Goal: Task Accomplishment & Management: Manage account settings

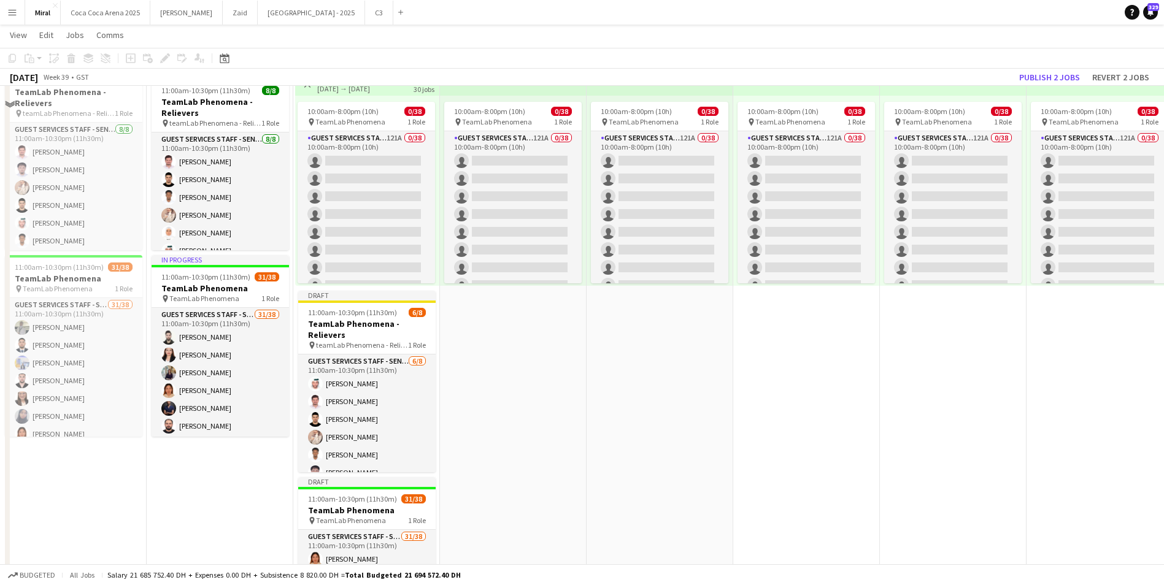
scroll to position [613, 0]
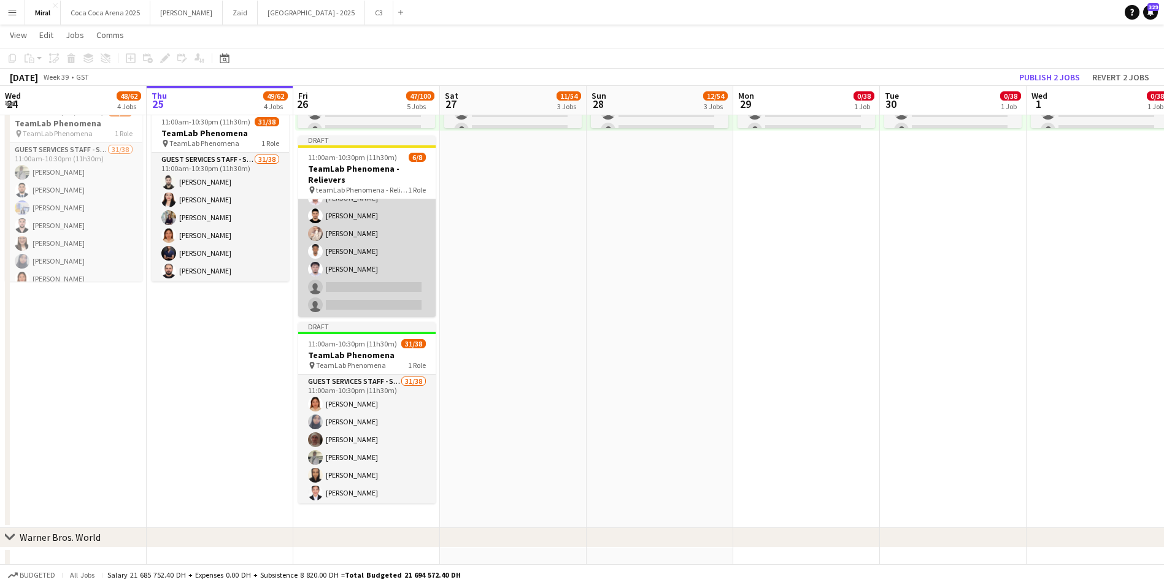
click at [396, 291] on app-card-role "Guest Services Staff - Senior 6/8 11:00am-10:30pm (11h30m) Saeed Binselem Amir …" at bounding box center [366, 234] width 137 height 166
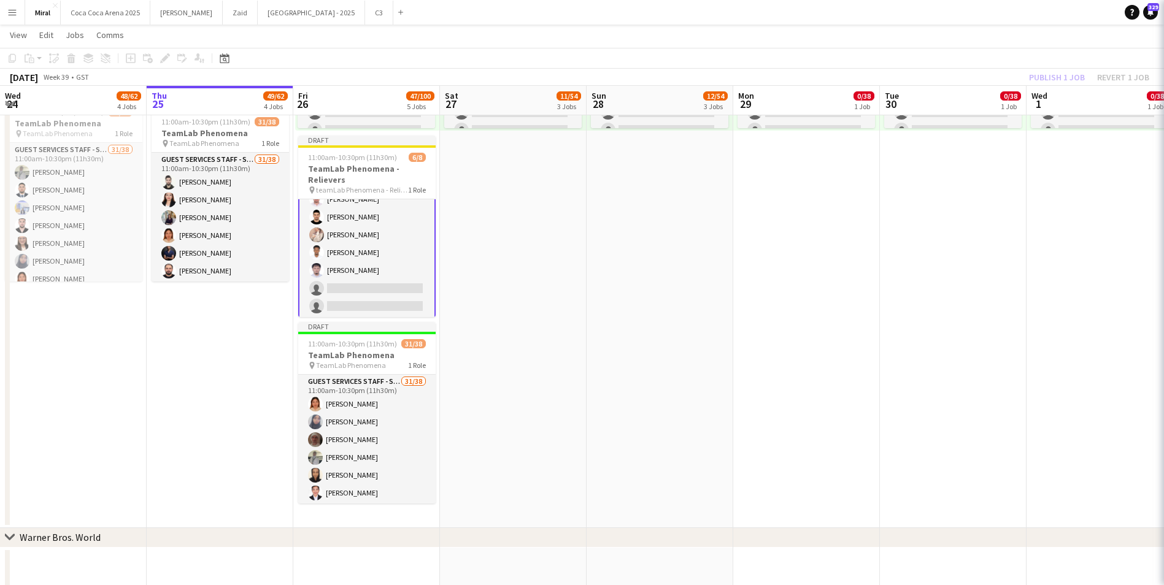
scroll to position [50, 0]
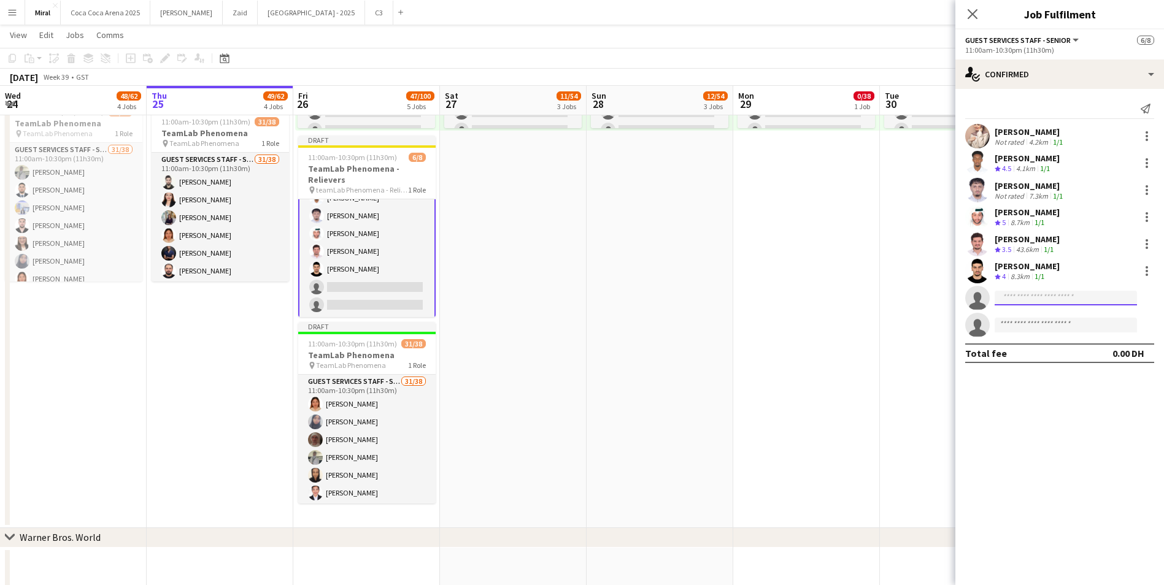
click at [1056, 297] on input at bounding box center [1065, 298] width 142 height 15
type input "*******"
click at [1053, 323] on span "raylyn04.feliciano@gmail.com" at bounding box center [1065, 326] width 123 height 10
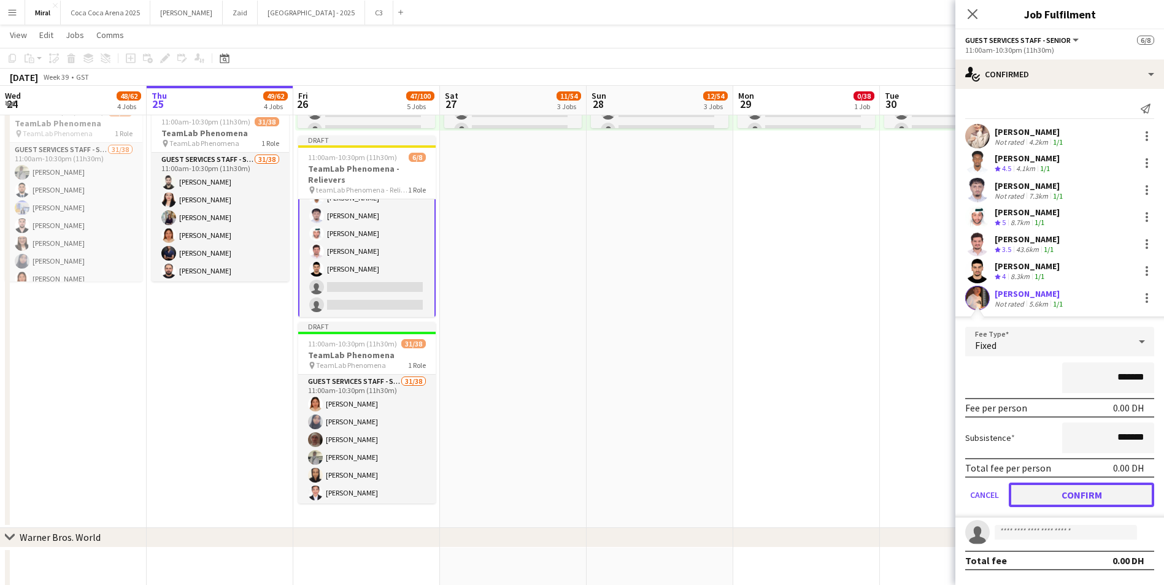
click at [1108, 490] on button "Confirm" at bounding box center [1080, 495] width 145 height 25
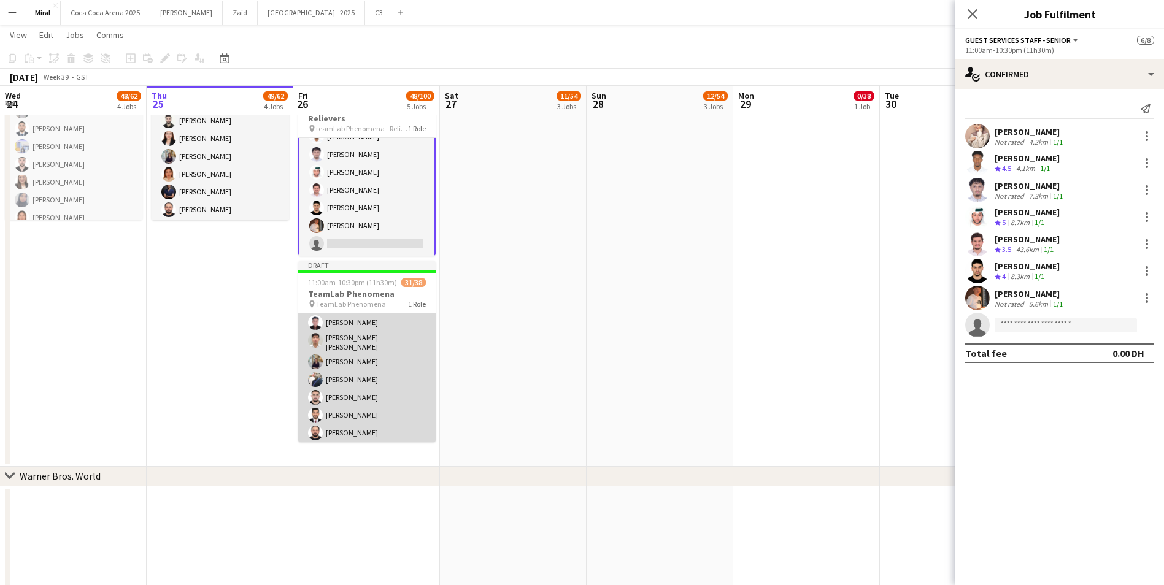
scroll to position [184, 0]
click at [394, 390] on app-card-role "Guest Services Staff - Senior 31/38 11:00am-10:30pm (11h30m) Myla Alvarez Hanan…" at bounding box center [366, 481] width 137 height 704
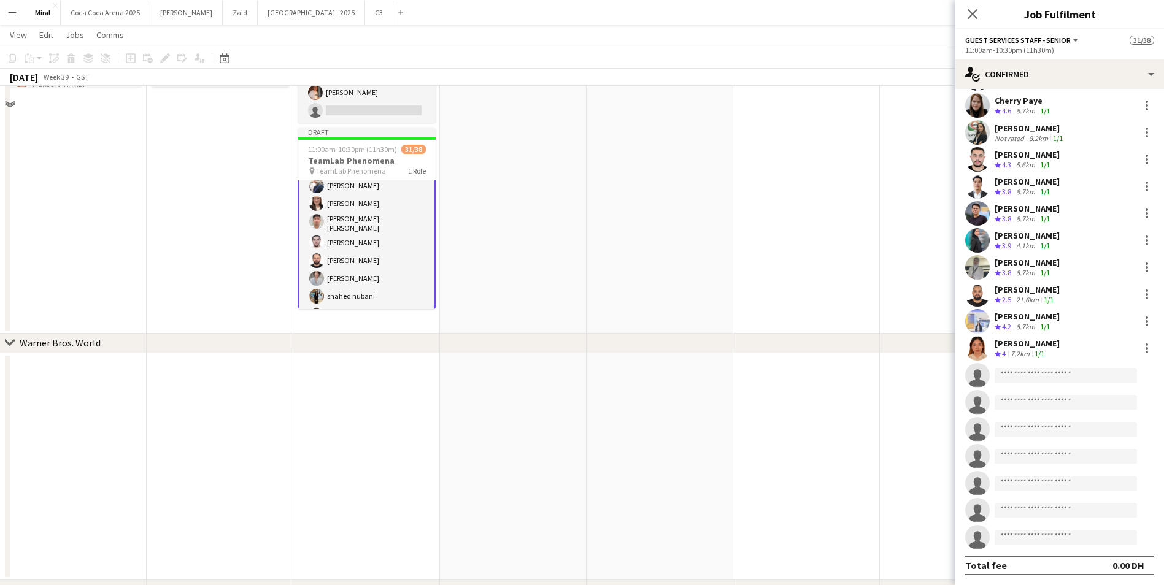
scroll to position [880, 0]
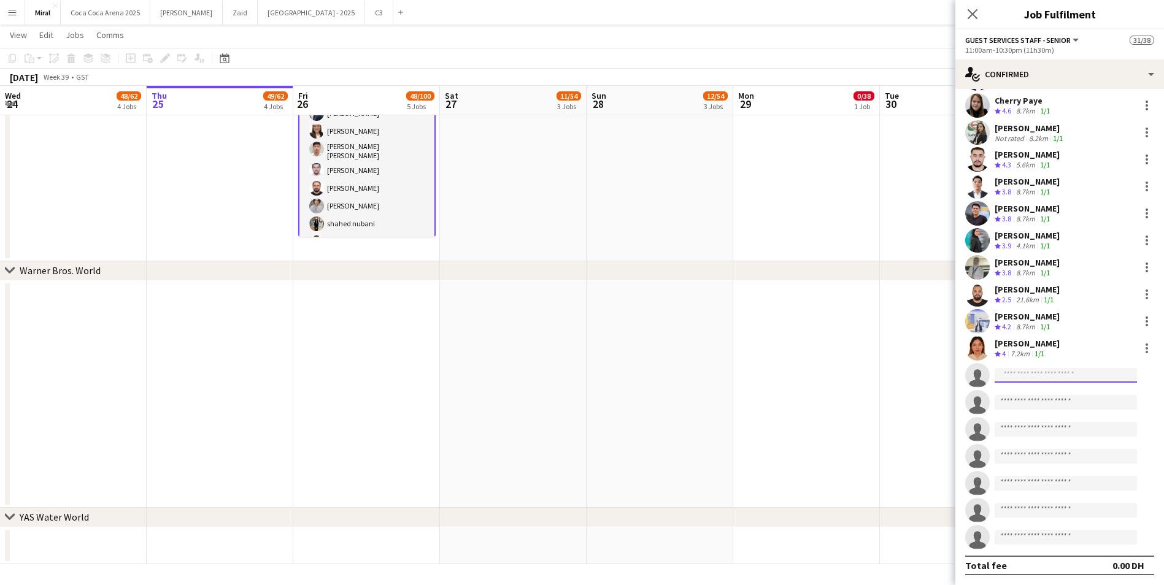
click at [1042, 378] on input at bounding box center [1065, 375] width 142 height 15
type input "*****"
click at [1053, 402] on span "manzurul111@gmail.com" at bounding box center [1065, 403] width 123 height 10
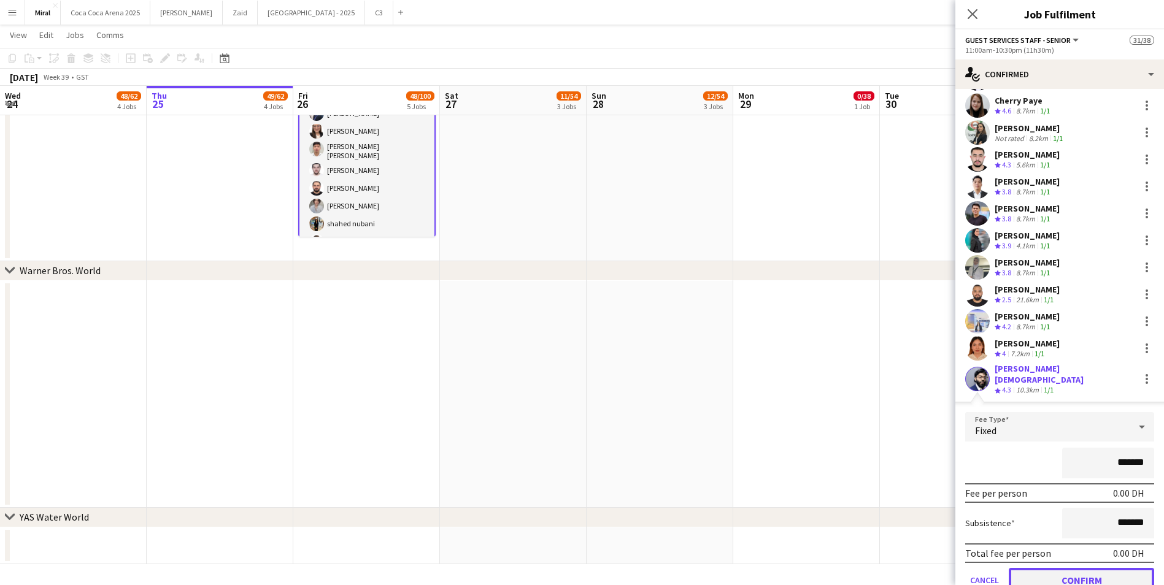
click at [1080, 573] on button "Confirm" at bounding box center [1080, 580] width 145 height 25
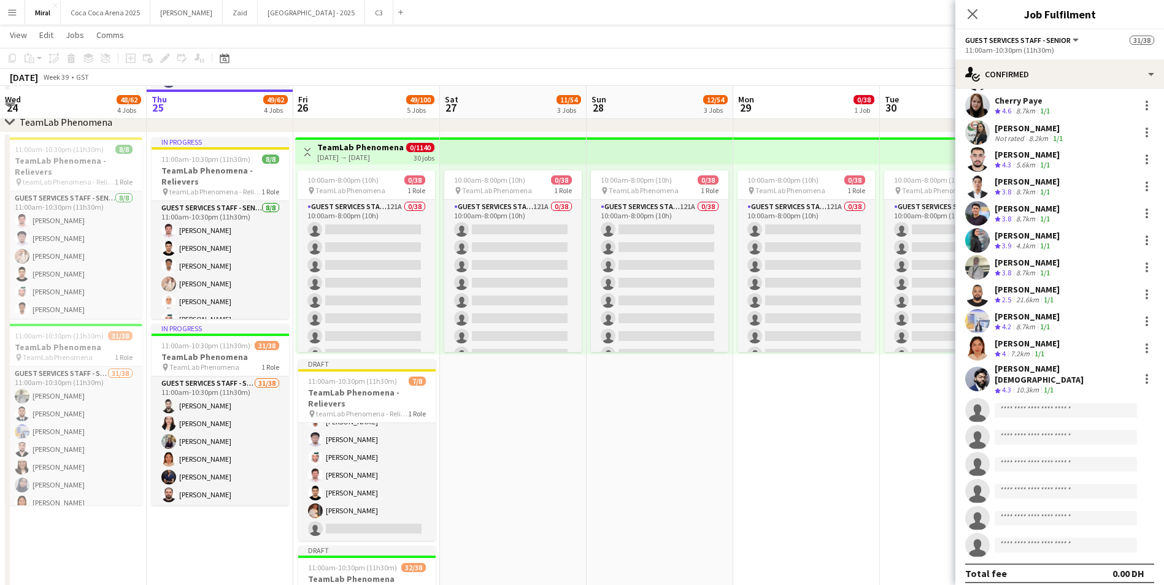
scroll to position [512, 0]
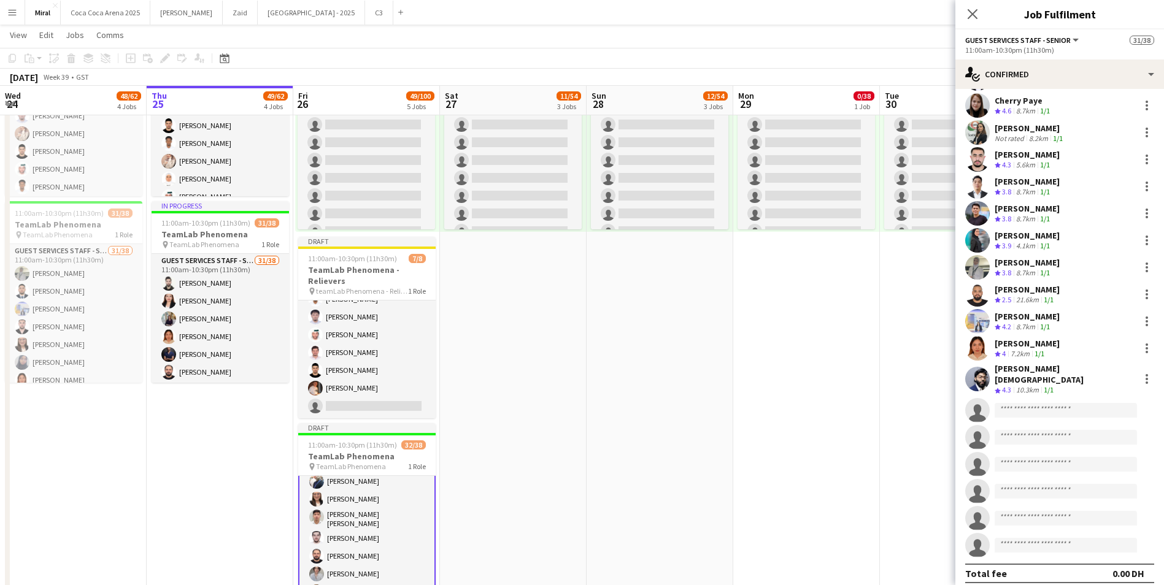
click at [548, 360] on app-date-cell "10:00am-8:00pm (10h) 0/38 pin TeamLab Phenomena 1 Role Guest Services Staff - S…" at bounding box center [513, 320] width 147 height 620
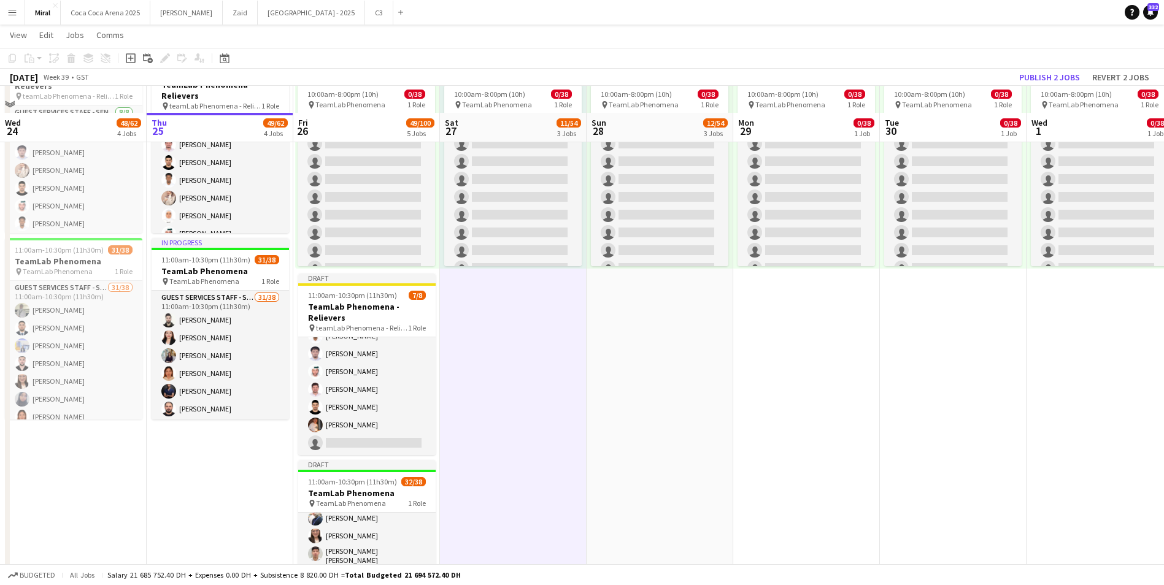
scroll to position [451, 0]
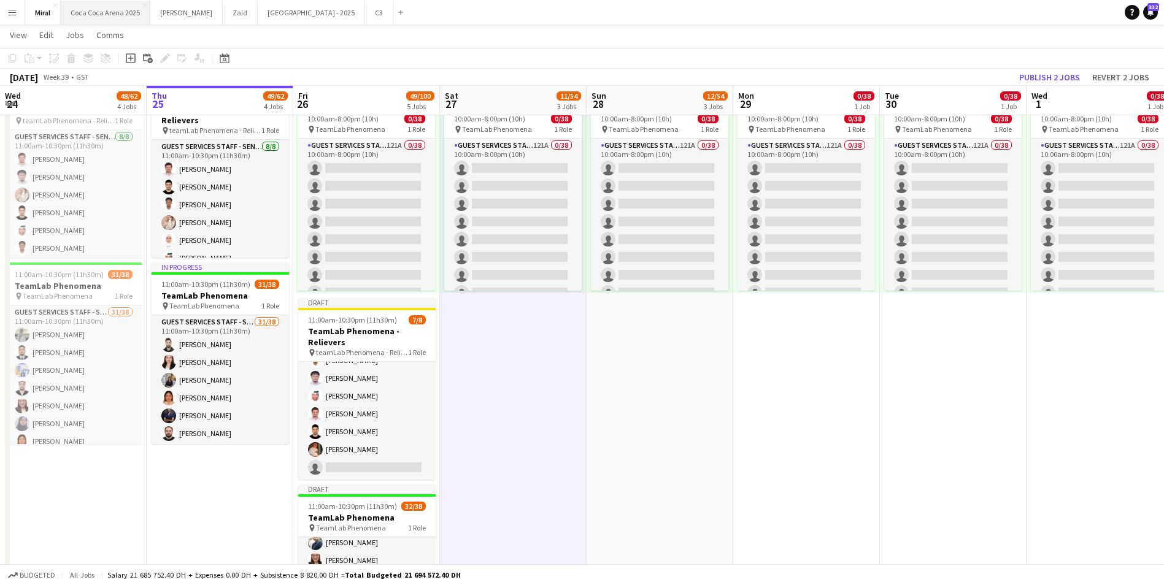
click at [125, 10] on button "Coca Coca Arena 2025 Close" at bounding box center [106, 13] width 90 height 24
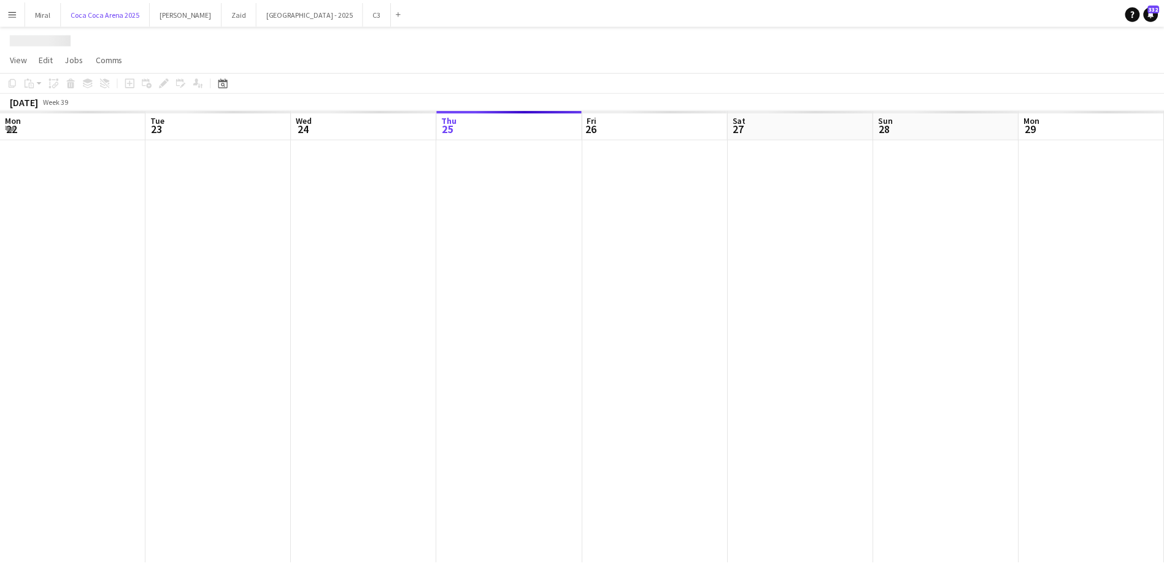
scroll to position [0, 293]
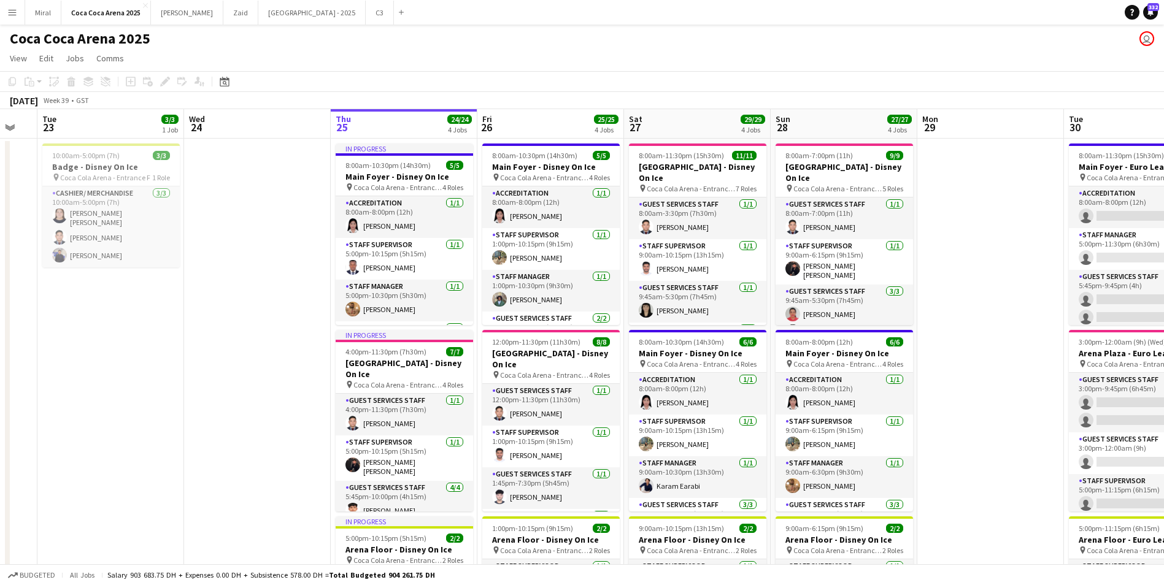
drag, startPoint x: 50, startPoint y: 378, endPoint x: 313, endPoint y: 380, distance: 263.8
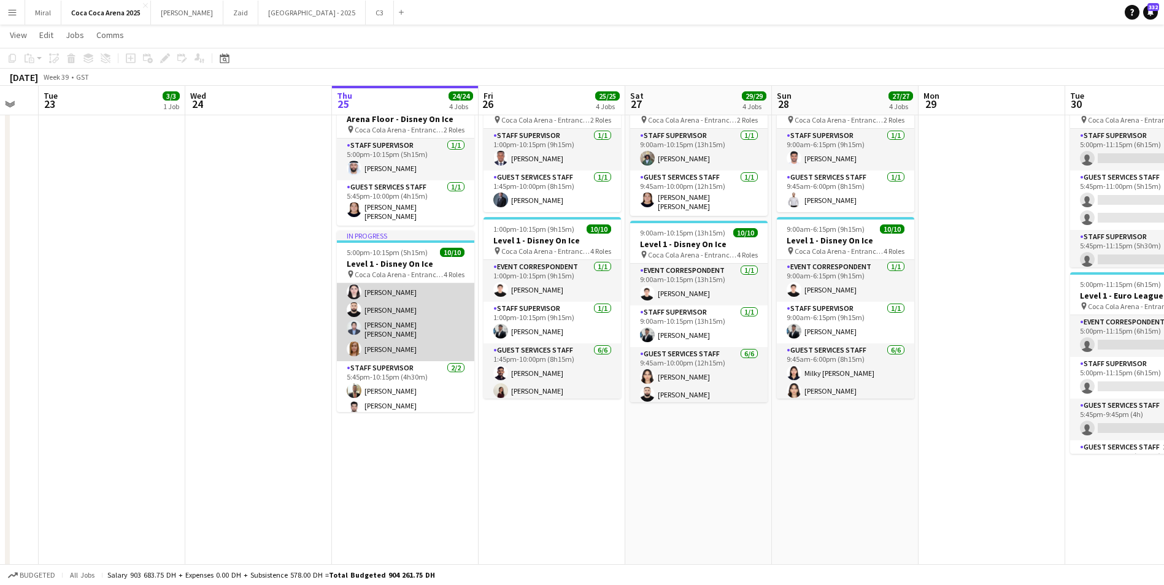
scroll to position [148, 0]
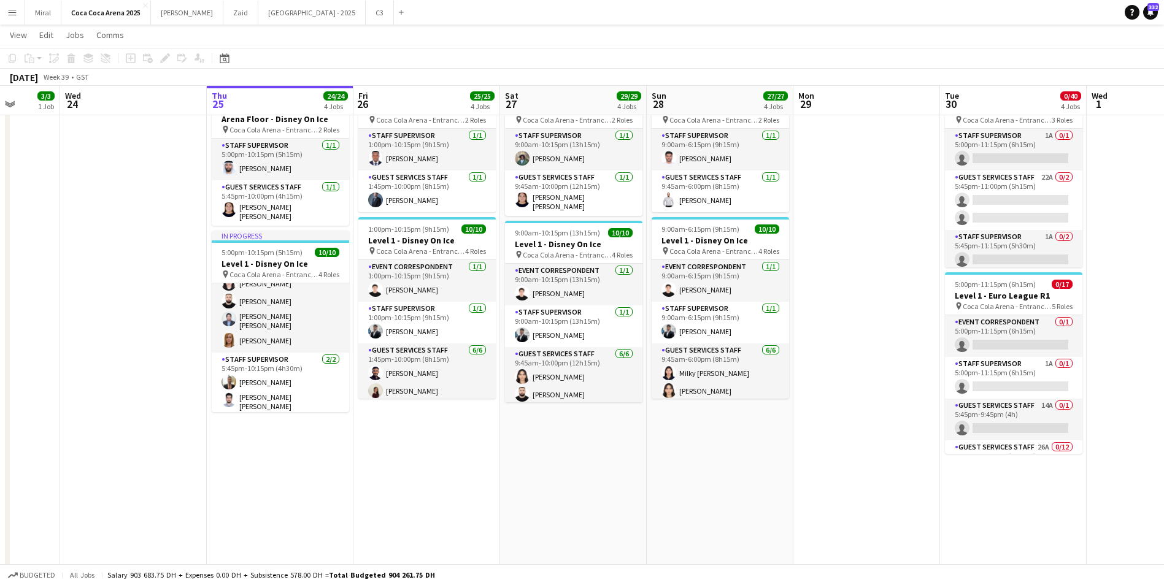
drag, startPoint x: 538, startPoint y: 453, endPoint x: 410, endPoint y: 441, distance: 128.1
click at [409, 456] on app-calendar-viewport "Sun 21 33/33 4 Jobs Mon 22 Tue 23 3/3 1 Job Wed 24 Thu 25 24/24 4 Jobs Fri 26 2…" at bounding box center [582, 384] width 1164 height 1532
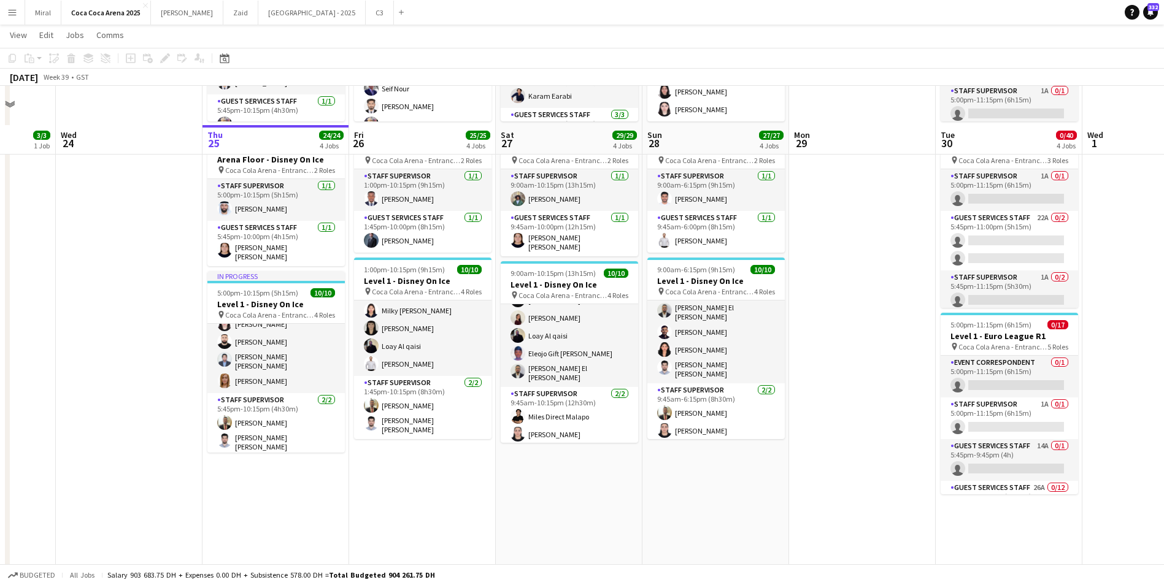
scroll to position [429, 0]
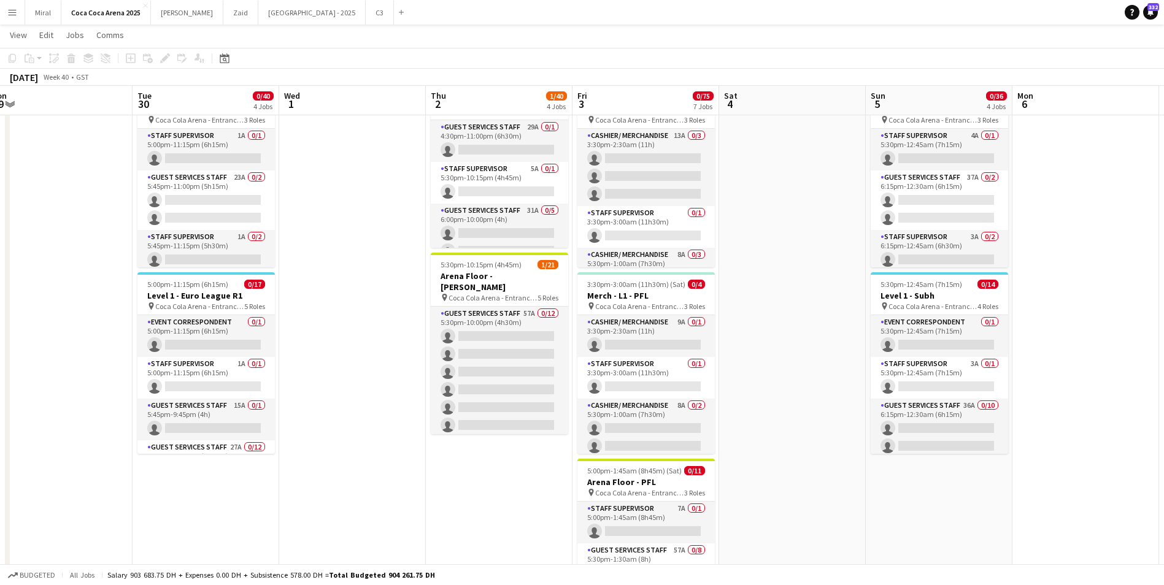
drag, startPoint x: 1100, startPoint y: 505, endPoint x: 296, endPoint y: 490, distance: 803.7
click at [296, 490] on app-calendar-viewport "Fri 26 25/25 4 Jobs Sat 27 29/29 4 Jobs Sun 28 27/27 4 Jobs Mon 29 Tue 30 0/40 …" at bounding box center [582, 384] width 1164 height 1532
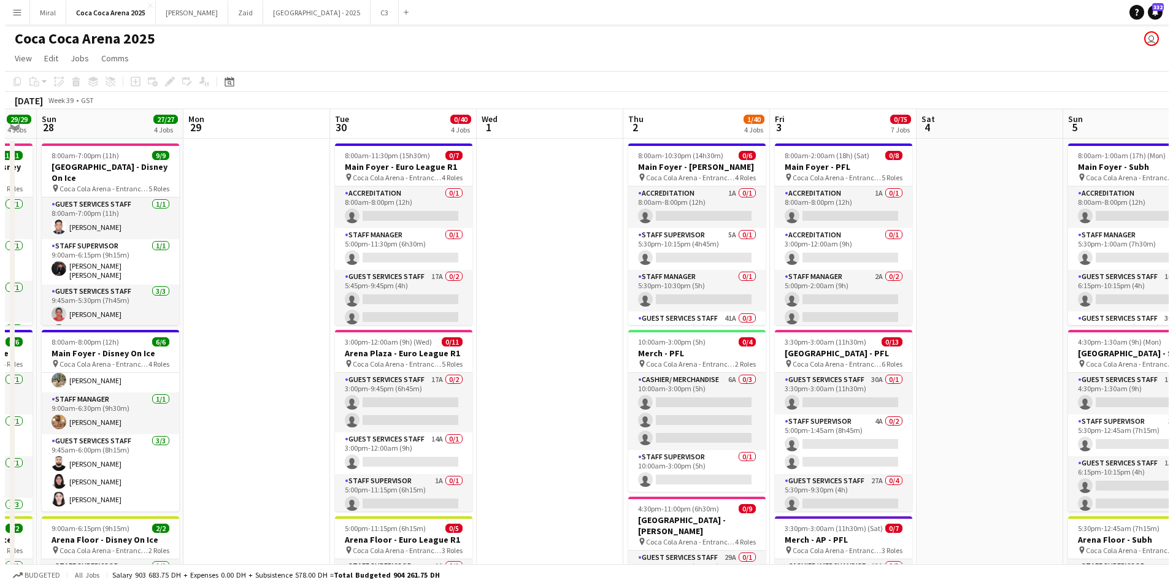
scroll to position [0, 305]
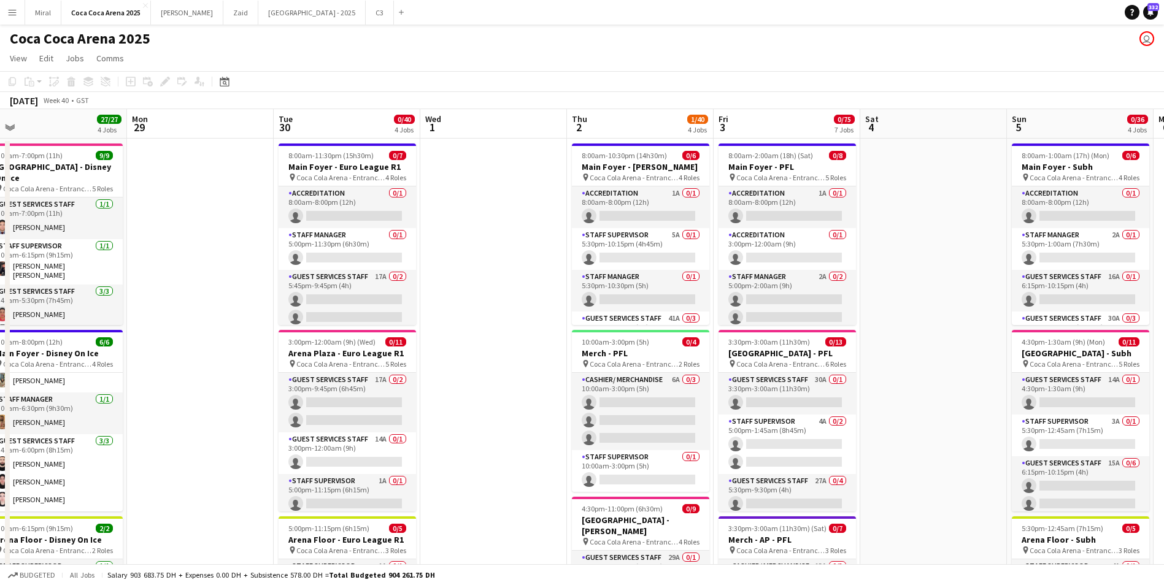
drag, startPoint x: 332, startPoint y: 260, endPoint x: 592, endPoint y: 266, distance: 260.2
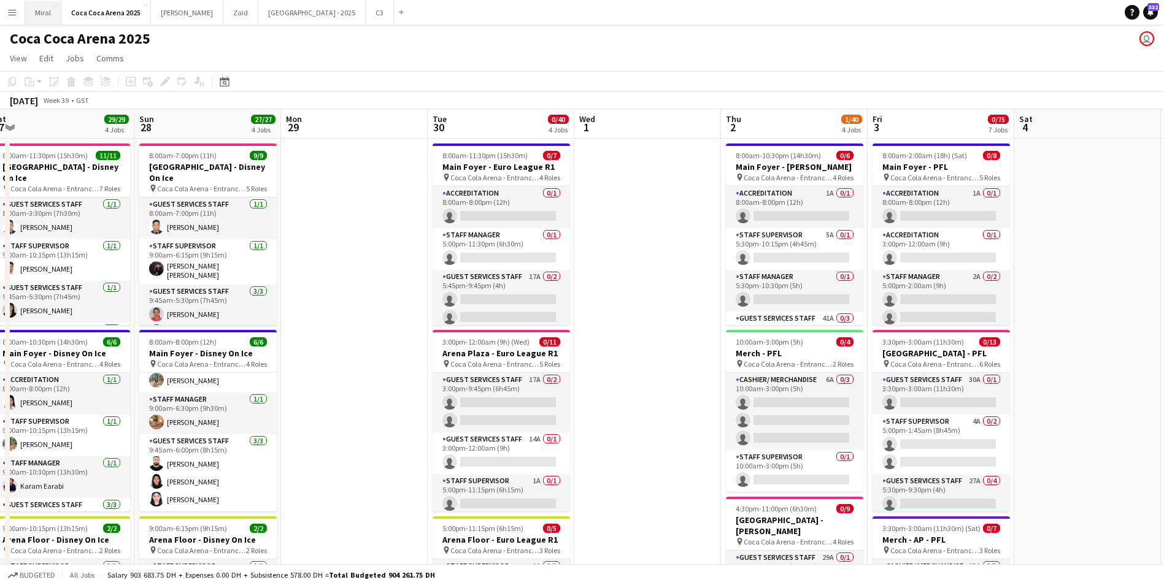
click at [43, 10] on button "Miral Close" at bounding box center [43, 13] width 36 height 24
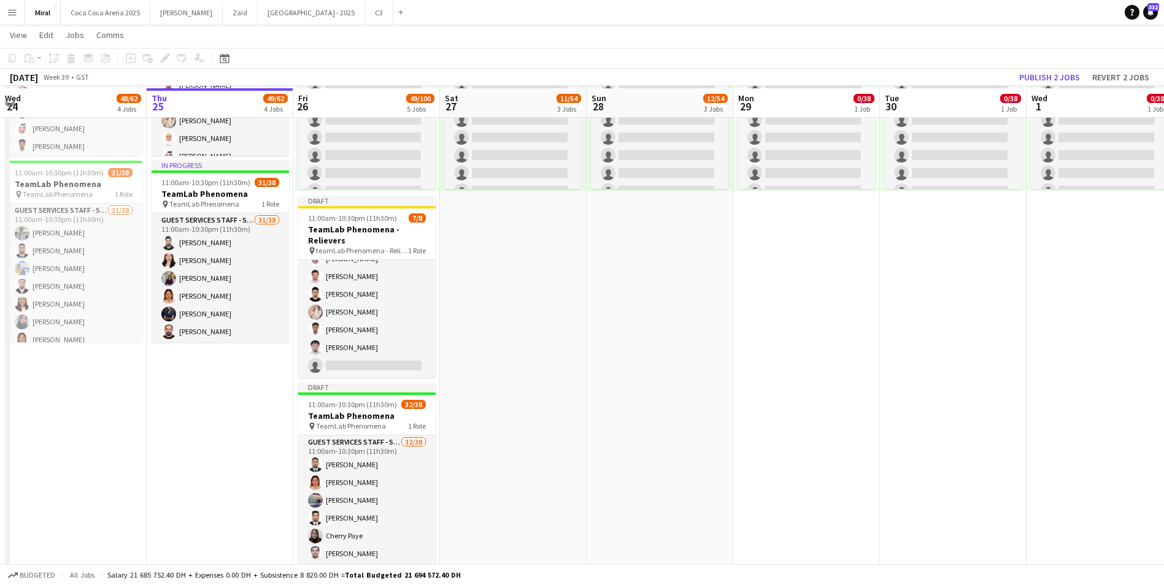
scroll to position [552, 0]
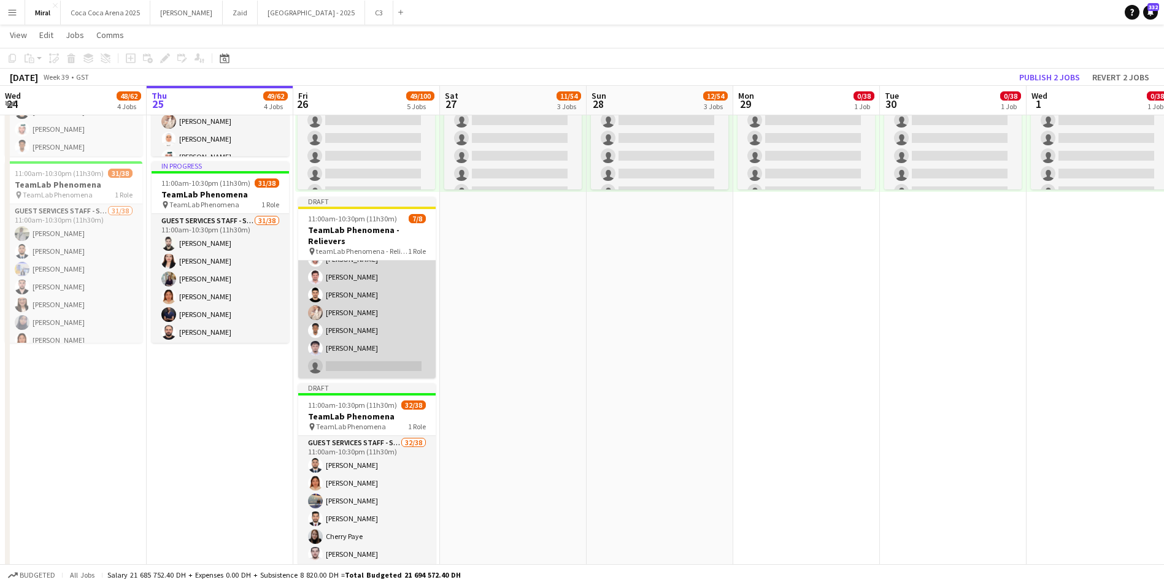
click at [343, 312] on app-card-role "Guest Services Staff - Senior 7/8 11:00am-10:30pm (11h30m) Raymart Feliciano Sa…" at bounding box center [366, 295] width 137 height 166
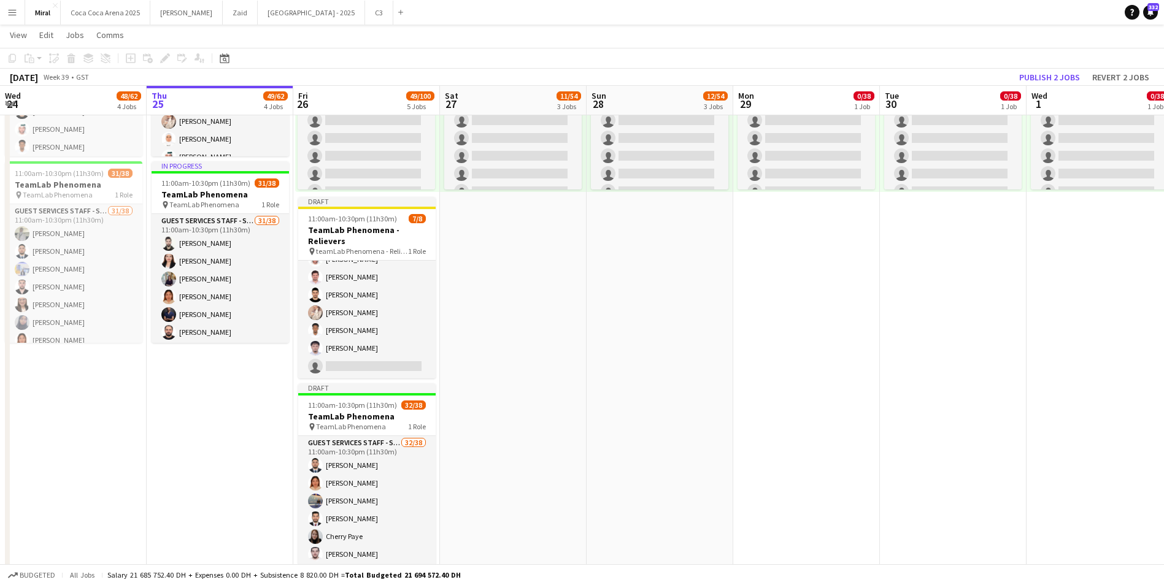
scroll to position [50, 0]
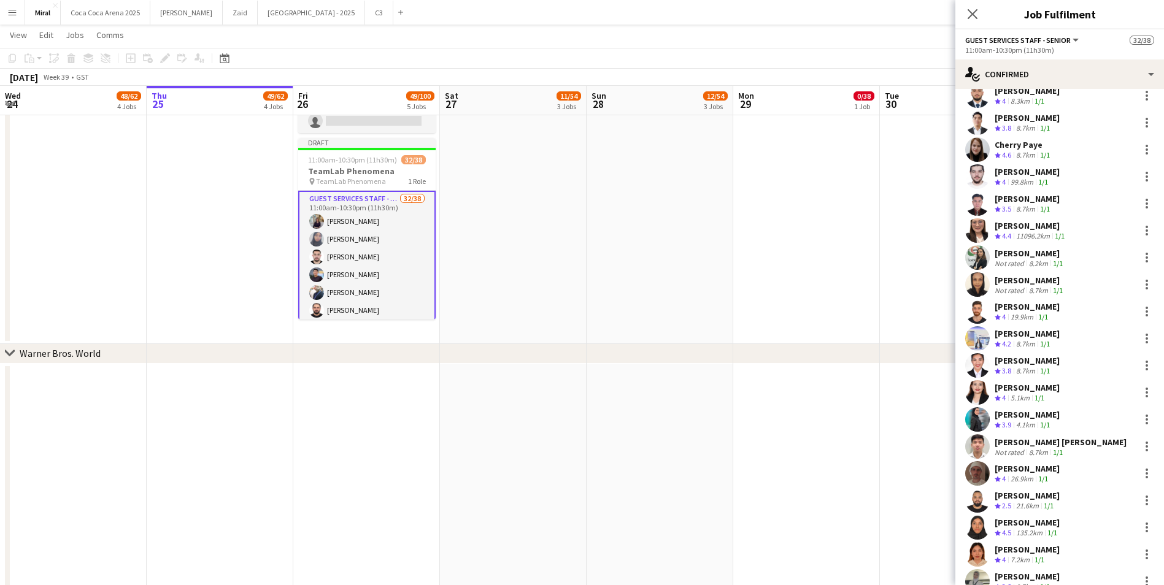
scroll to position [168, 0]
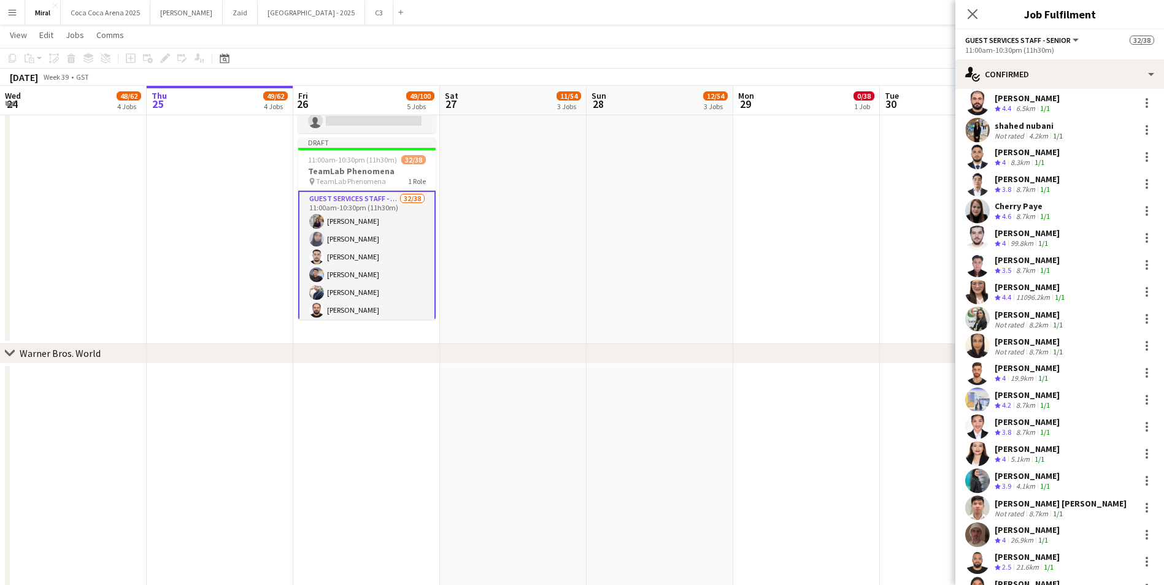
click at [1035, 235] on div "[PERSON_NAME]" at bounding box center [1026, 233] width 65 height 11
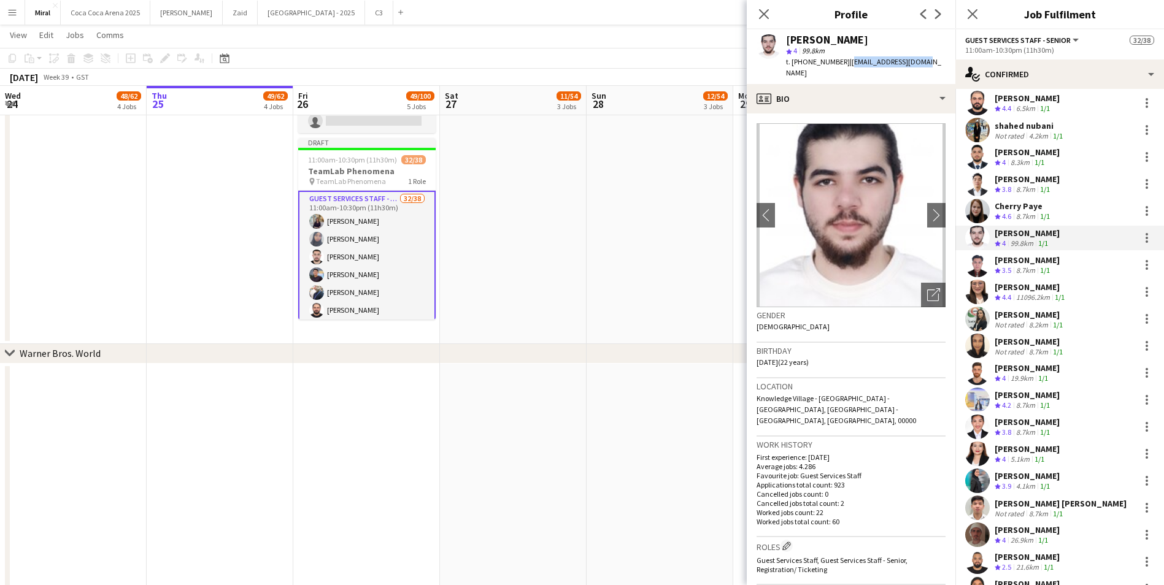
drag, startPoint x: 845, startPoint y: 62, endPoint x: 919, endPoint y: 61, distance: 74.2
click at [919, 61] on div "Ali Alzanati star 4 99.8km t. +971566236614 | alizan1092@gmail.com" at bounding box center [851, 56] width 209 height 55
copy span "alizan1092@gmail.com"
click at [865, 61] on span "| alizan1092@gmail.com" at bounding box center [863, 67] width 155 height 20
drag, startPoint x: 843, startPoint y: 60, endPoint x: 923, endPoint y: 60, distance: 79.7
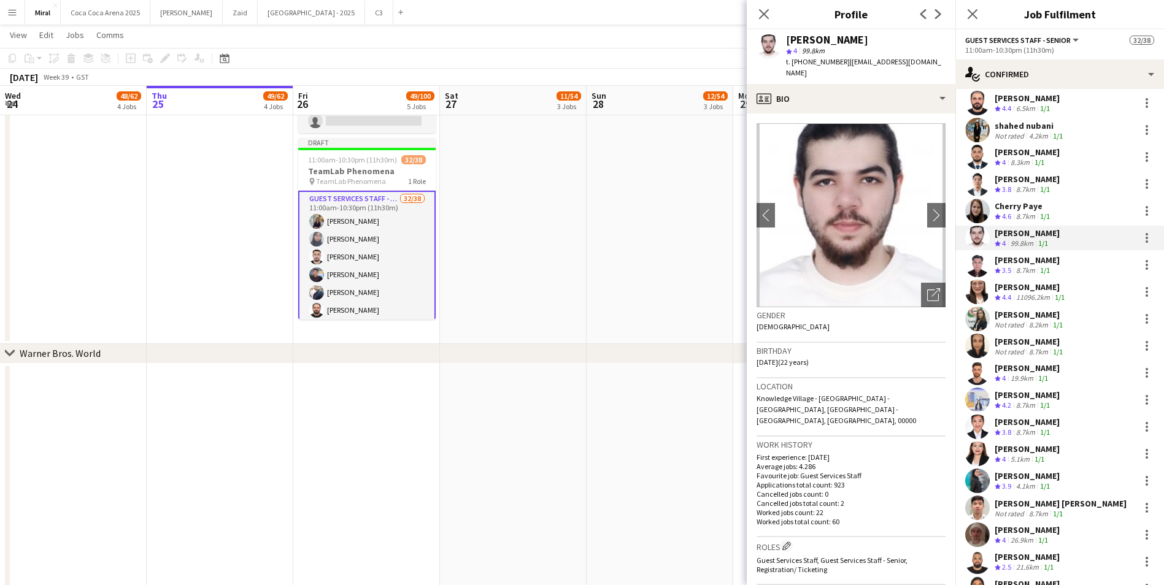
click at [923, 60] on div "Ali Alzanati star 4 99.8km t. +971566236614 | alizan1092@gmail.com" at bounding box center [851, 56] width 209 height 55
click at [1139, 237] on div at bounding box center [1146, 238] width 15 height 15
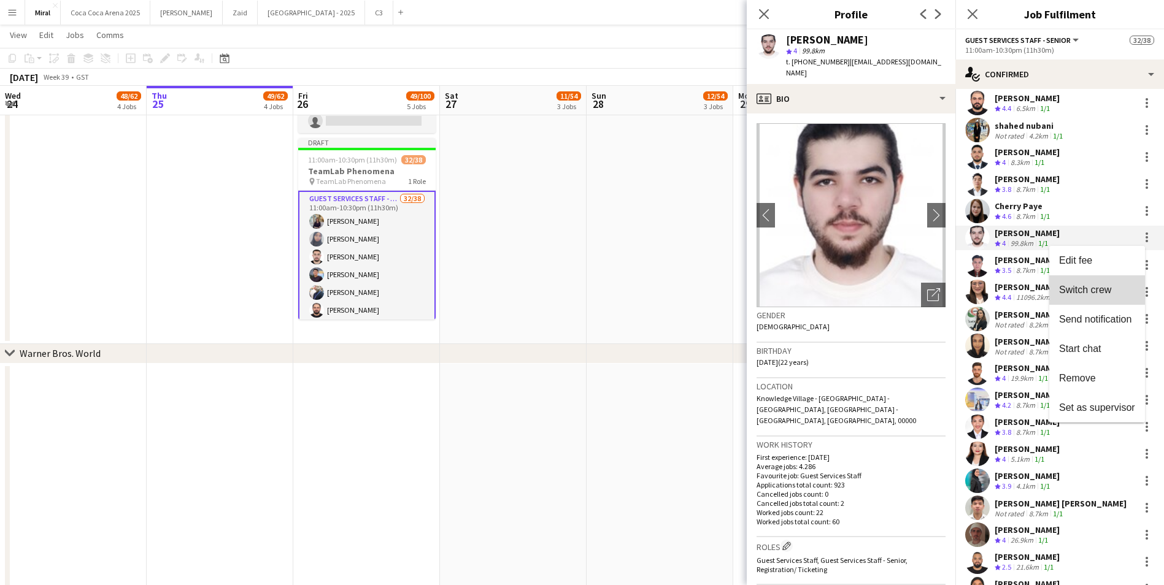
click at [1105, 292] on span "Switch crew" at bounding box center [1085, 290] width 52 height 10
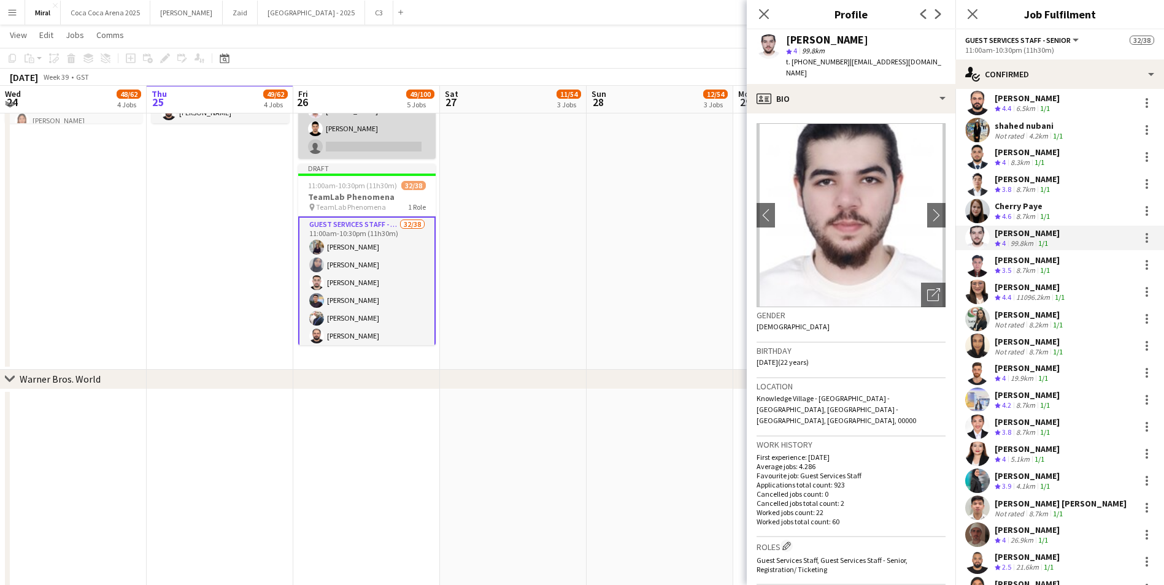
click at [374, 134] on app-card-role "Guest Services Staff - Senior 7/8 11:00am-10:30pm (11h30m) Aseel Bashir Marwan …" at bounding box center [366, 76] width 137 height 166
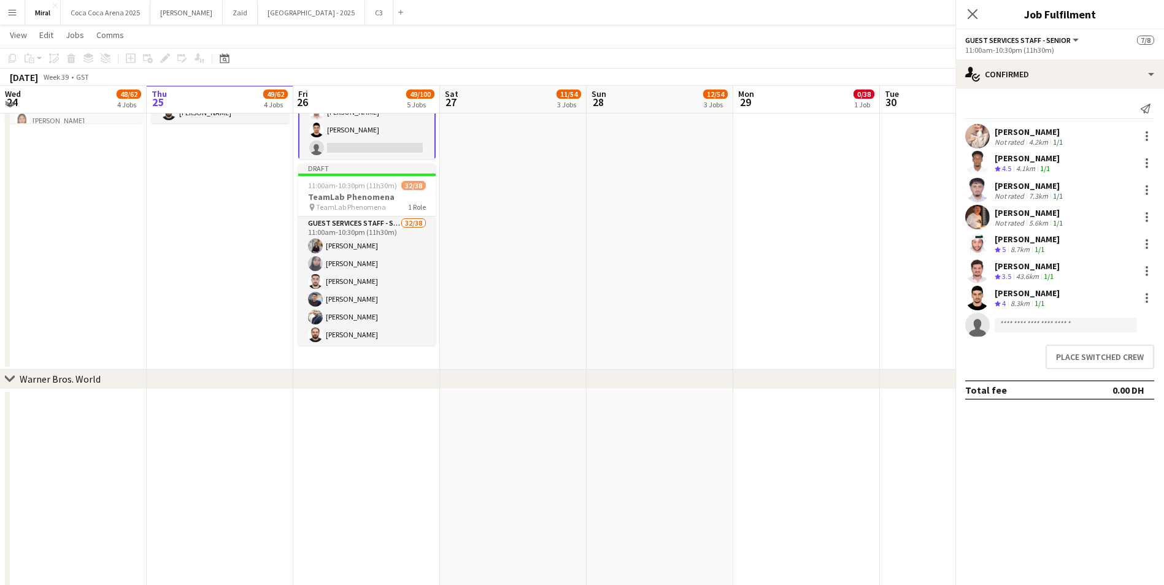
scroll to position [50, 0]
click at [1081, 327] on input at bounding box center [1065, 325] width 142 height 15
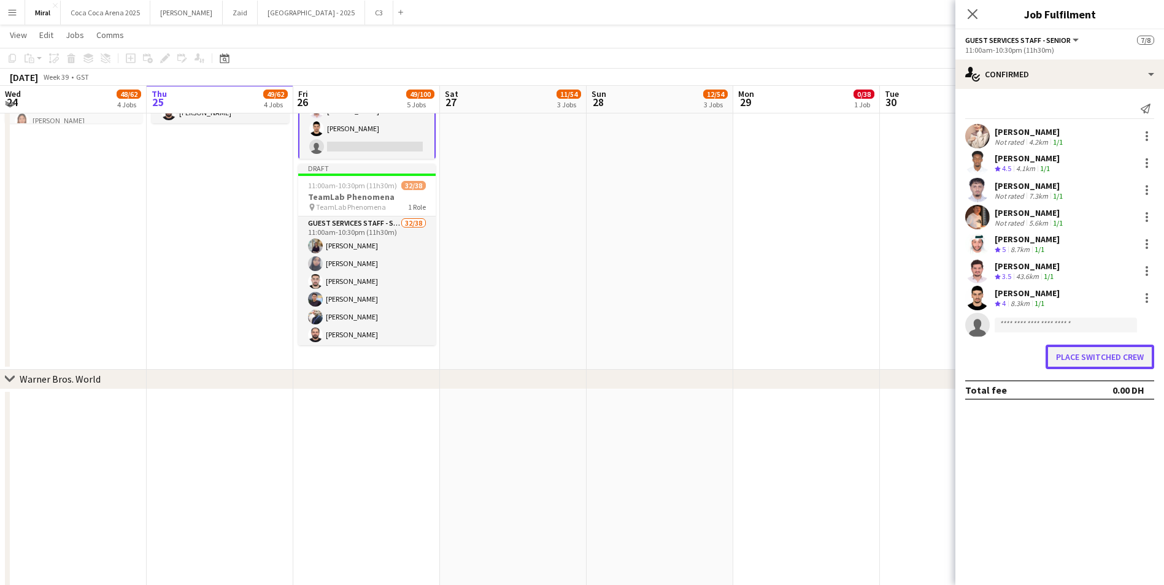
click at [1095, 355] on button "Place switched crew" at bounding box center [1099, 357] width 109 height 25
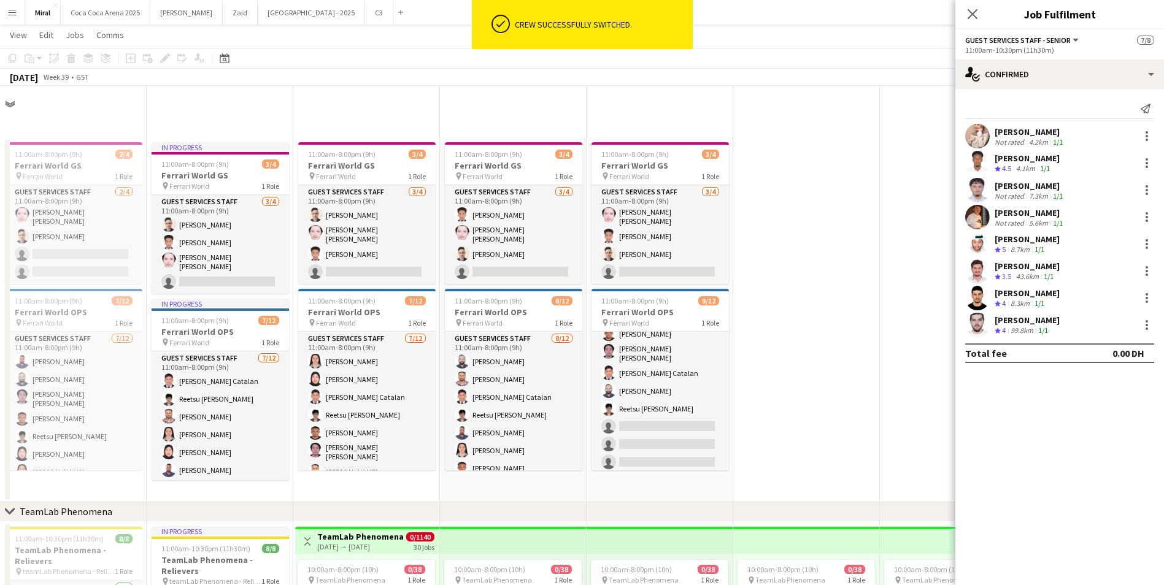
scroll to position [797, 0]
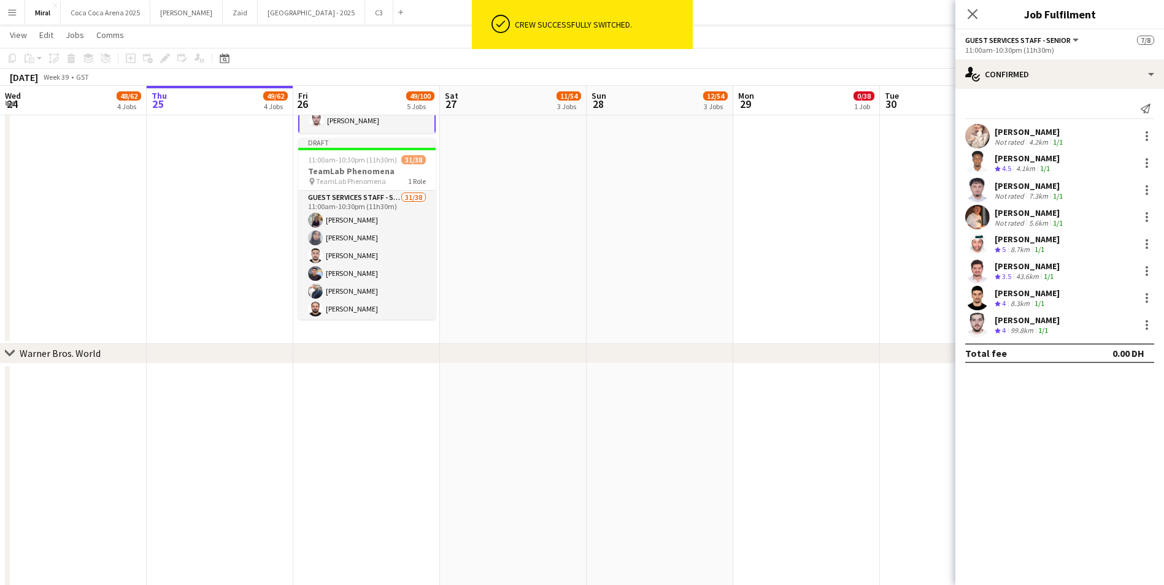
click at [764, 276] on app-date-cell "10:00am-8:00pm (10h) 0/38 pin TeamLab Phenomena 1 Role Guest Services Staff - S…" at bounding box center [806, 35] width 147 height 620
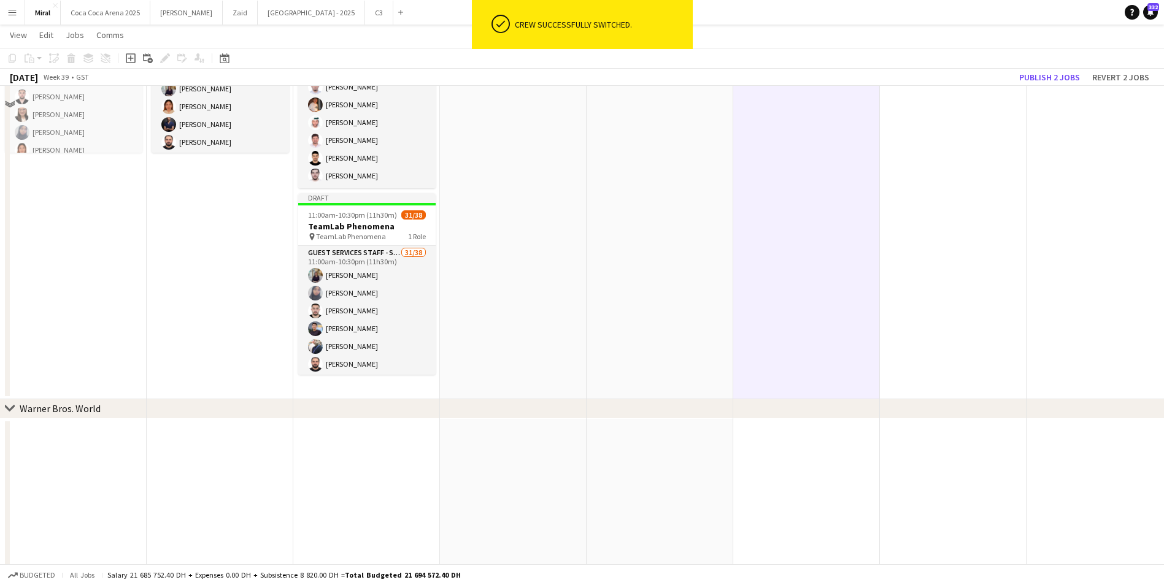
scroll to position [675, 0]
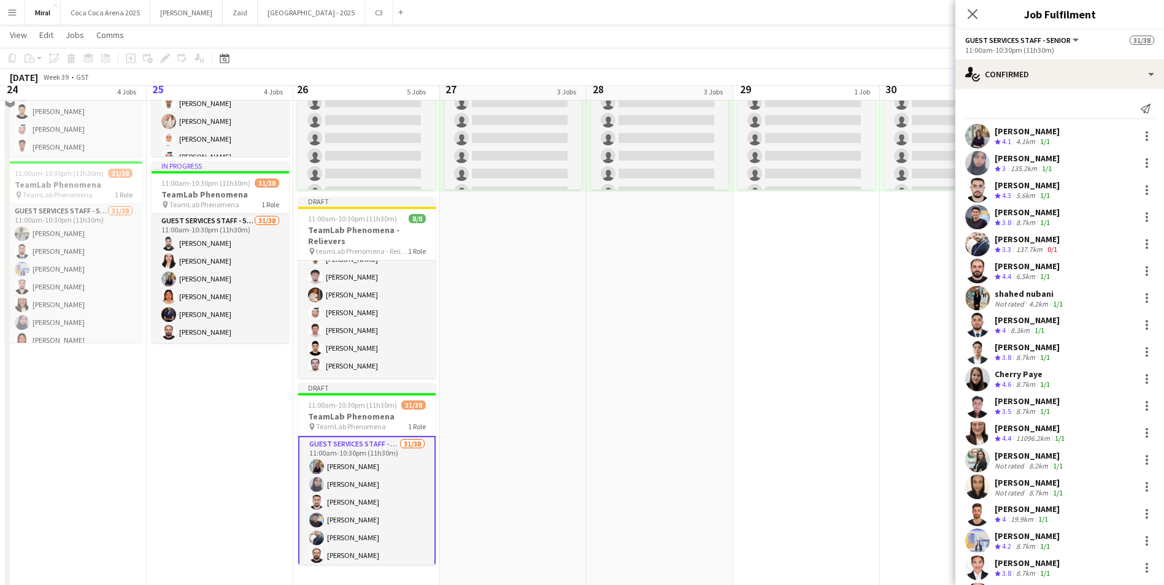
scroll to position [491, 0]
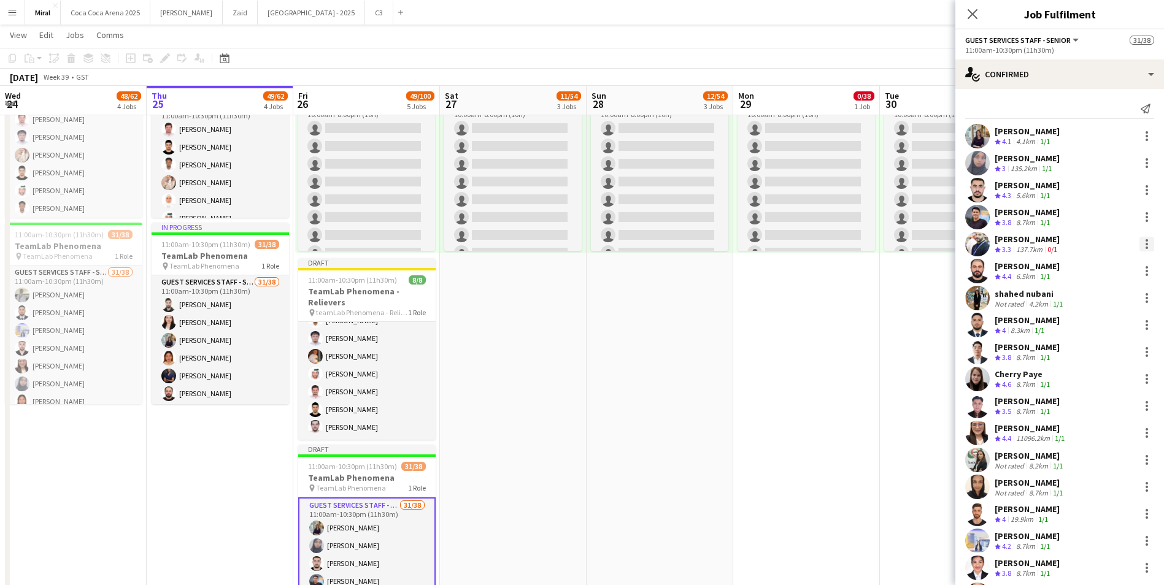
click at [1139, 245] on div at bounding box center [1146, 244] width 15 height 15
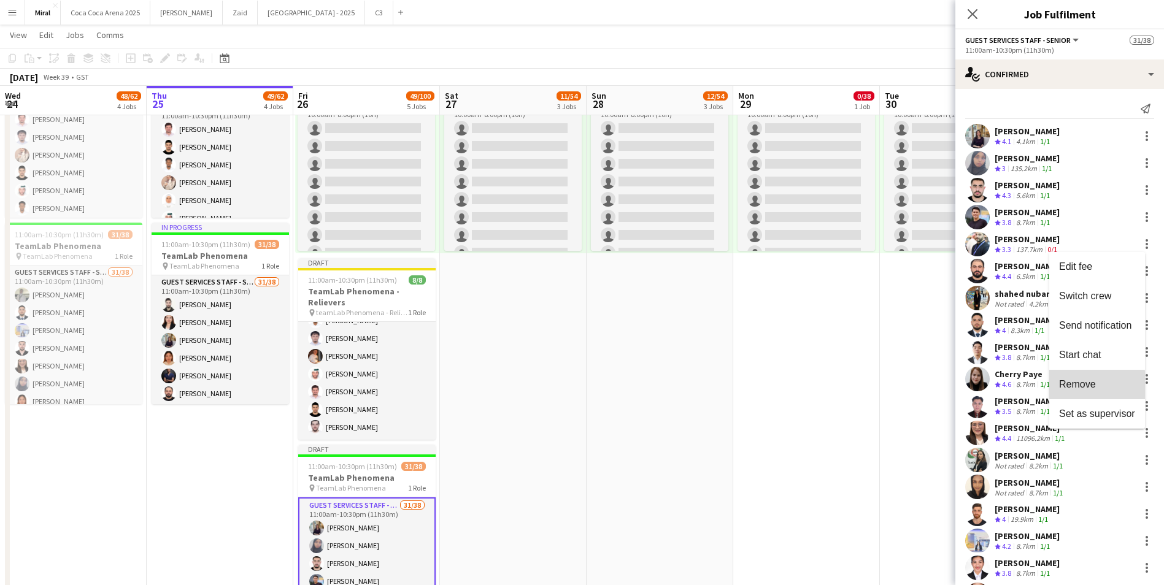
click at [1088, 392] on button "Remove" at bounding box center [1097, 384] width 96 height 29
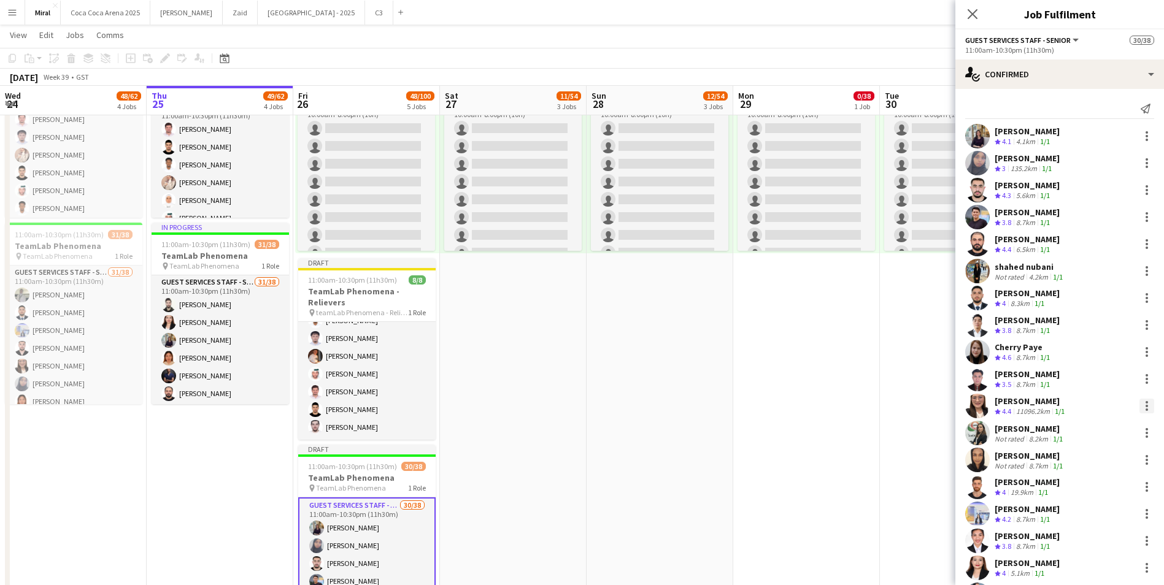
click at [1139, 404] on div at bounding box center [1146, 406] width 15 height 15
click at [1089, 353] on span "Remove" at bounding box center [1077, 353] width 37 height 10
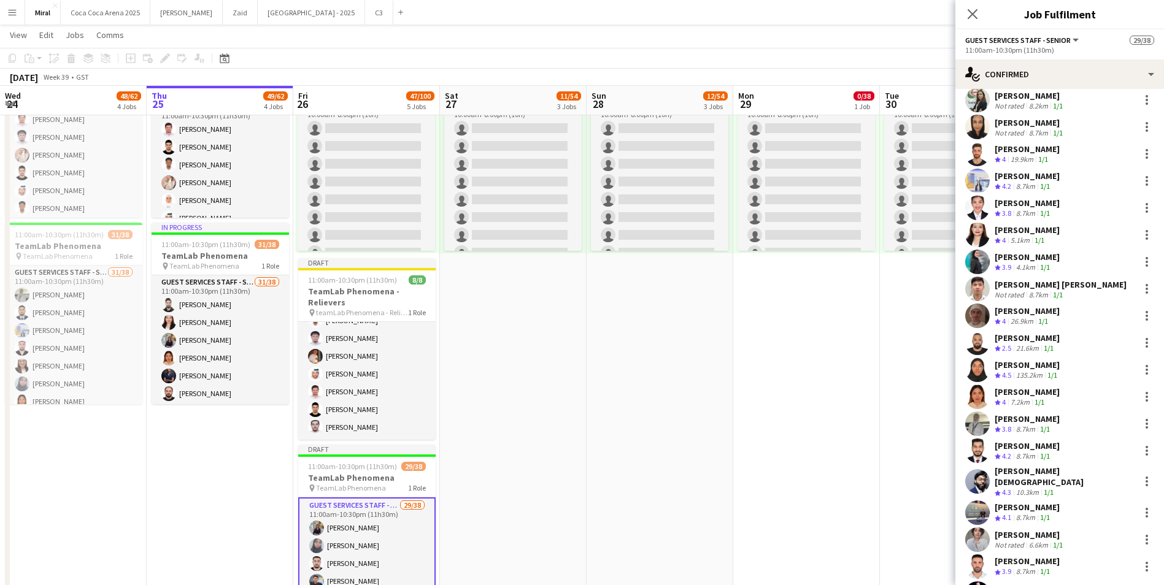
scroll to position [307, 0]
click at [1145, 561] on div at bounding box center [1146, 562] width 2 height 2
click at [1079, 504] on span "Remove" at bounding box center [1077, 506] width 37 height 10
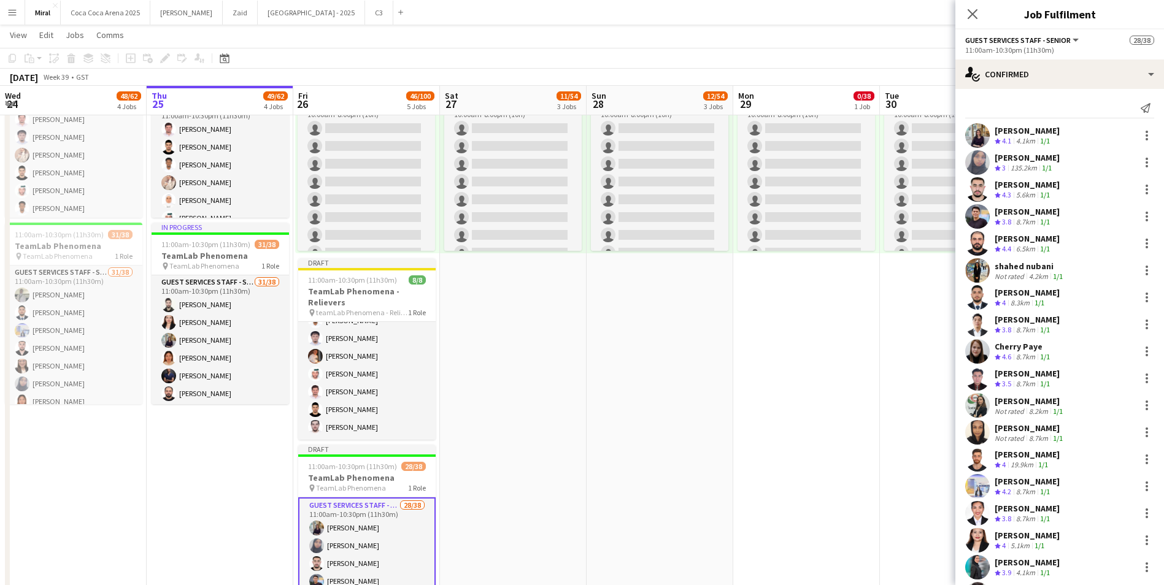
scroll to position [0, 0]
click at [1139, 139] on div at bounding box center [1146, 136] width 15 height 15
click at [1088, 277] on span "Remove" at bounding box center [1077, 276] width 37 height 10
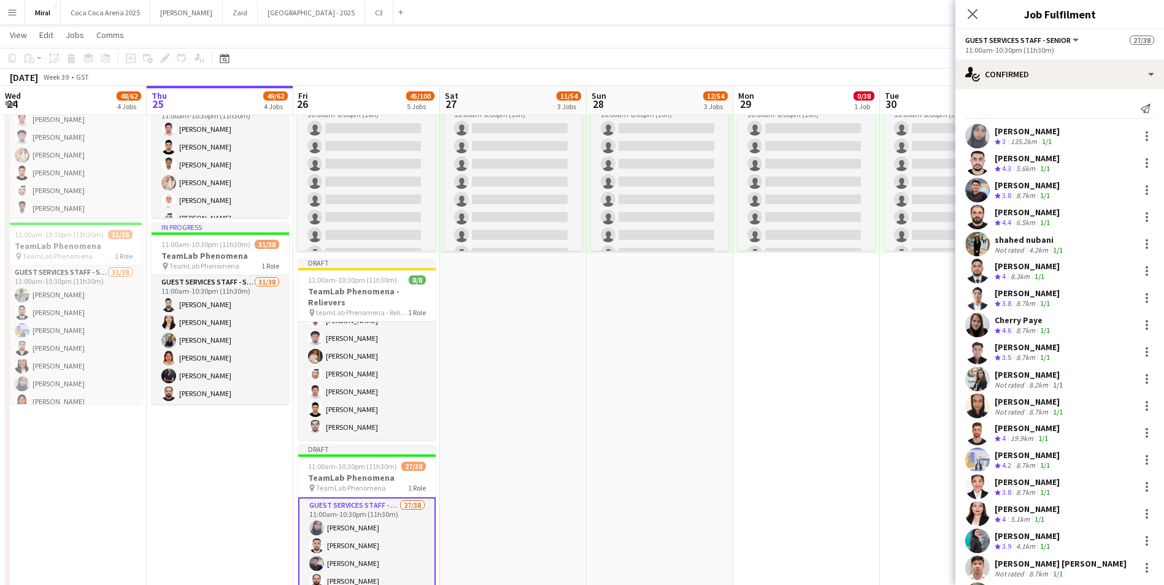
click at [832, 338] on app-date-cell "10:00am-8:00pm (10h) 0/38 pin TeamLab Phenomena 1 Role Guest Services Staff - S…" at bounding box center [806, 341] width 147 height 620
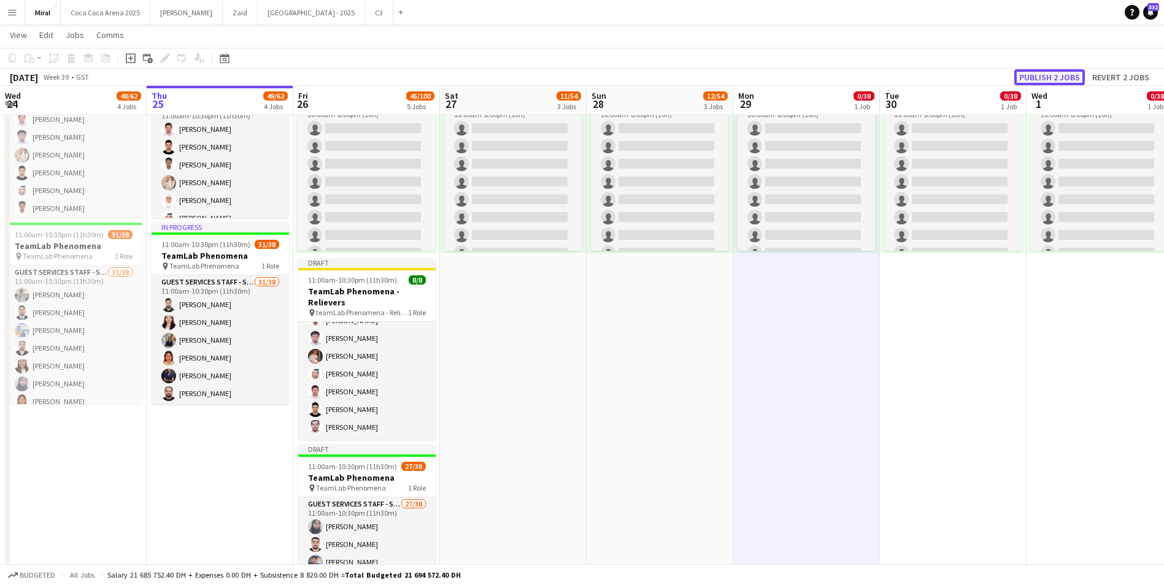
click at [1042, 77] on button "Publish 2 jobs" at bounding box center [1049, 77] width 71 height 16
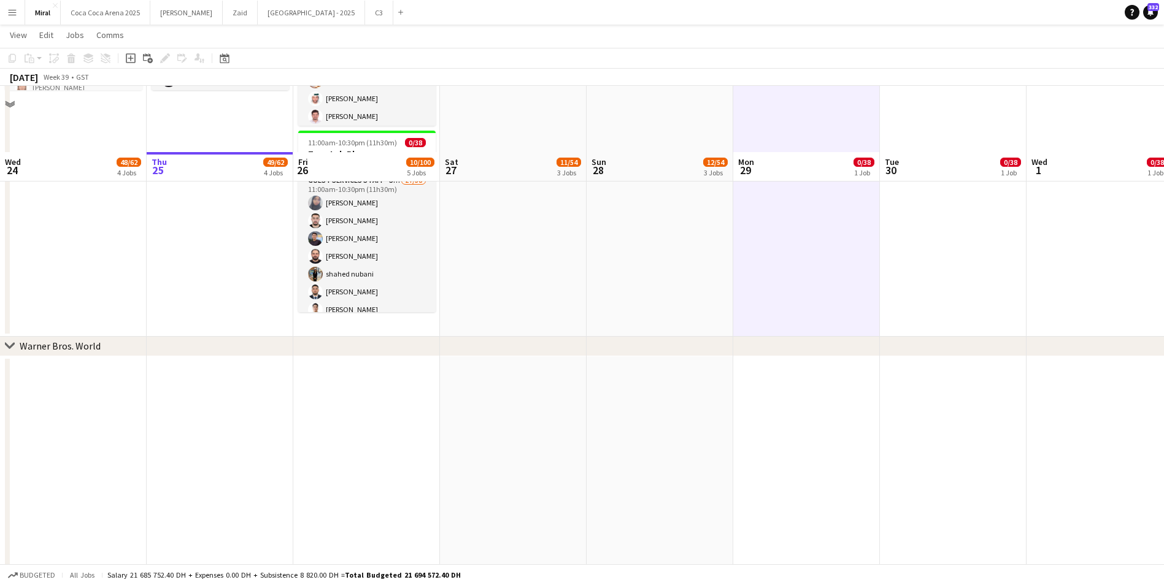
scroll to position [880, 0]
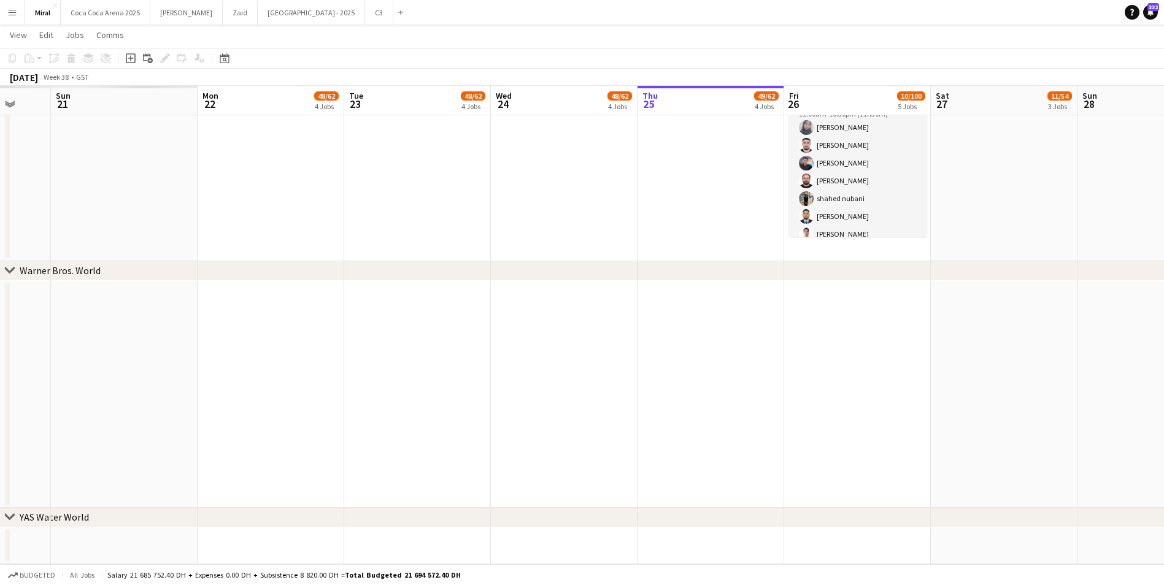
drag, startPoint x: 369, startPoint y: 399, endPoint x: 1006, endPoint y: 426, distance: 637.9
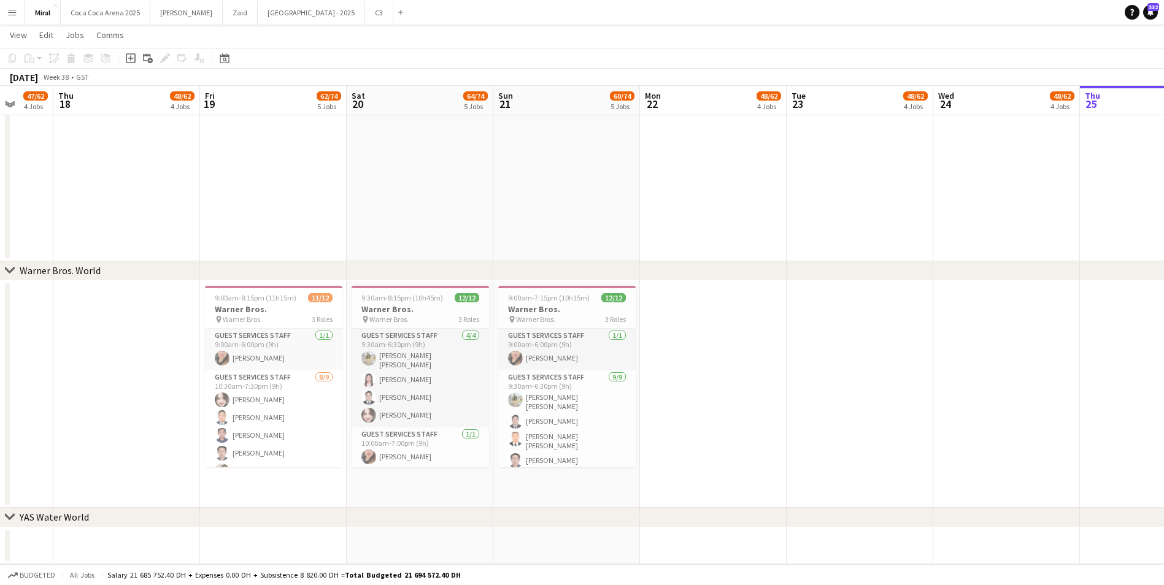
drag, startPoint x: 631, startPoint y: 434, endPoint x: 927, endPoint y: 425, distance: 295.8
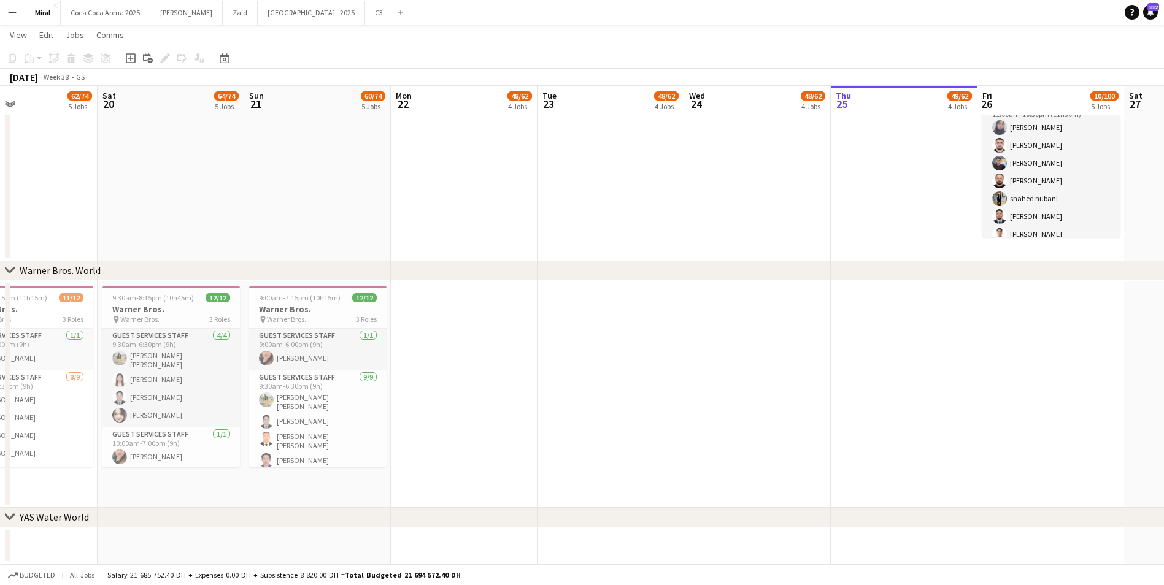
scroll to position [0, 366]
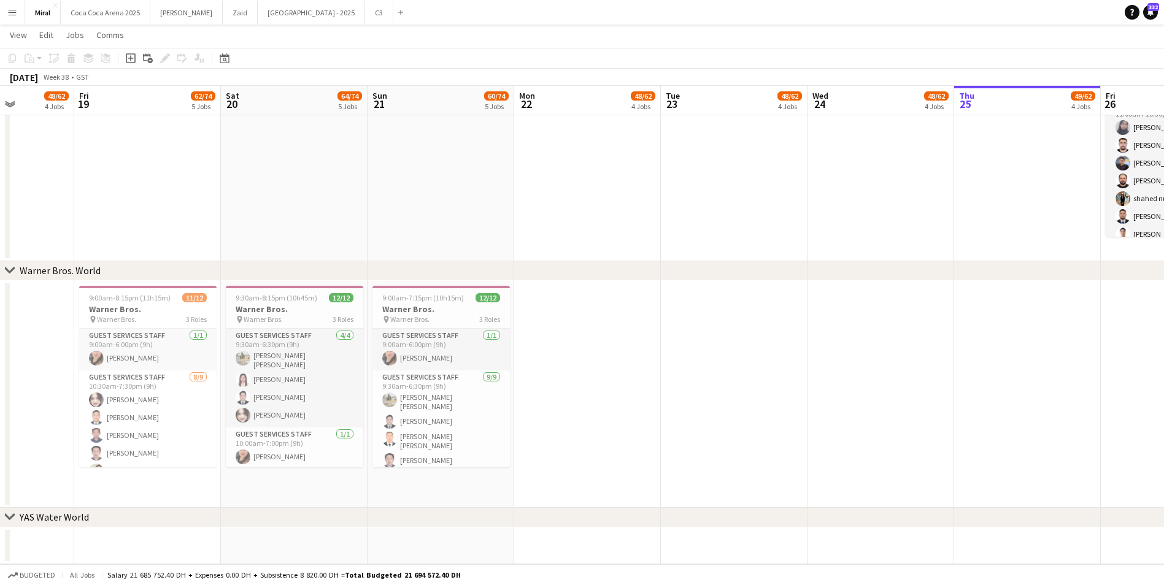
drag, startPoint x: 921, startPoint y: 426, endPoint x: 795, endPoint y: 427, distance: 125.8
drag, startPoint x: 442, startPoint y: 313, endPoint x: 417, endPoint y: 347, distance: 41.6
click at [417, 347] on app-card-role "Guest Services Staff 1/1 9:00am-6:00pm (9h) Ignalyn De Juan Lipura" at bounding box center [440, 350] width 137 height 42
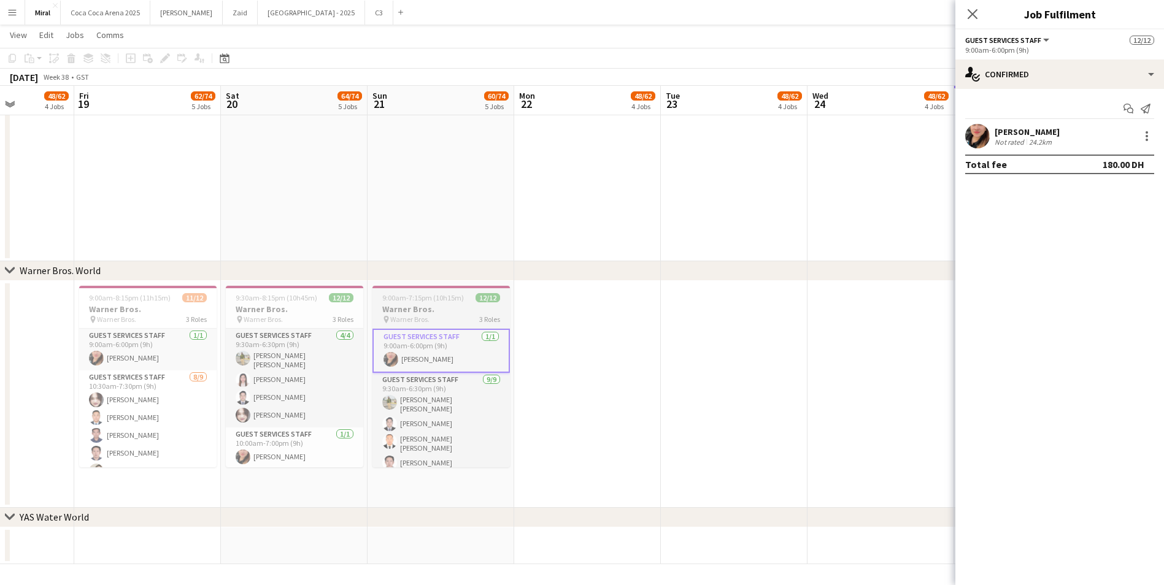
click at [433, 314] on h3 "Warner Bros." at bounding box center [440, 309] width 137 height 11
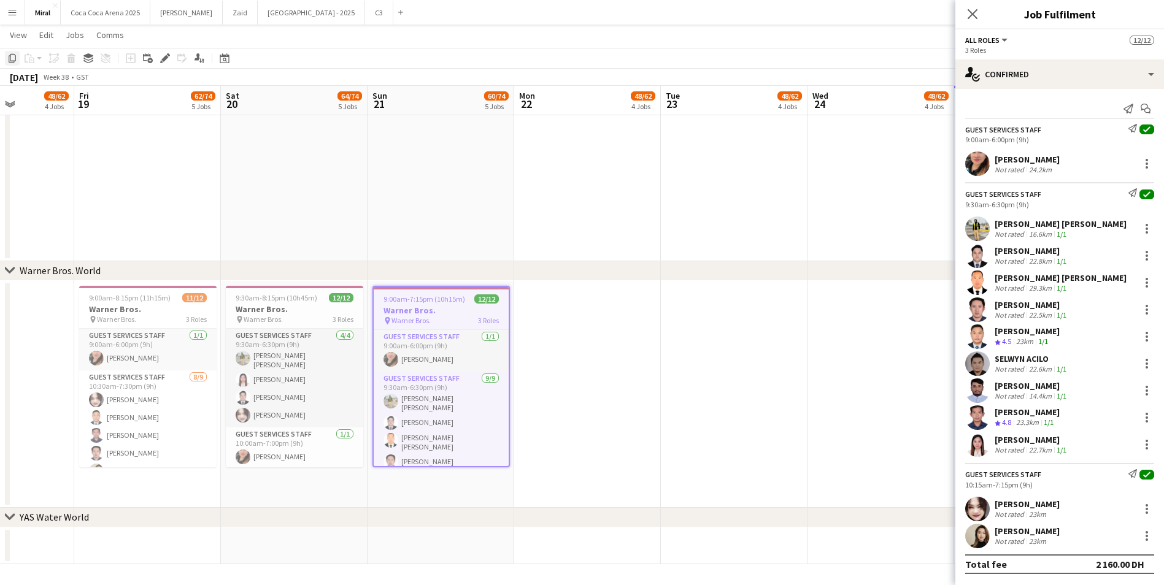
drag, startPoint x: 436, startPoint y: 314, endPoint x: 13, endPoint y: 58, distance: 493.8
click at [13, 58] on icon "Copy" at bounding box center [12, 58] width 10 height 10
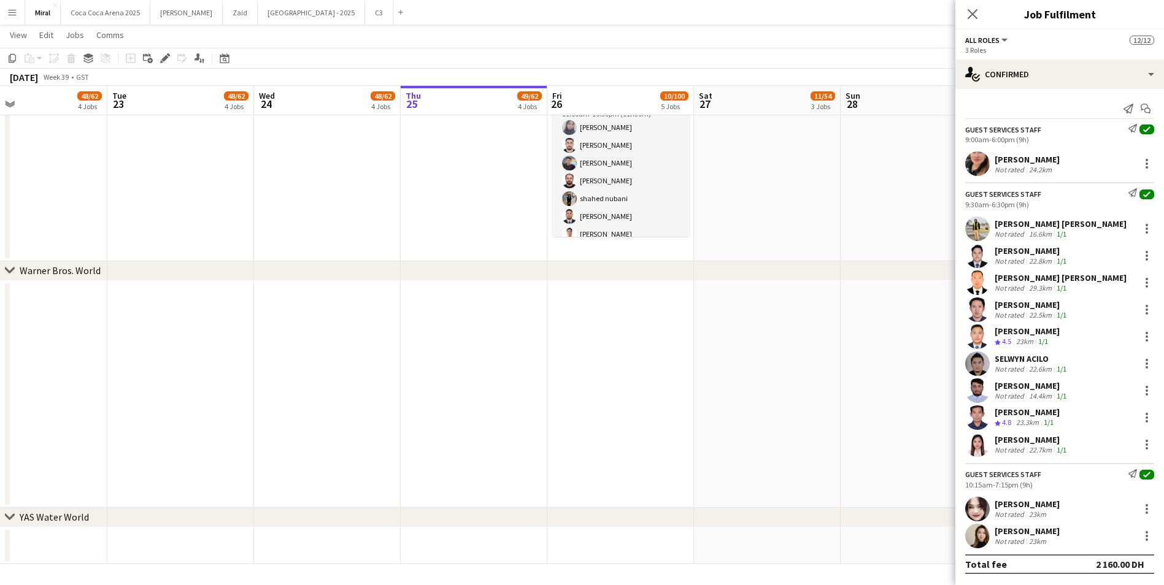
scroll to position [0, 480]
drag, startPoint x: 759, startPoint y: 378, endPoint x: 291, endPoint y: 377, distance: 468.0
click at [618, 367] on app-date-cell at bounding box center [620, 394] width 147 height 227
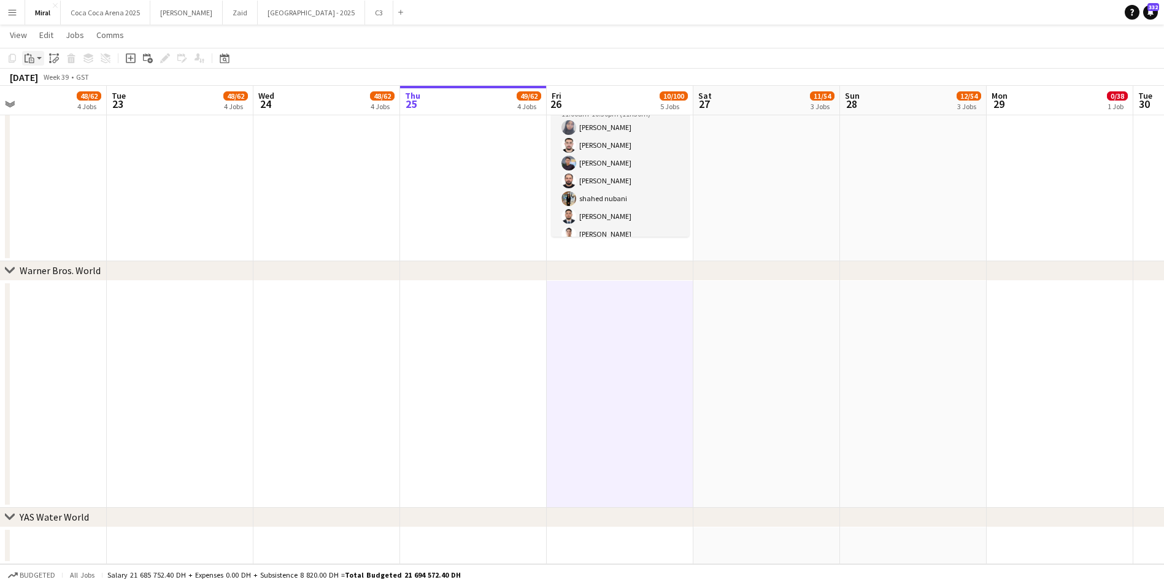
click at [35, 58] on div "Paste" at bounding box center [29, 58] width 15 height 15
click at [76, 102] on link "Paste with crew Ctrl+Shift+V" at bounding box center [90, 102] width 115 height 11
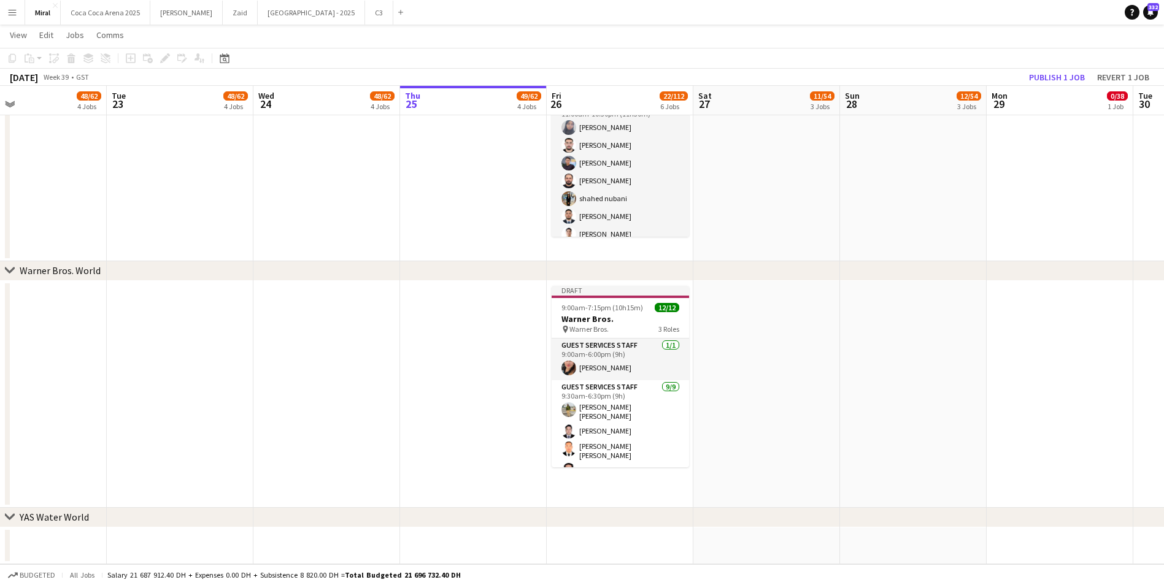
click at [767, 357] on app-date-cell at bounding box center [766, 394] width 147 height 227
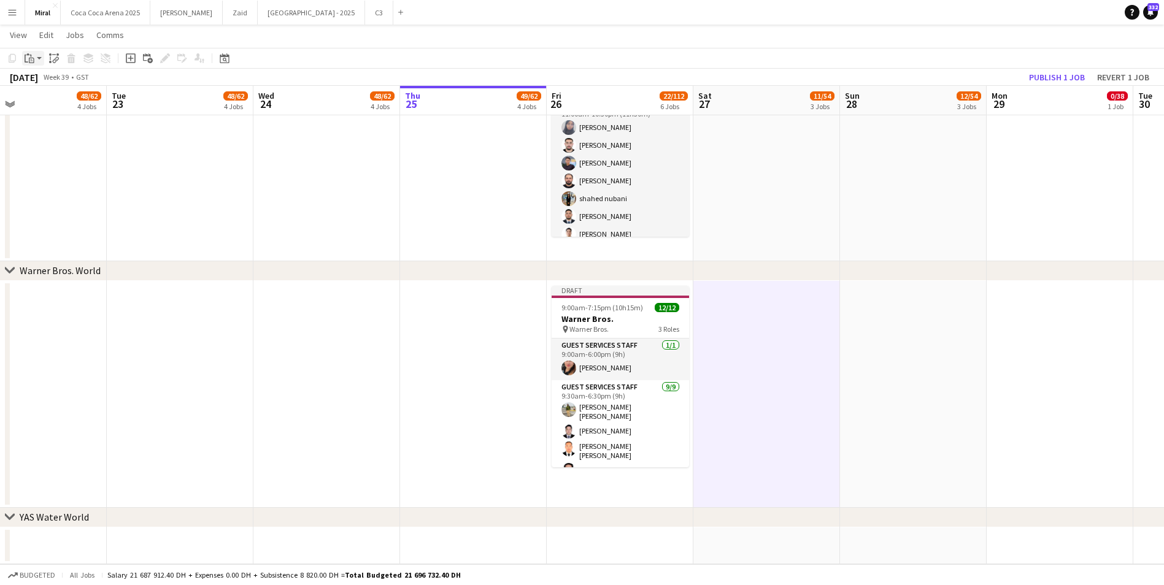
click at [34, 57] on div "Paste" at bounding box center [29, 58] width 15 height 15
click at [57, 99] on link "Paste with crew Ctrl+Shift+V" at bounding box center [90, 102] width 115 height 11
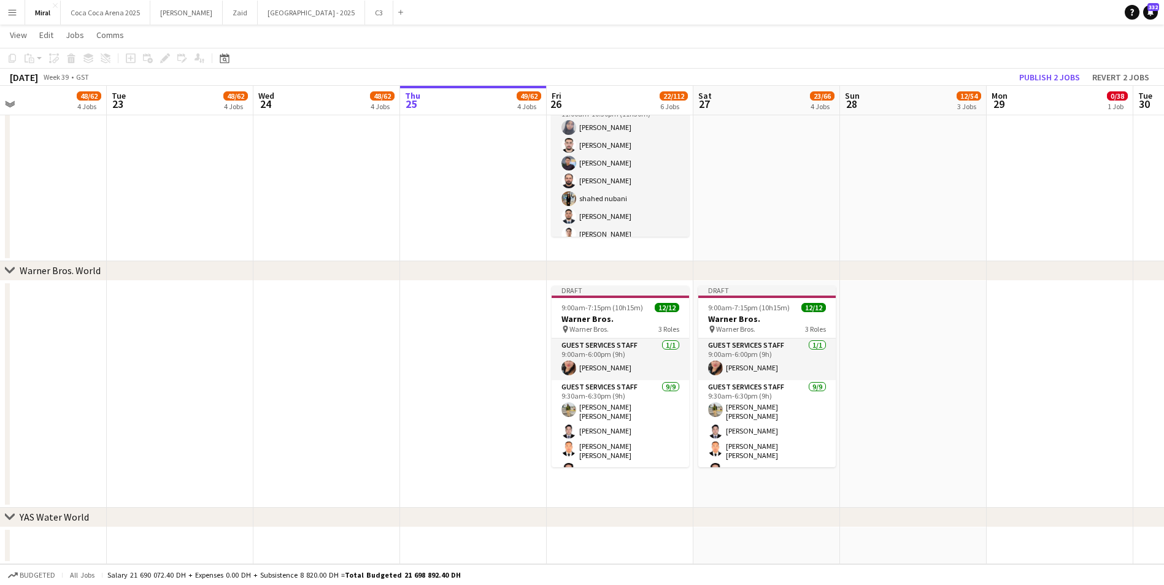
click at [870, 339] on app-date-cell at bounding box center [913, 394] width 147 height 227
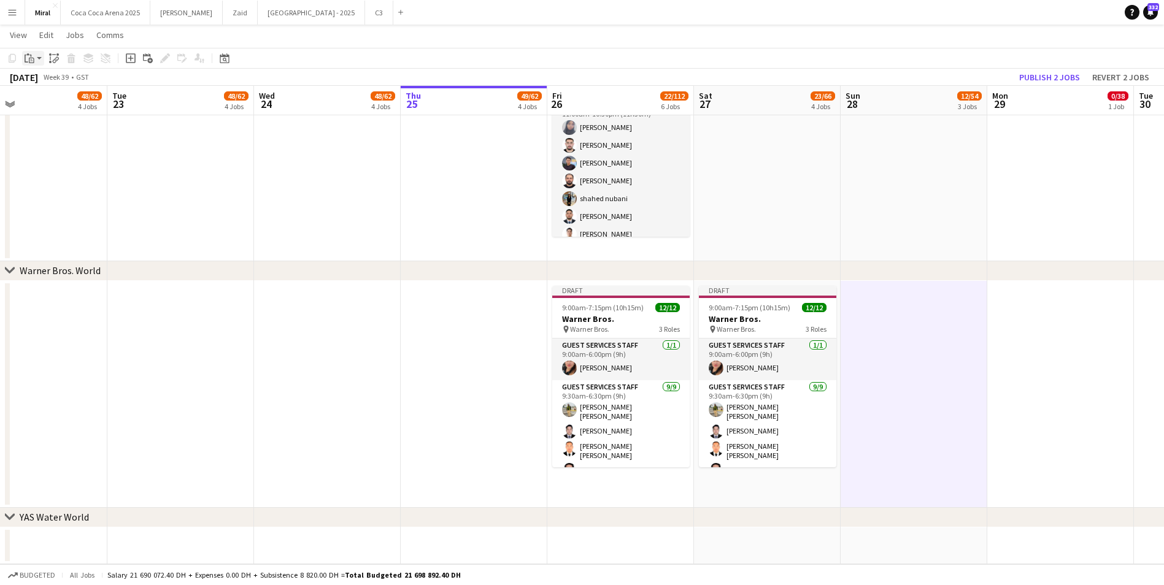
click at [31, 60] on icon "Paste" at bounding box center [30, 58] width 10 height 10
click at [74, 104] on link "Paste with crew Ctrl+Shift+V" at bounding box center [90, 102] width 115 height 11
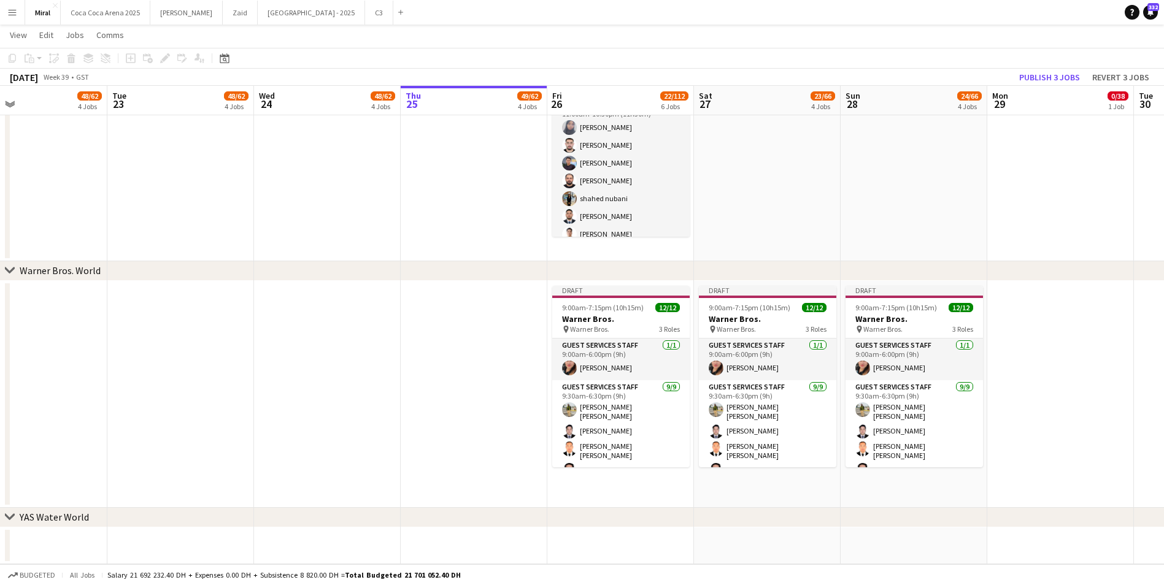
scroll to position [0, 480]
click at [1069, 357] on app-date-cell at bounding box center [1059, 394] width 147 height 227
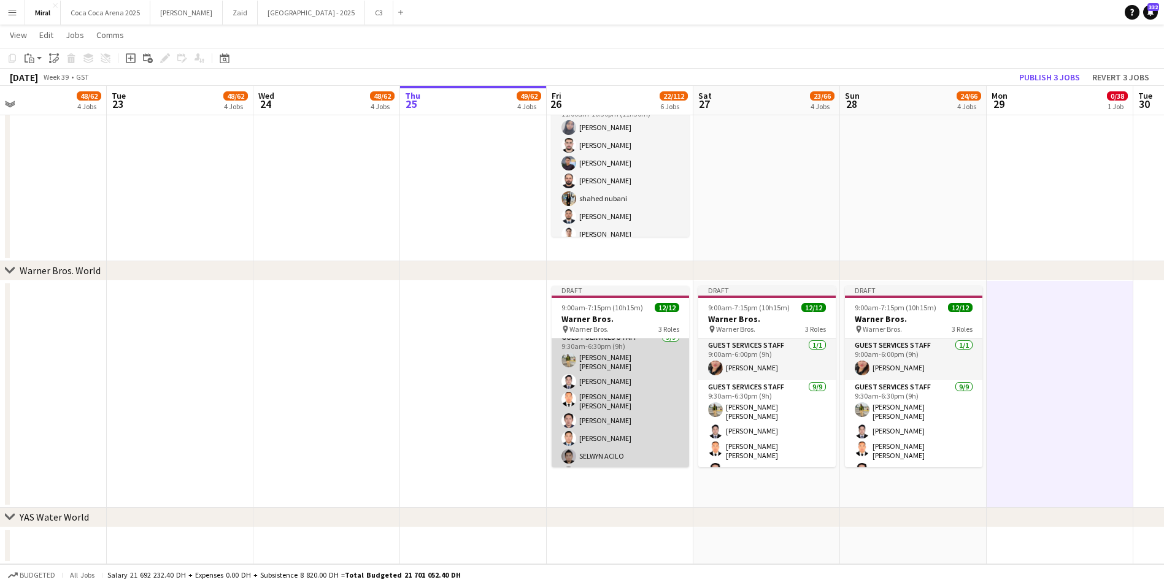
scroll to position [34, 0]
click at [621, 401] on app-card-role "Guest Services Staff 9/9 9:30am-6:30pm (9h) Abu bakar Mirza Amjad Baig michael …" at bounding box center [619, 442] width 137 height 191
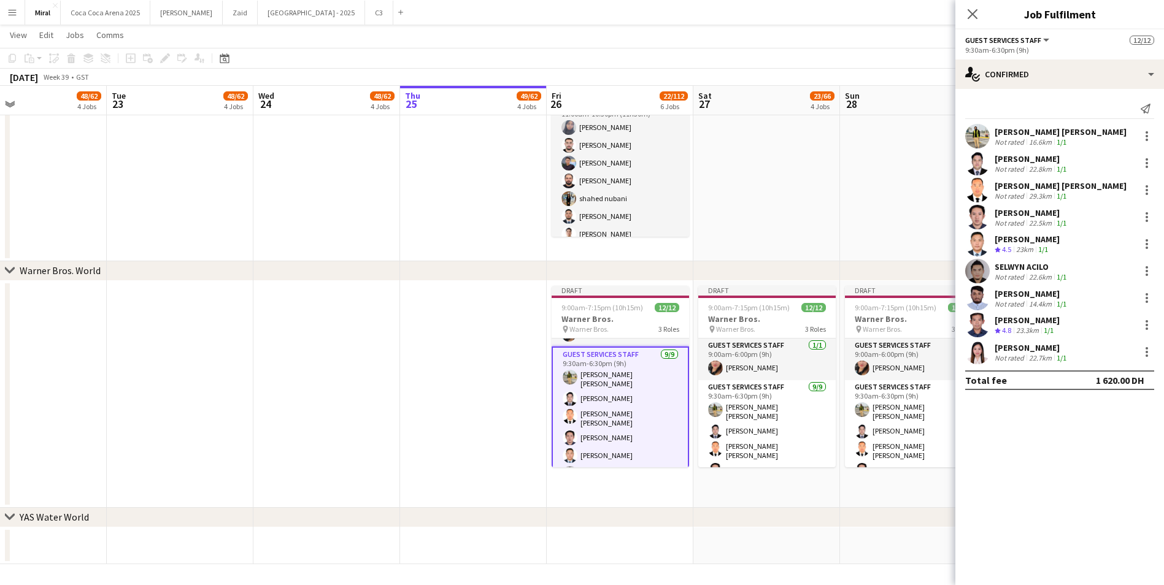
click at [616, 359] on app-card-role "Guest Services Staff 9/9 9:30am-6:30pm (9h) Abu bakar Mirza Amjad Baig michael …" at bounding box center [619, 444] width 137 height 194
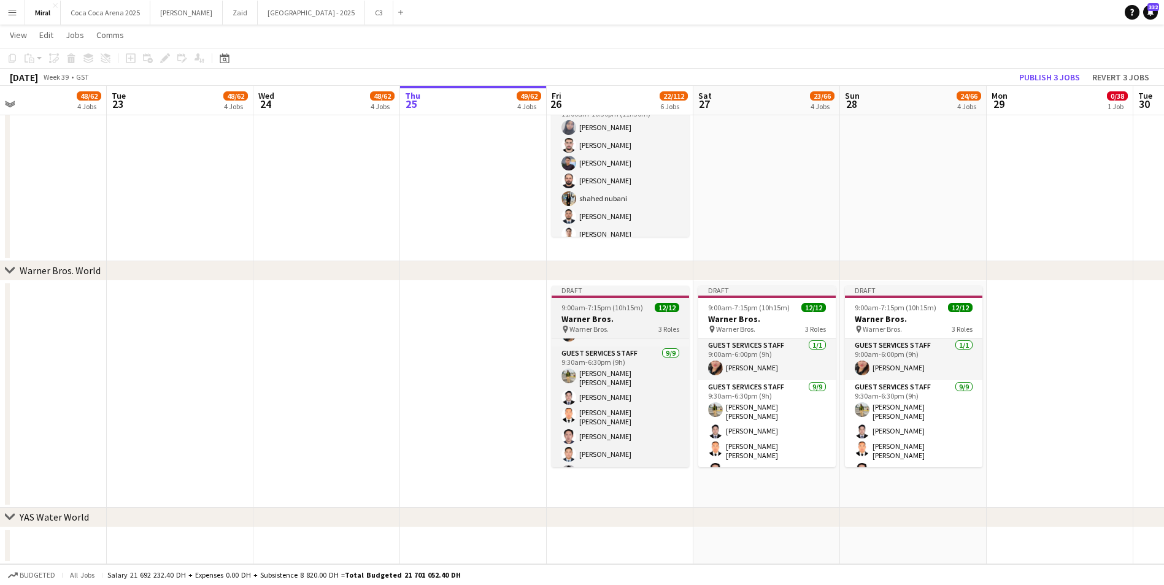
click at [624, 314] on h3 "Warner Bros." at bounding box center [619, 318] width 137 height 11
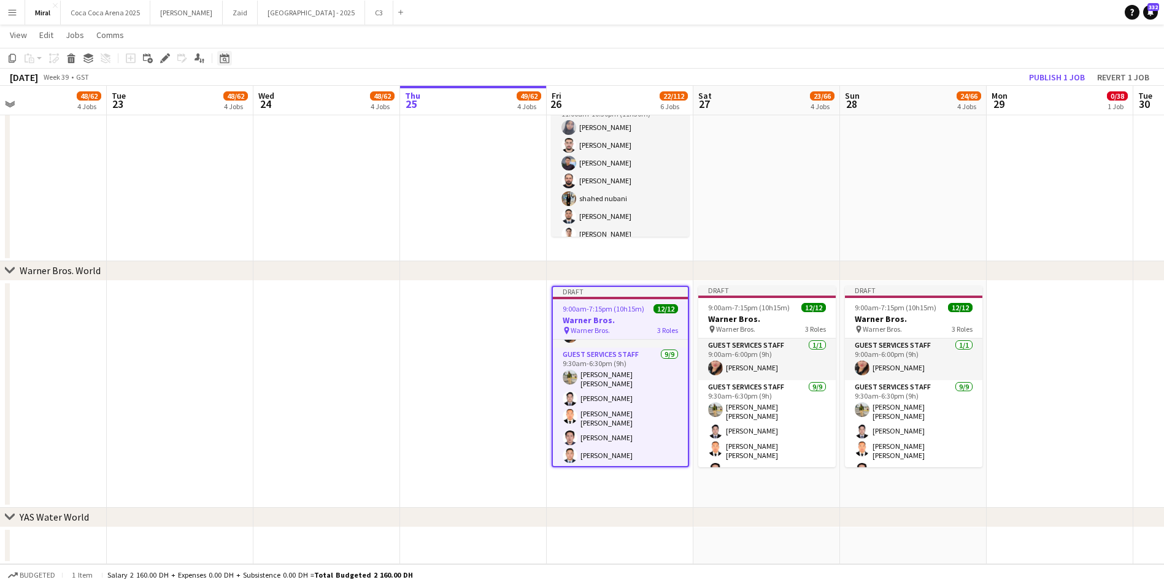
drag, startPoint x: 164, startPoint y: 60, endPoint x: 228, endPoint y: 57, distance: 63.2
click at [164, 60] on icon at bounding box center [164, 58] width 7 height 7
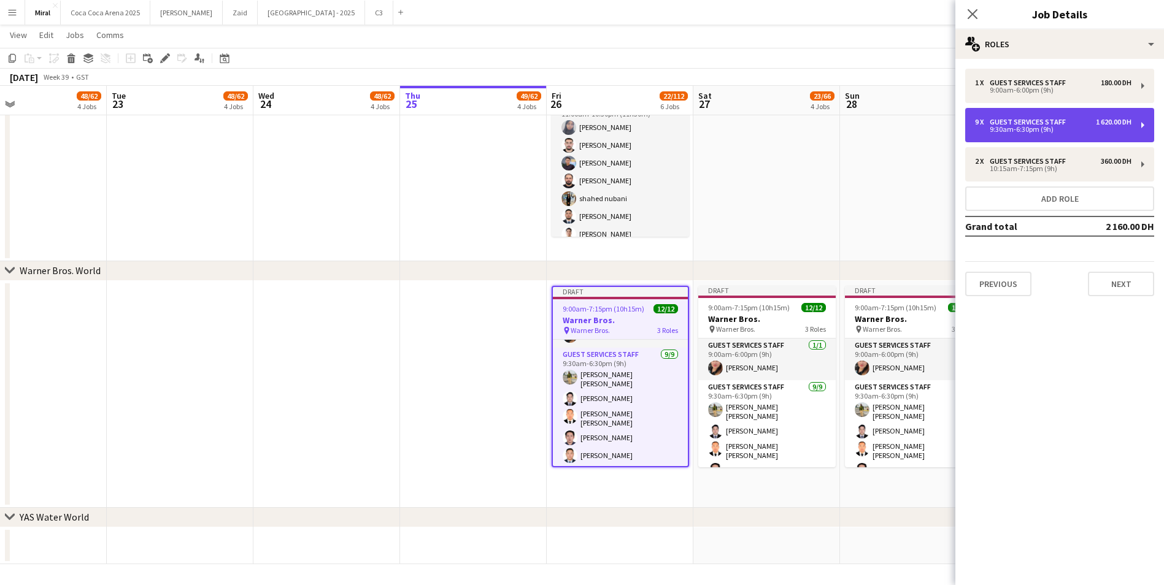
click at [1081, 134] on div "9 x Guest Services Staff 1 620.00 DH 9:30am-6:30pm (9h)" at bounding box center [1059, 125] width 189 height 34
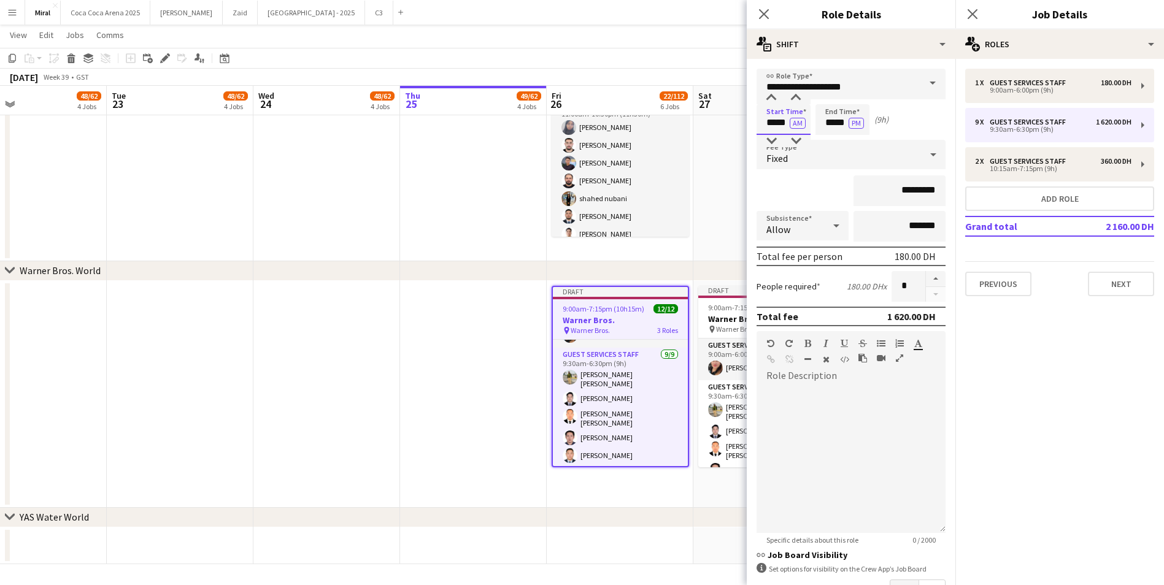
click at [764, 123] on input "*****" at bounding box center [783, 119] width 54 height 31
type input "*****"
click at [824, 125] on input "*****" at bounding box center [842, 119] width 54 height 31
type input "*****"
click at [926, 274] on button "button" at bounding box center [936, 279] width 20 height 16
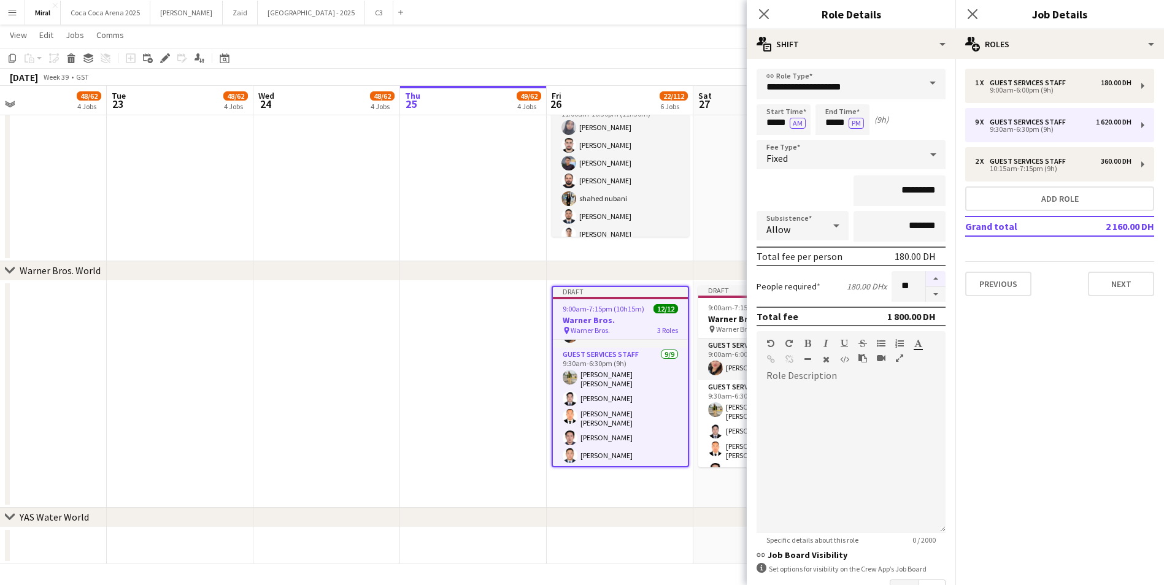
click at [926, 274] on button "button" at bounding box center [936, 279] width 20 height 16
type input "**"
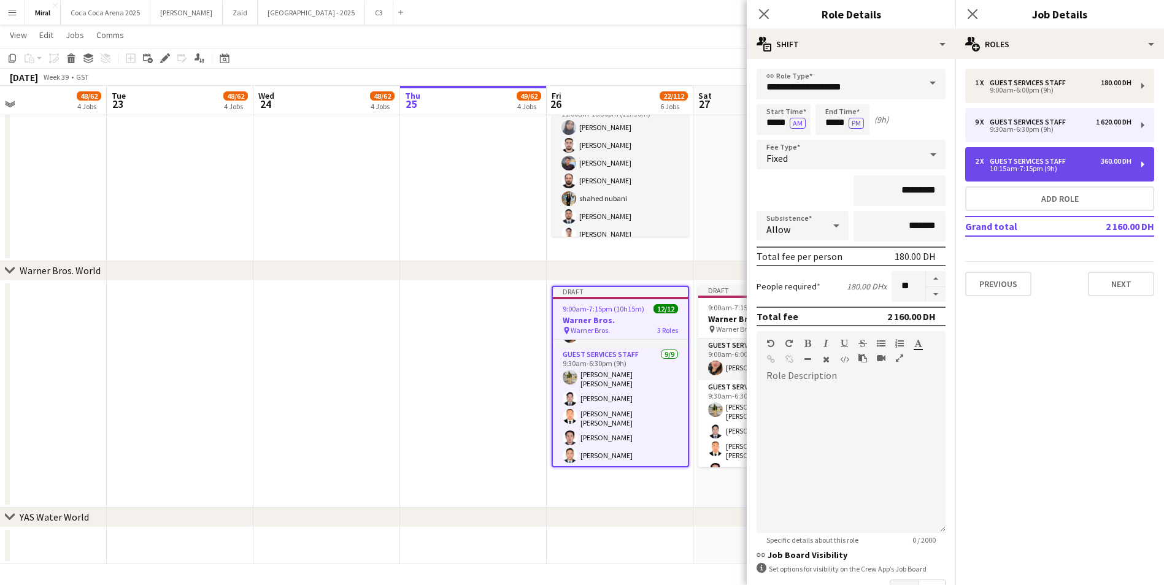
click at [1073, 169] on div "10:15am-7:15pm (9h)" at bounding box center [1053, 169] width 156 height 6
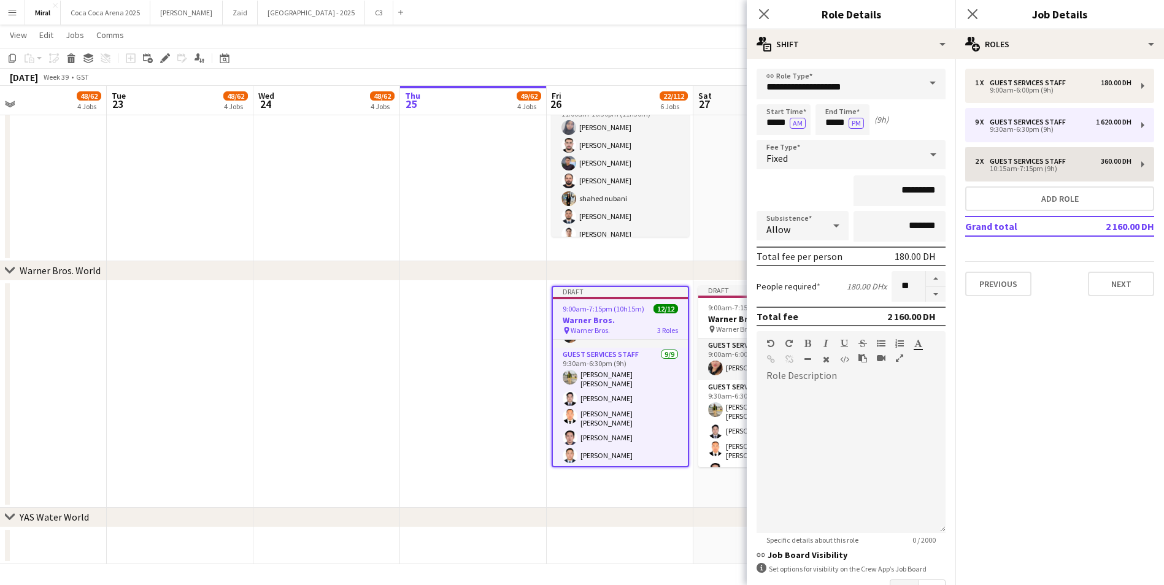
type input "*****"
type input "*"
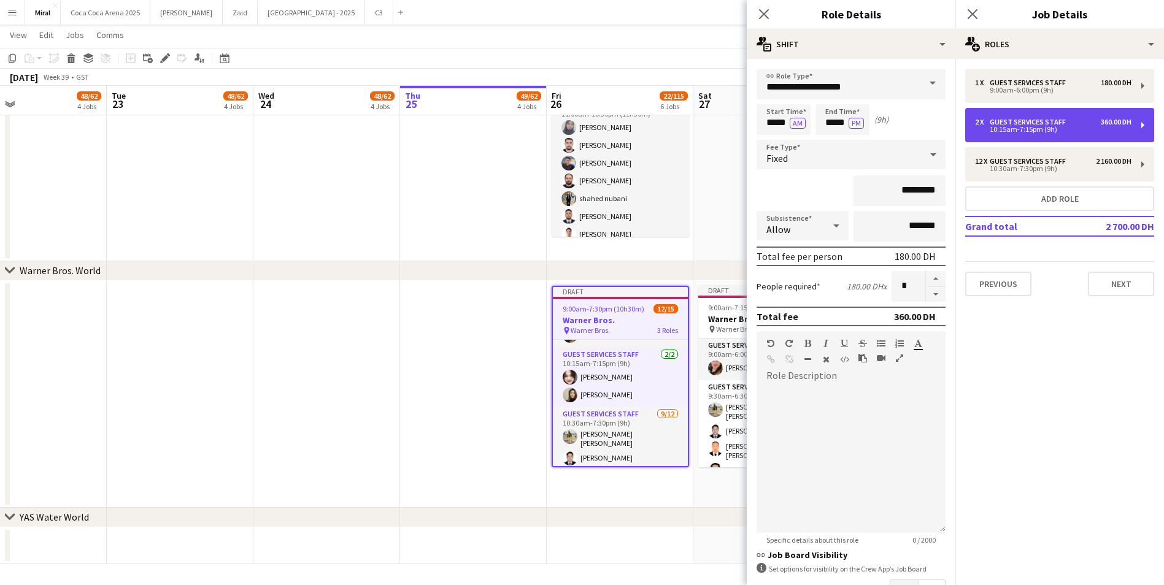
click at [1027, 130] on div "10:15am-7:15pm (9h)" at bounding box center [1053, 129] width 156 height 6
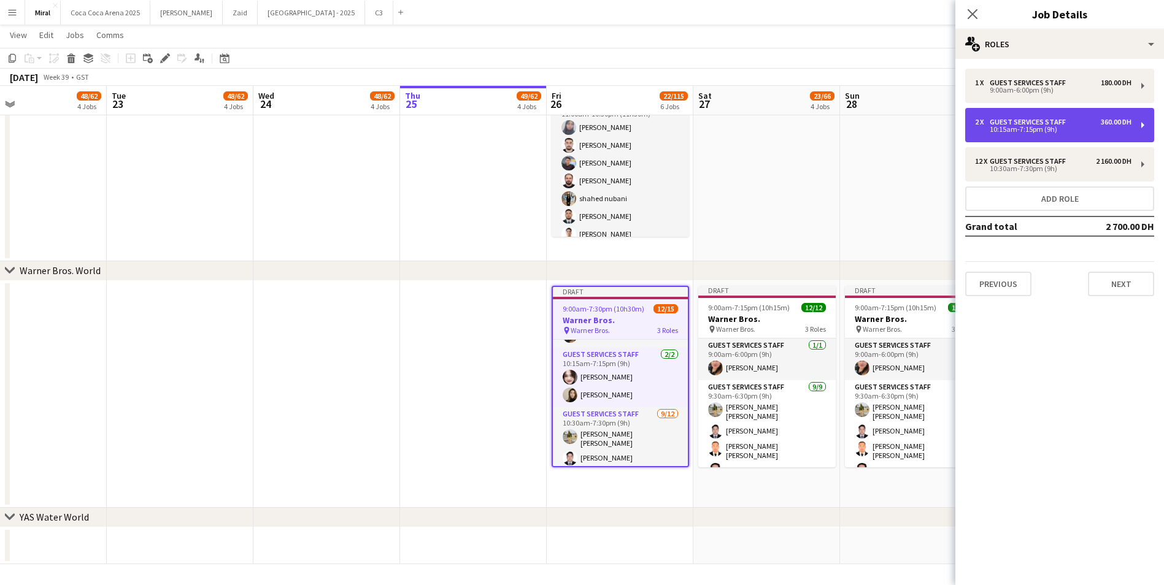
click at [1027, 130] on div "10:15am-7:15pm (9h)" at bounding box center [1053, 129] width 156 height 6
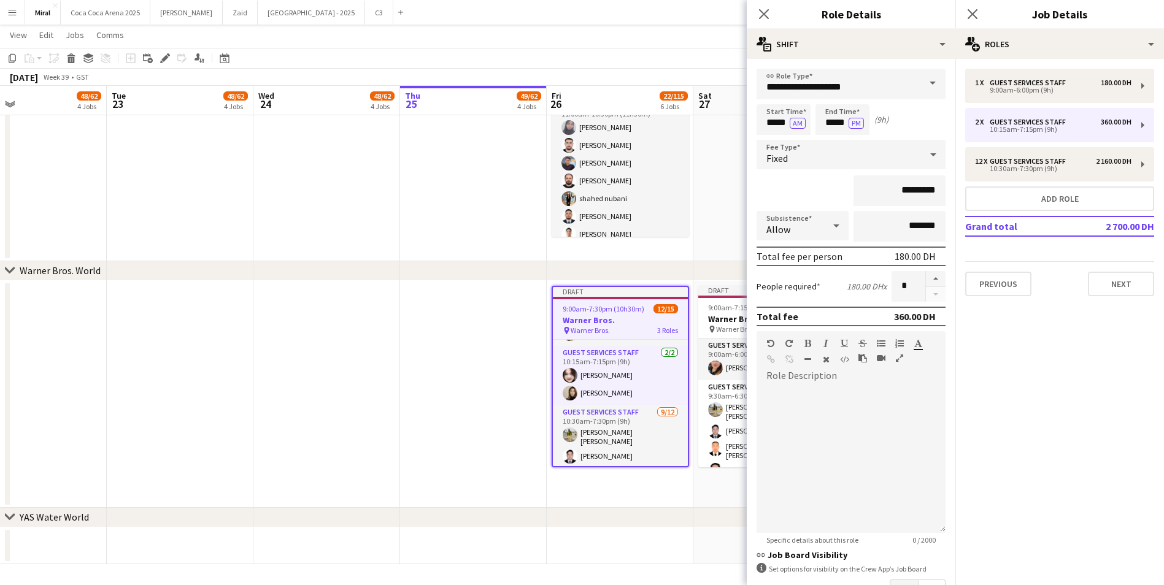
scroll to position [4, 0]
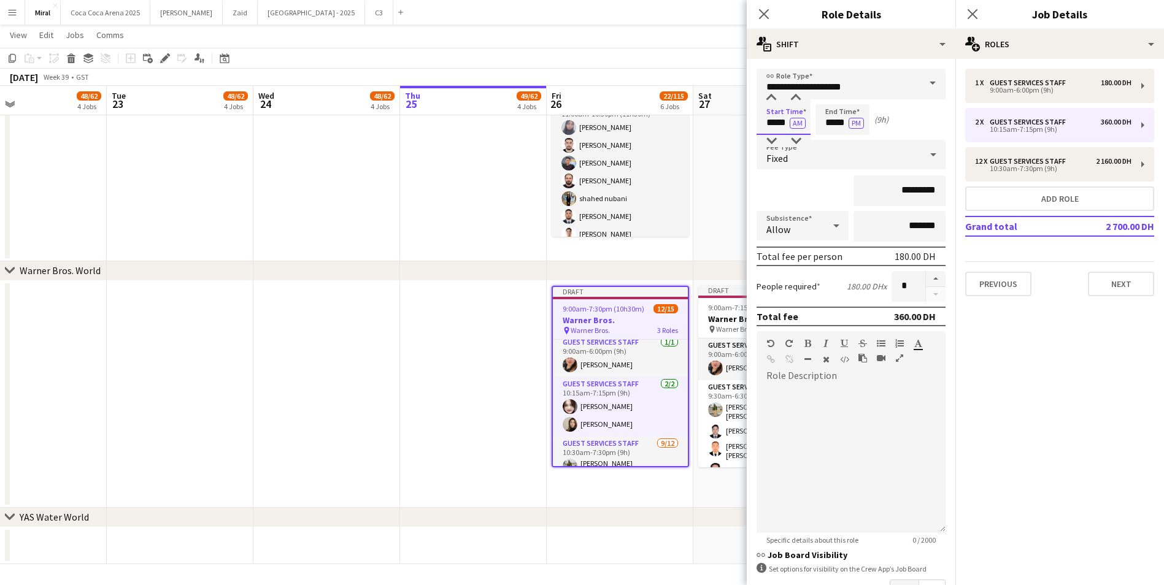
click at [763, 125] on input "*****" at bounding box center [783, 119] width 54 height 31
type input "*****"
click at [824, 120] on input "*****" at bounding box center [842, 119] width 54 height 31
click at [840, 123] on input "*****" at bounding box center [842, 119] width 54 height 31
type input "*****"
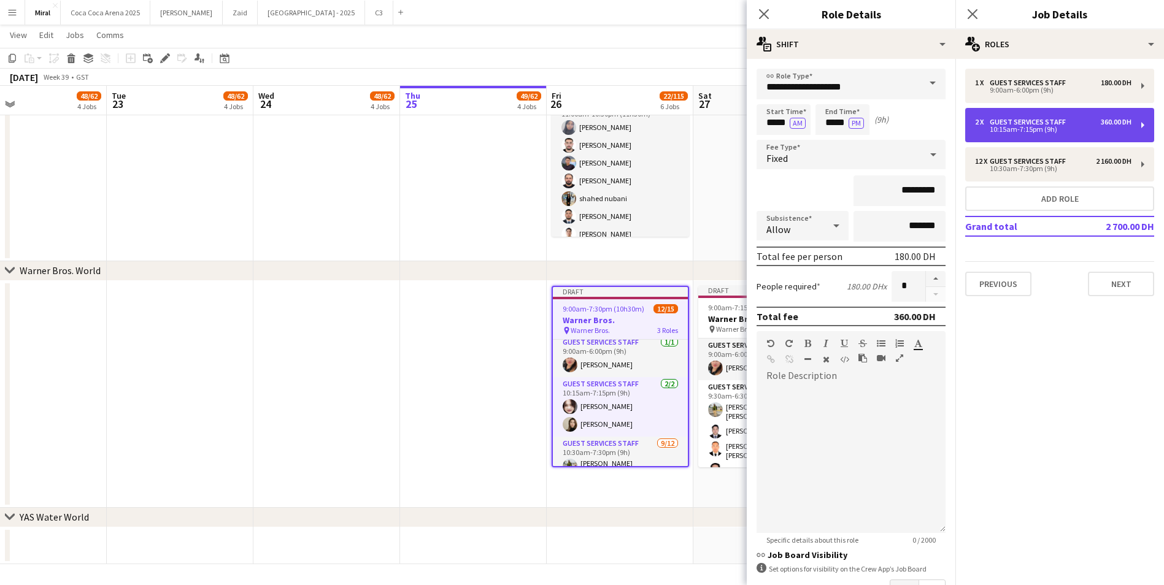
click at [1042, 133] on div "10:15am-7:15pm (9h)" at bounding box center [1053, 129] width 156 height 6
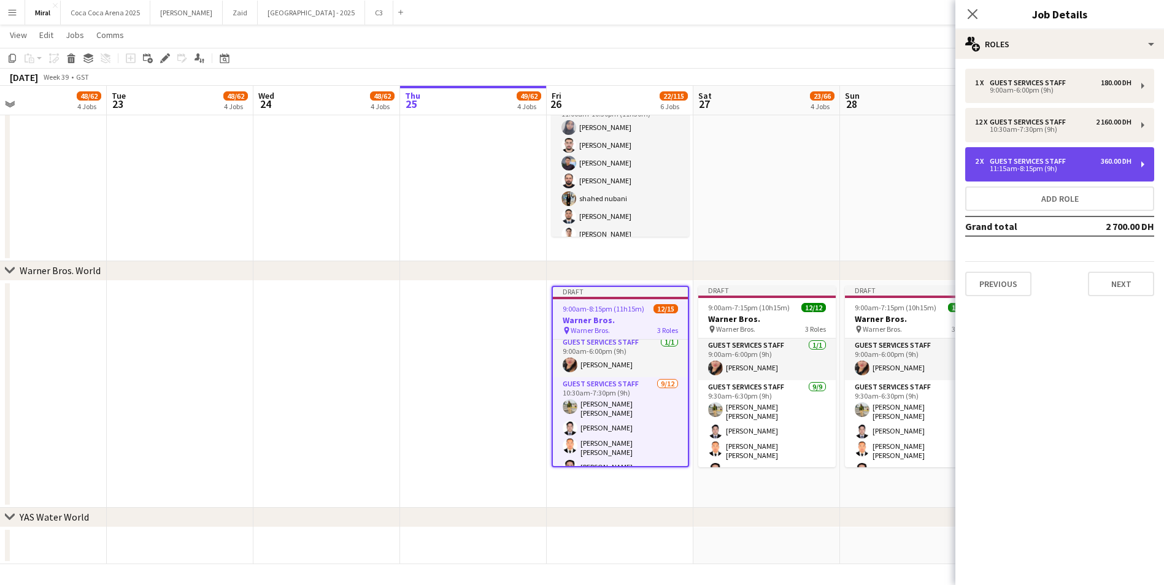
click at [1039, 161] on div "Guest Services Staff" at bounding box center [1029, 161] width 81 height 9
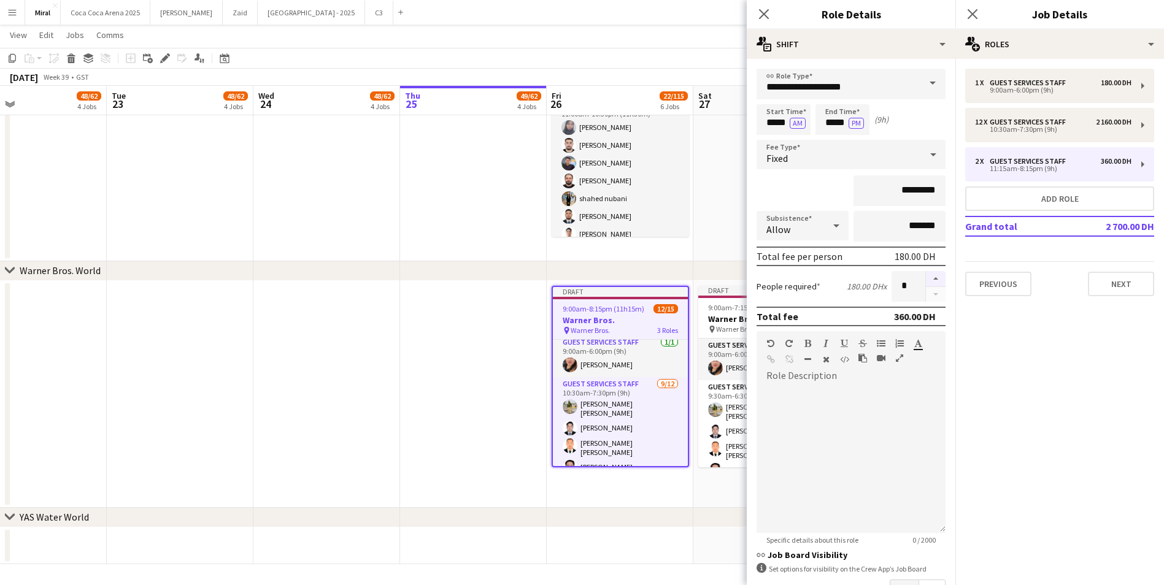
click at [926, 278] on button "button" at bounding box center [936, 279] width 20 height 16
type input "*"
click at [661, 504] on app-date-cell "Draft 9:00am-8:15pm (11h15m) 12/15 Warner Bros. pin Warner Bros. 3 Roles Guest …" at bounding box center [620, 394] width 147 height 227
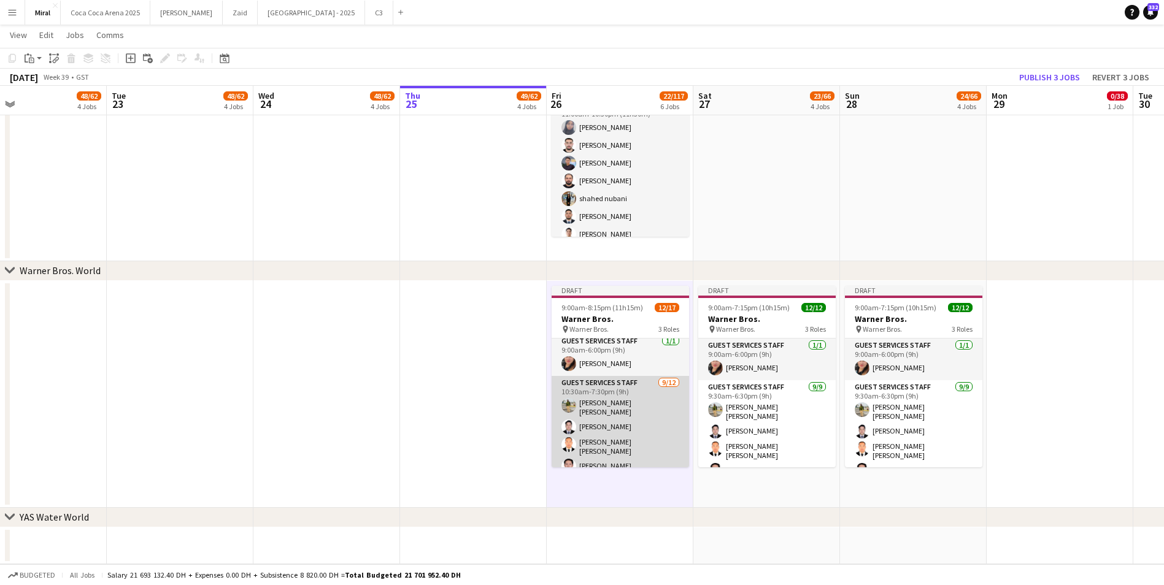
click at [612, 420] on app-card-role "Guest Services Staff 9/12 10:30am-7:30pm (9h) Abu bakar Mirza Amjad Baig michae…" at bounding box center [619, 498] width 137 height 245
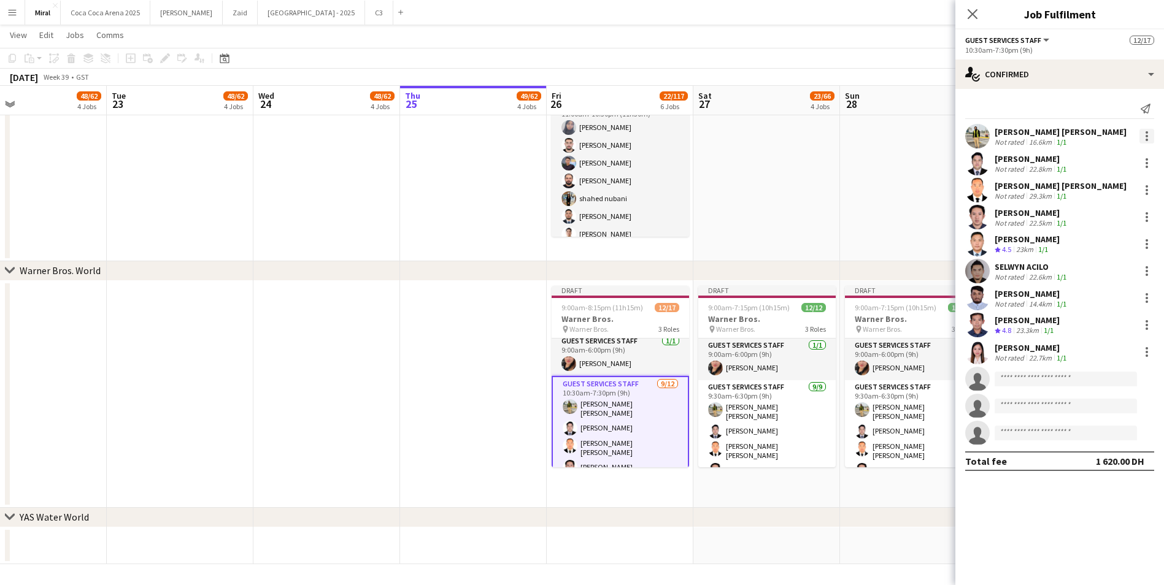
click at [1151, 137] on div at bounding box center [1146, 136] width 15 height 15
click at [1125, 191] on span "Switch crew" at bounding box center [1106, 188] width 76 height 11
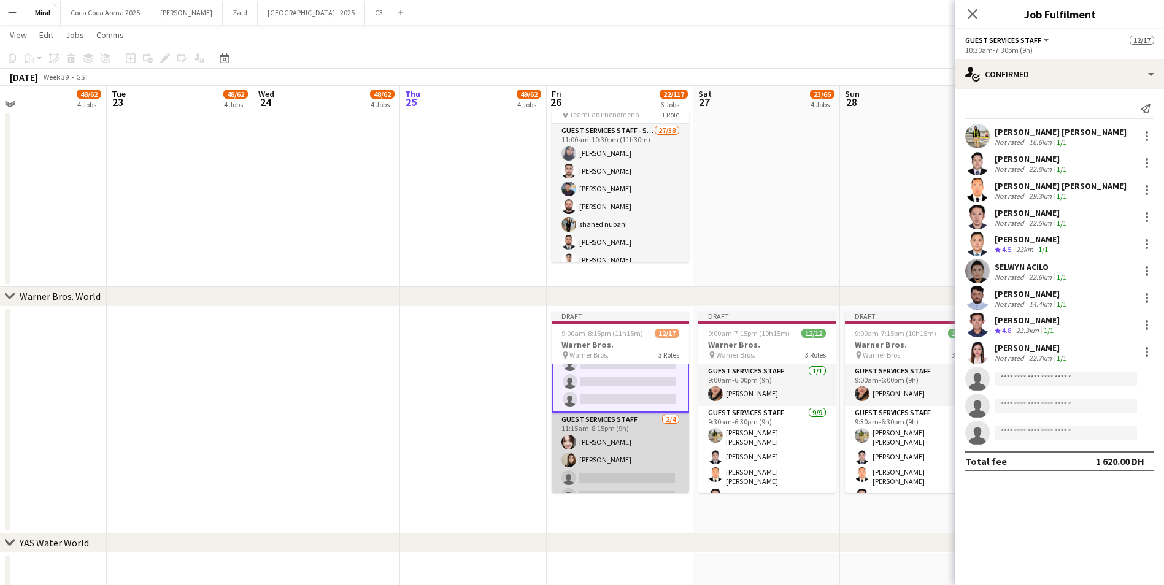
scroll to position [248, 0]
click at [629, 475] on app-card-role "Guest Services Staff 2/4 11:15am-8:15pm (9h) Charryme Palma Joan Marie Ingusan …" at bounding box center [619, 452] width 137 height 95
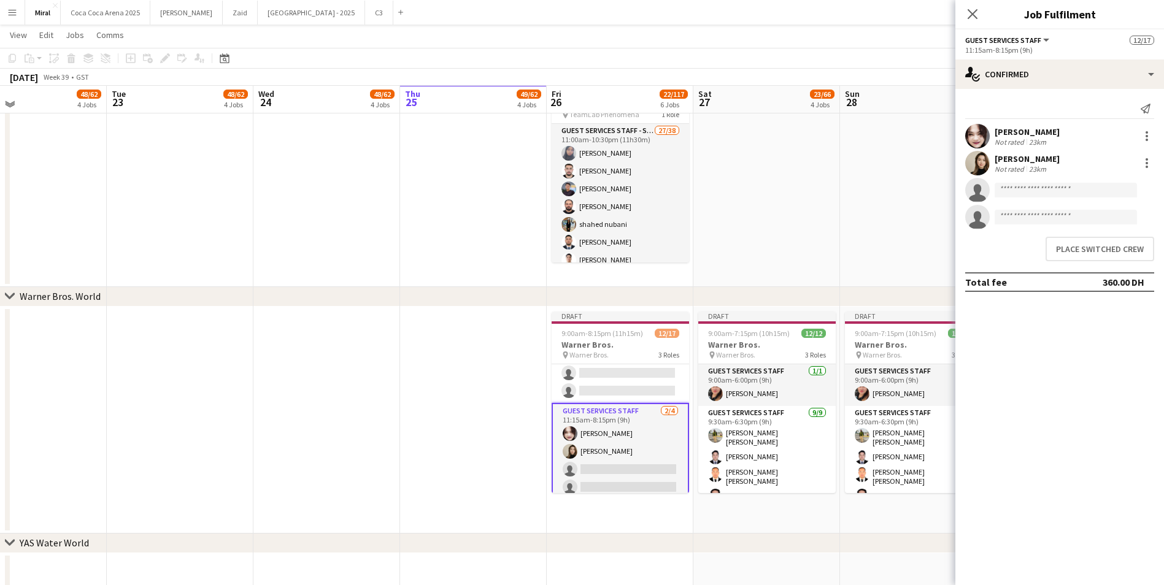
scroll to position [247, 0]
click at [1100, 190] on input at bounding box center [1065, 190] width 142 height 15
click at [1092, 247] on button "Place switched crew" at bounding box center [1099, 249] width 109 height 25
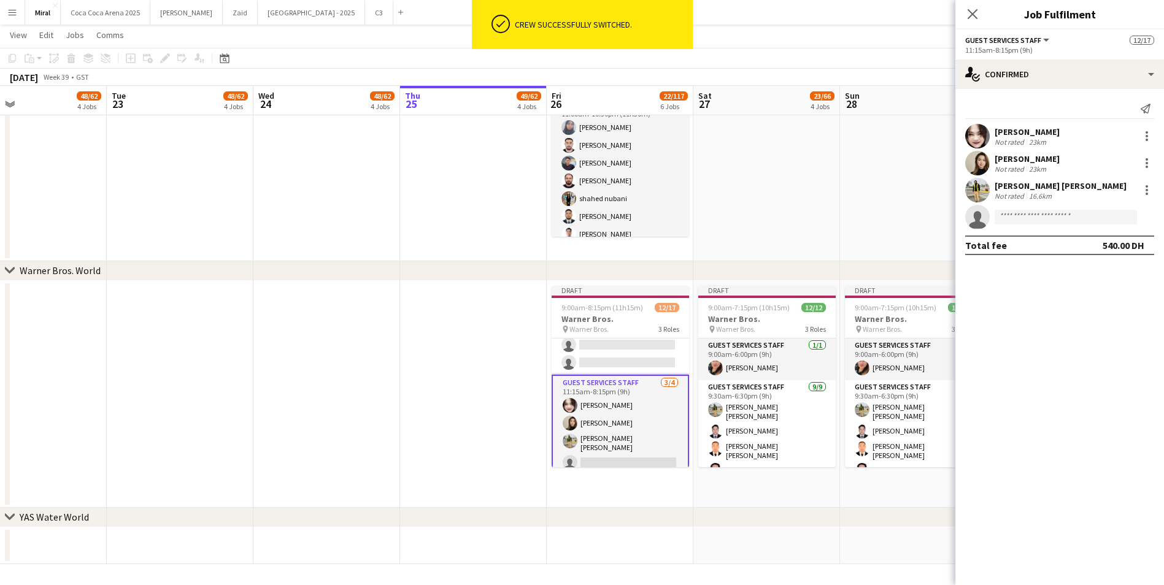
scroll to position [880, 0]
click at [1156, 135] on div "Charryme Palma Not rated 23km" at bounding box center [1059, 136] width 209 height 25
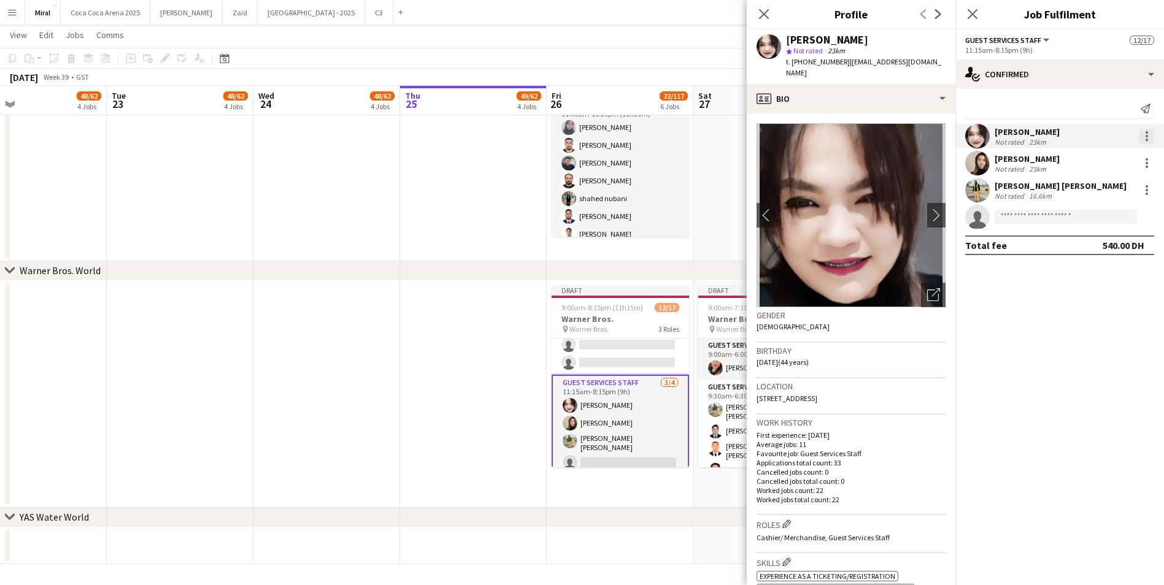
click at [1151, 136] on div at bounding box center [1146, 136] width 15 height 15
click at [1108, 190] on span "Switch crew" at bounding box center [1094, 188] width 52 height 10
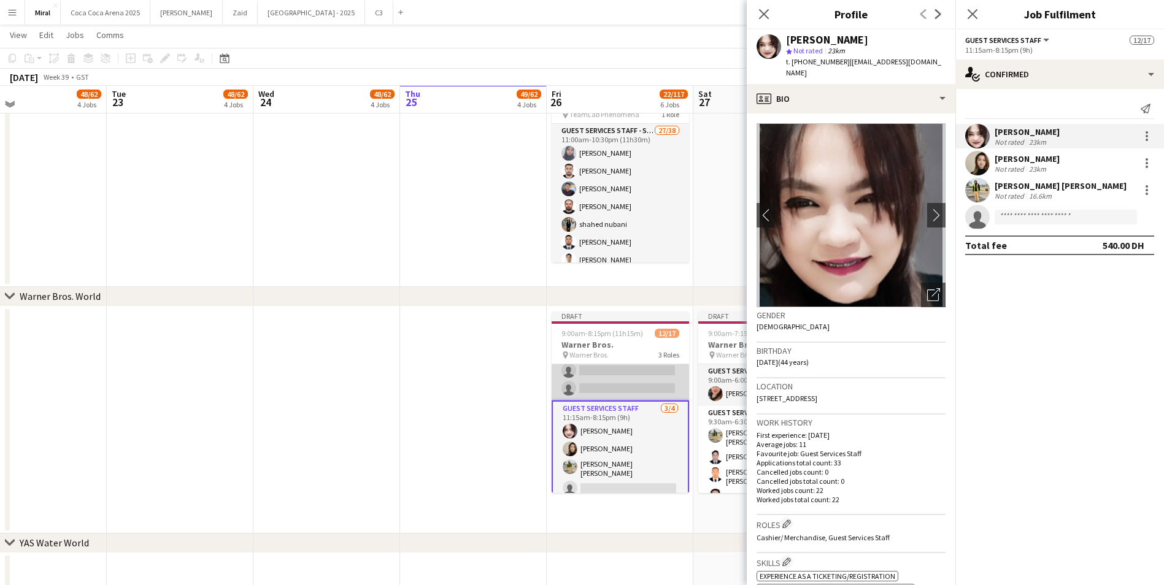
click at [602, 367] on app-card-role "Guest Services Staff 8/12 10:30am-7:30pm (9h) michael sabusap Bonifacio Jr Buan…" at bounding box center [619, 279] width 137 height 241
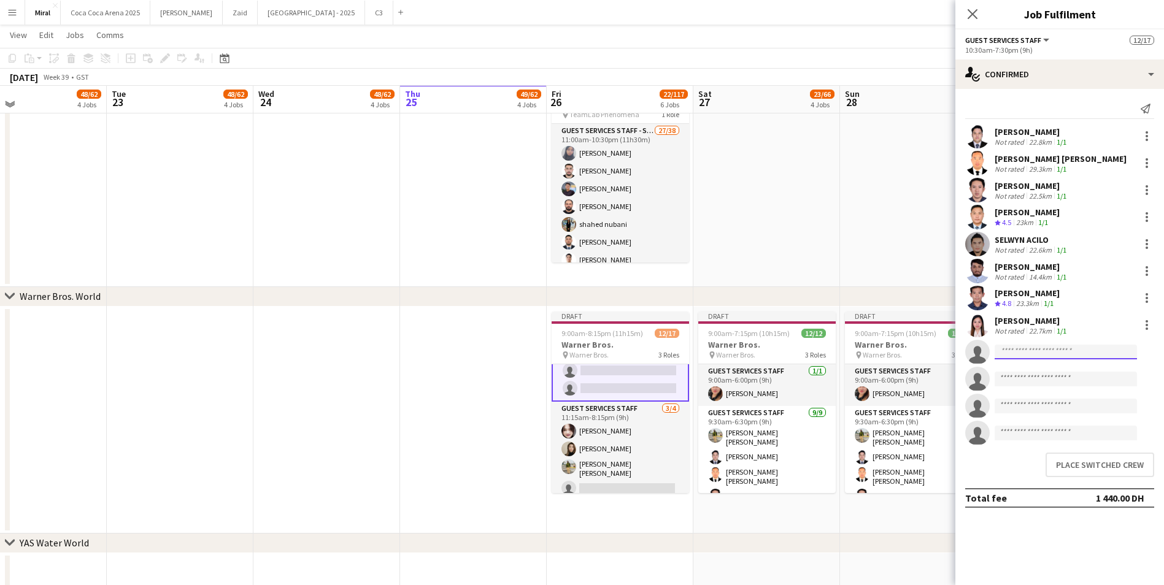
click at [1034, 352] on input at bounding box center [1065, 352] width 142 height 15
click at [1089, 466] on button "Place switched crew" at bounding box center [1099, 465] width 109 height 25
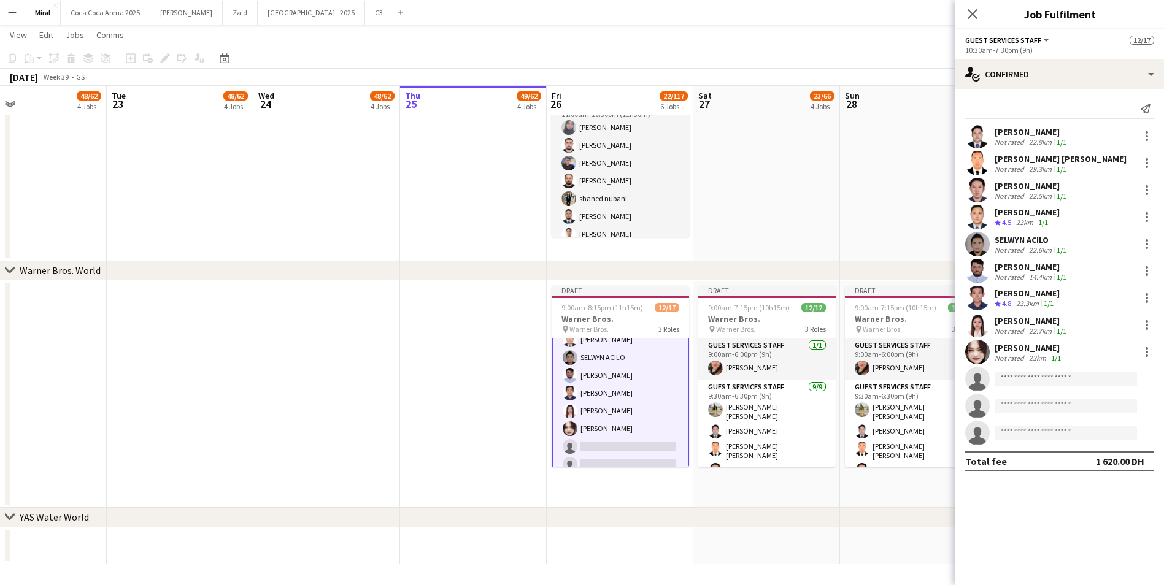
scroll to position [125, 0]
click at [1145, 271] on div at bounding box center [1146, 271] width 15 height 15
click at [1103, 322] on span "Switch crew" at bounding box center [1094, 323] width 52 height 10
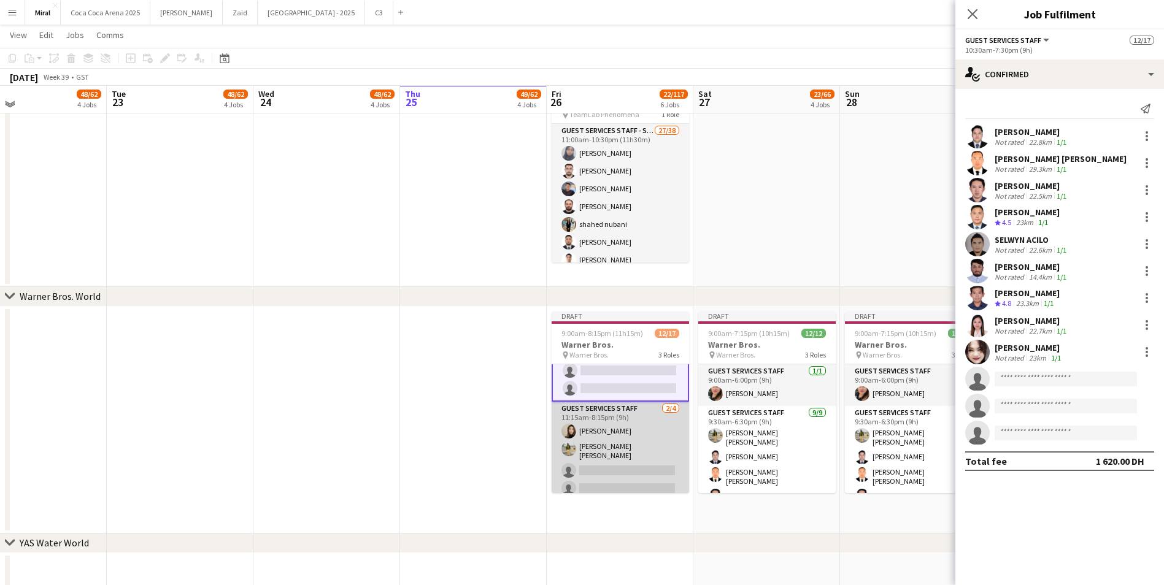
click at [635, 474] on app-card-role "Guest Services Staff 2/4 11:15am-8:15pm (9h) Joan Marie Ingusan Abu bakar Mirza…" at bounding box center [619, 451] width 137 height 99
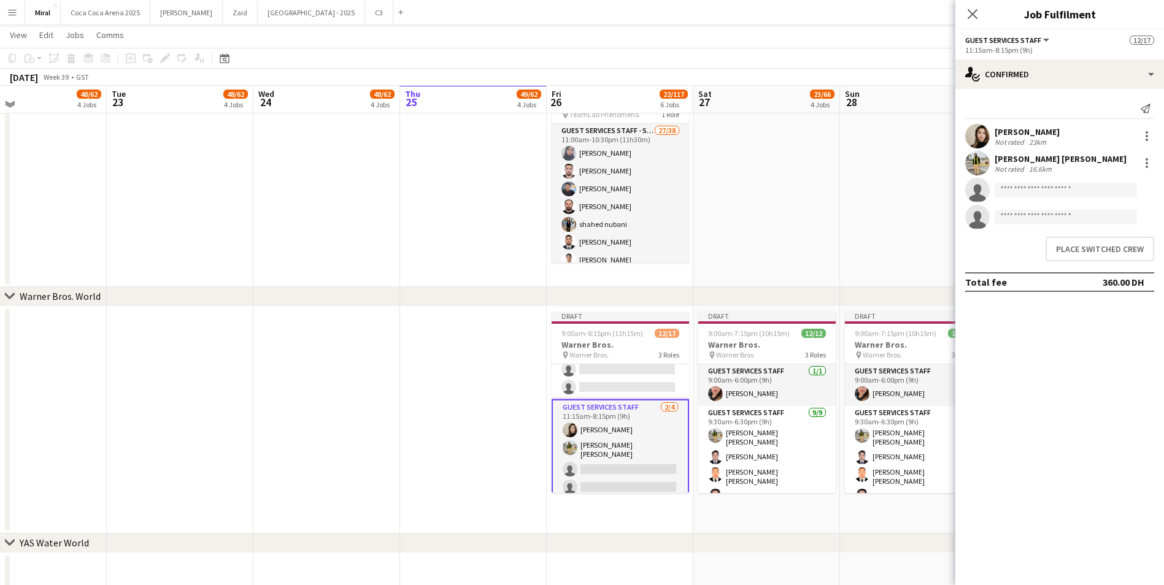
scroll to position [247, 0]
click at [1067, 193] on input at bounding box center [1065, 190] width 142 height 15
click at [1085, 250] on button "Place switched crew" at bounding box center [1099, 249] width 109 height 25
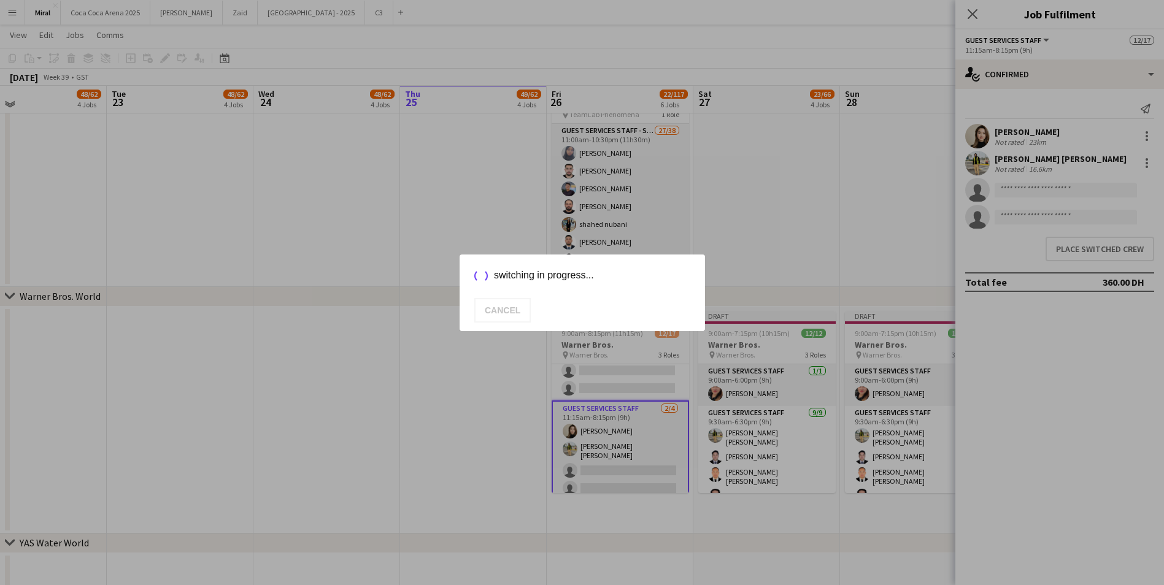
scroll to position [880, 0]
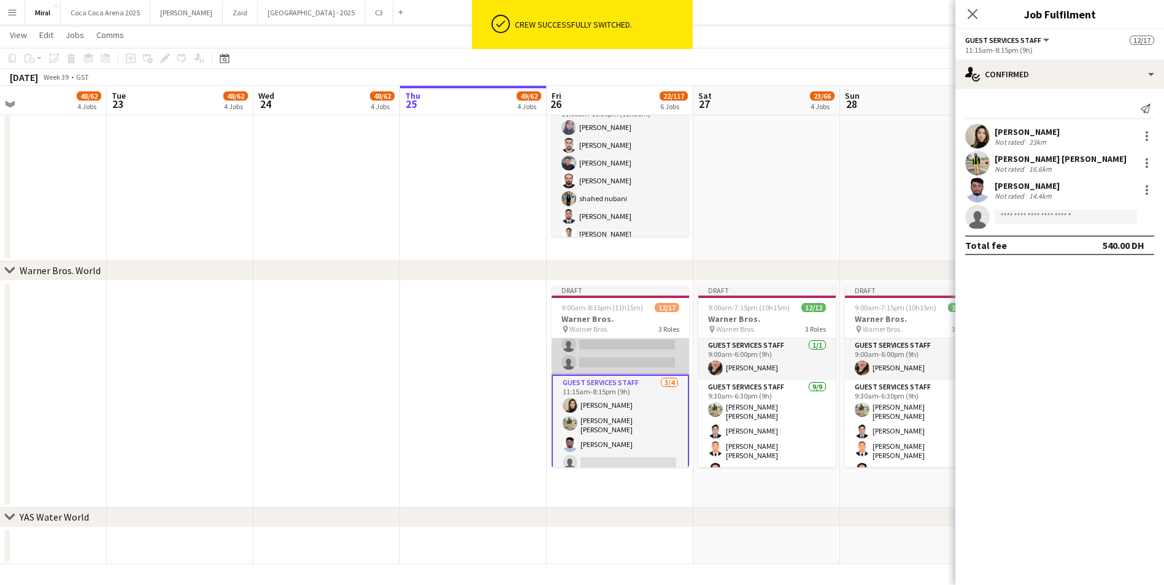
click at [621, 348] on app-card-role "Guest Services Staff 8/12 10:30am-7:30pm (9h) michael sabusap Bonifacio Jr Buan…" at bounding box center [619, 254] width 137 height 241
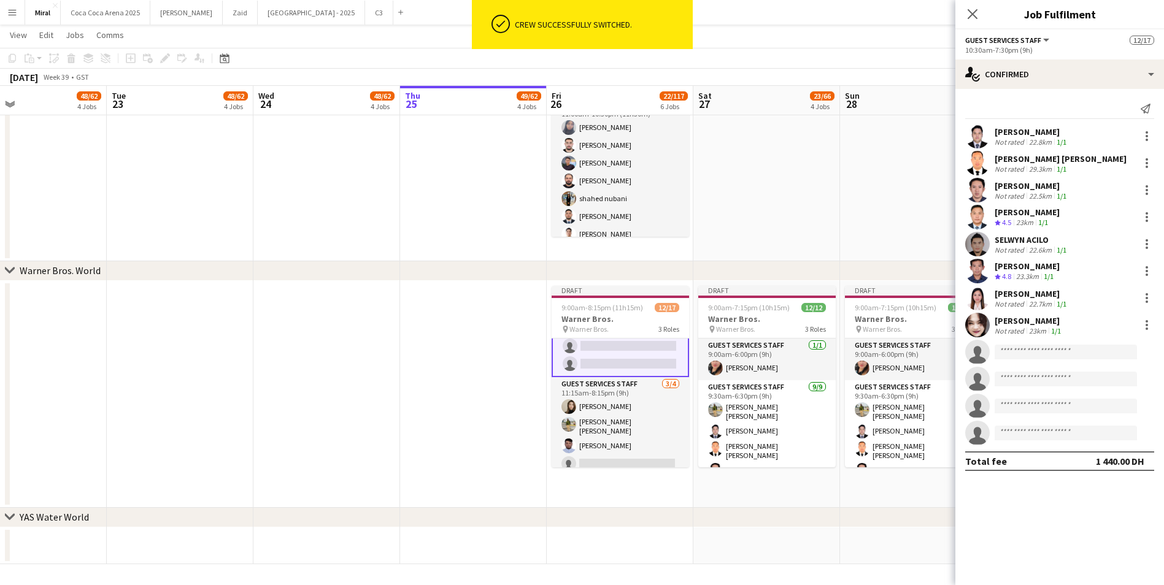
scroll to position [248, 0]
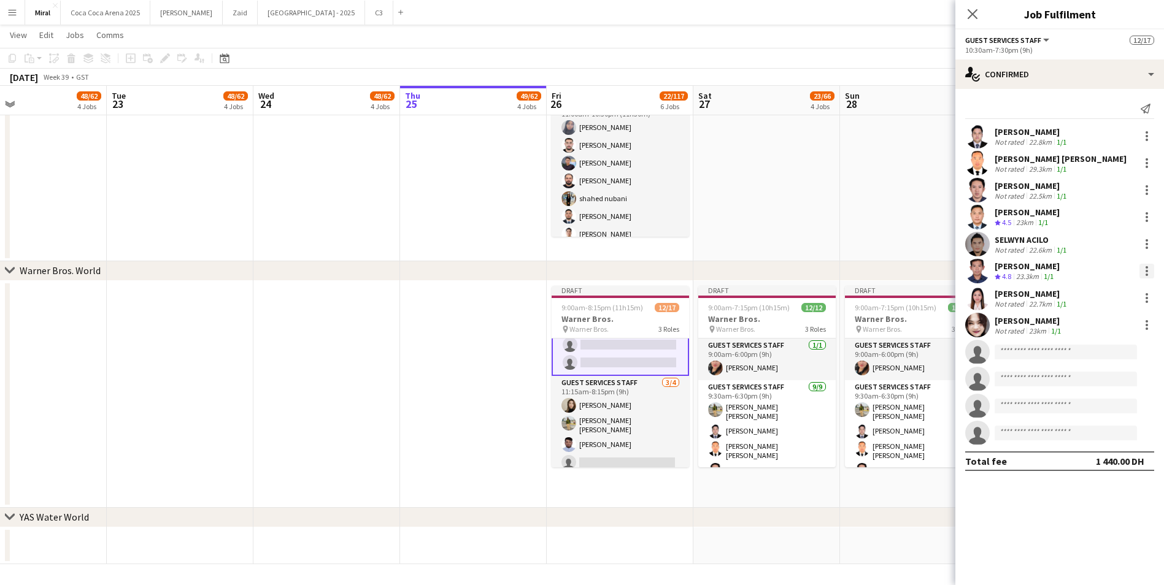
click at [1144, 274] on div at bounding box center [1146, 271] width 15 height 15
click at [1112, 324] on span "Switch crew" at bounding box center [1094, 323] width 52 height 10
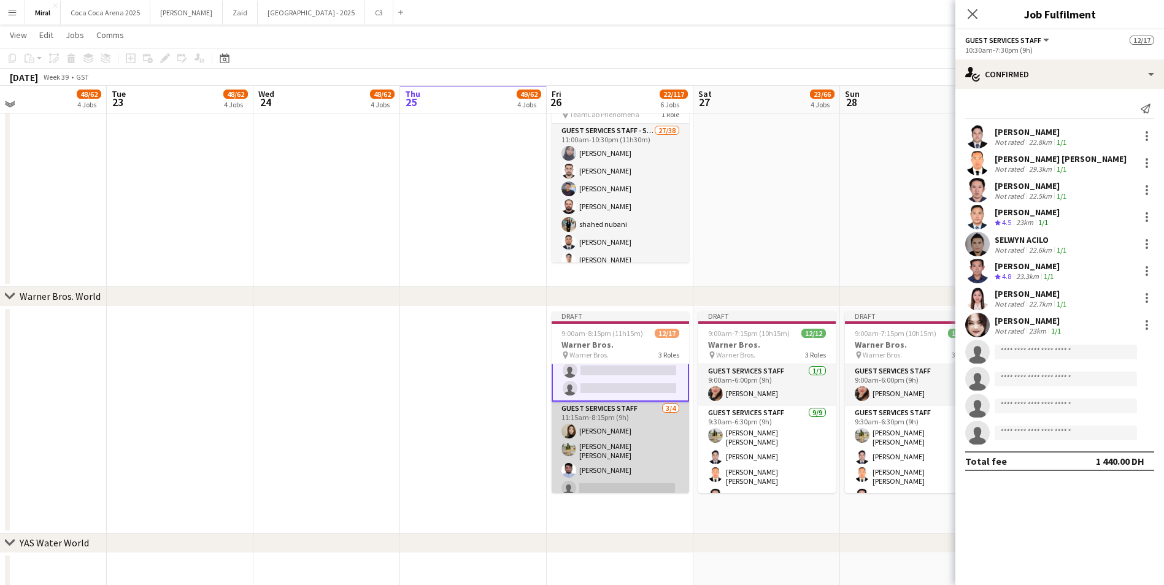
click at [639, 457] on app-card-role "Guest Services Staff 3/4 11:15am-8:15pm (9h) Joan Marie Ingusan Abu bakar Mirza…" at bounding box center [619, 451] width 137 height 99
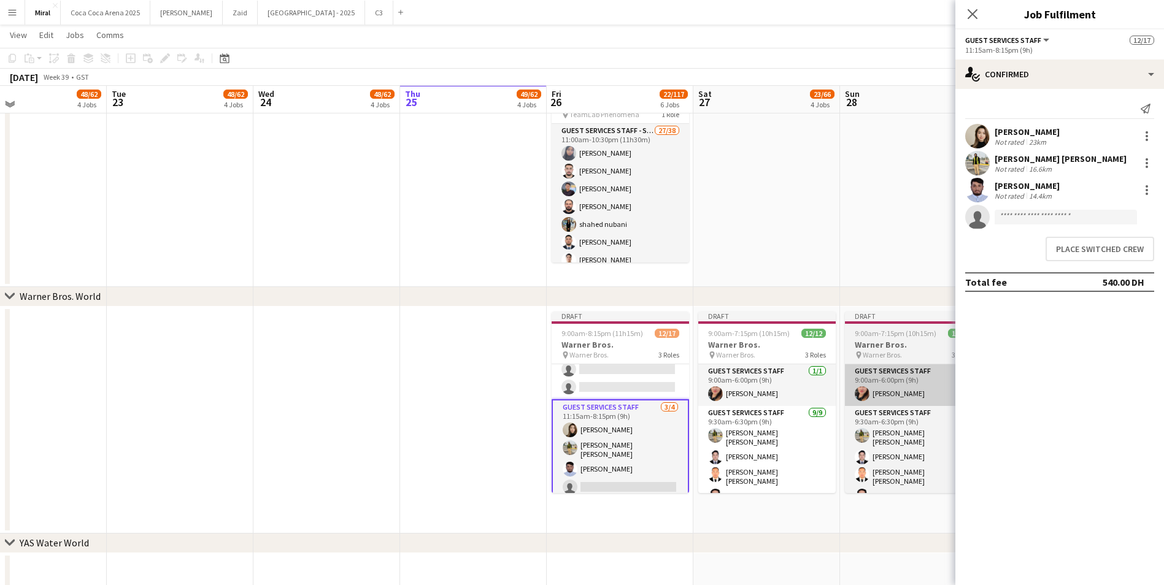
scroll to position [247, 0]
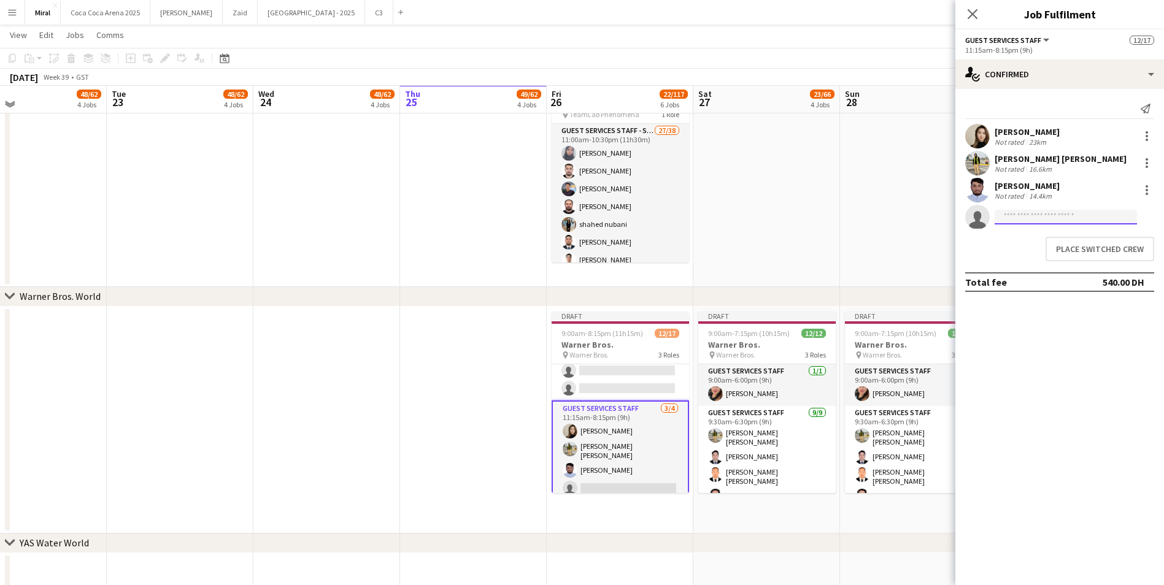
click at [1066, 218] on input at bounding box center [1065, 217] width 142 height 15
click at [1072, 249] on button "Place switched crew" at bounding box center [1099, 249] width 109 height 25
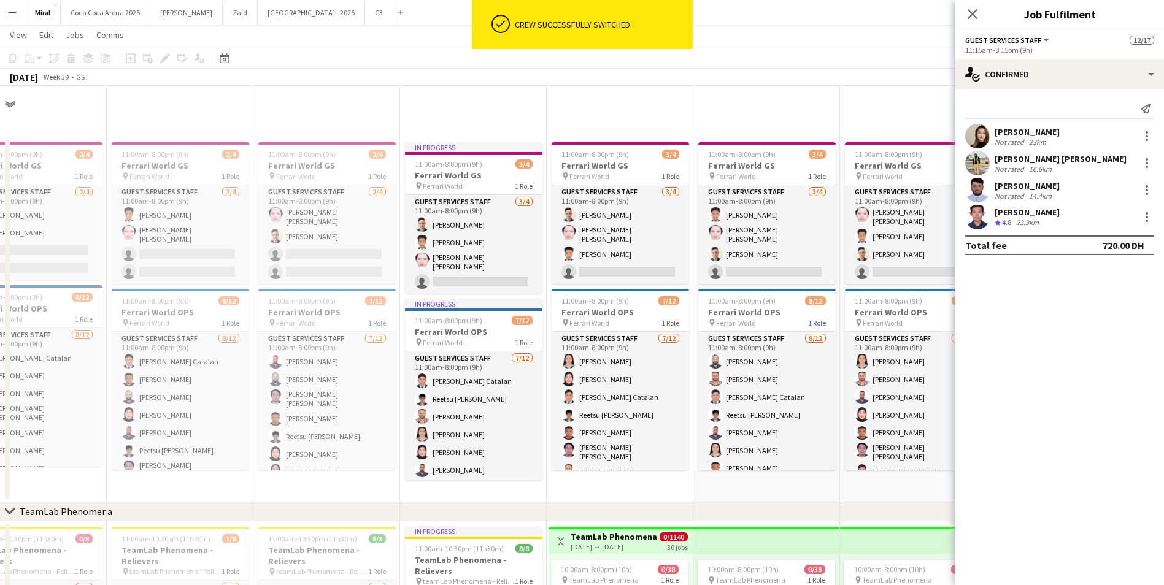
scroll to position [880, 0]
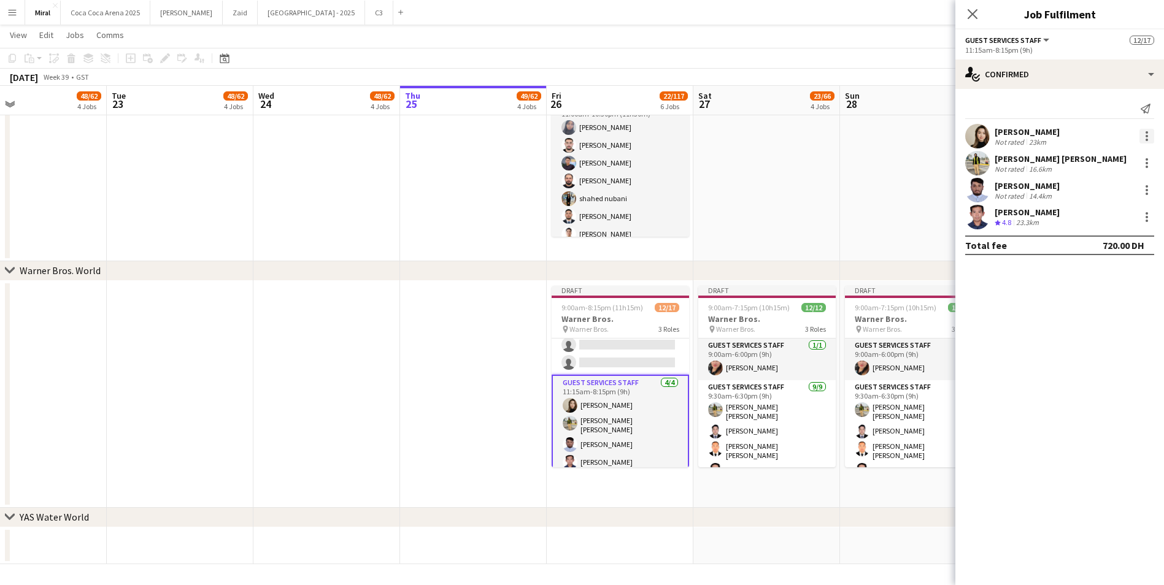
click at [1146, 136] on div at bounding box center [1146, 136] width 2 height 2
click at [1107, 191] on span "Switch crew" at bounding box center [1094, 188] width 52 height 10
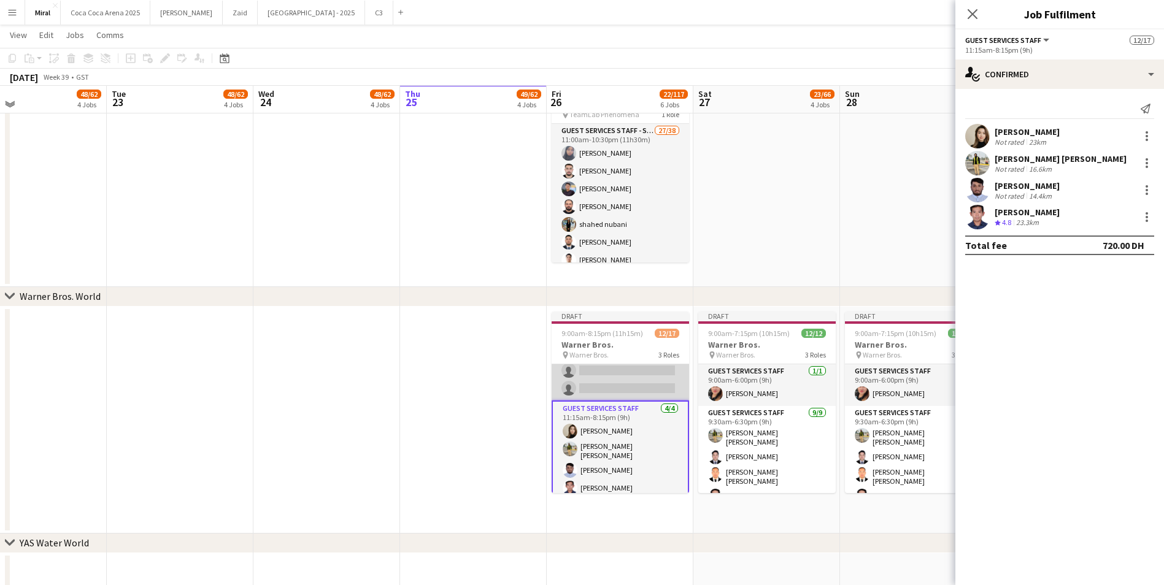
click at [605, 386] on app-card-role "Guest Services Staff 7/12 10:30am-7:30pm (9h) michael sabusap Bonifacio Jr Buan…" at bounding box center [619, 279] width 137 height 241
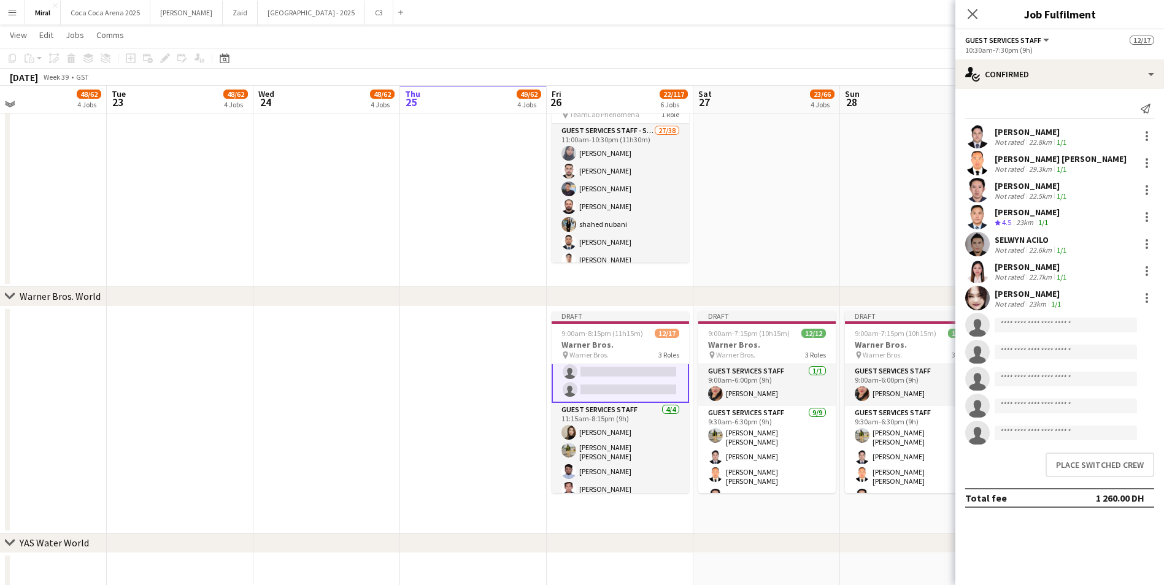
scroll to position [248, 0]
click at [1012, 322] on input at bounding box center [1065, 325] width 142 height 15
click at [1086, 465] on button "Place switched crew" at bounding box center [1099, 465] width 109 height 25
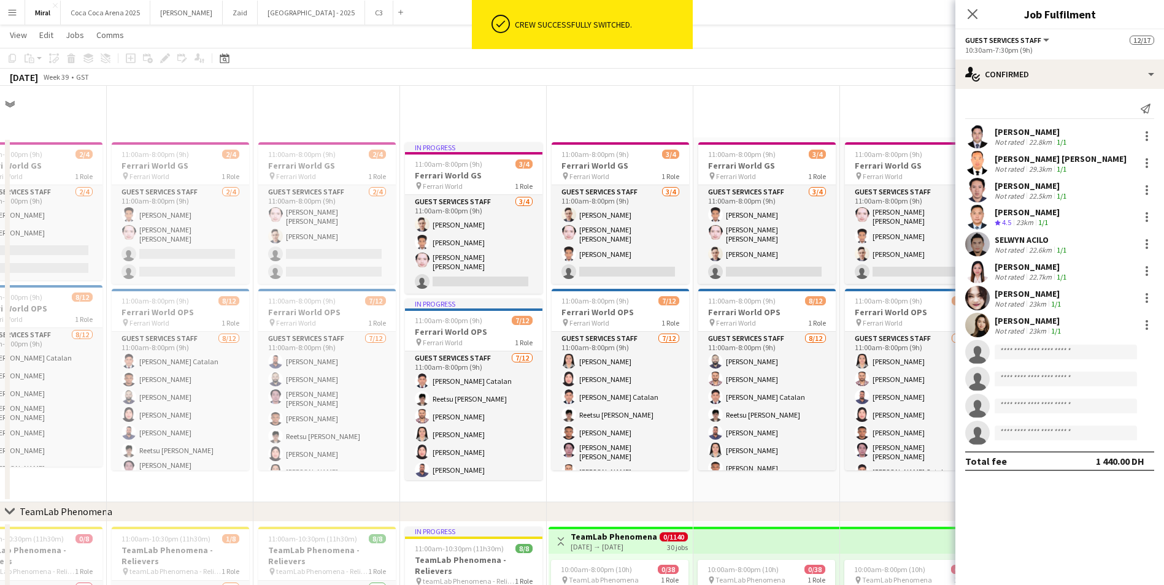
scroll to position [880, 0]
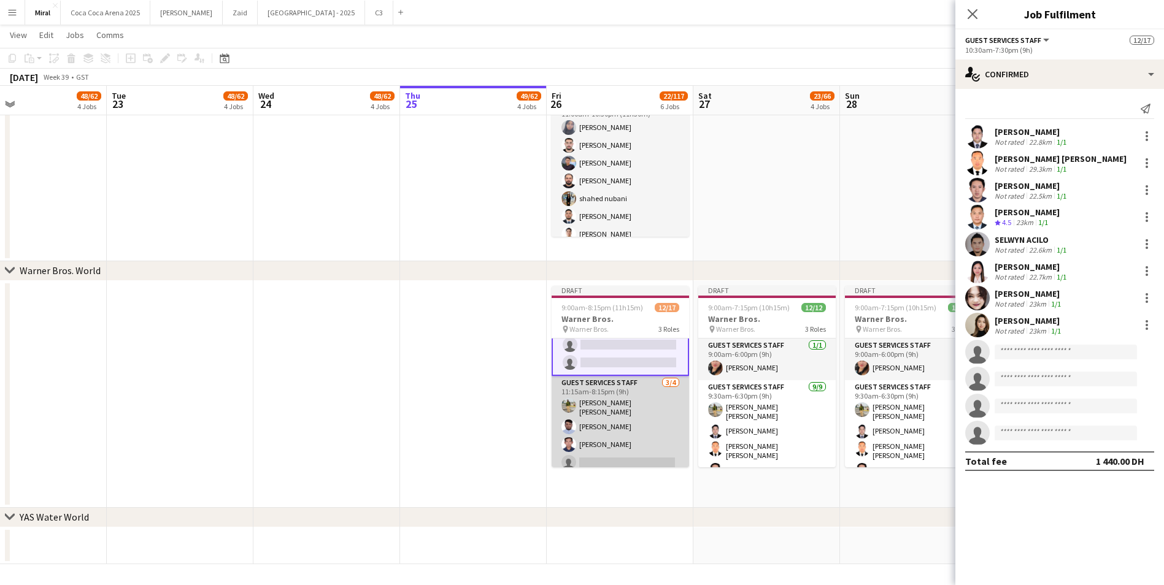
click at [582, 431] on app-card-role "Guest Services Staff 3/4 11:15am-8:15pm (9h) Abu bakar Mirza Amjad Baig Abdulla…" at bounding box center [619, 425] width 137 height 99
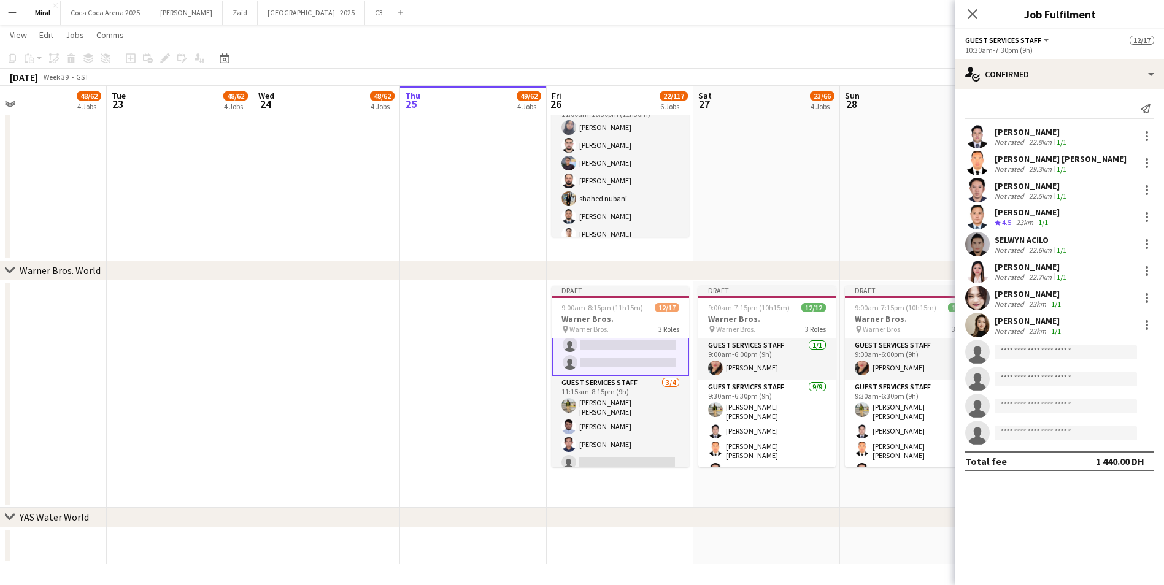
scroll to position [247, 0]
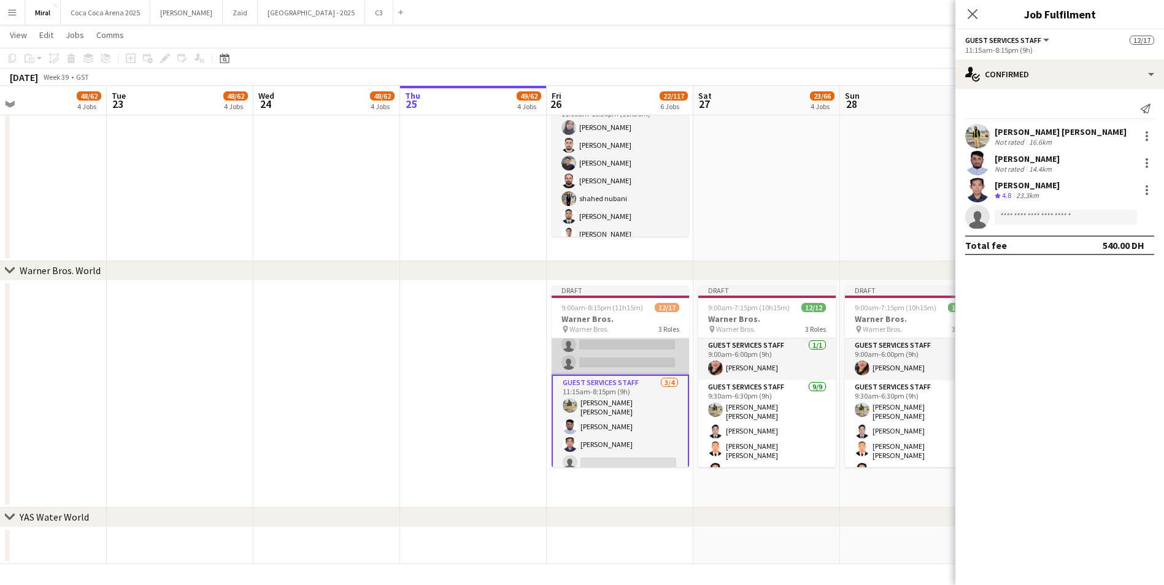
click at [652, 352] on app-card-role "Guest Services Staff 8/12 10:30am-7:30pm (9h) michael sabusap Bonifacio Jr Buan…" at bounding box center [619, 254] width 137 height 241
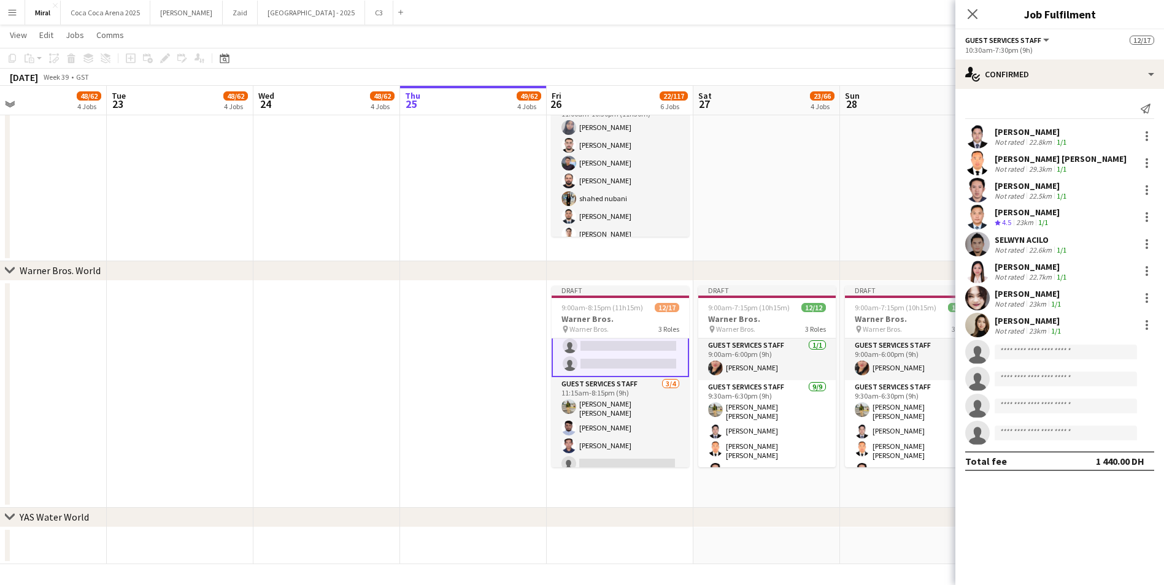
scroll to position [248, 0]
click at [617, 309] on span "9:00am-8:15pm (11h15m)" at bounding box center [602, 307] width 82 height 9
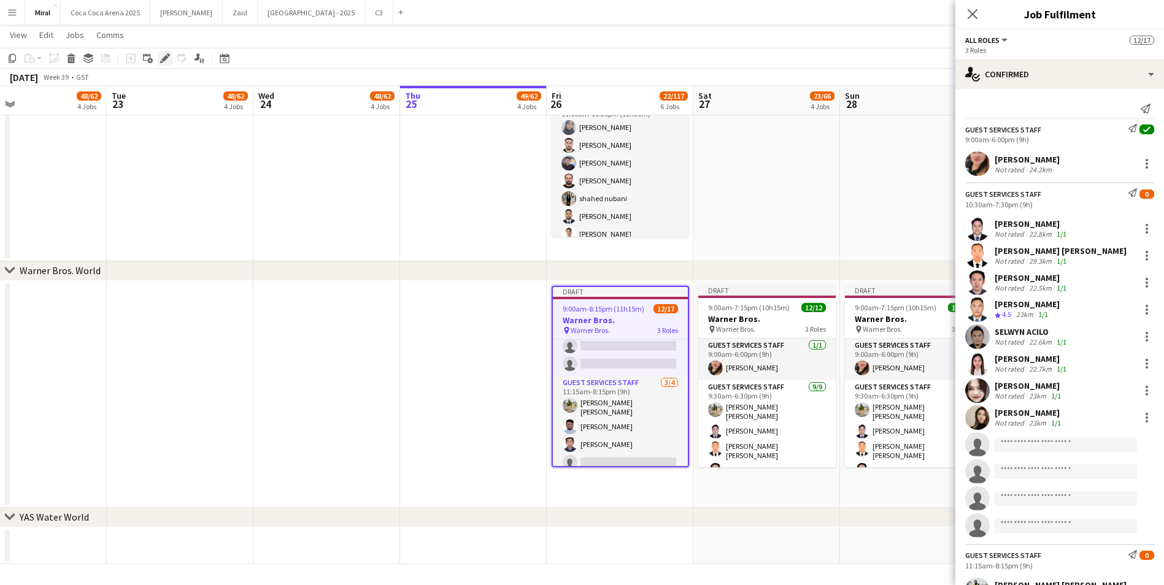
click at [163, 60] on icon at bounding box center [164, 58] width 7 height 7
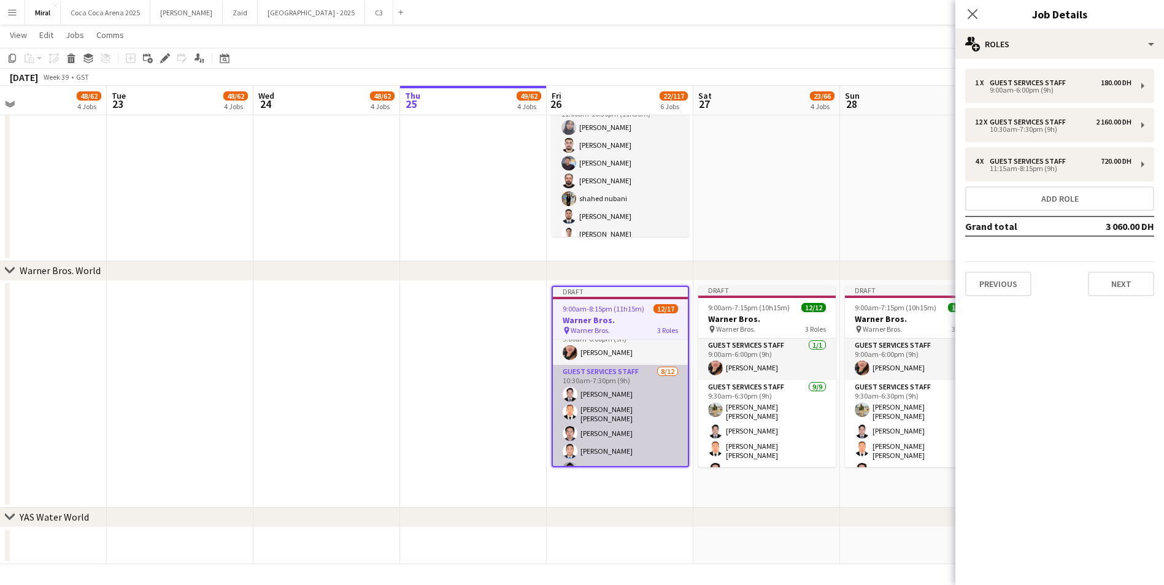
scroll to position [1, 0]
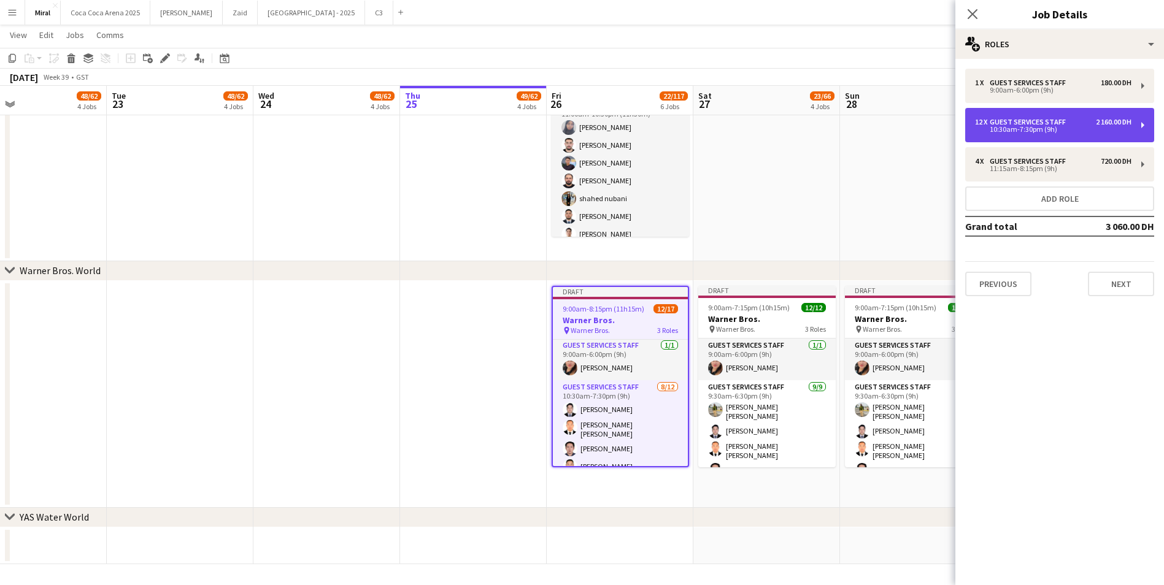
click at [1118, 123] on div "2 160.00 DH" at bounding box center [1114, 122] width 36 height 9
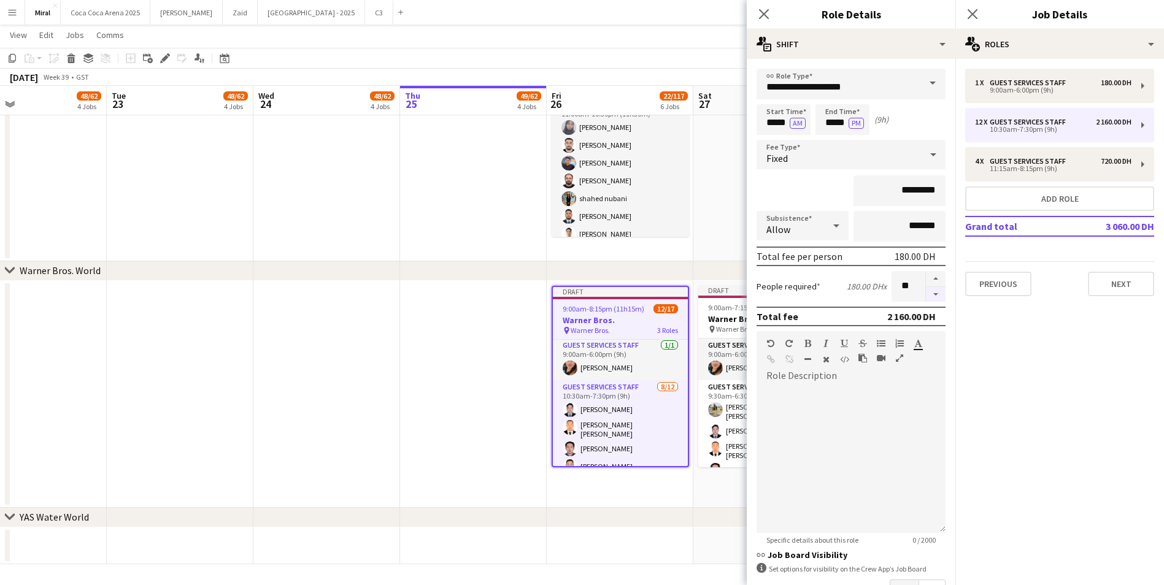
click at [926, 301] on button "button" at bounding box center [936, 294] width 20 height 15
type input "*"
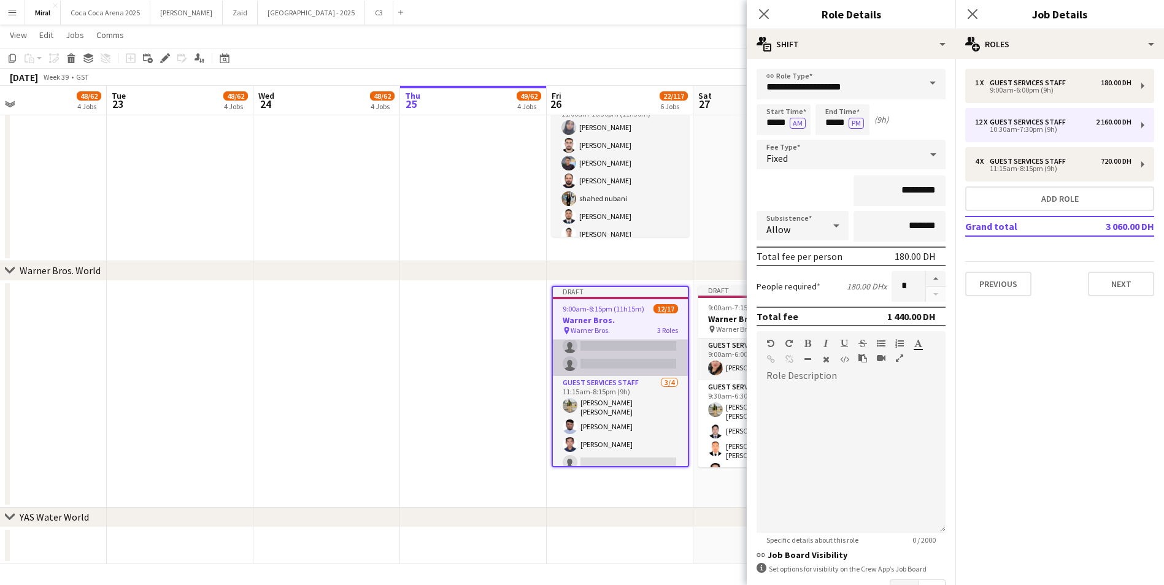
click at [642, 436] on app-card-role "Guest Services Staff 3/4 11:15am-8:15pm (9h) Abu bakar Mirza Amjad Baig Abdulla…" at bounding box center [620, 425] width 135 height 99
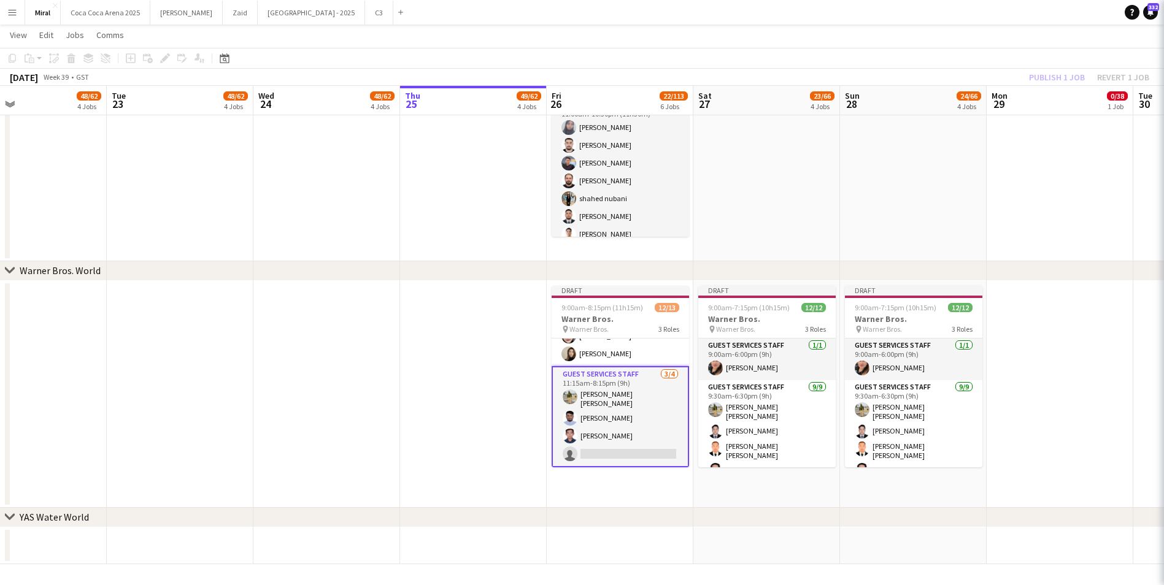
scroll to position [177, 0]
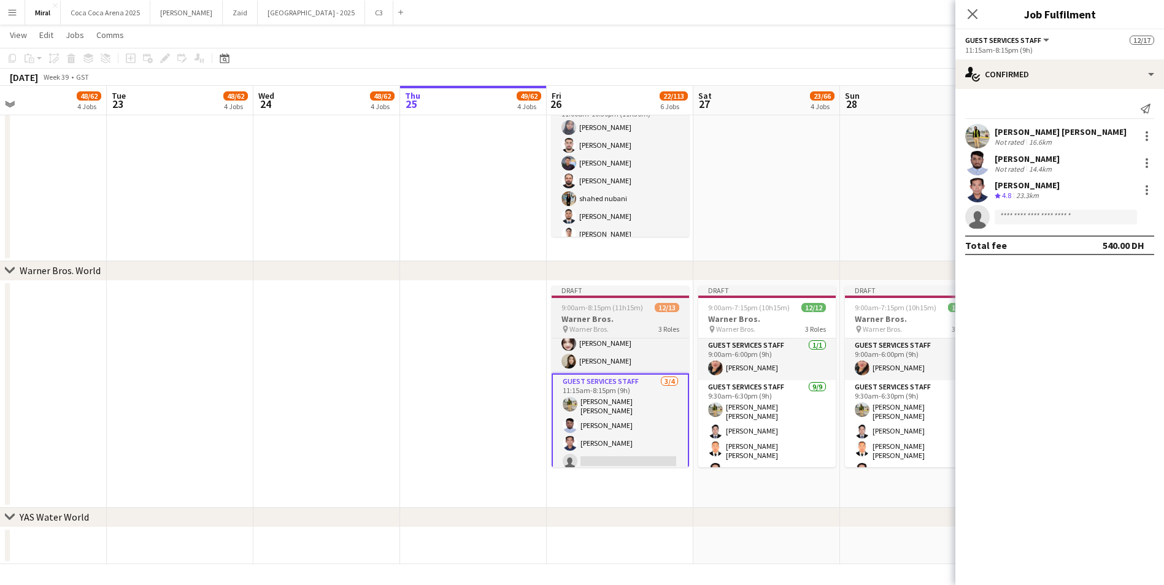
click at [632, 308] on span "9:00am-8:15pm (11h15m)" at bounding box center [602, 307] width 82 height 9
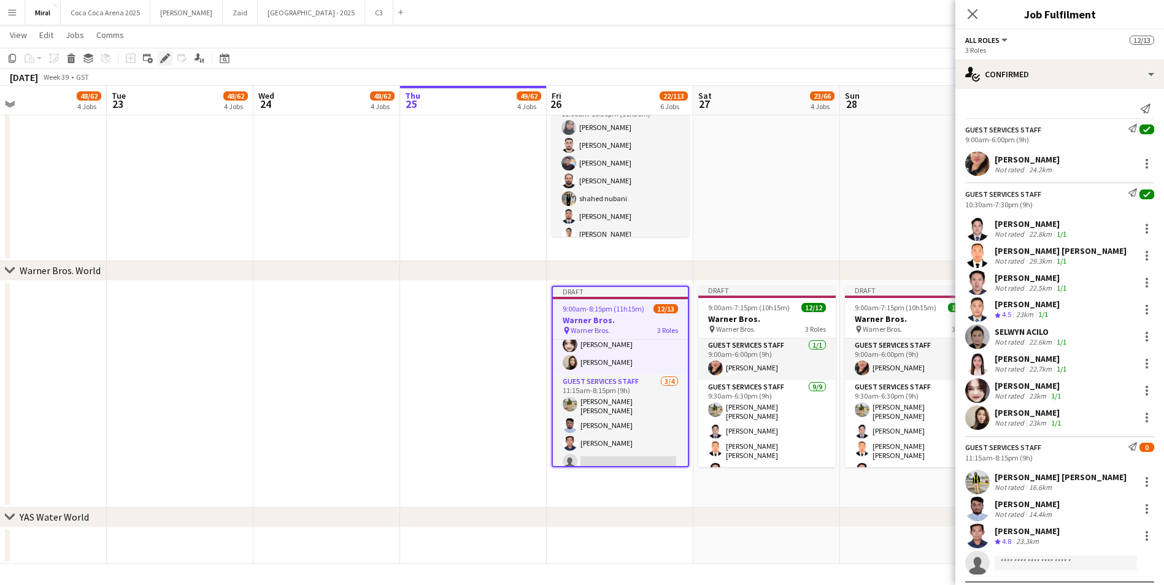
click at [163, 60] on icon at bounding box center [164, 58] width 7 height 7
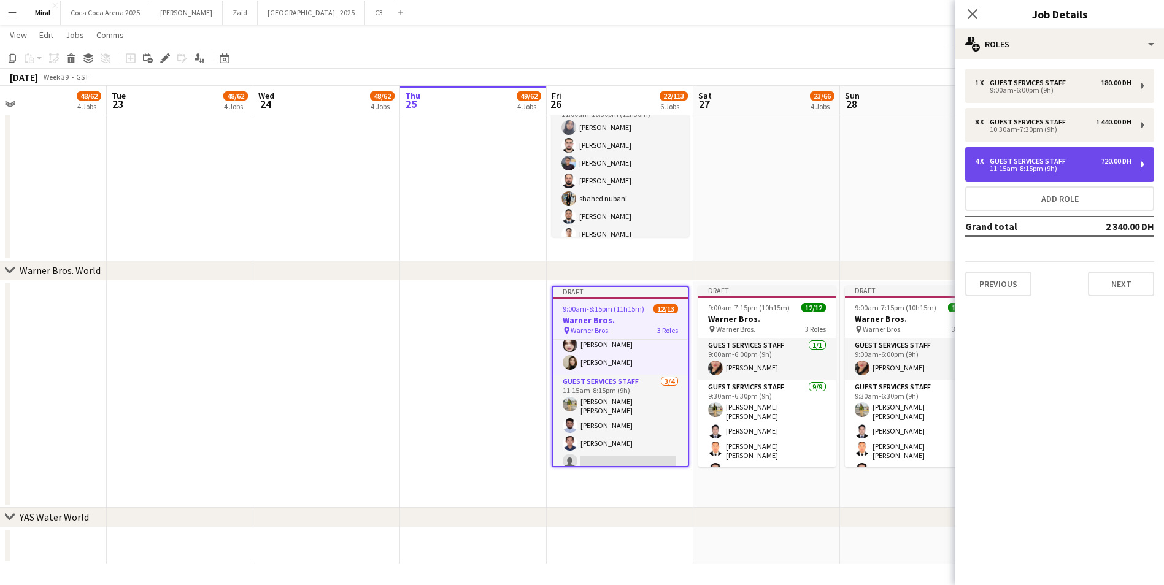
click at [1095, 169] on div "11:15am-8:15pm (9h)" at bounding box center [1053, 169] width 156 height 6
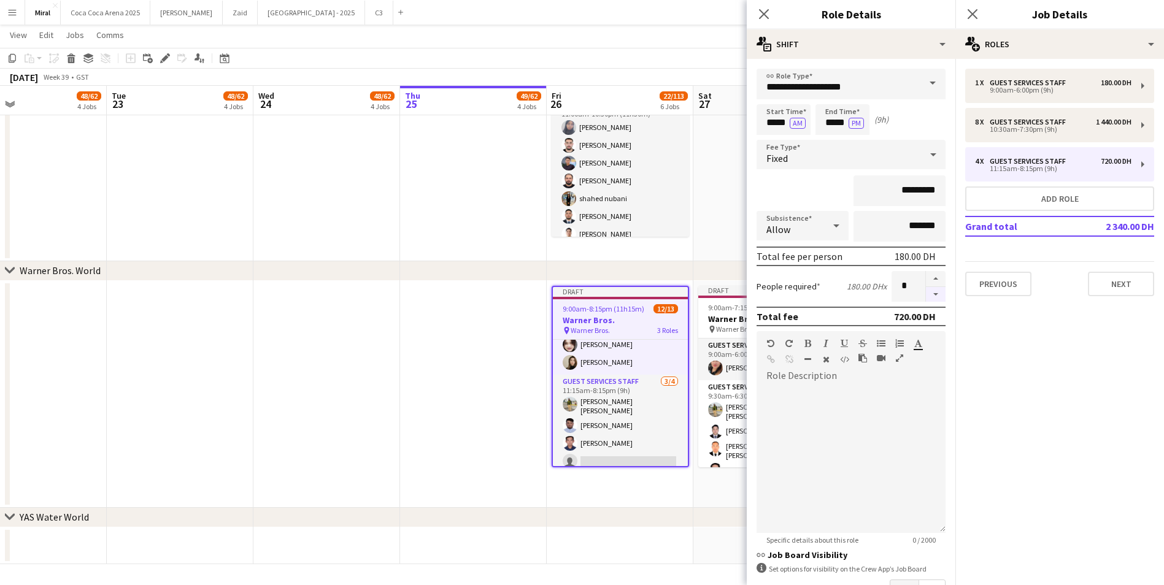
click at [928, 293] on button "button" at bounding box center [936, 294] width 20 height 15
type input "*"
click at [315, 63] on app-toolbar "Copy Paste Paste Ctrl+V Paste with crew Ctrl+Shift+V Paste linked Job Delete Gr…" at bounding box center [582, 58] width 1164 height 21
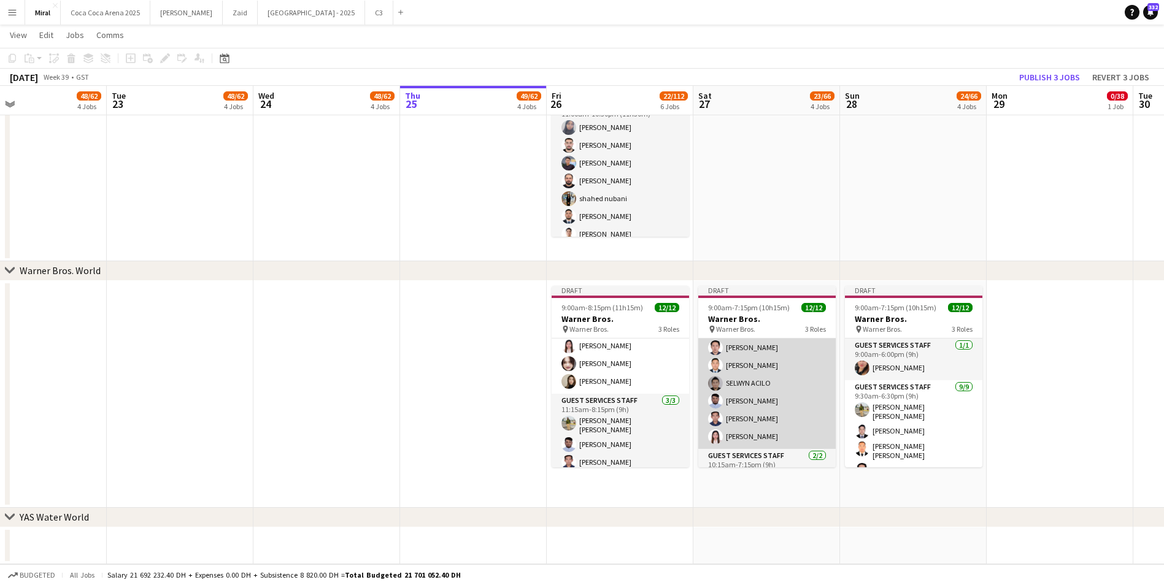
scroll to position [156, 0]
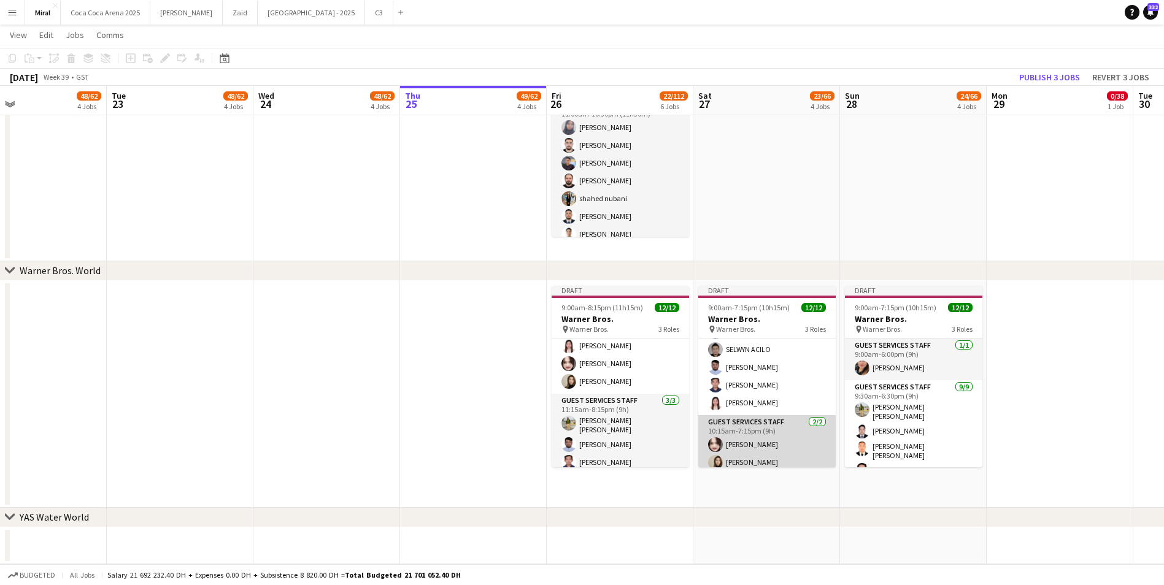
click at [794, 434] on app-card-role "Guest Services Staff 2/2 10:15am-7:15pm (9h) Charryme Palma Joan Marie Ingusan" at bounding box center [766, 445] width 137 height 60
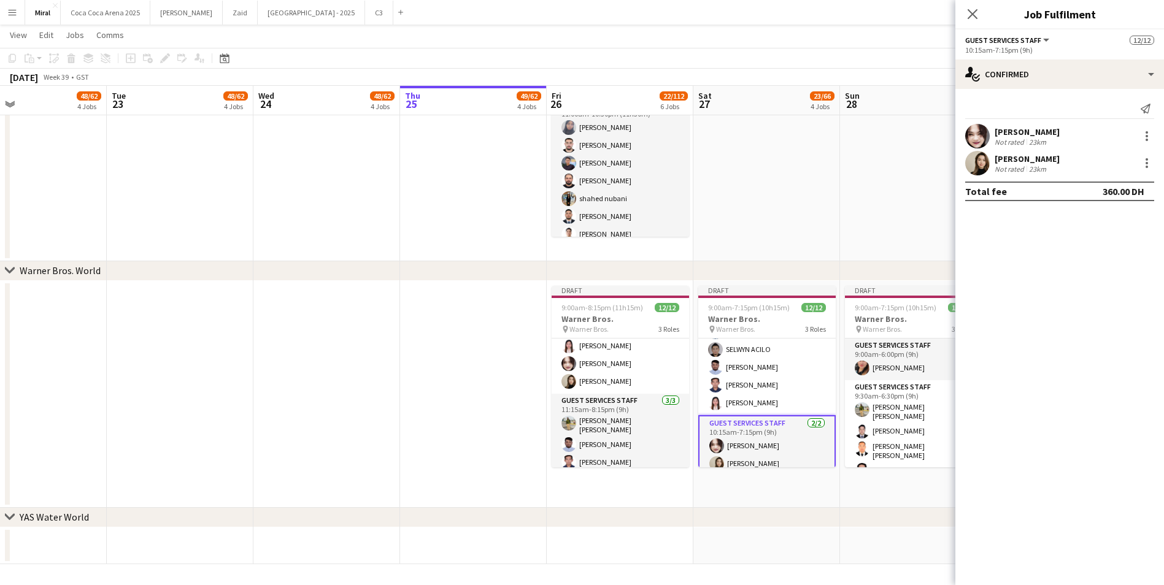
click at [159, 63] on div "Add job Add linked Job Edit Edit linked Job Applicants" at bounding box center [160, 58] width 94 height 15
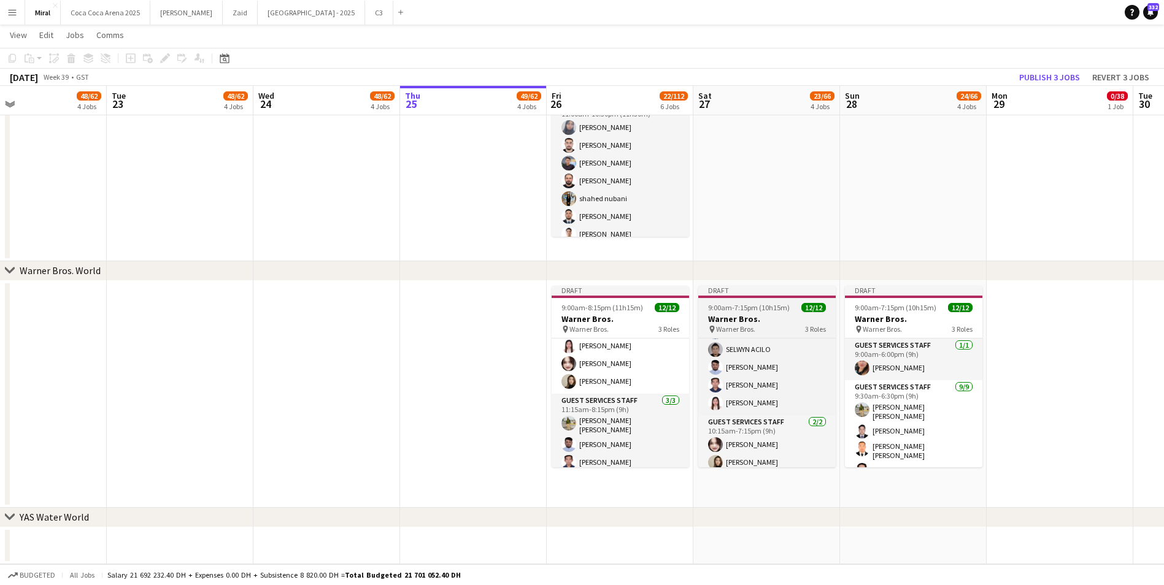
click at [765, 317] on h3 "Warner Bros." at bounding box center [766, 318] width 137 height 11
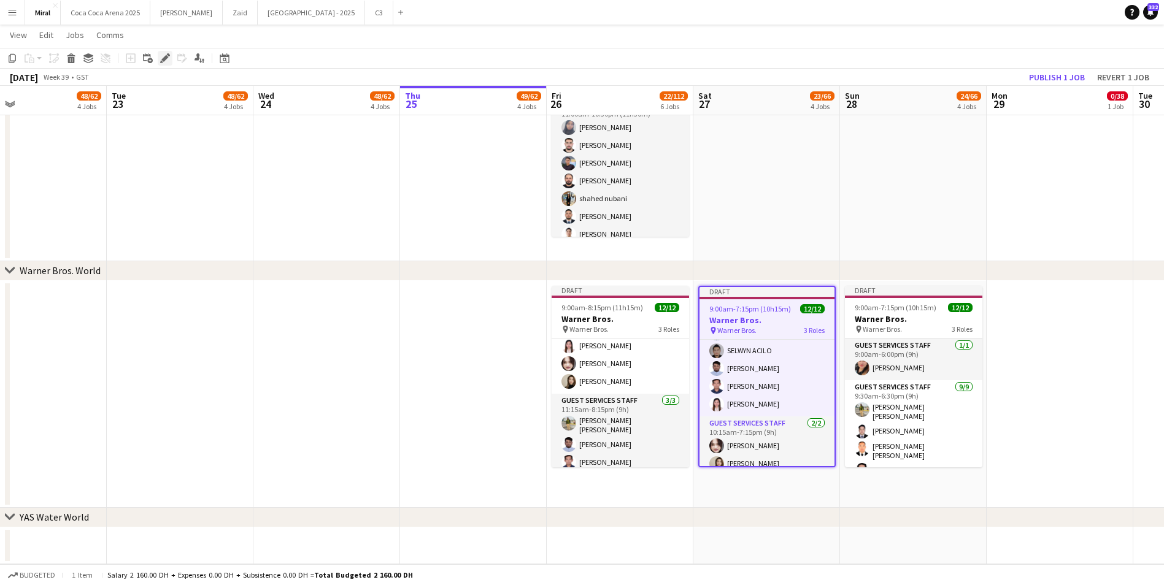
click at [162, 57] on icon "Edit" at bounding box center [165, 58] width 10 height 10
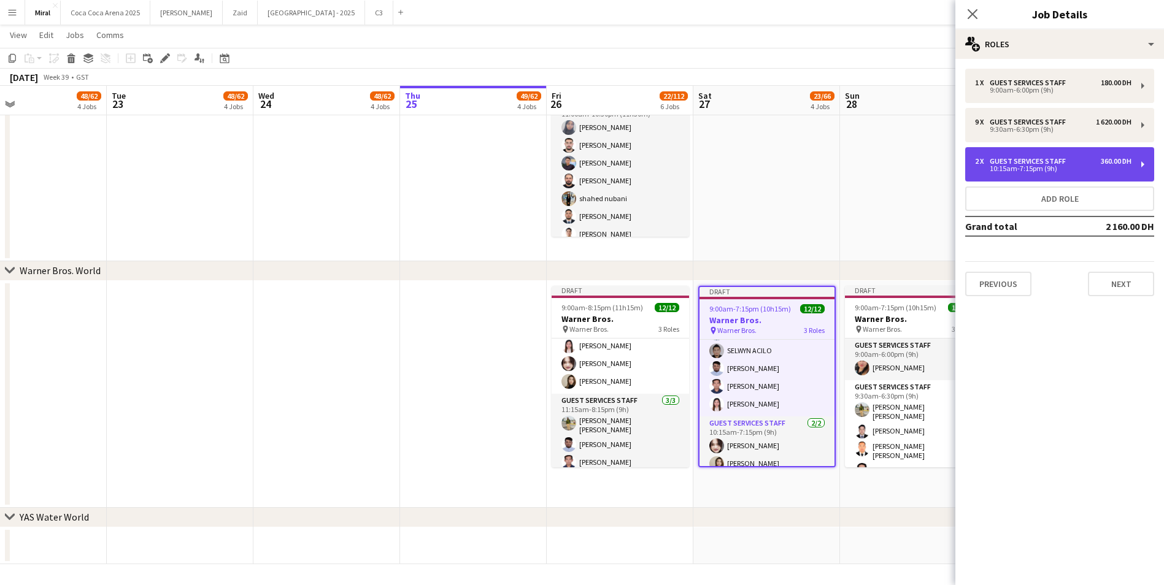
click at [1023, 166] on div "10:15am-7:15pm (9h)" at bounding box center [1053, 169] width 156 height 6
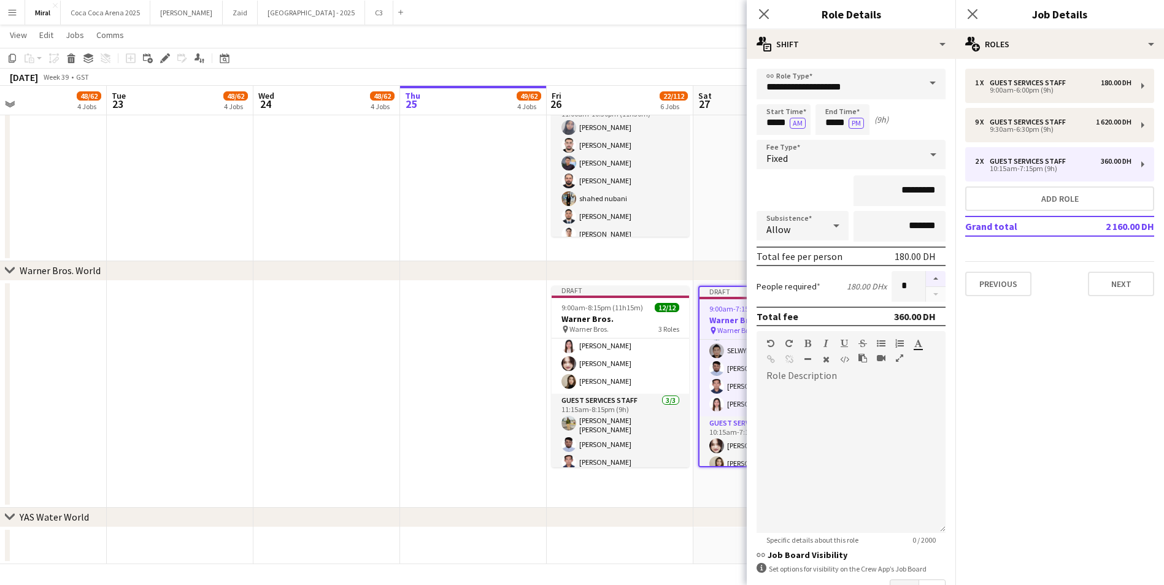
click at [929, 274] on button "button" at bounding box center [936, 279] width 20 height 16
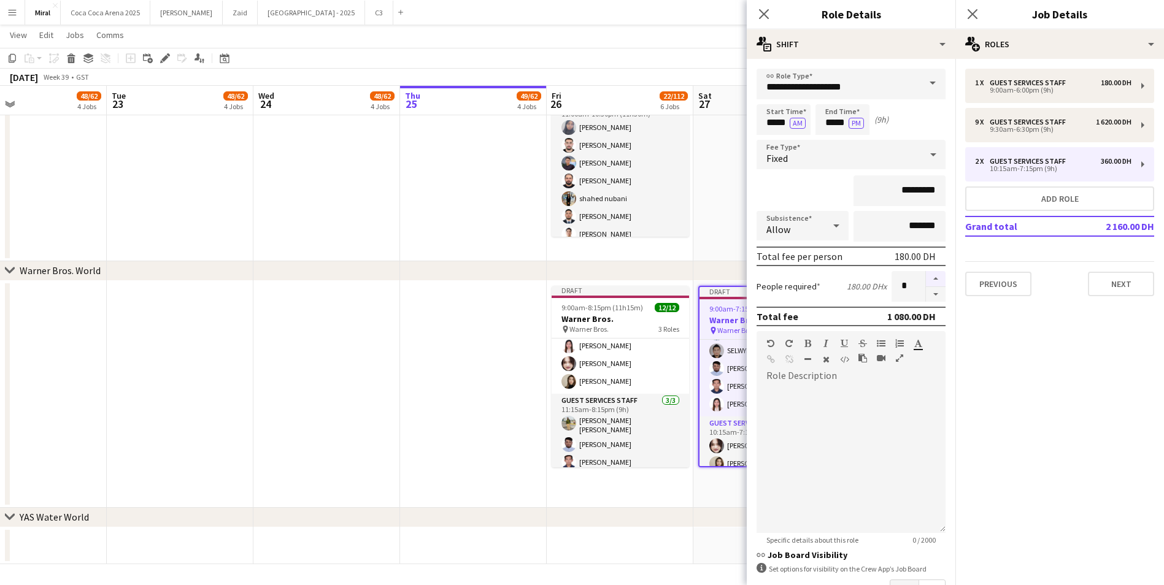
type input "*"
click at [729, 354] on app-card-role "Guest Services Staff 9/9 9:30am-6:30pm (9h) Abu bakar Mirza Amjad Baig michael …" at bounding box center [766, 320] width 135 height 191
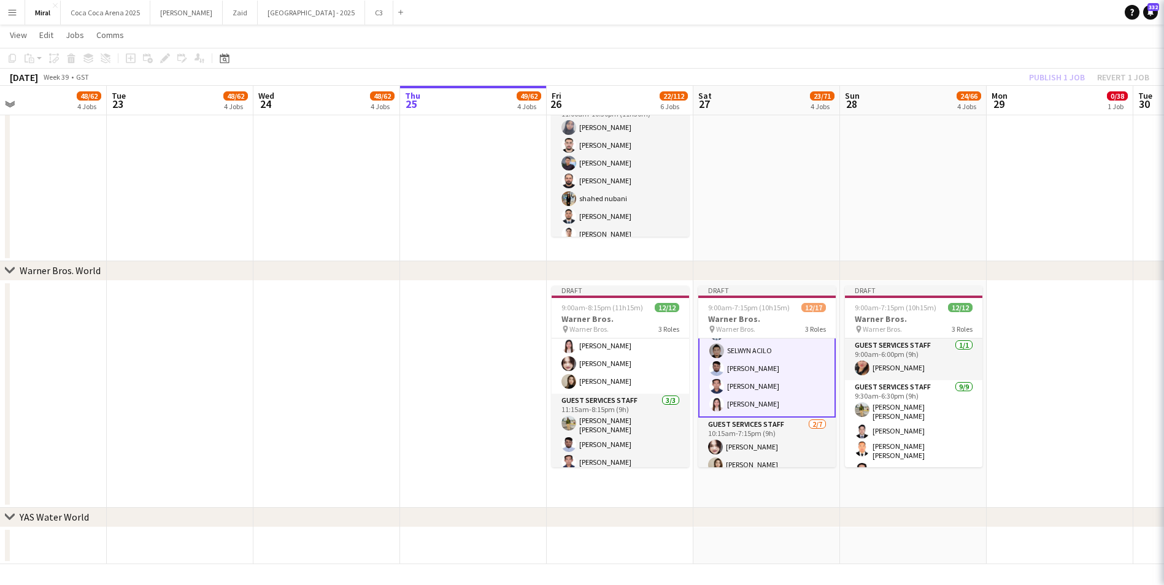
scroll to position [158, 0]
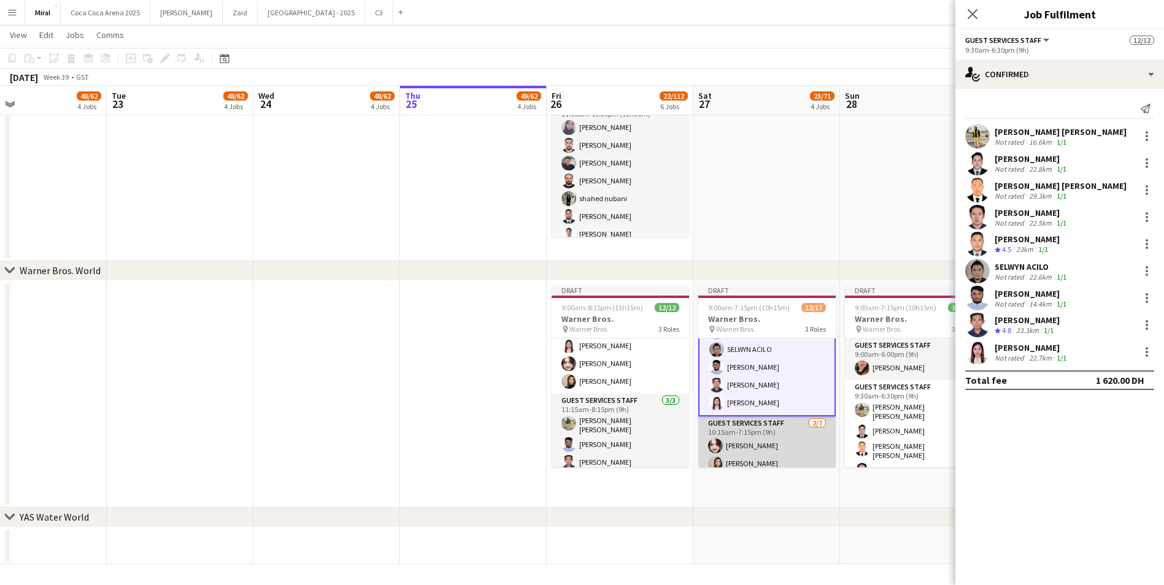
click at [801, 440] on app-card-role "Guest Services Staff 2/7 10:15am-7:15pm (9h) Charryme Palma Joan Marie Ingusan …" at bounding box center [766, 491] width 137 height 148
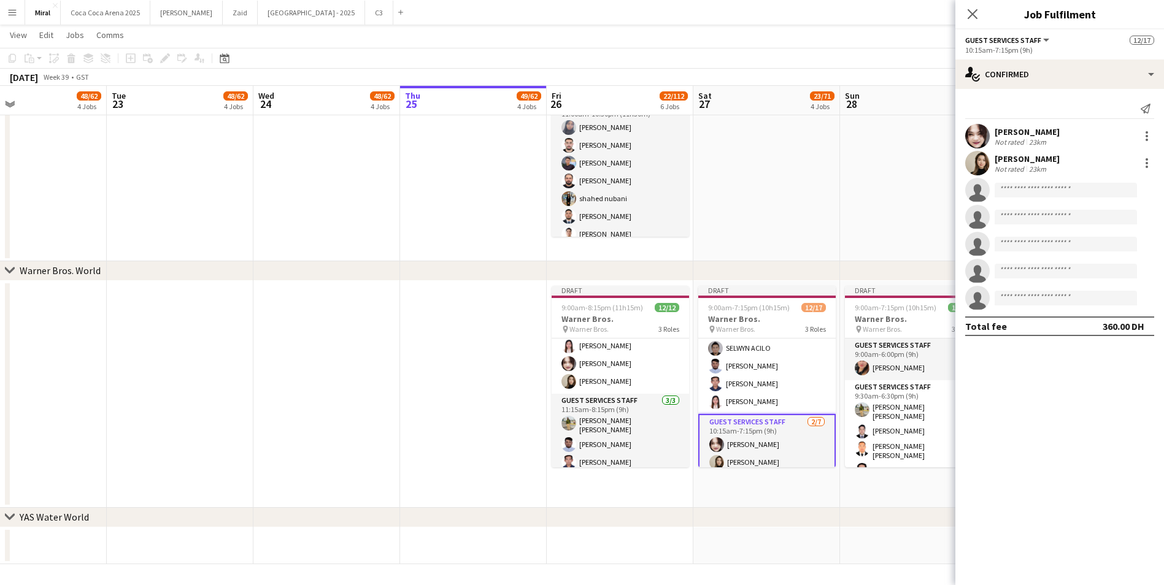
scroll to position [156, 0]
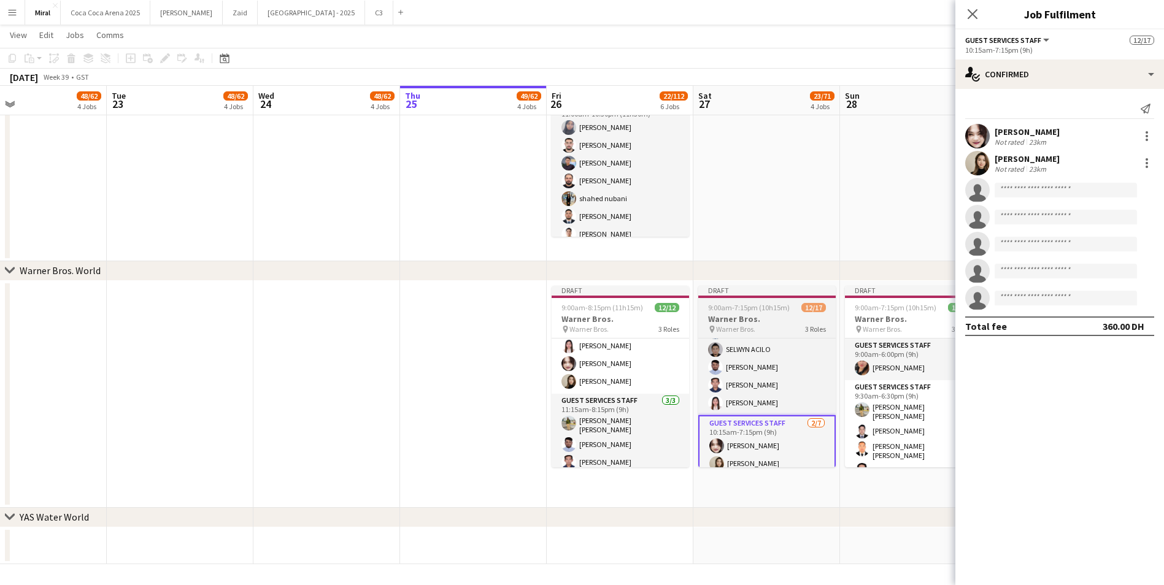
click at [783, 315] on h3 "Warner Bros." at bounding box center [766, 318] width 137 height 11
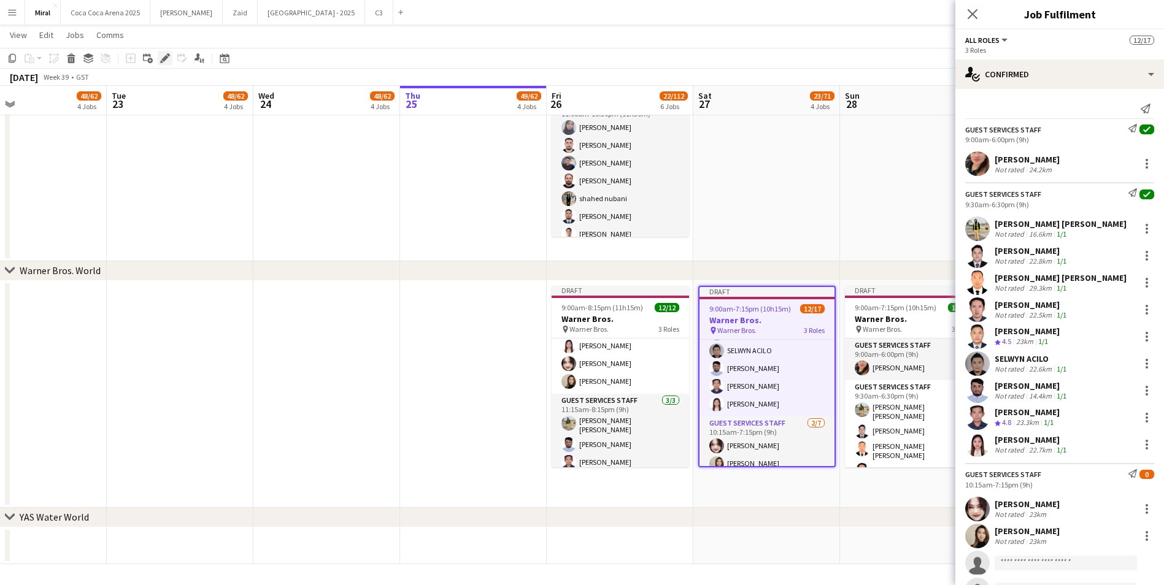
click at [166, 60] on icon "Edit" at bounding box center [165, 58] width 10 height 10
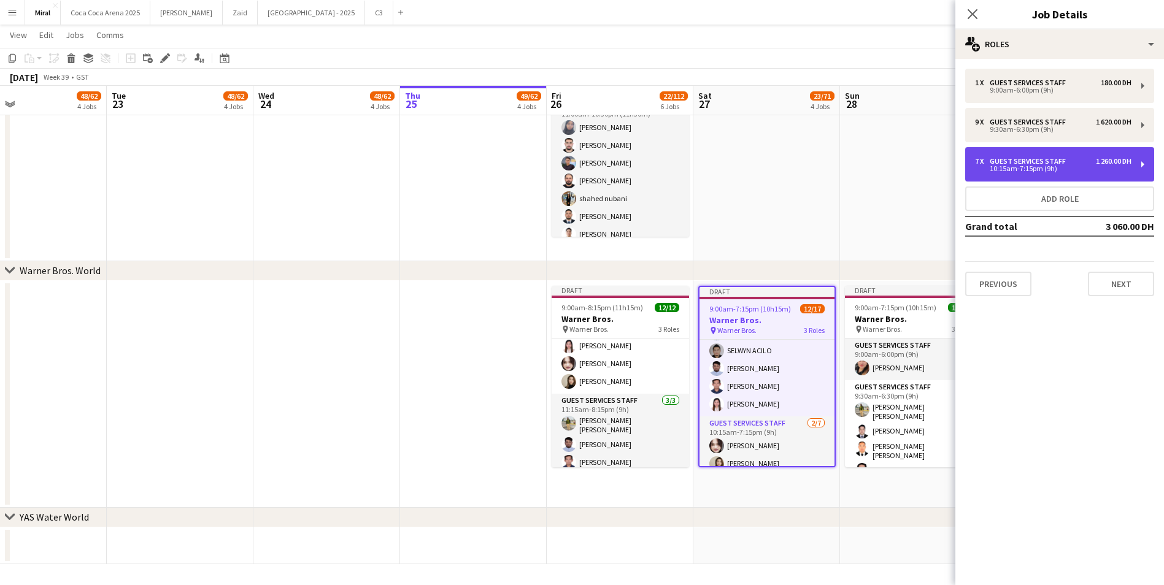
click at [1064, 165] on div "Guest Services Staff" at bounding box center [1029, 161] width 81 height 9
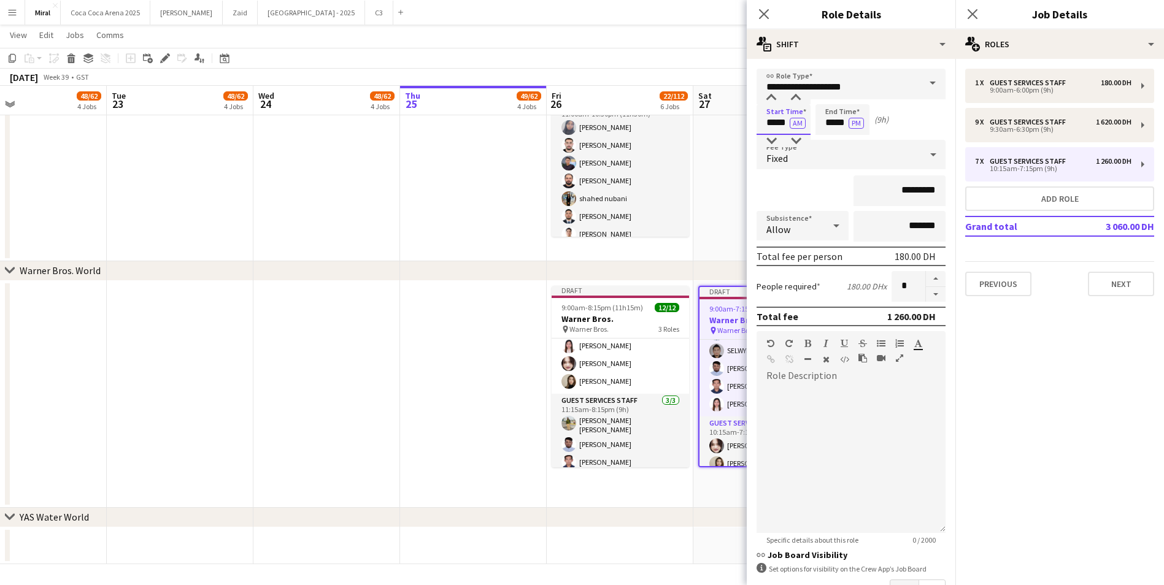
click at [762, 121] on input "*****" at bounding box center [783, 119] width 54 height 31
type input "*****"
click at [820, 120] on input "*****" at bounding box center [842, 119] width 54 height 31
click at [818, 126] on input "****" at bounding box center [842, 119] width 54 height 31
type input "*****"
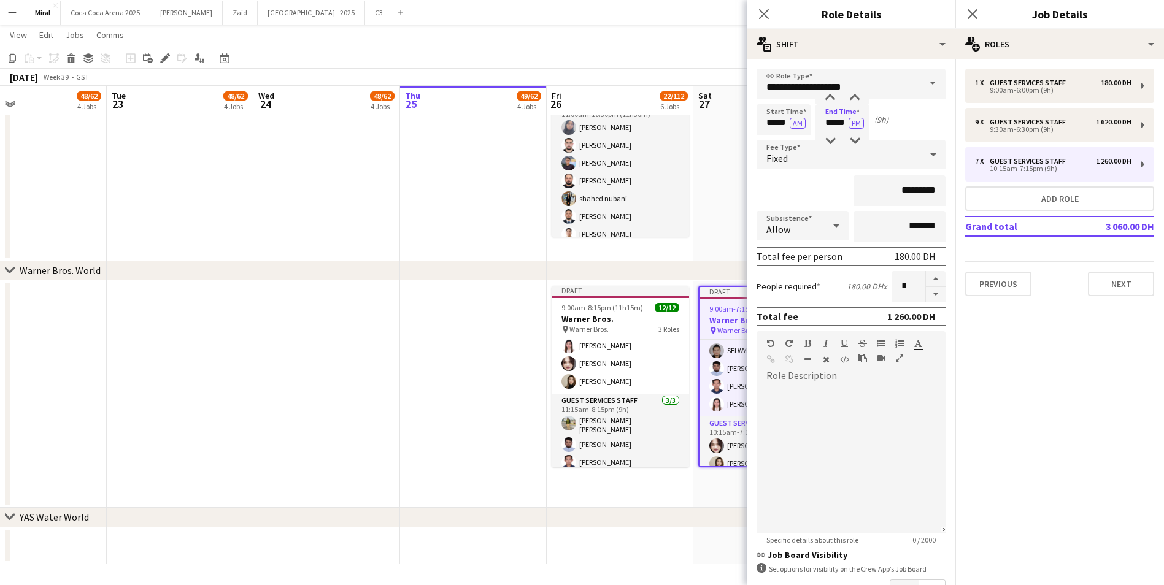
click at [812, 192] on div "*********" at bounding box center [850, 190] width 189 height 31
click at [720, 370] on app-card-role "Guest Services Staff 9/9 9:30am-6:30pm (9h) Abu bakar Mirza Amjad Baig michael …" at bounding box center [766, 320] width 135 height 191
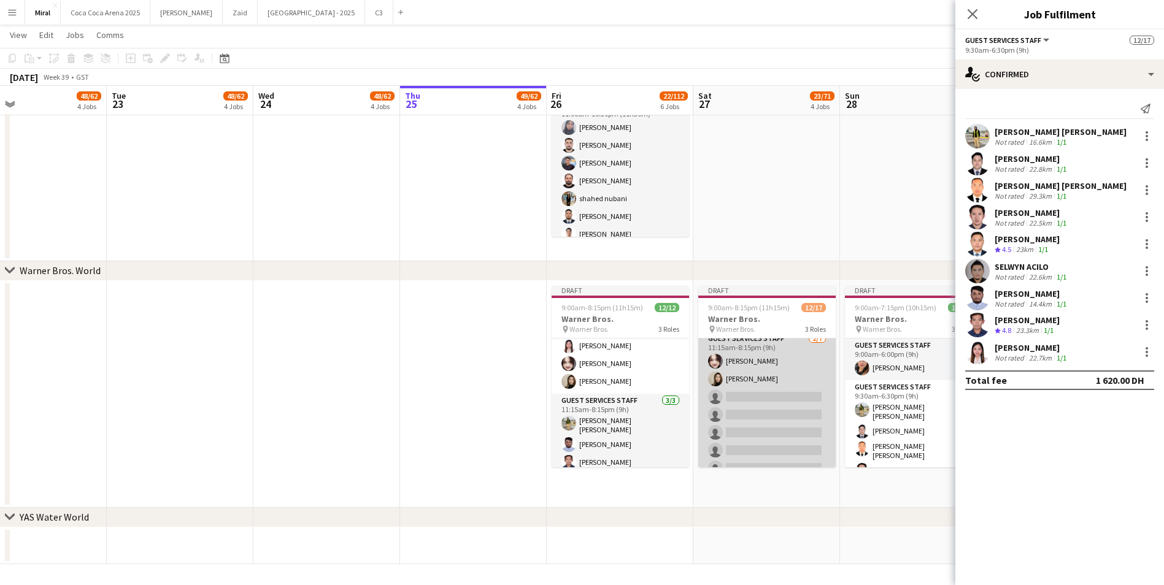
scroll to position [248, 0]
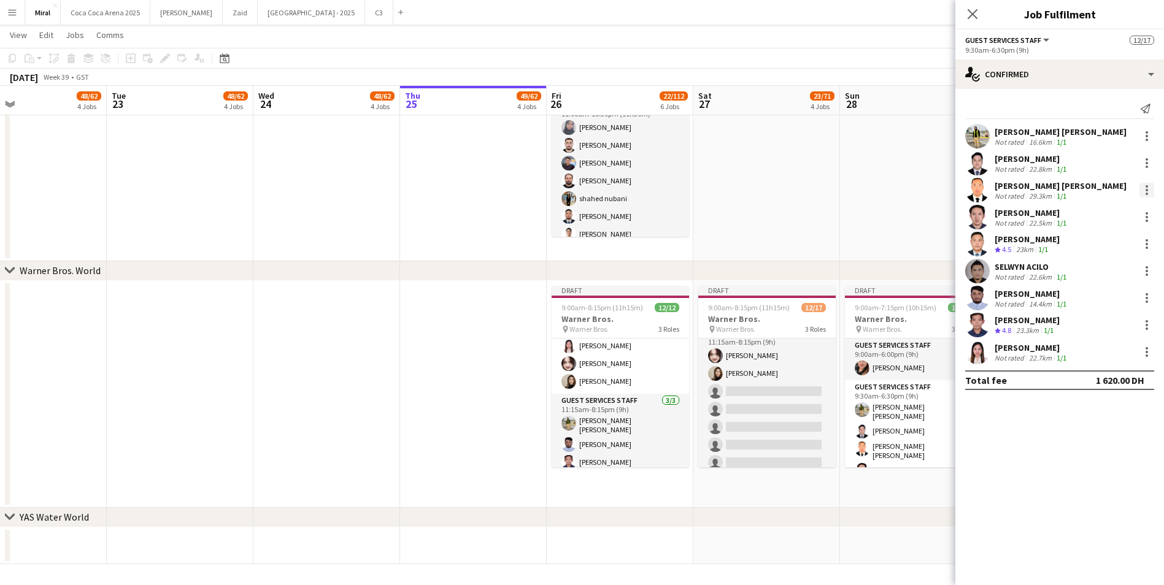
click at [1151, 186] on div at bounding box center [1146, 190] width 15 height 15
click at [1113, 240] on span "Switch crew" at bounding box center [1094, 242] width 52 height 10
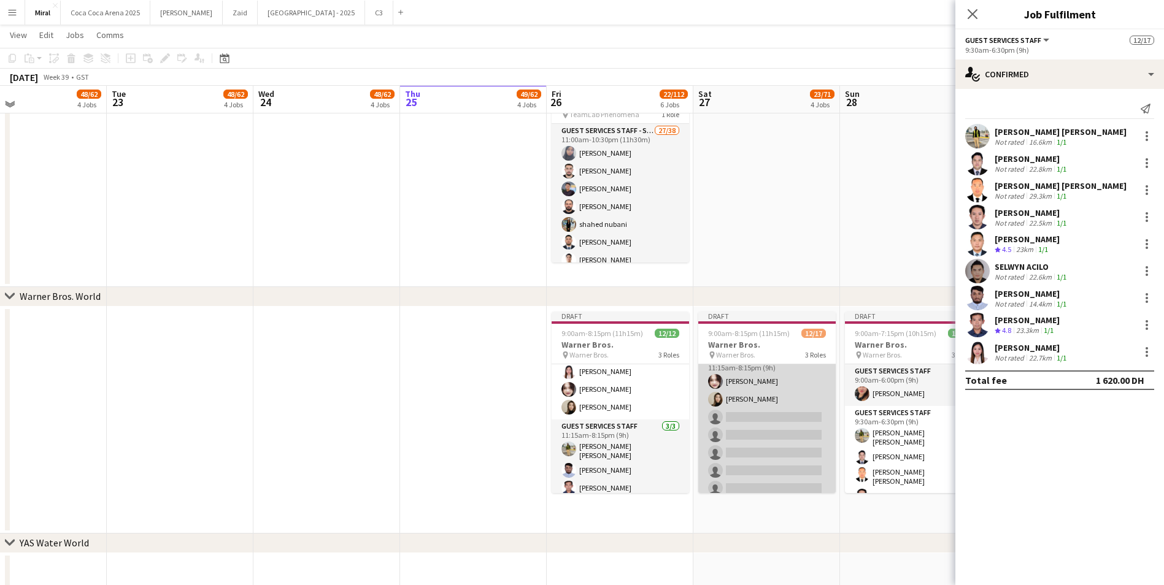
click at [785, 461] on app-card-role "Guest Services Staff 2/7 11:15am-8:15pm (9h) Charryme Palma Joan Marie Ingusan …" at bounding box center [766, 426] width 137 height 148
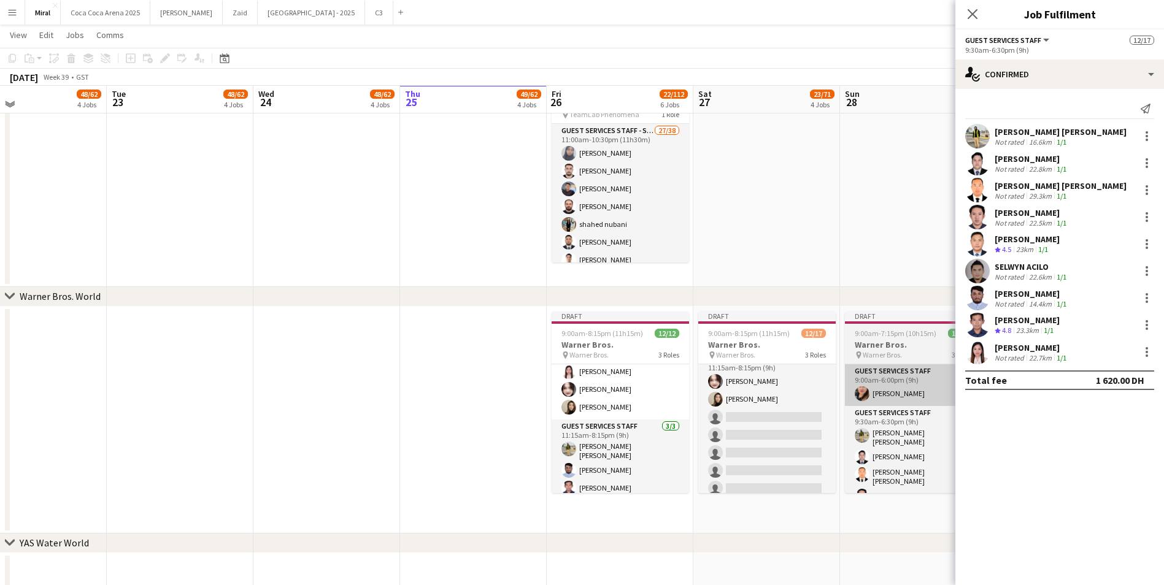
scroll to position [247, 0]
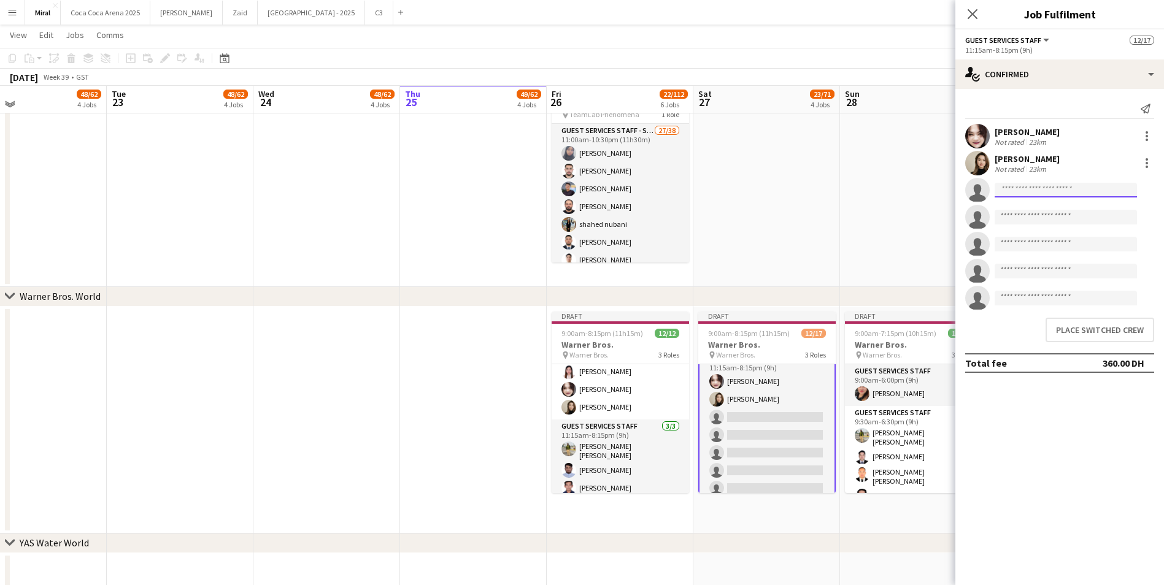
click at [1058, 191] on input at bounding box center [1065, 190] width 142 height 15
click at [1092, 334] on button "Place switched crew" at bounding box center [1099, 330] width 109 height 25
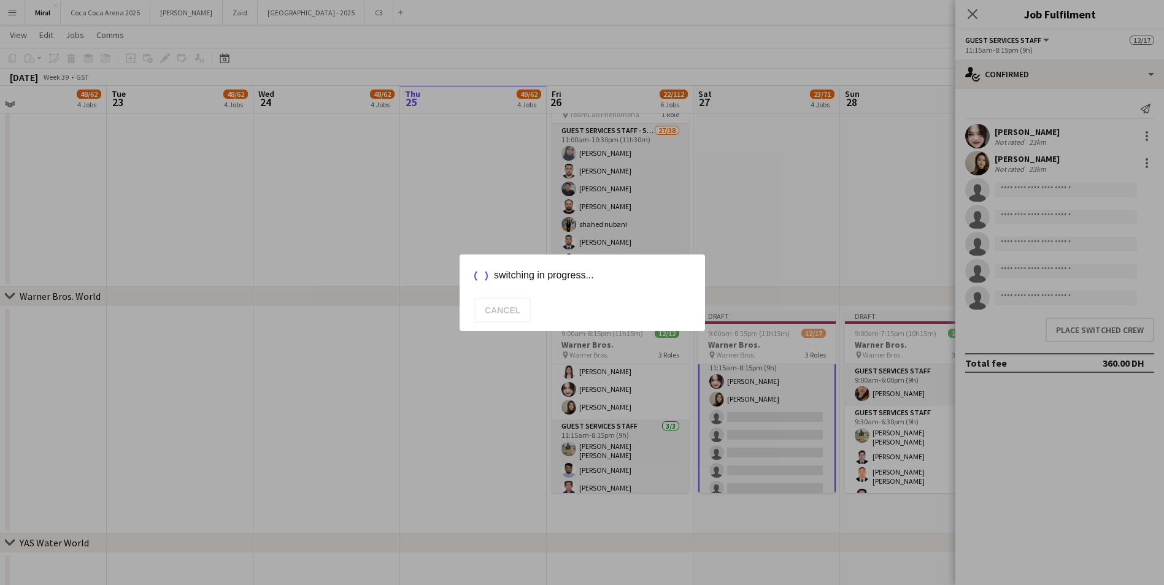
scroll to position [880, 0]
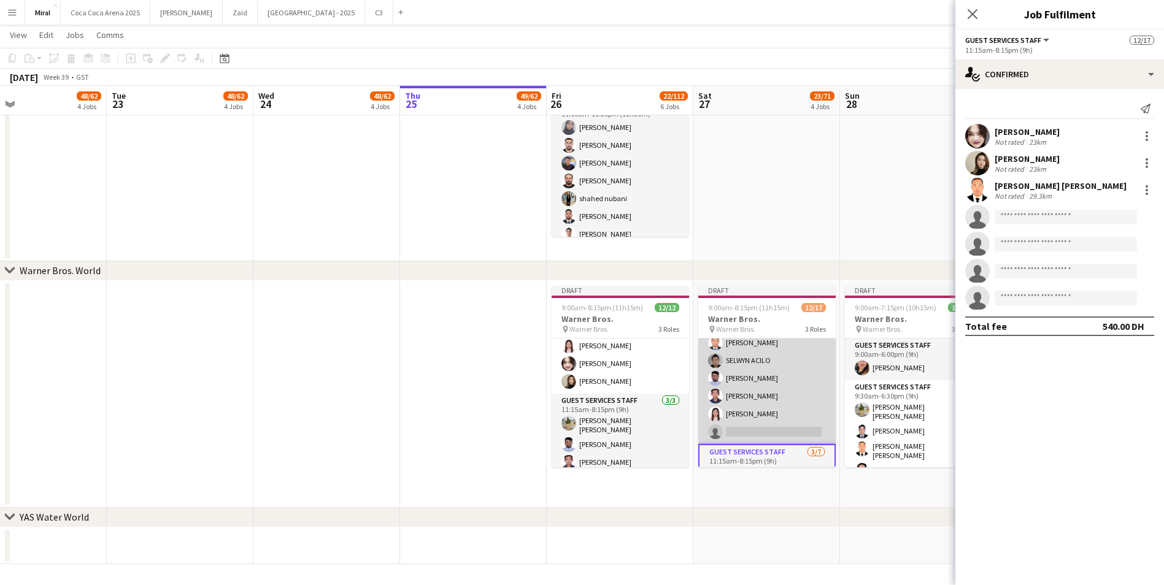
click at [774, 377] on app-card-role "Guest Services Staff 8/9 9:30am-6:30pm (9h) Abu bakar Mirza Amjad Baig michael …" at bounding box center [766, 350] width 137 height 188
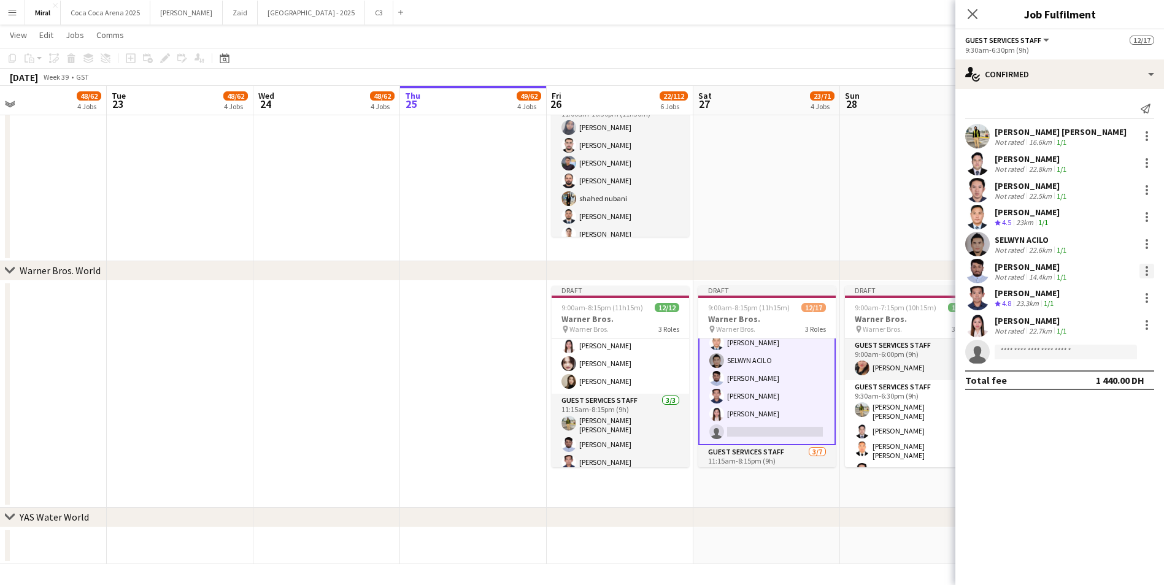
click at [1148, 270] on div at bounding box center [1146, 271] width 15 height 15
click at [1100, 320] on span "Switch crew" at bounding box center [1094, 323] width 52 height 10
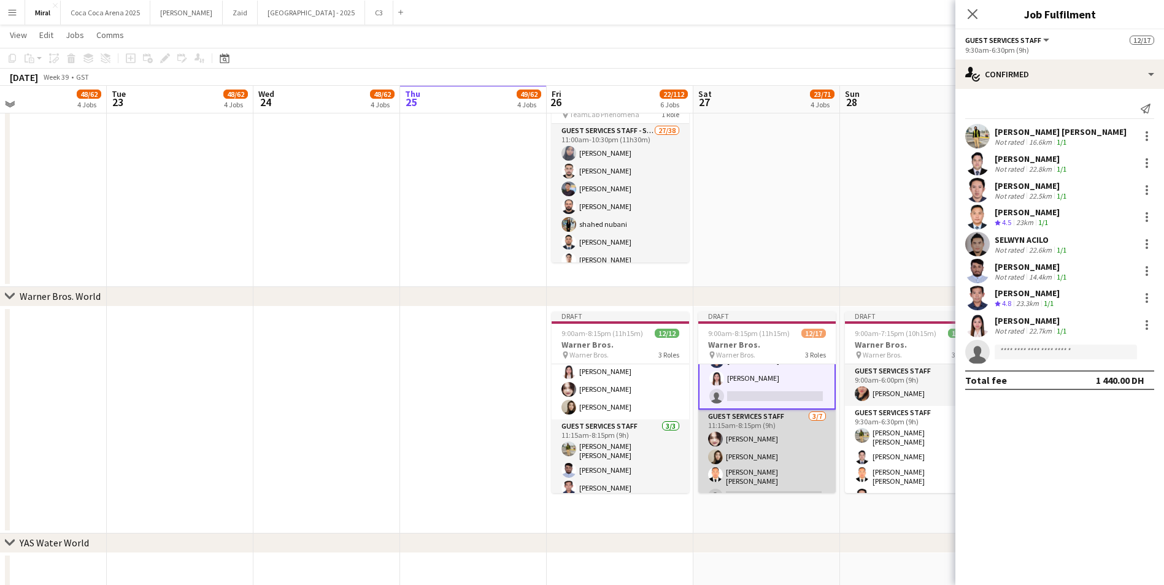
click at [767, 464] on app-card-role "Guest Services Staff 3/7 11:15am-8:15pm (9h) Charryme Palma Joan Marie Ingusan …" at bounding box center [766, 486] width 137 height 152
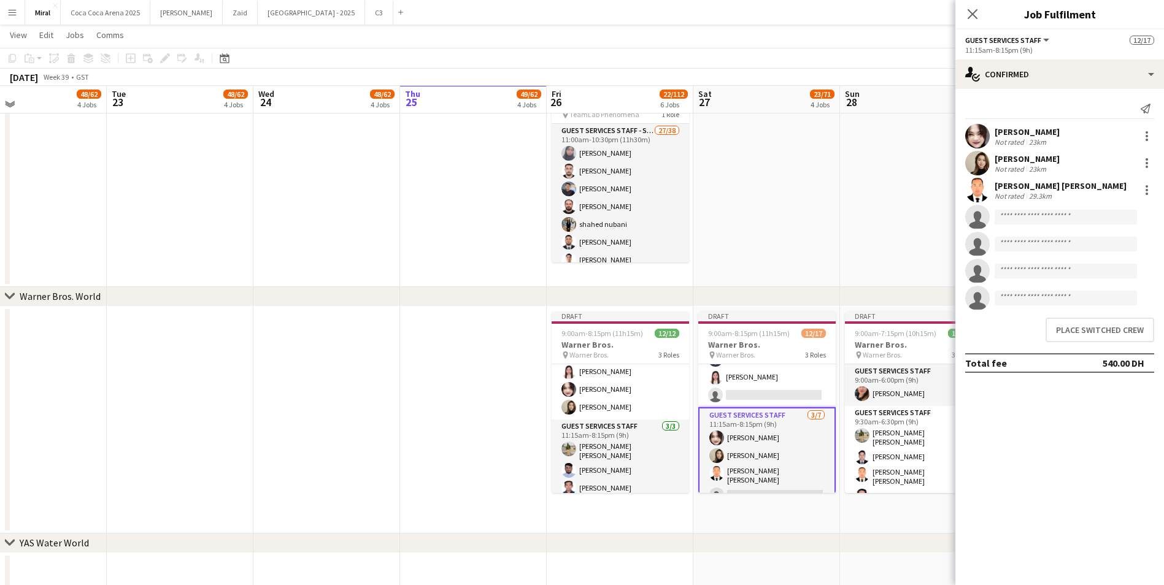
scroll to position [185, 0]
click at [1034, 216] on input at bounding box center [1065, 217] width 142 height 15
click at [1071, 334] on button "Place switched crew" at bounding box center [1099, 330] width 109 height 25
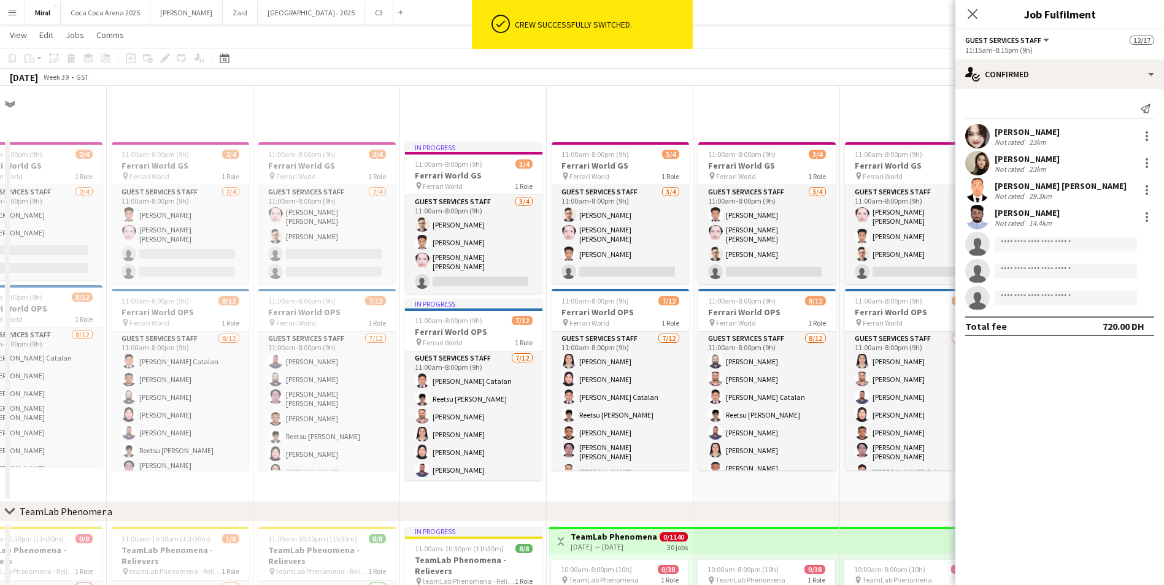
scroll to position [880, 0]
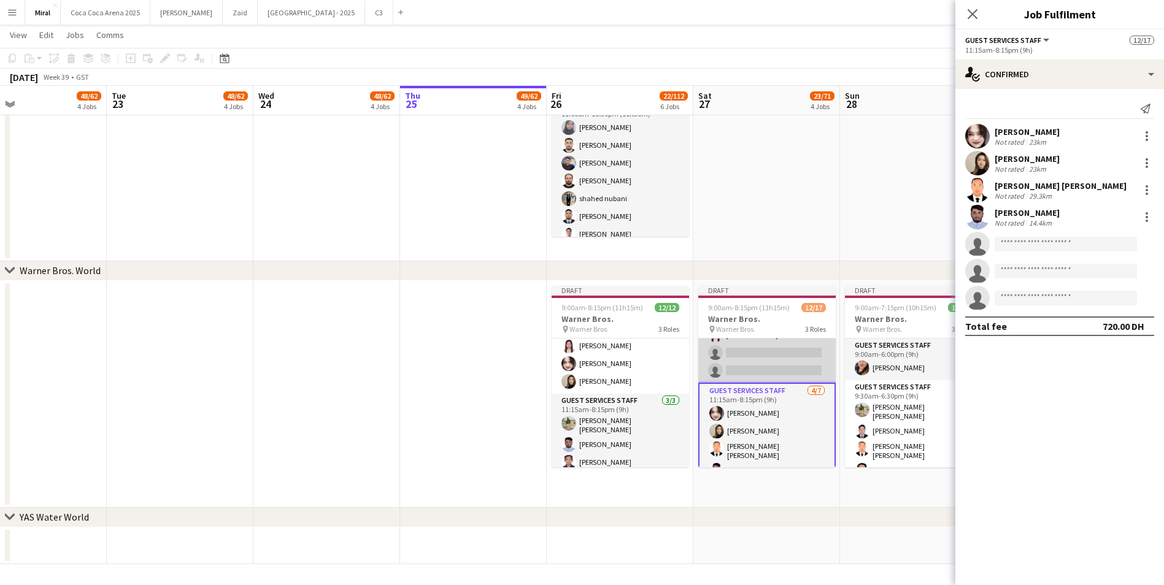
click at [767, 360] on app-card-role "Guest Services Staff 7/9 9:30am-6:30pm (9h) Abu bakar Mirza Amjad Baig michael …" at bounding box center [766, 289] width 137 height 188
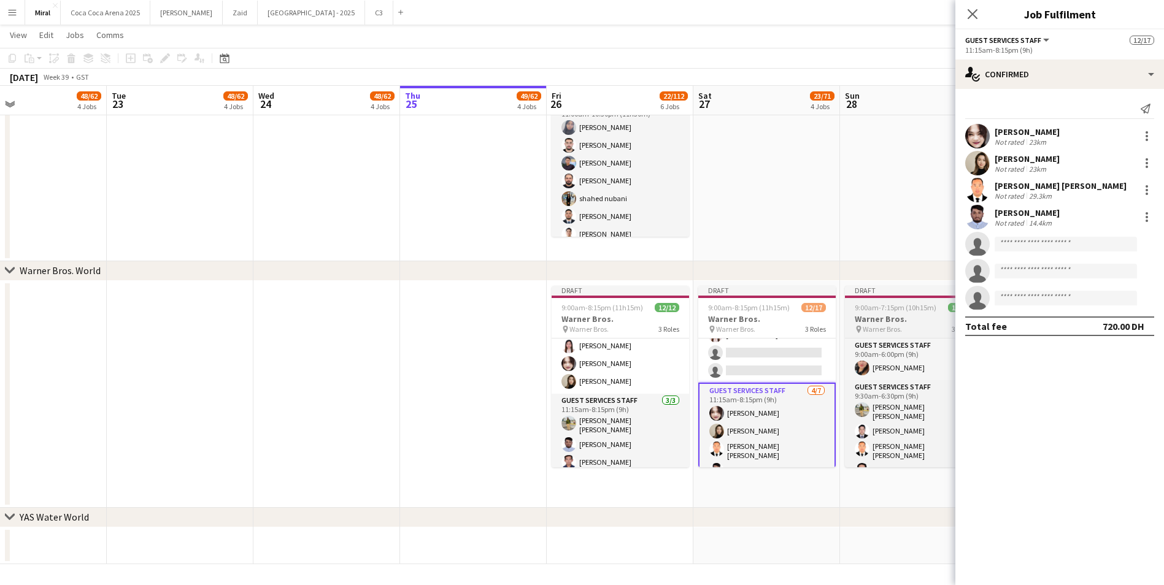
scroll to position [186, 0]
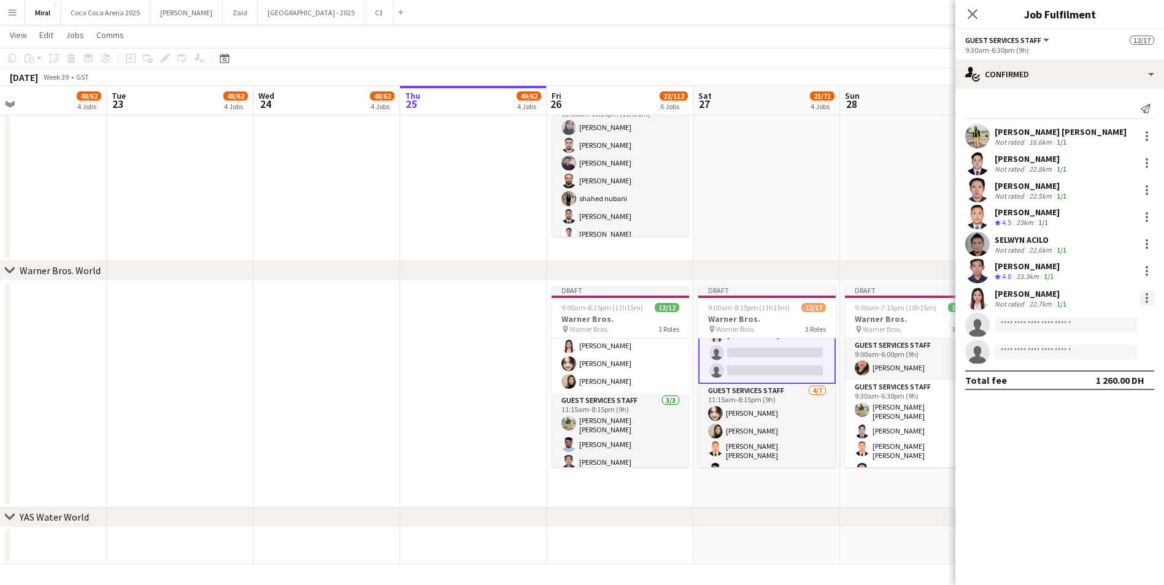
click at [1149, 298] on div at bounding box center [1146, 298] width 15 height 15
click at [1118, 356] on span "Switch crew" at bounding box center [1106, 350] width 76 height 11
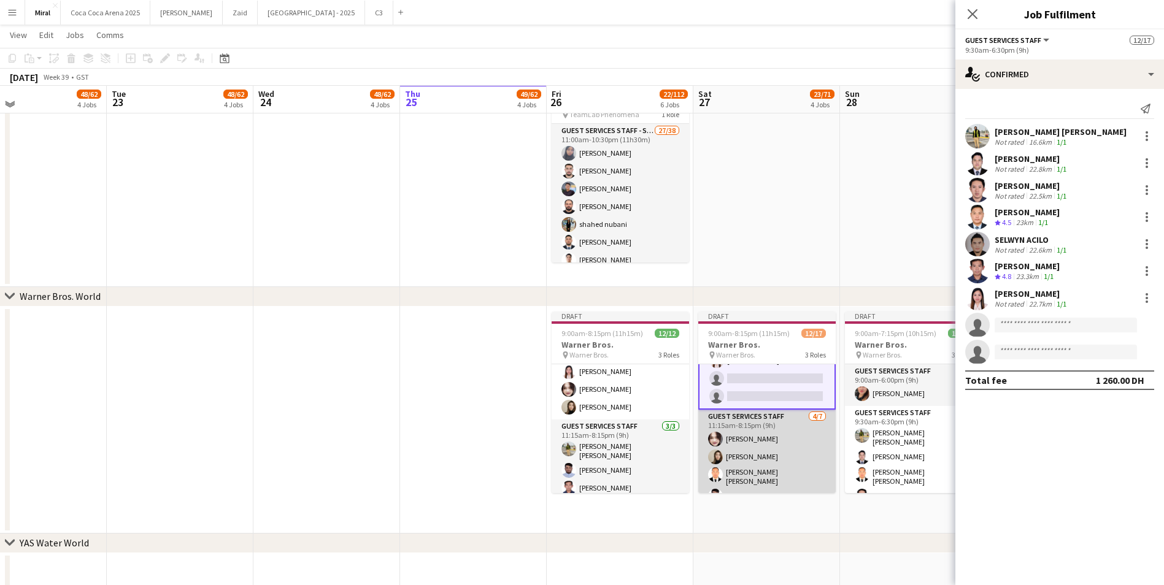
click at [799, 466] on app-card-role "Guest Services Staff 4/7 11:15am-8:15pm (9h) Charryme Palma Joan Marie Ingusan …" at bounding box center [766, 486] width 137 height 152
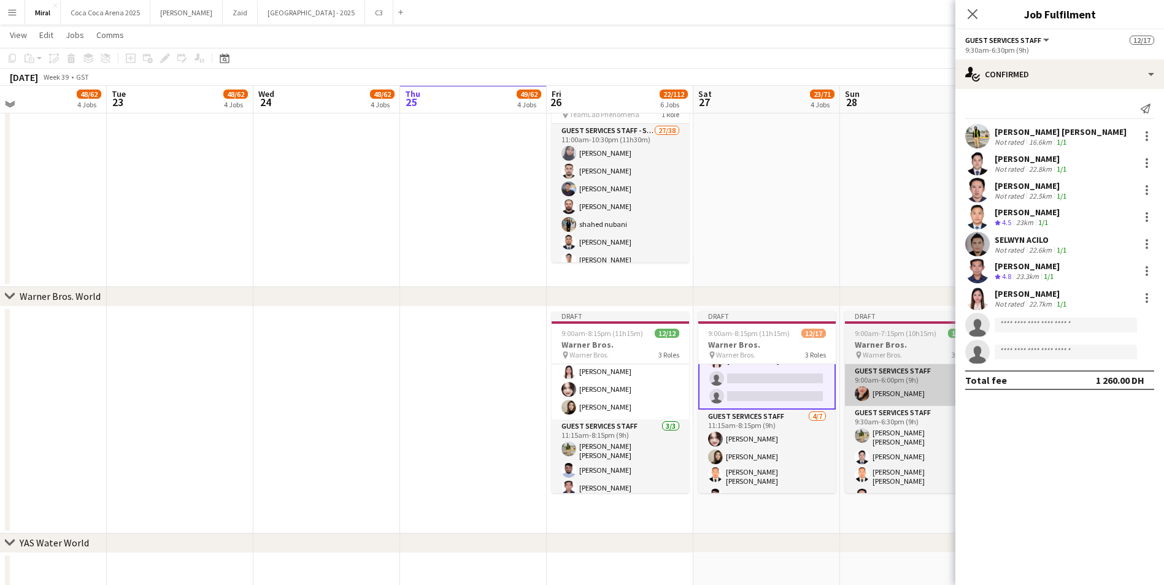
scroll to position [185, 0]
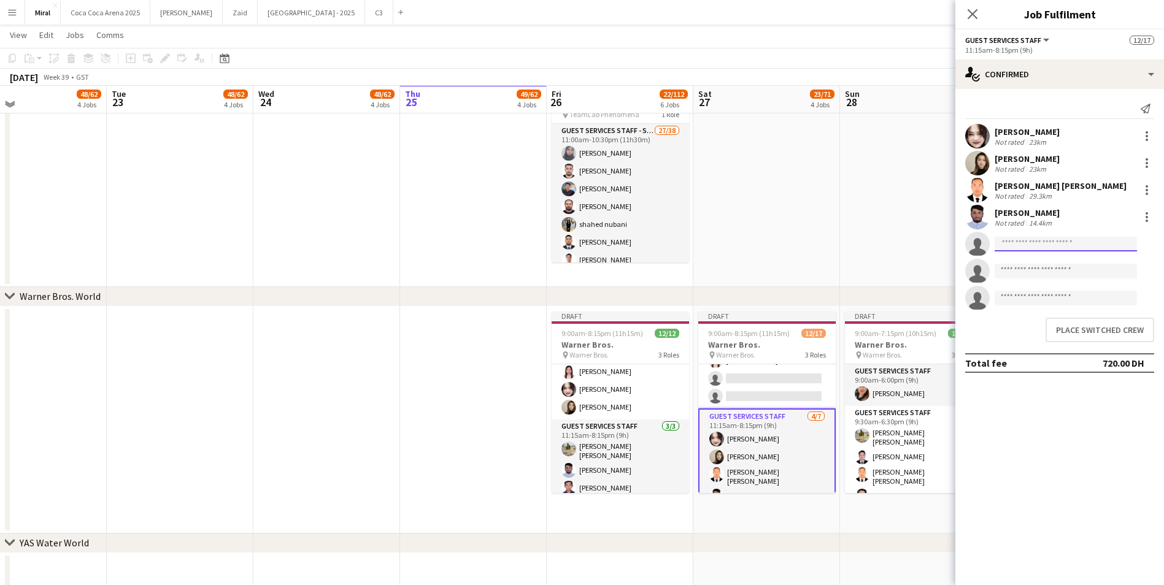
click at [1016, 243] on input at bounding box center [1065, 244] width 142 height 15
click at [1075, 337] on button "Place switched crew" at bounding box center [1099, 330] width 109 height 25
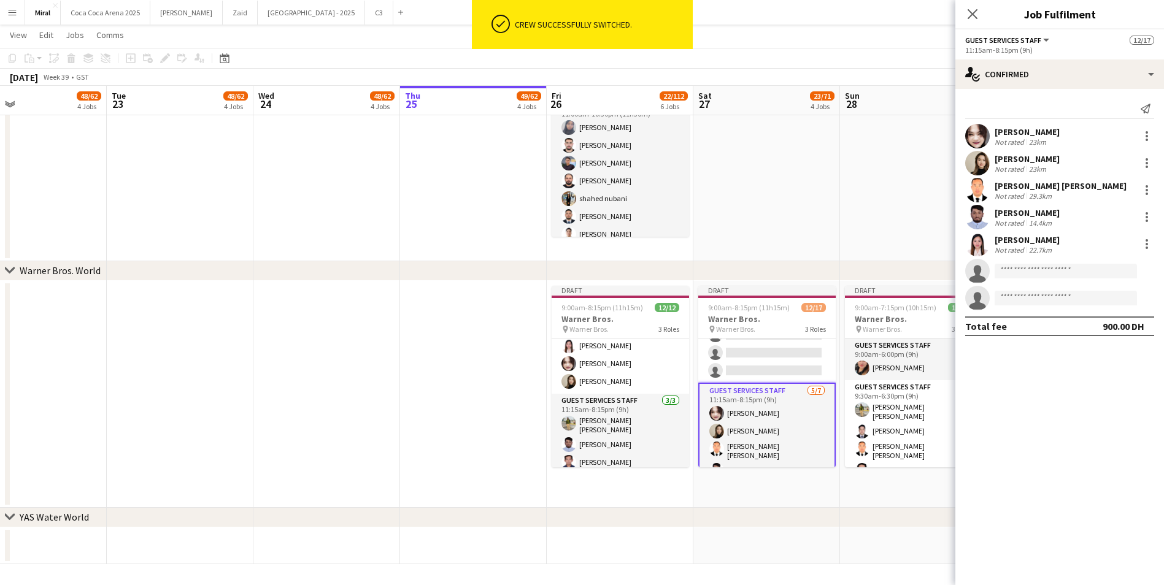
scroll to position [880, 0]
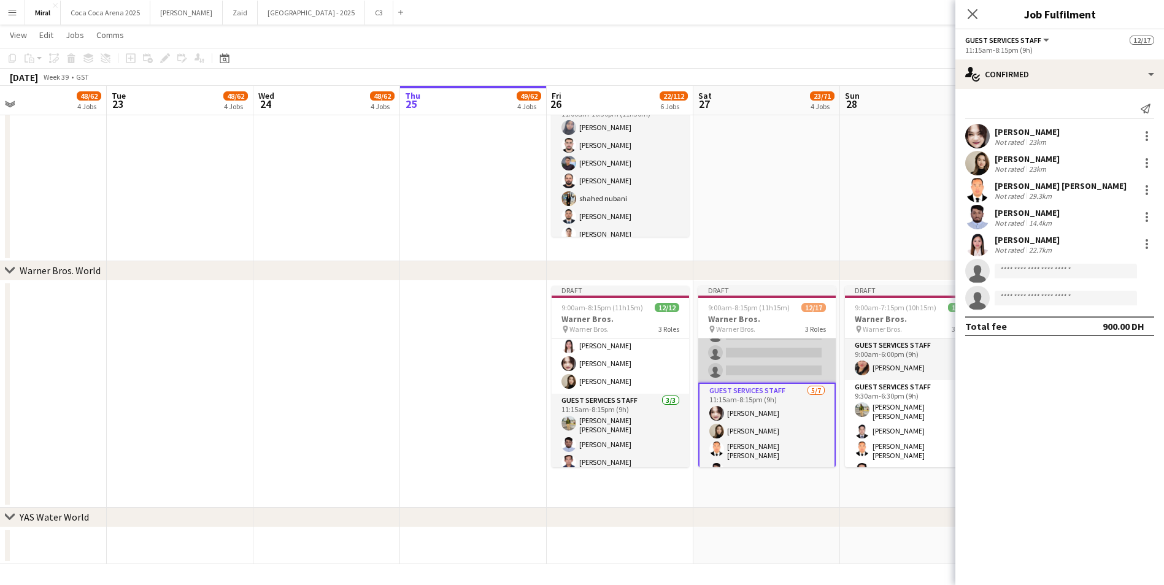
click at [786, 364] on app-card-role "Guest Services Staff 6/9 9:30am-6:30pm (9h) Abu bakar Mirza Amjad Baig michael …" at bounding box center [766, 289] width 137 height 188
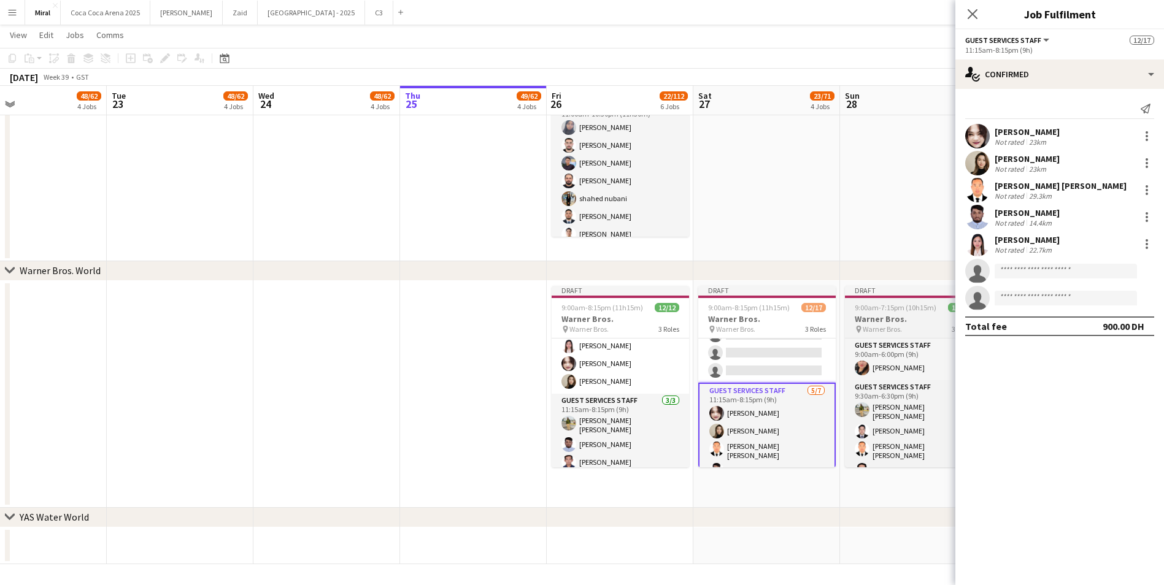
scroll to position [186, 0]
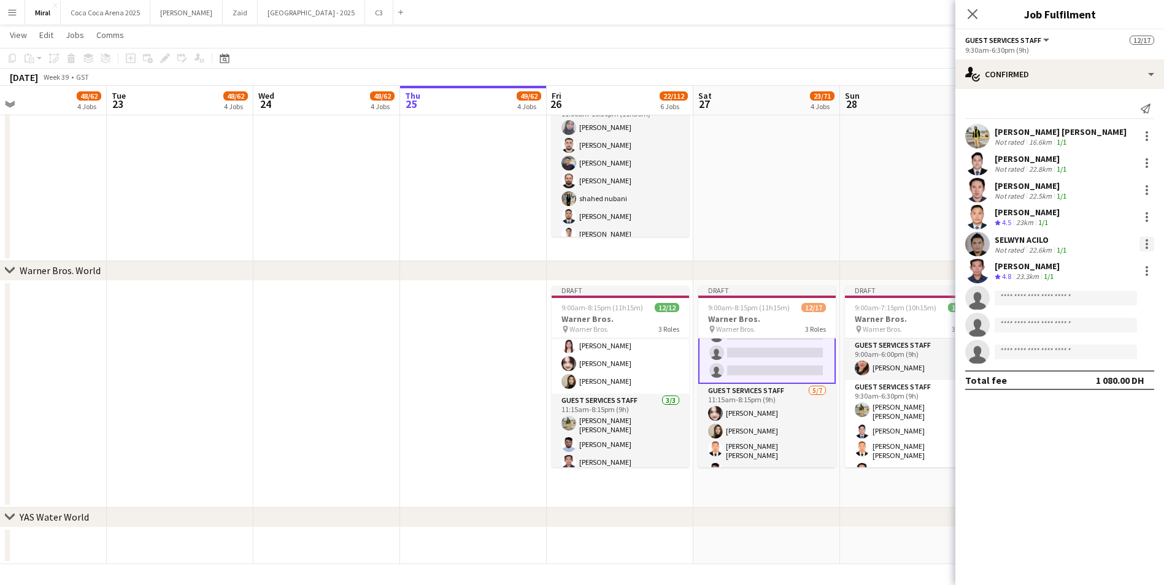
click at [1145, 245] on div at bounding box center [1146, 244] width 15 height 15
click at [1108, 296] on span "Switch crew" at bounding box center [1094, 296] width 52 height 10
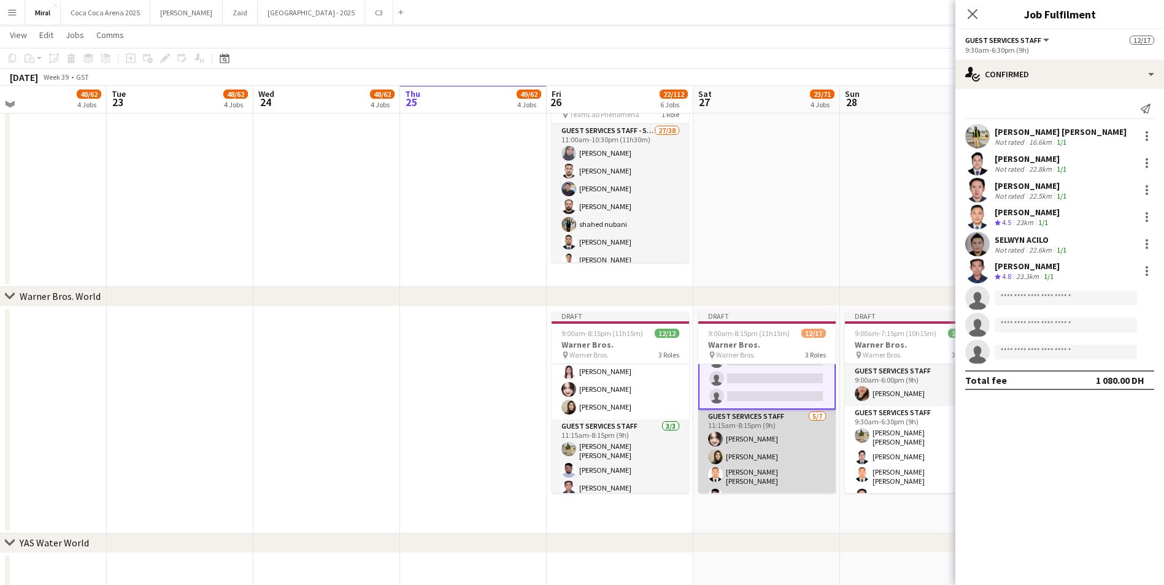
click at [777, 445] on app-card-role "Guest Services Staff 5/7 11:15am-8:15pm (9h) Charryme Palma Joan Marie Ingusan …" at bounding box center [766, 486] width 137 height 152
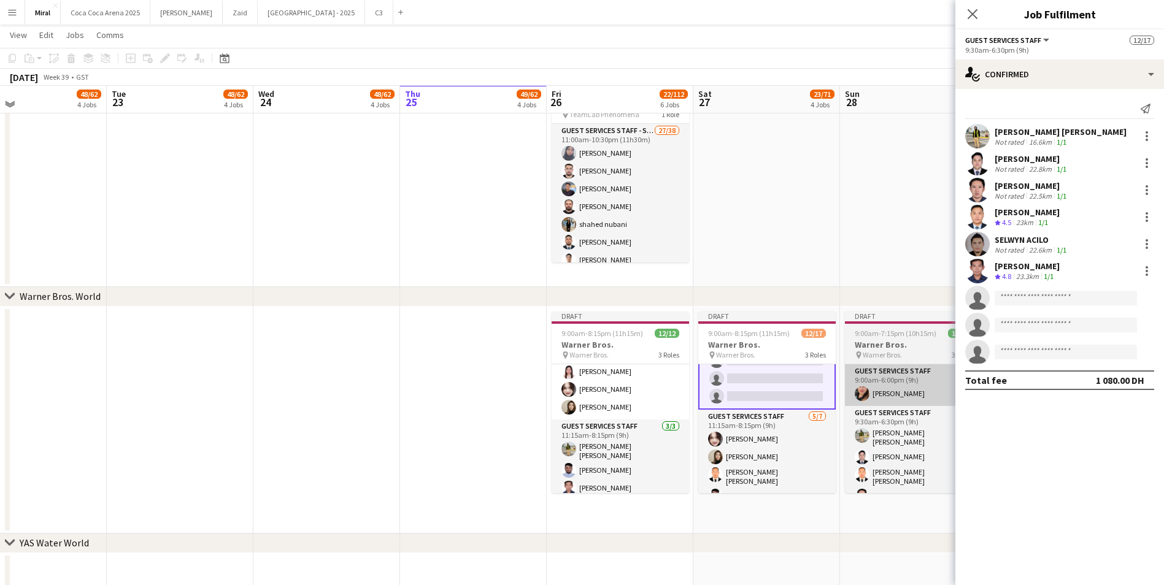
scroll to position [185, 0]
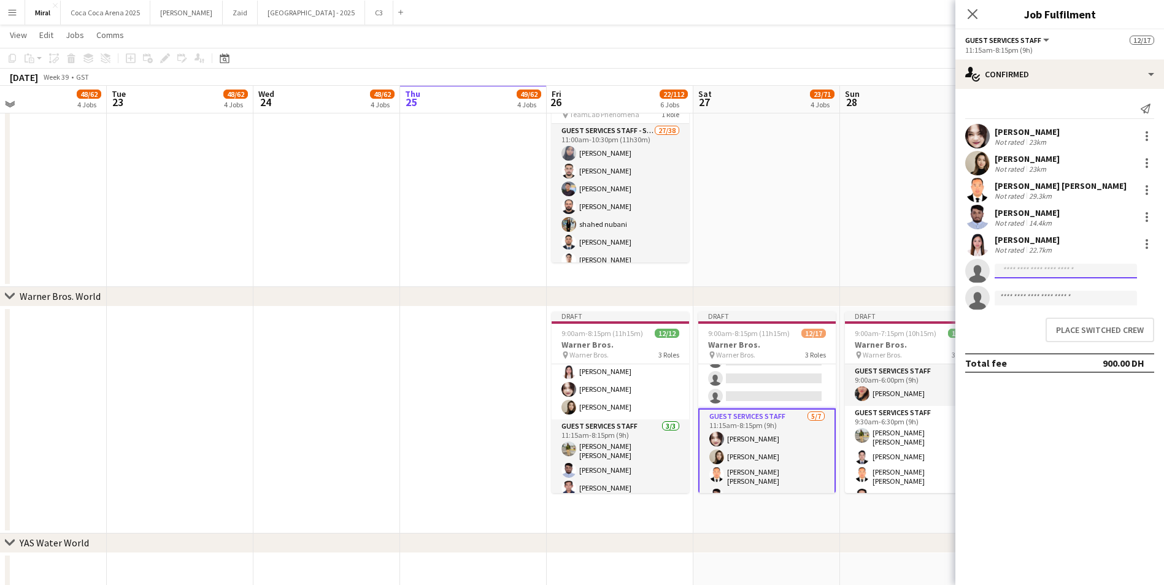
click at [1106, 272] on input at bounding box center [1065, 271] width 142 height 15
click at [1105, 328] on button "Place switched crew" at bounding box center [1099, 330] width 109 height 25
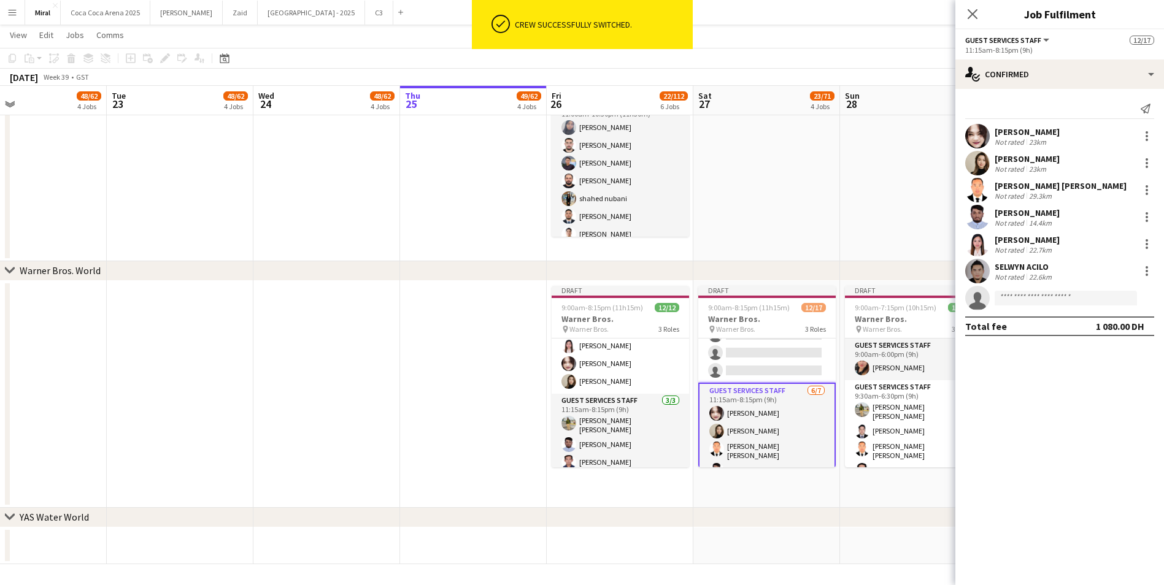
scroll to position [880, 0]
click at [791, 356] on app-card-role "Guest Services Staff 5/9 9:30am-6:30pm (9h) Abu bakar Mirza Amjad Baig michael …" at bounding box center [766, 289] width 137 height 188
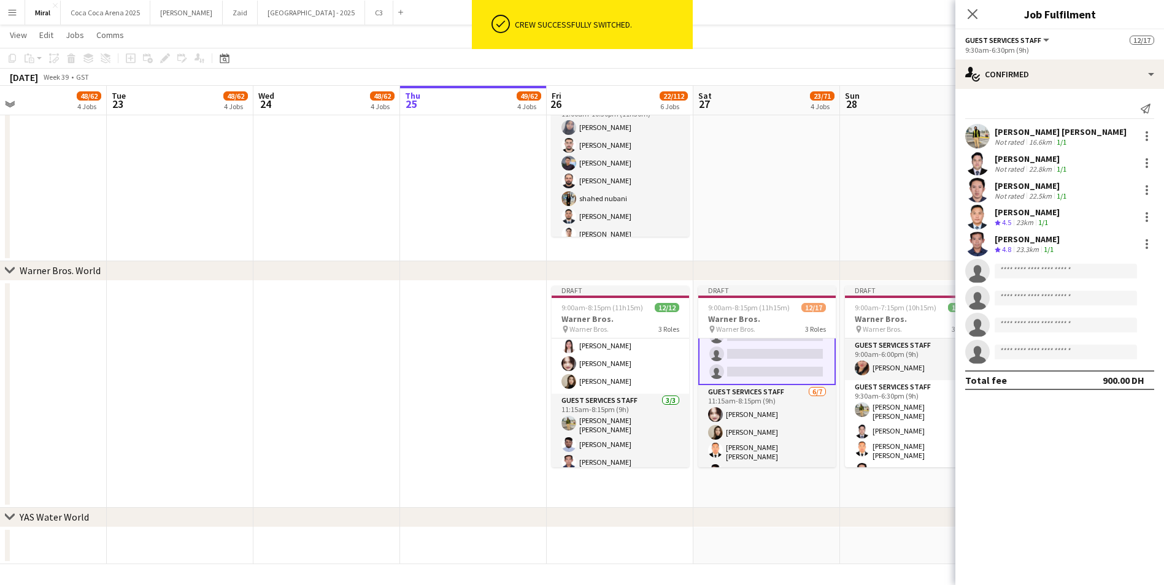
scroll to position [186, 0]
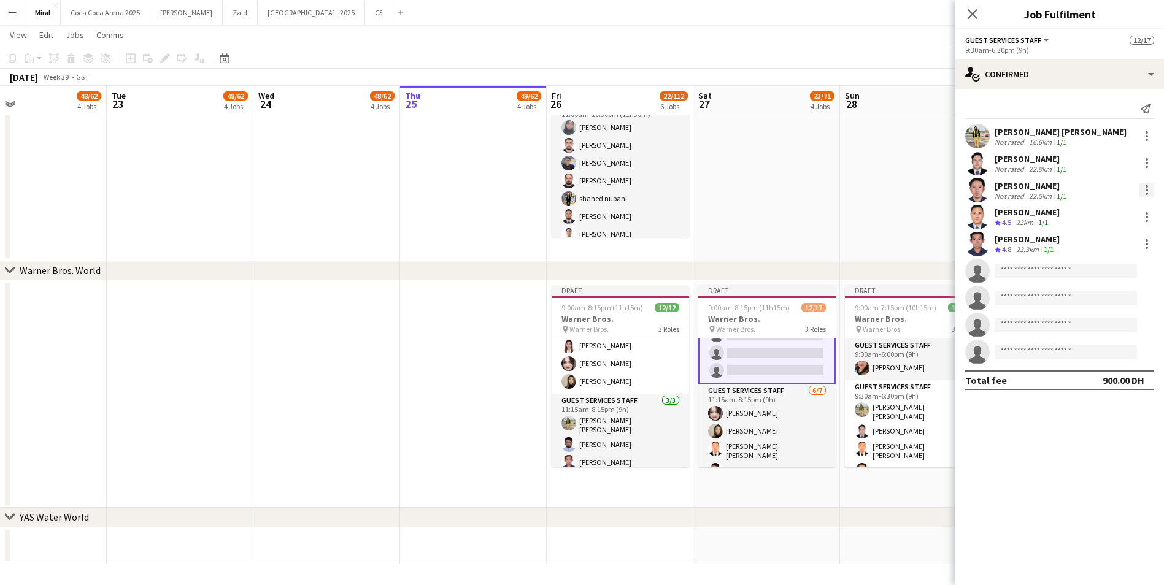
click at [1150, 193] on div at bounding box center [1146, 190] width 15 height 15
click at [1109, 234] on button "Switch crew" at bounding box center [1106, 242] width 96 height 29
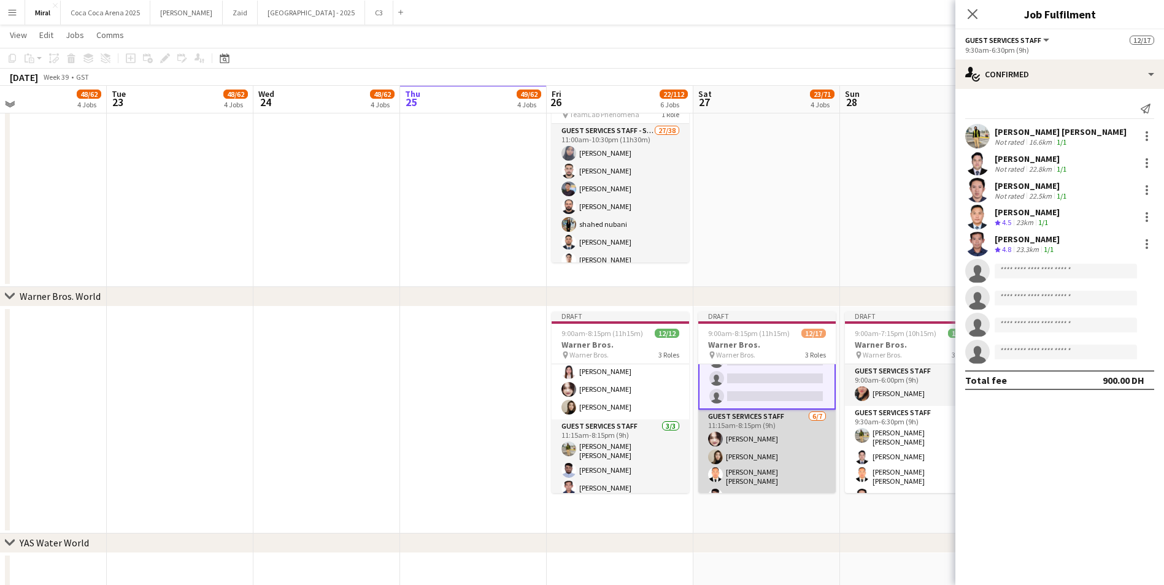
click at [728, 456] on app-card-role "Guest Services Staff 6/7 11:15am-8:15pm (9h) Charryme Palma Joan Marie Ingusan …" at bounding box center [766, 486] width 137 height 152
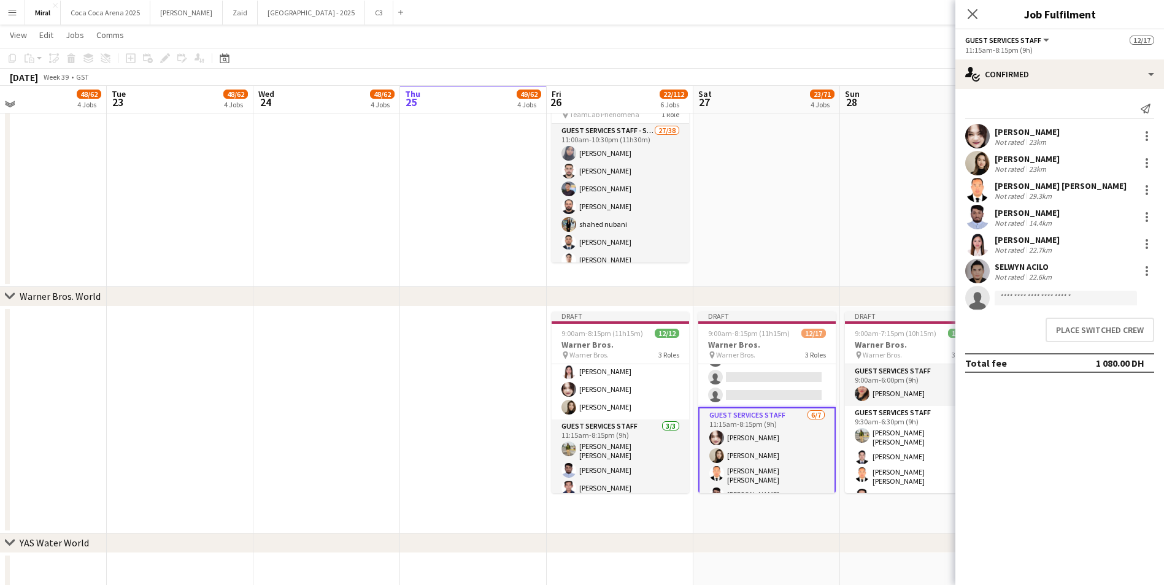
scroll to position [185, 0]
click at [1079, 298] on input at bounding box center [1065, 298] width 142 height 15
click at [1071, 328] on button "Place switched crew" at bounding box center [1099, 330] width 109 height 25
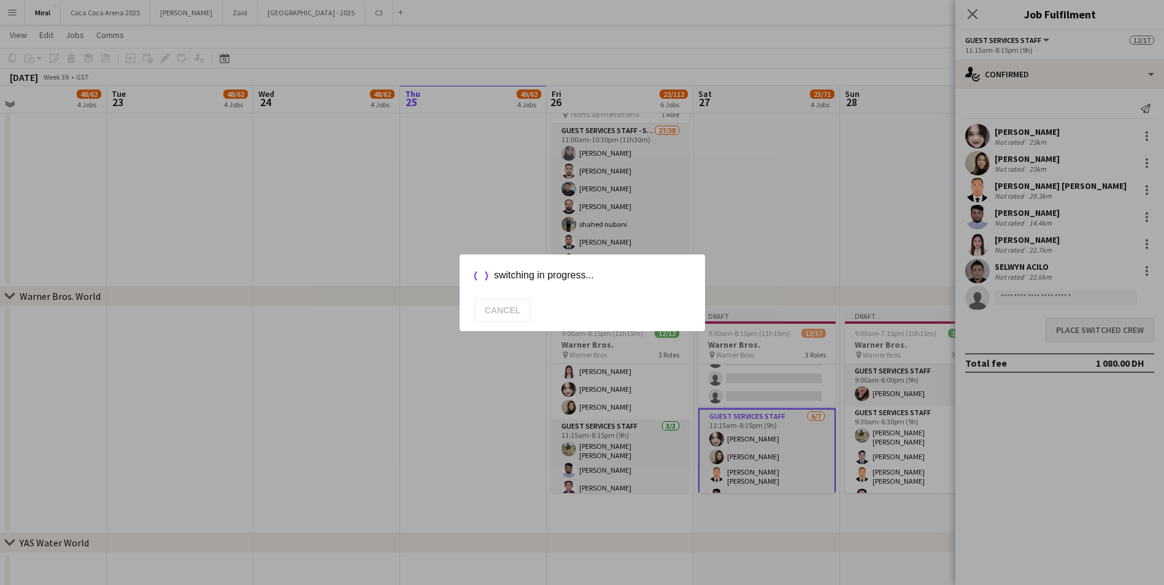
scroll to position [880, 0]
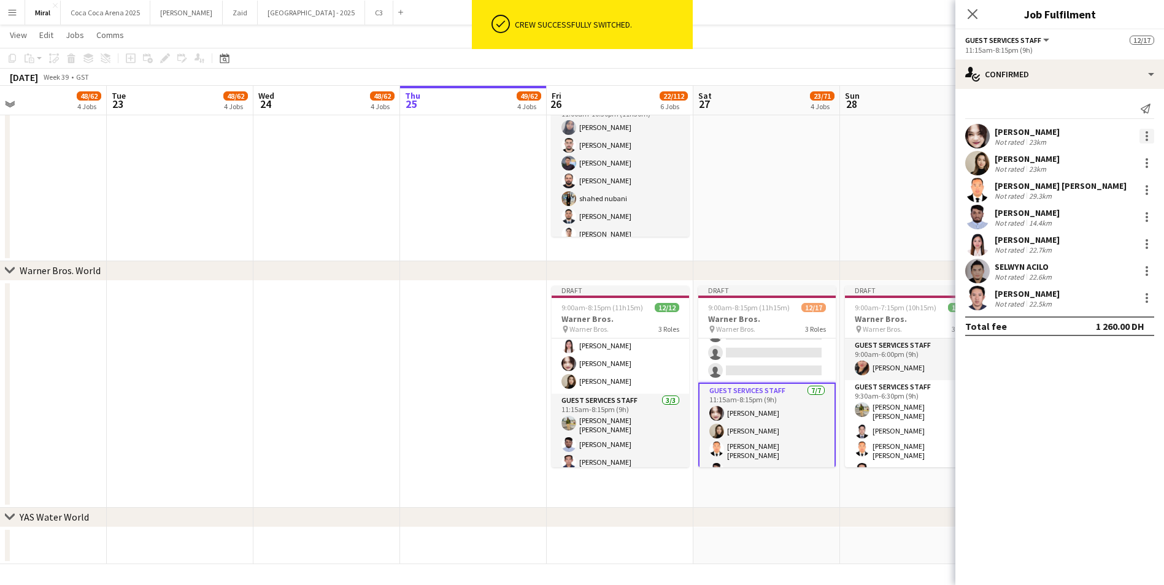
click at [1146, 137] on div at bounding box center [1146, 136] width 2 height 2
click at [1100, 190] on span "Switch crew" at bounding box center [1094, 188] width 52 height 10
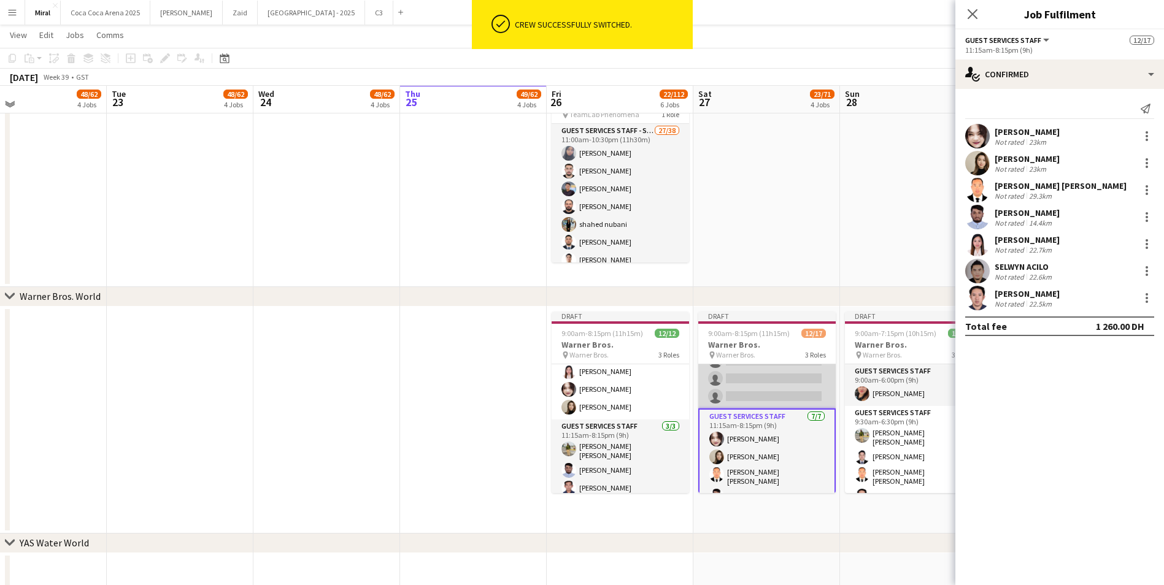
click at [783, 373] on app-card-role "Guest Services Staff 4/9 9:30am-6:30pm (9h) Abu bakar Mirza Amjad Baig michael …" at bounding box center [766, 315] width 137 height 188
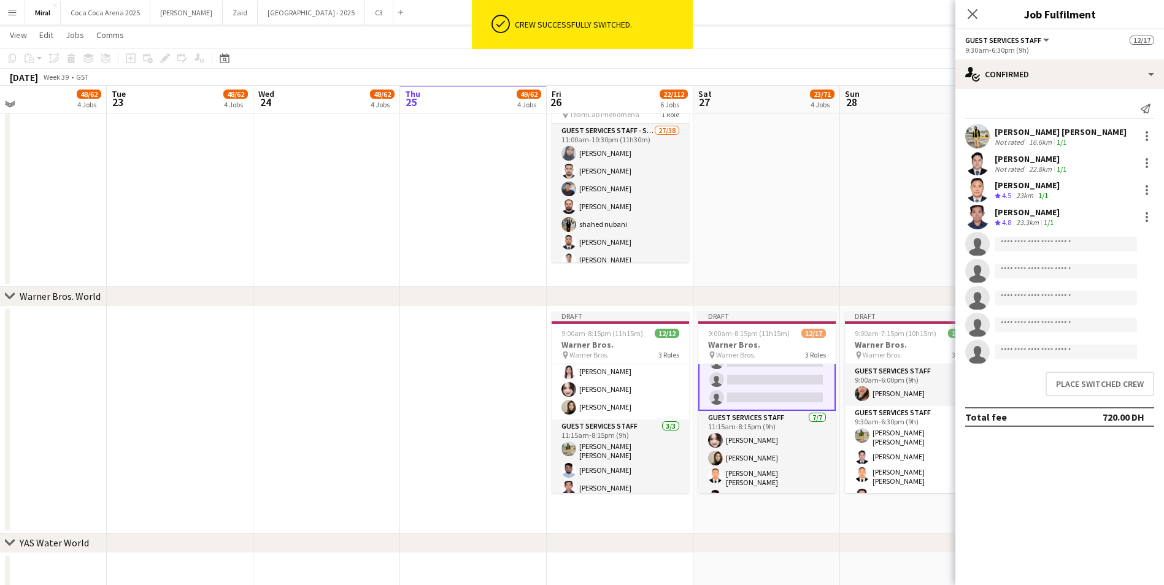
scroll to position [186, 0]
click at [1042, 244] on input at bounding box center [1065, 244] width 142 height 15
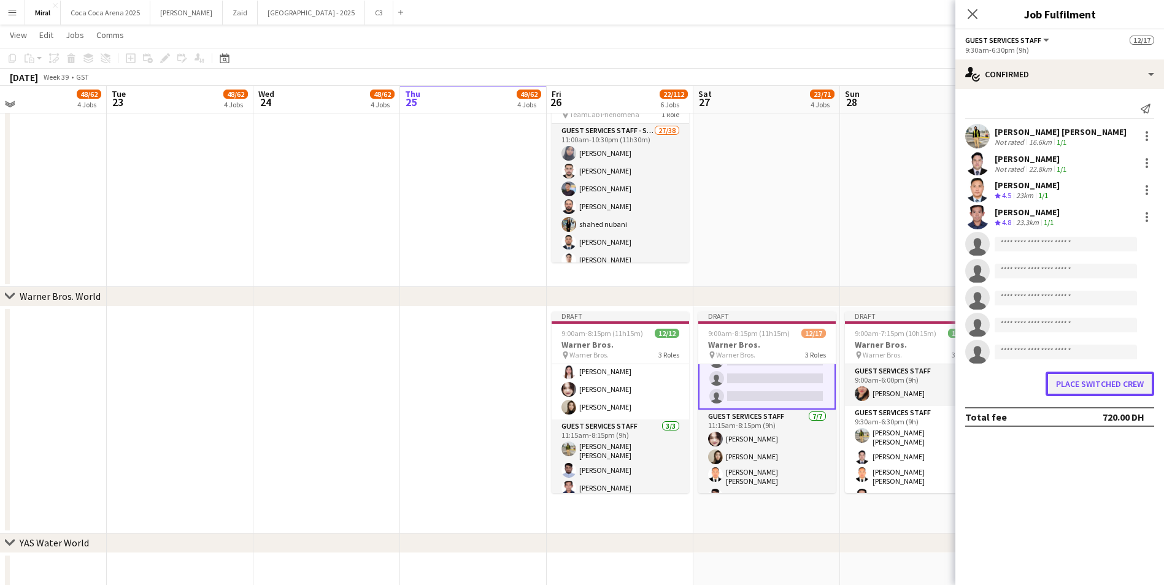
click at [1063, 381] on button "Place switched crew" at bounding box center [1099, 384] width 109 height 25
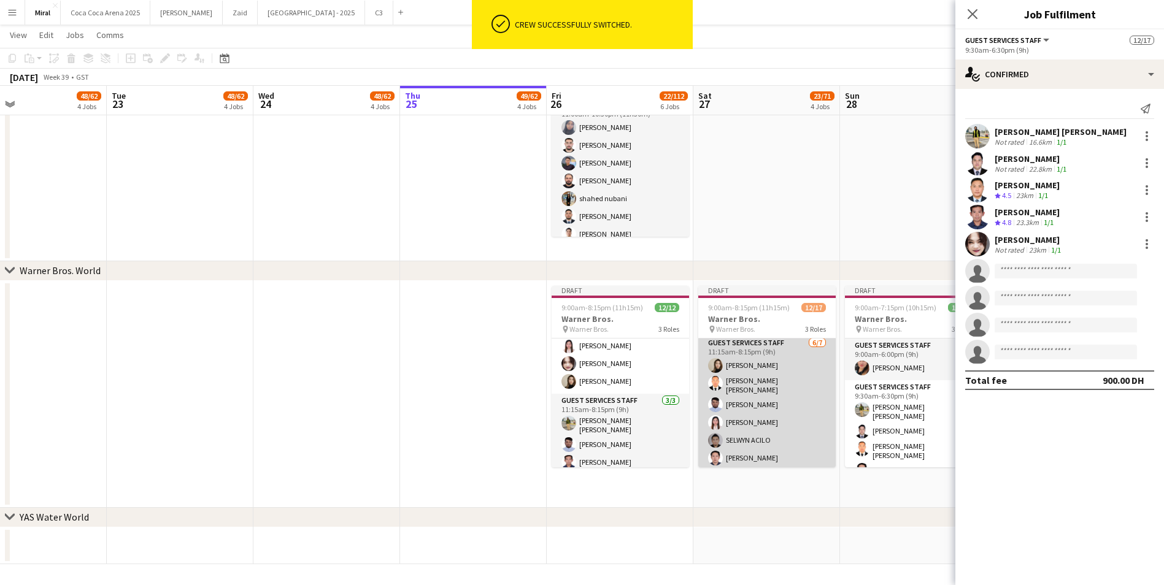
scroll to position [248, 0]
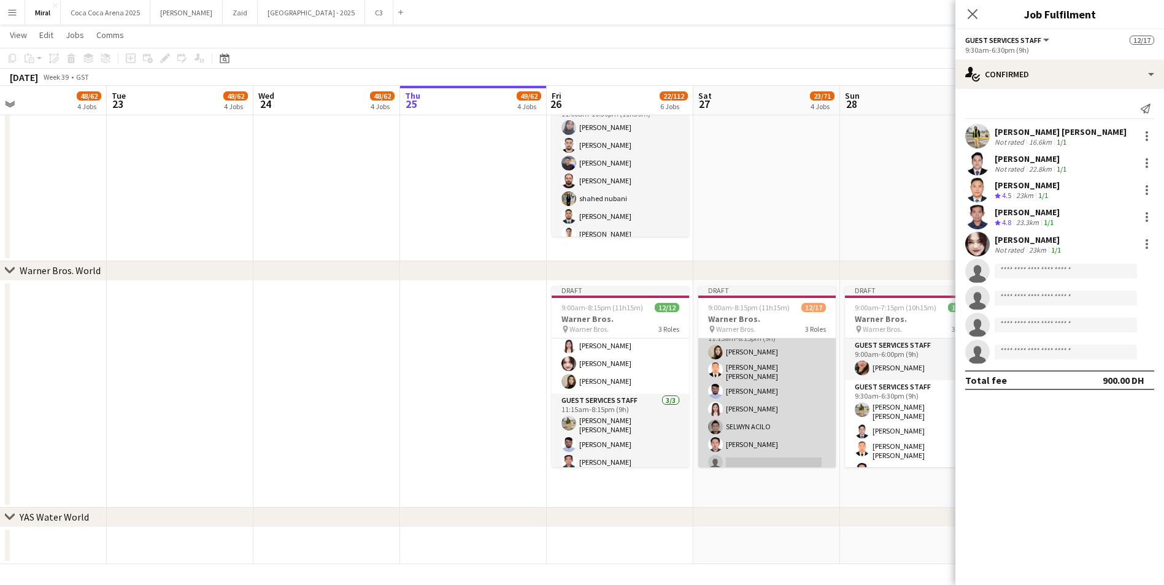
click at [801, 426] on app-card-role "Guest Services Staff 6/7 11:15am-8:15pm (9h) Joan Marie Ingusan Bonifacio Jr Bu…" at bounding box center [766, 399] width 137 height 152
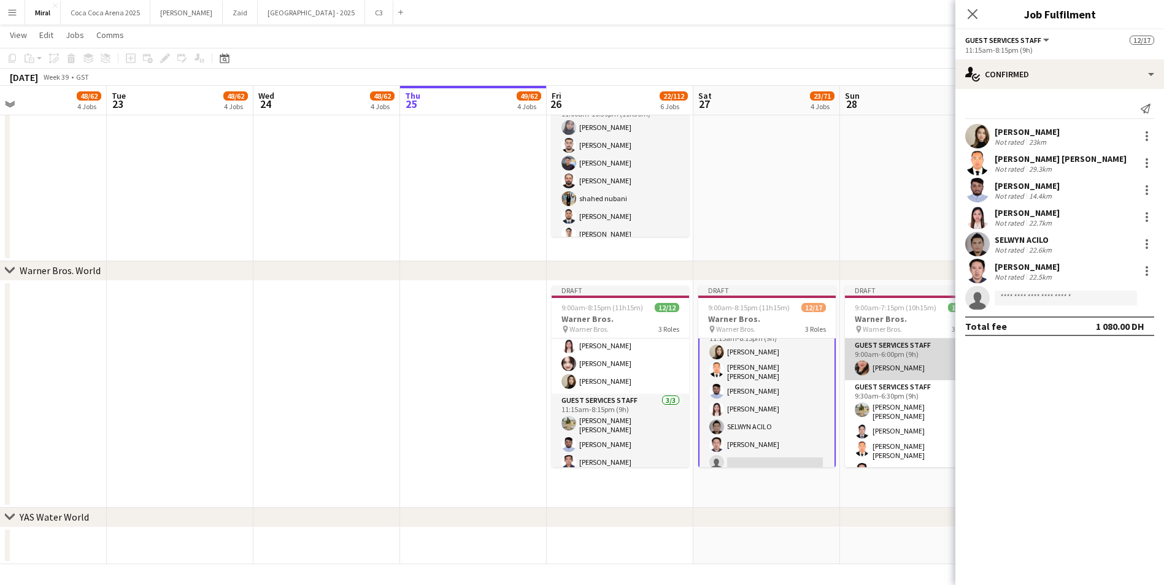
click at [898, 365] on app-card-role "Guest Services Staff 1/1 9:00am-6:00pm (9h) Ignalyn De Juan Lipura" at bounding box center [913, 360] width 137 height 42
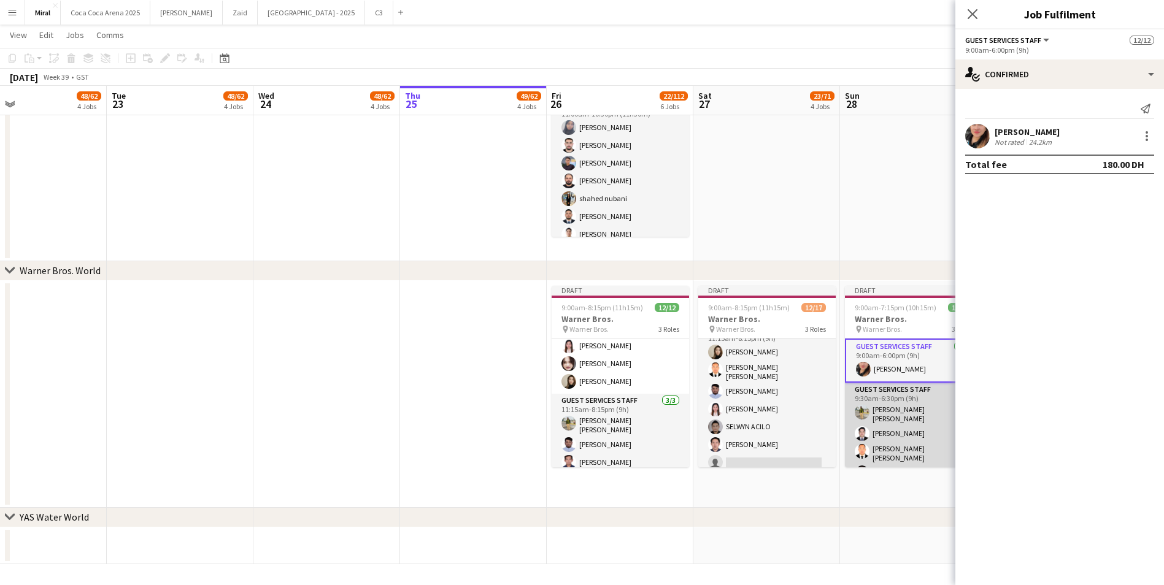
click at [916, 410] on app-card-role "Guest Services Staff 9/9 9:30am-6:30pm (9h) Abu bakar Mirza Amjad Baig michael …" at bounding box center [913, 478] width 137 height 191
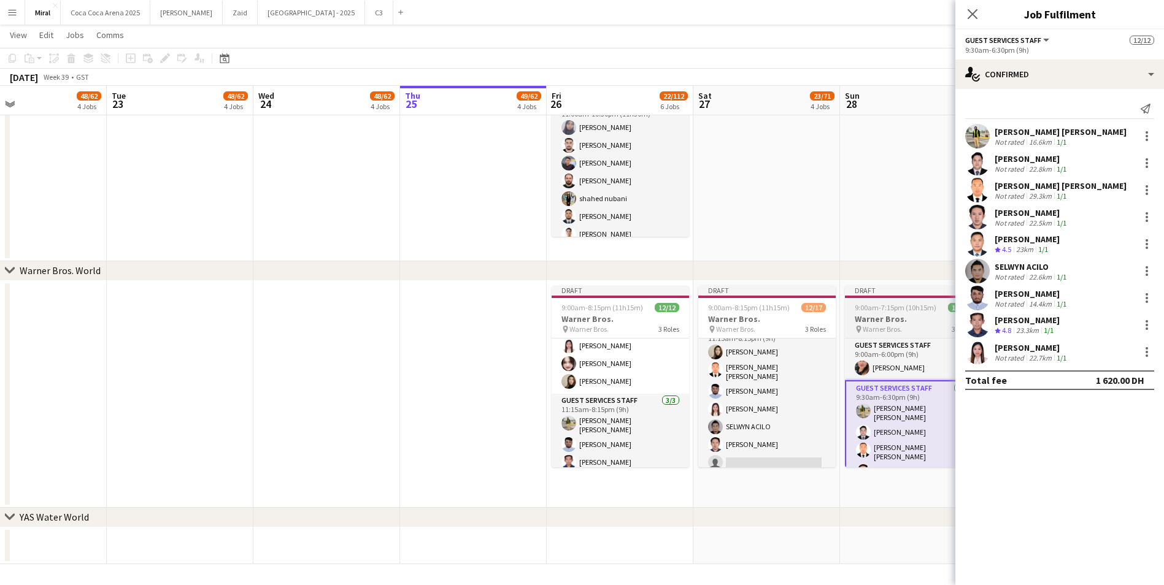
click at [903, 318] on h3 "Warner Bros." at bounding box center [913, 318] width 137 height 11
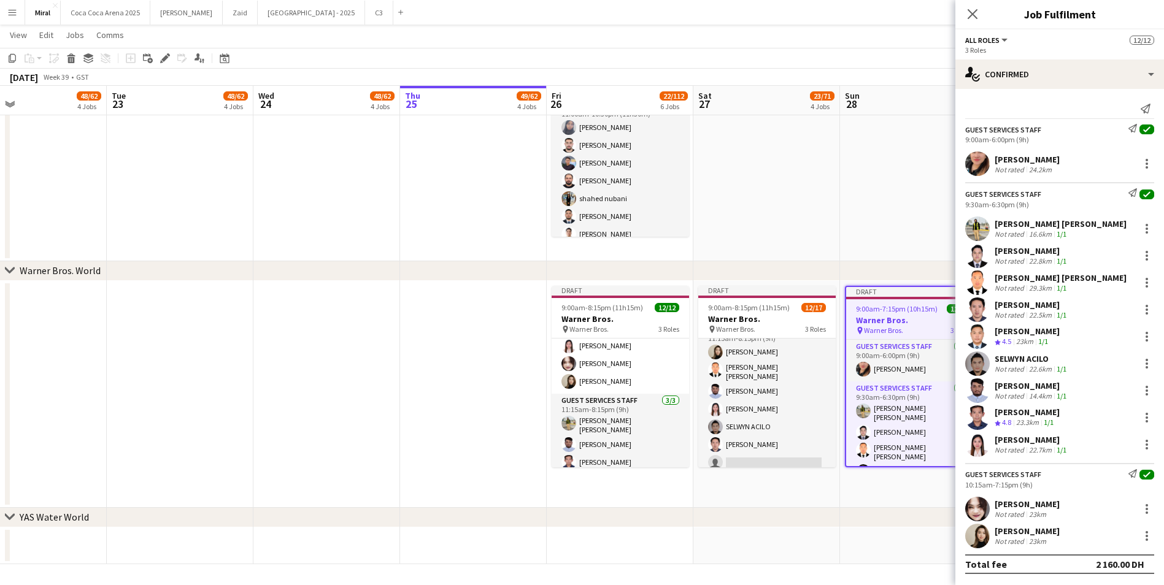
drag, startPoint x: 168, startPoint y: 58, endPoint x: 174, endPoint y: 59, distance: 6.2
click at [168, 58] on icon "Edit" at bounding box center [165, 58] width 10 height 10
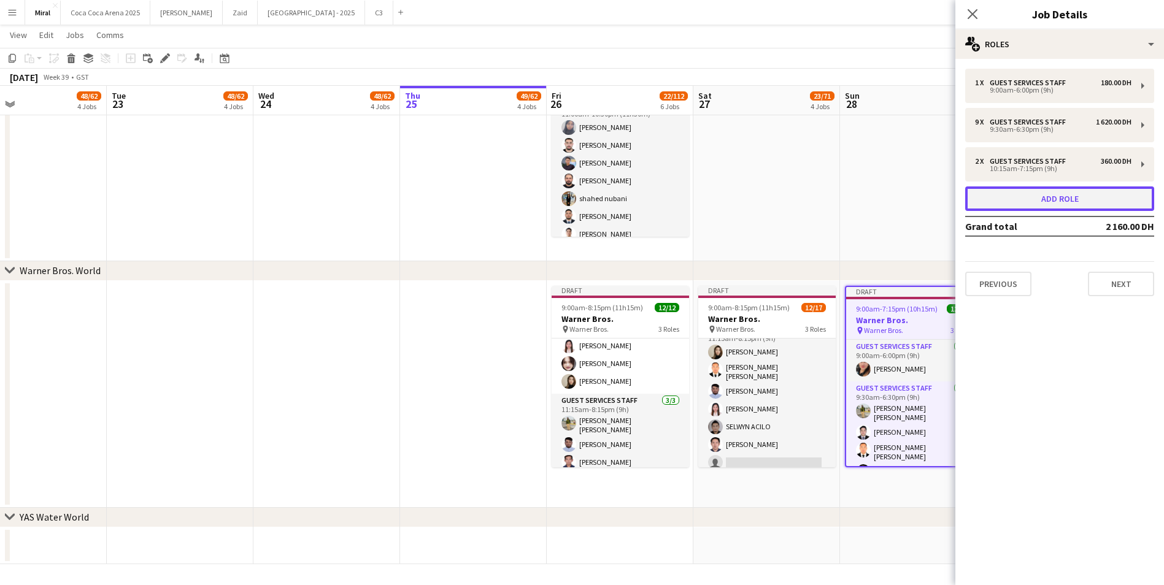
click at [1077, 203] on button "Add role" at bounding box center [1059, 198] width 189 height 25
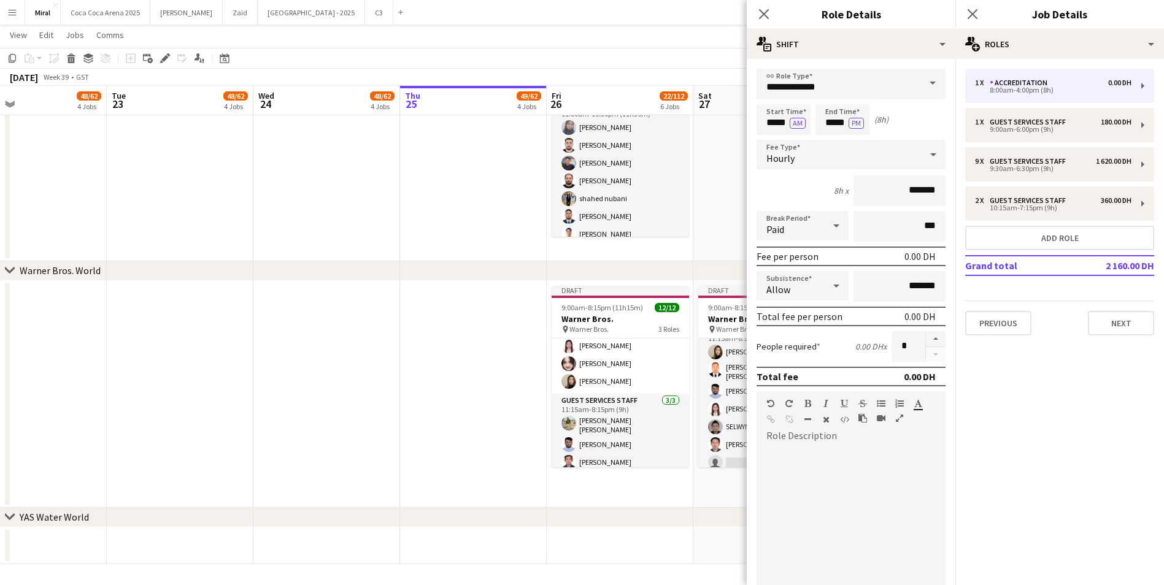
click at [921, 82] on span at bounding box center [933, 83] width 26 height 29
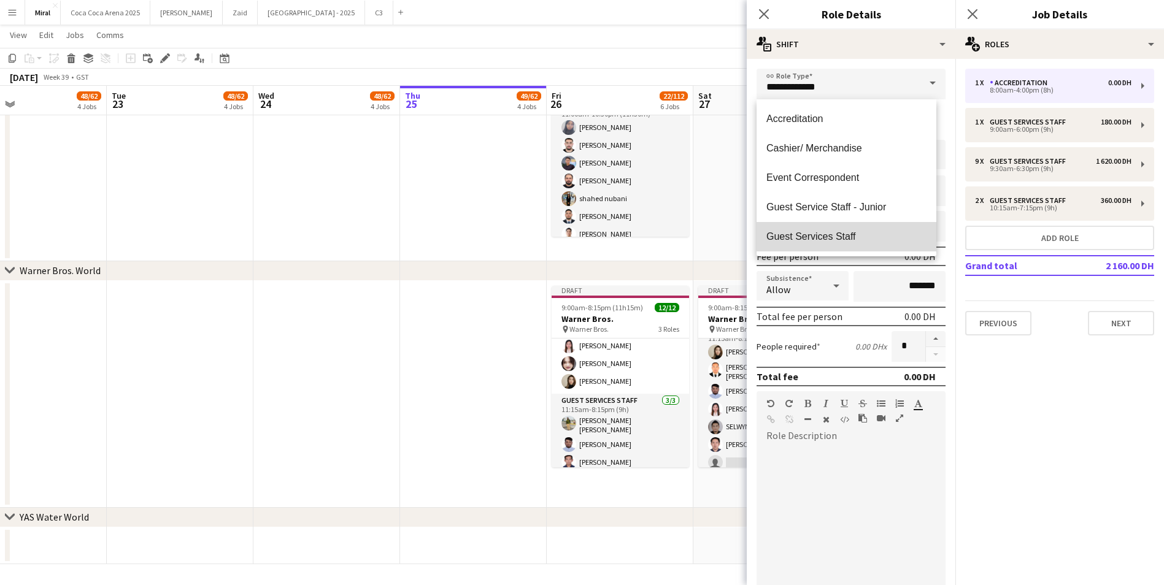
click at [865, 237] on span "Guest Services Staff" at bounding box center [846, 237] width 160 height 12
type input "**********"
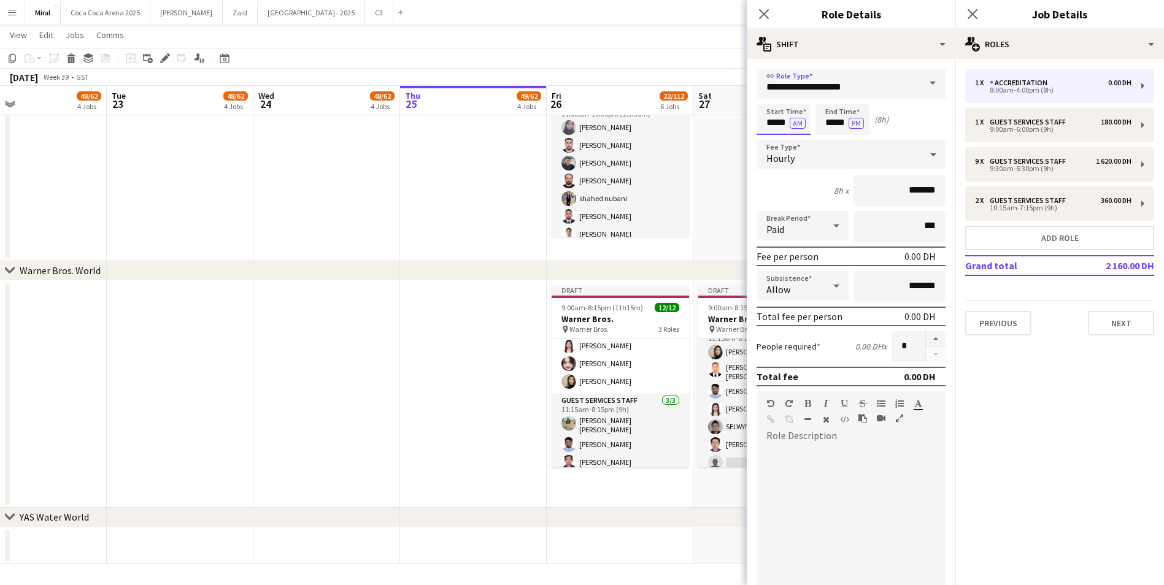
click at [765, 123] on input "*****" at bounding box center [783, 119] width 54 height 31
type input "*****"
click at [820, 123] on input "*****" at bounding box center [842, 119] width 54 height 31
type input "*****"
click at [926, 159] on icon at bounding box center [933, 154] width 15 height 25
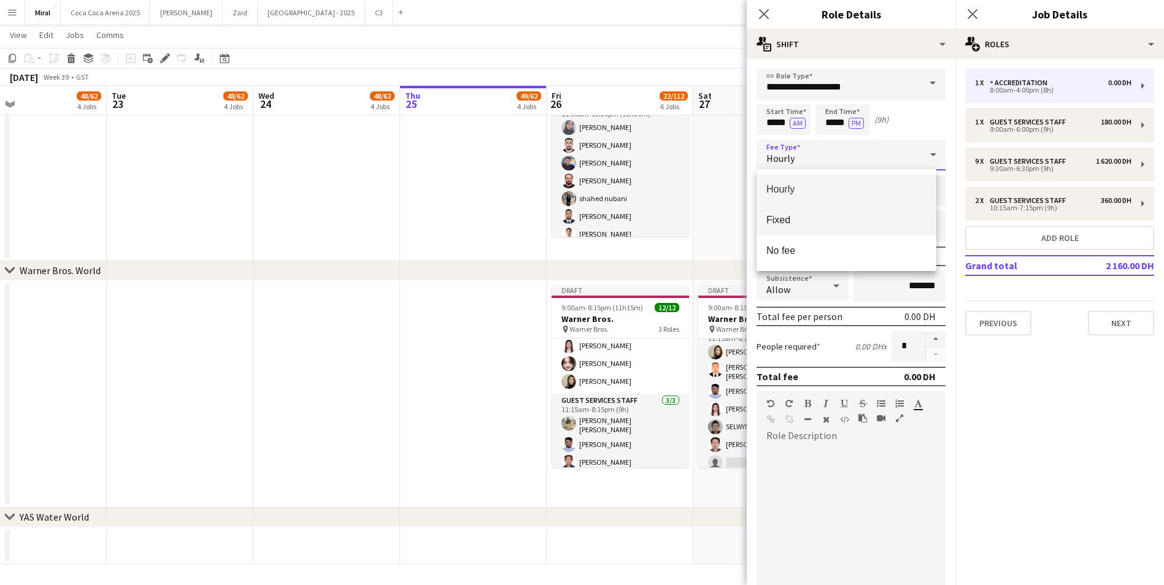
click at [799, 224] on span "Fixed" at bounding box center [846, 220] width 160 height 12
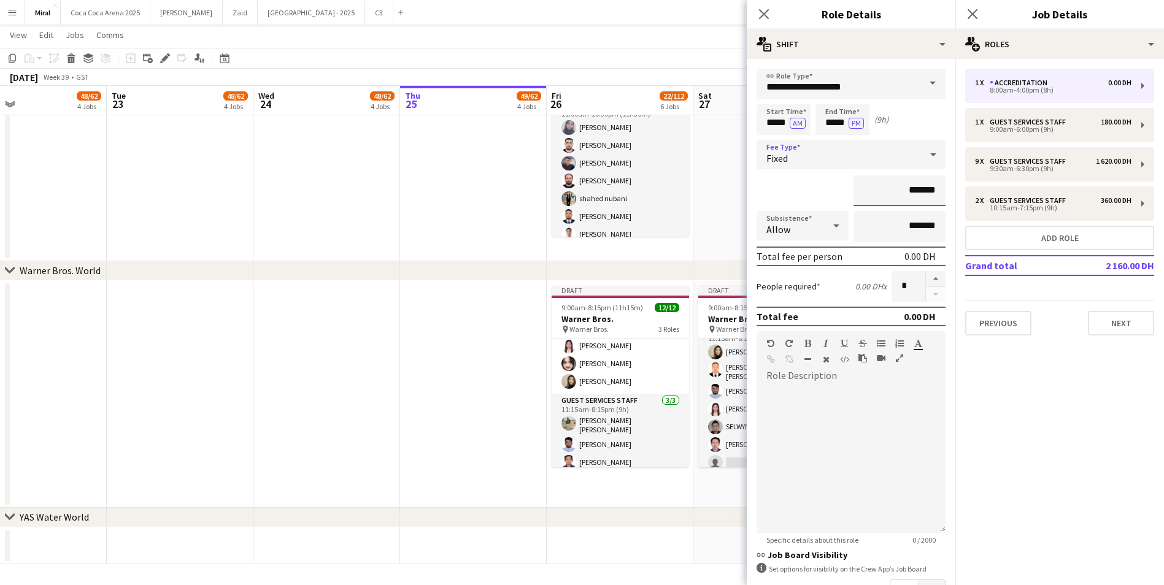
click at [881, 192] on input "*******" at bounding box center [899, 190] width 92 height 31
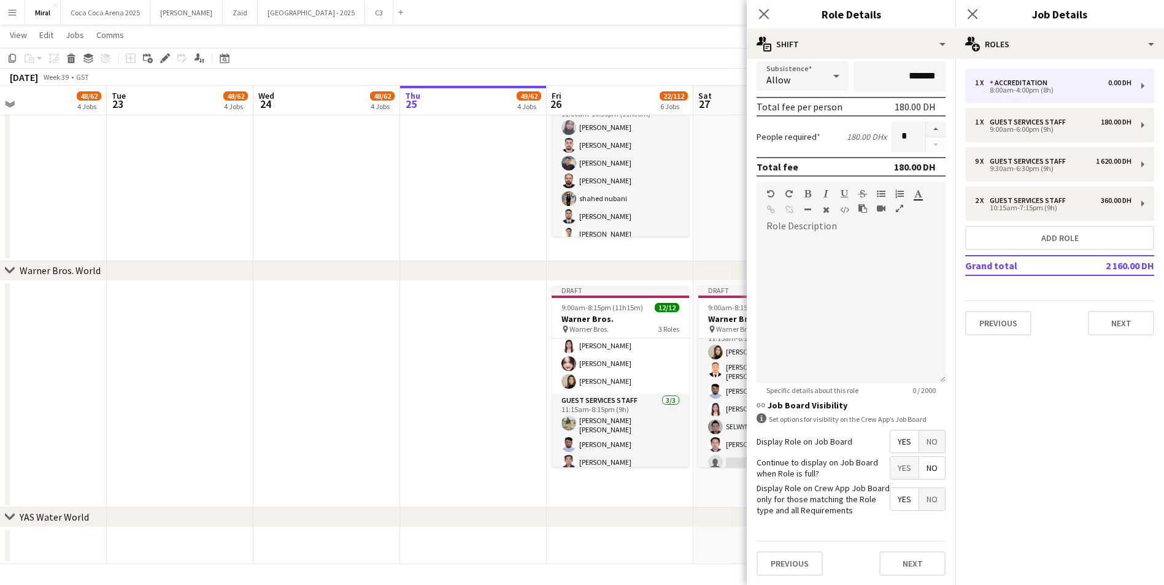
scroll to position [150, 0]
type input "*********"
click at [920, 440] on span "No" at bounding box center [932, 441] width 26 height 22
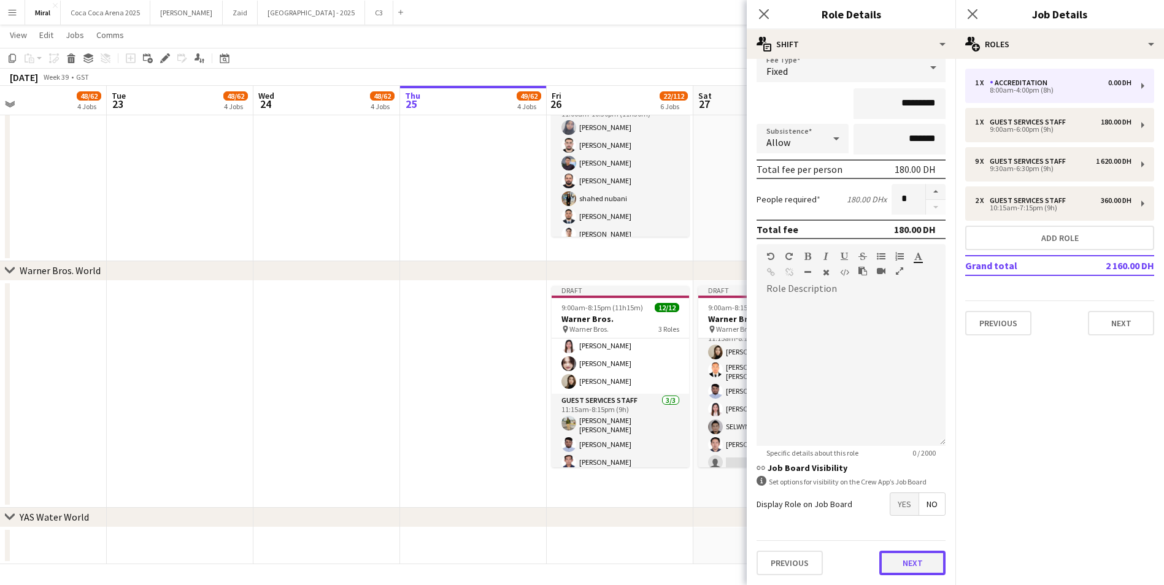
click at [914, 568] on button "Next" at bounding box center [912, 563] width 66 height 25
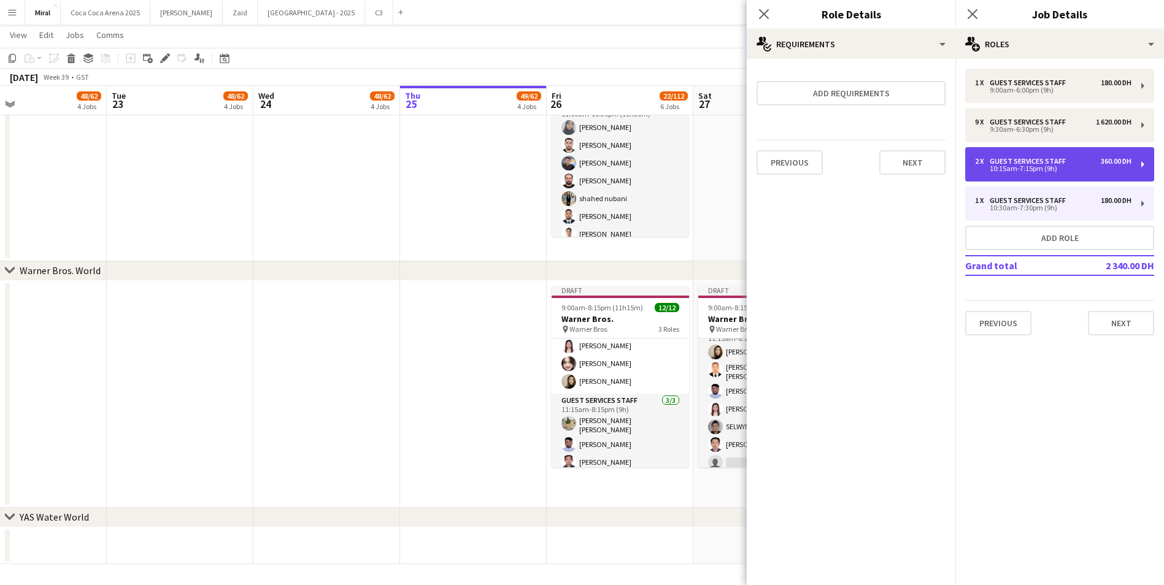
click at [1064, 163] on div "Guest Services Staff" at bounding box center [1029, 161] width 81 height 9
type input "*****"
type input "*"
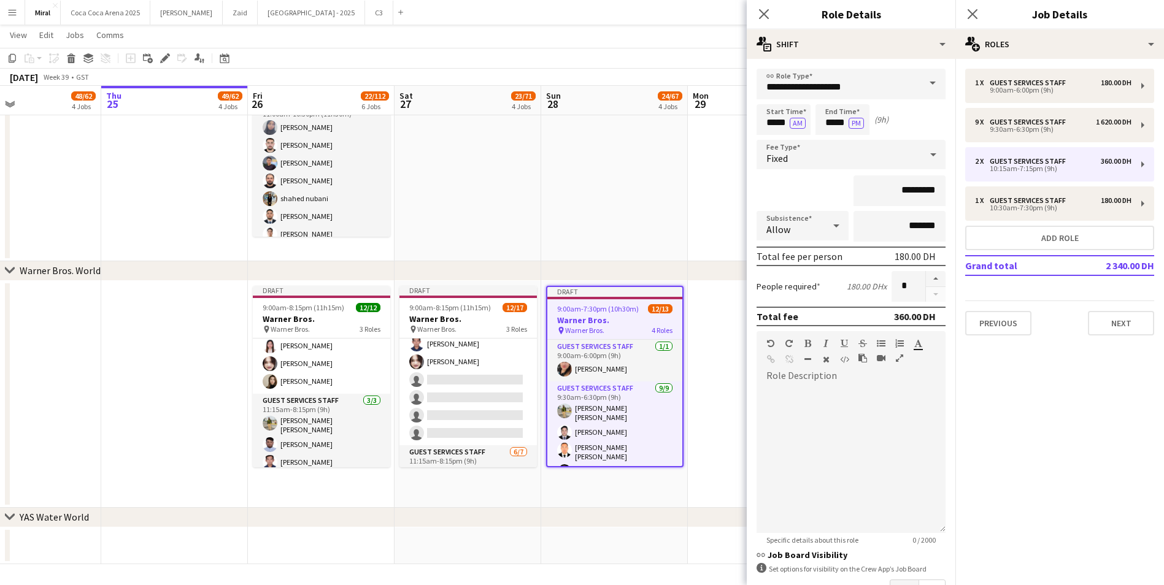
scroll to position [0, 372]
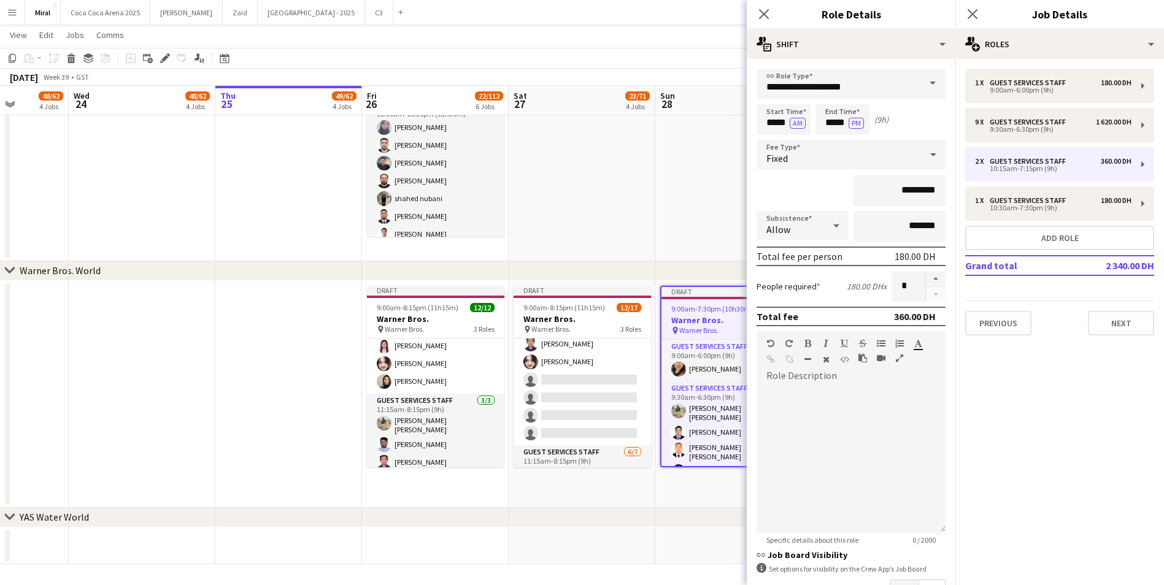
drag, startPoint x: 719, startPoint y: 244, endPoint x: 434, endPoint y: 275, distance: 287.0
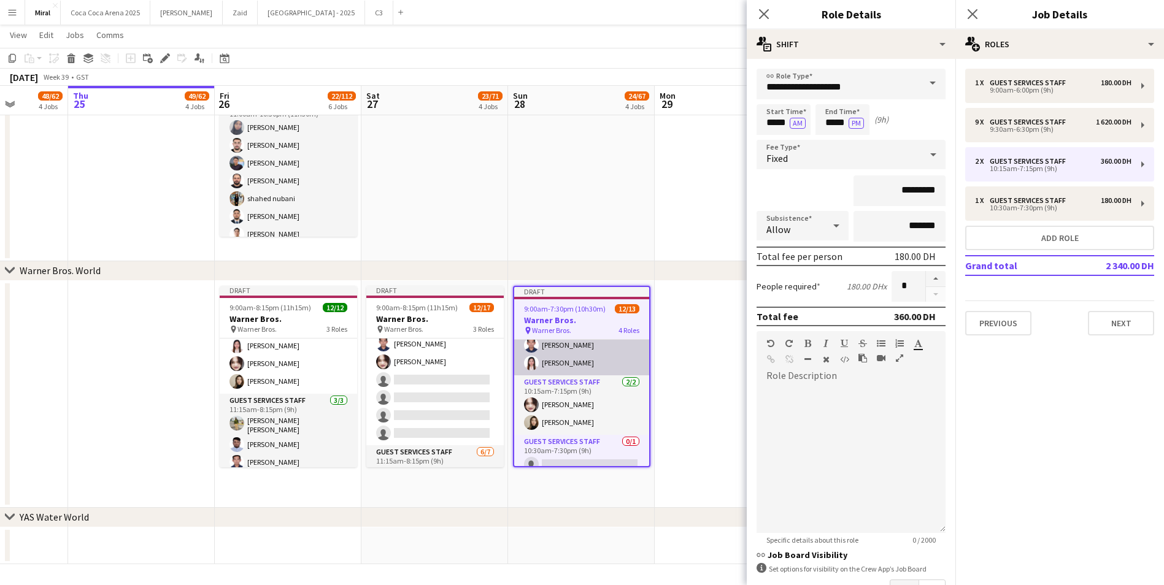
scroll to position [201, 0]
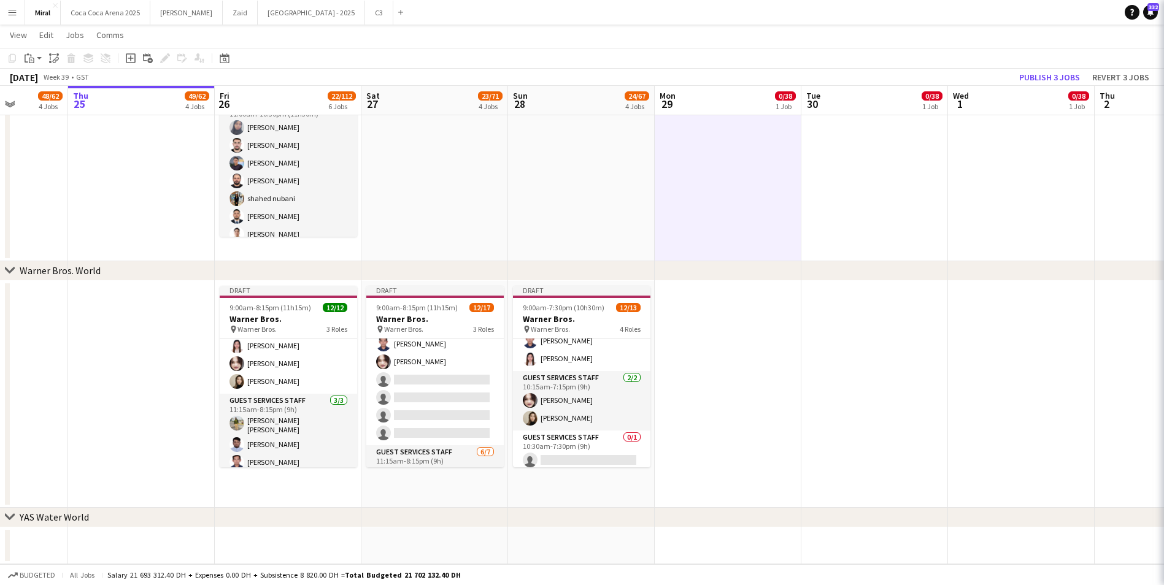
scroll to position [198, 0]
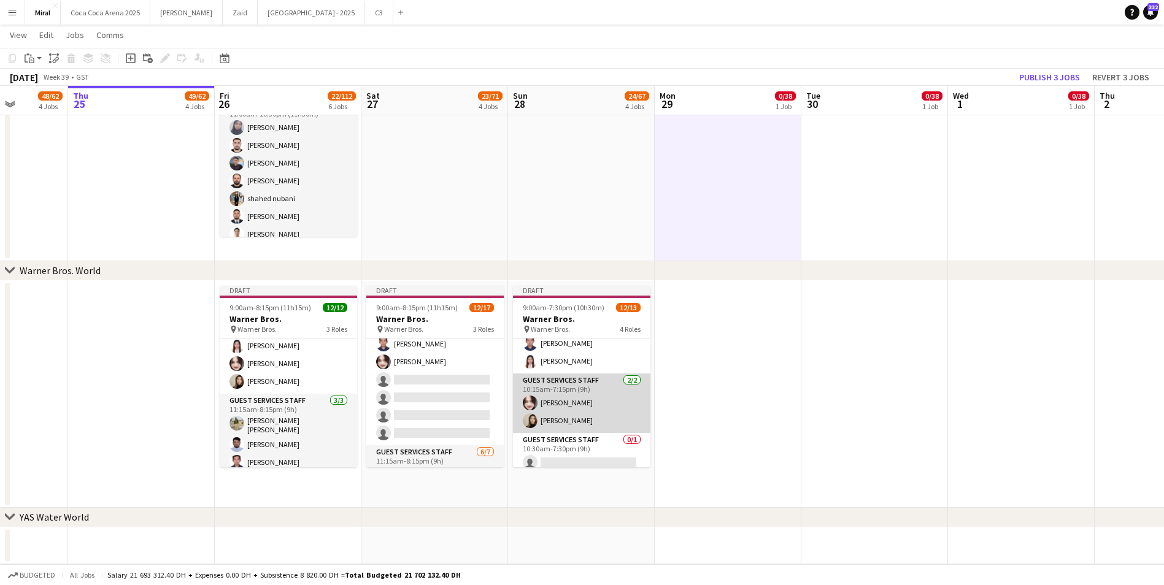
click at [583, 405] on app-card-role "Guest Services Staff 2/2 10:15am-7:15pm (9h) Charryme Palma Joan Marie Ingusan" at bounding box center [581, 404] width 137 height 60
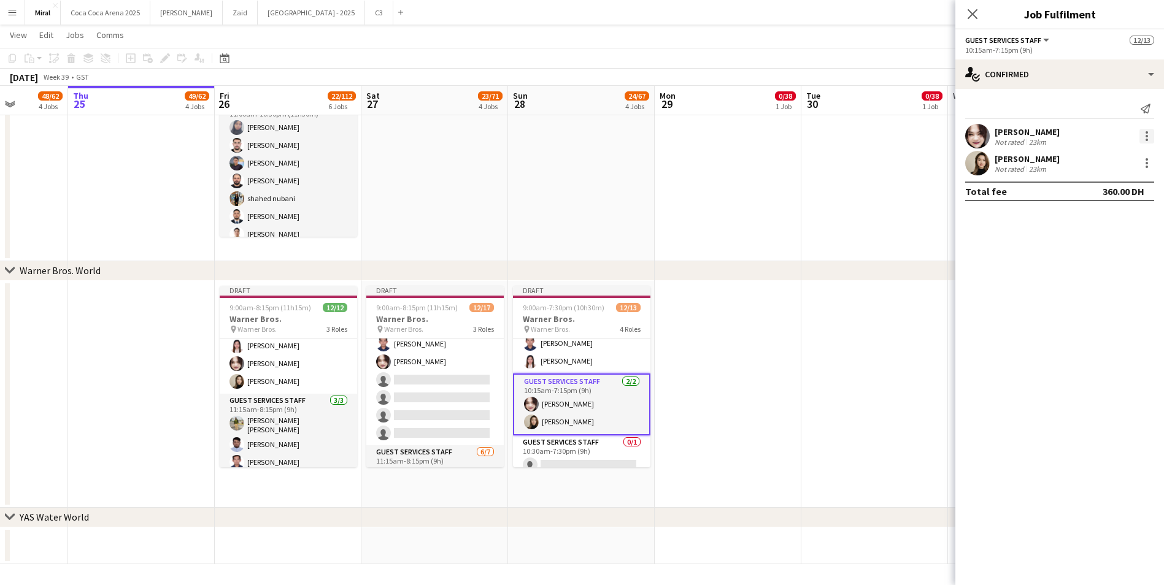
click at [1143, 136] on div at bounding box center [1146, 136] width 15 height 15
click at [1097, 185] on span "Switch crew" at bounding box center [1094, 188] width 52 height 10
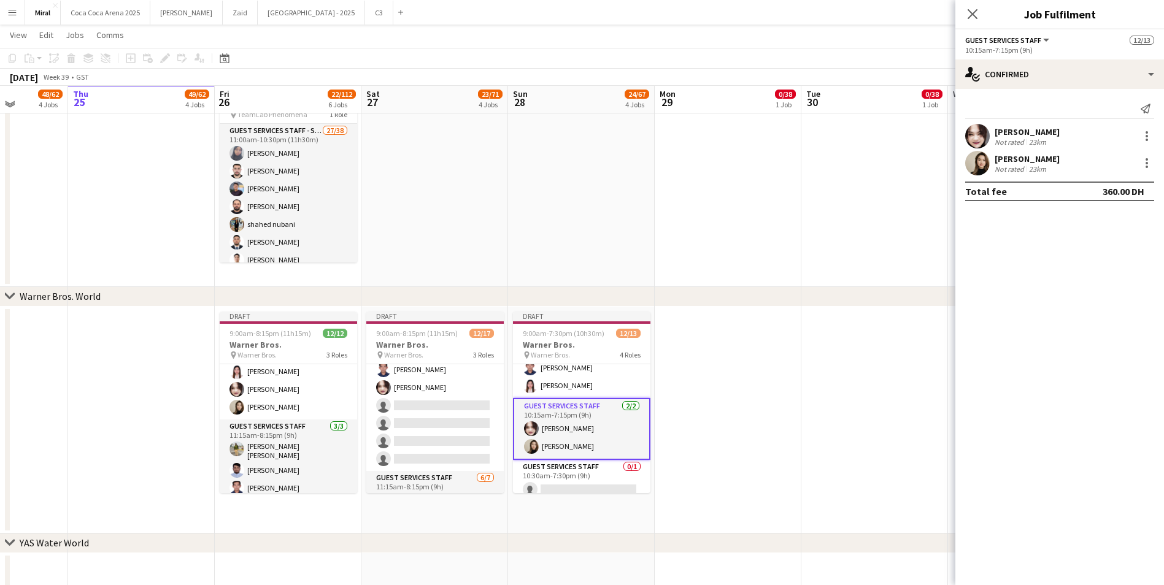
scroll to position [201, 0]
click at [590, 473] on app-card-role "Guest Services Staff 0/1 10:30am-7:30pm (9h) single-neutral-actions" at bounding box center [581, 480] width 137 height 42
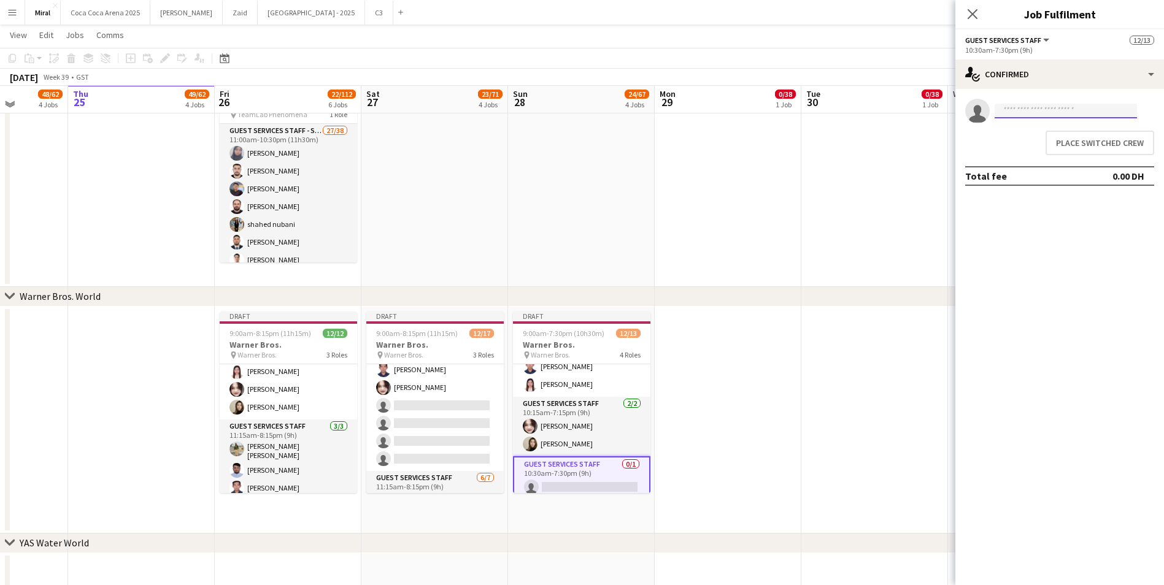
click at [1029, 109] on input at bounding box center [1065, 111] width 142 height 15
click at [1076, 142] on button "Place switched crew" at bounding box center [1099, 143] width 109 height 25
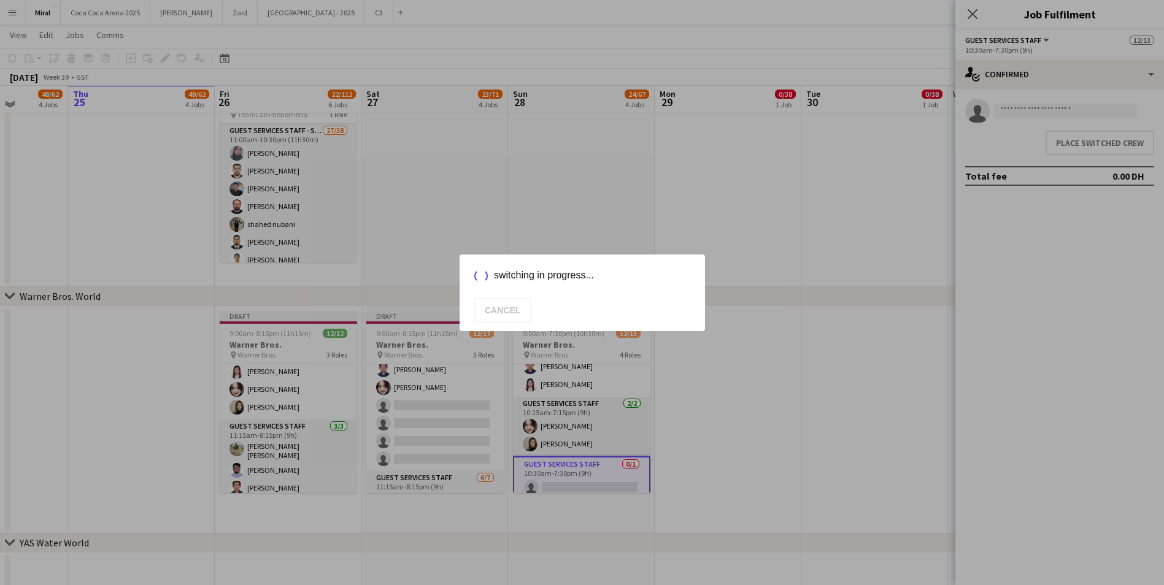
scroll to position [880, 0]
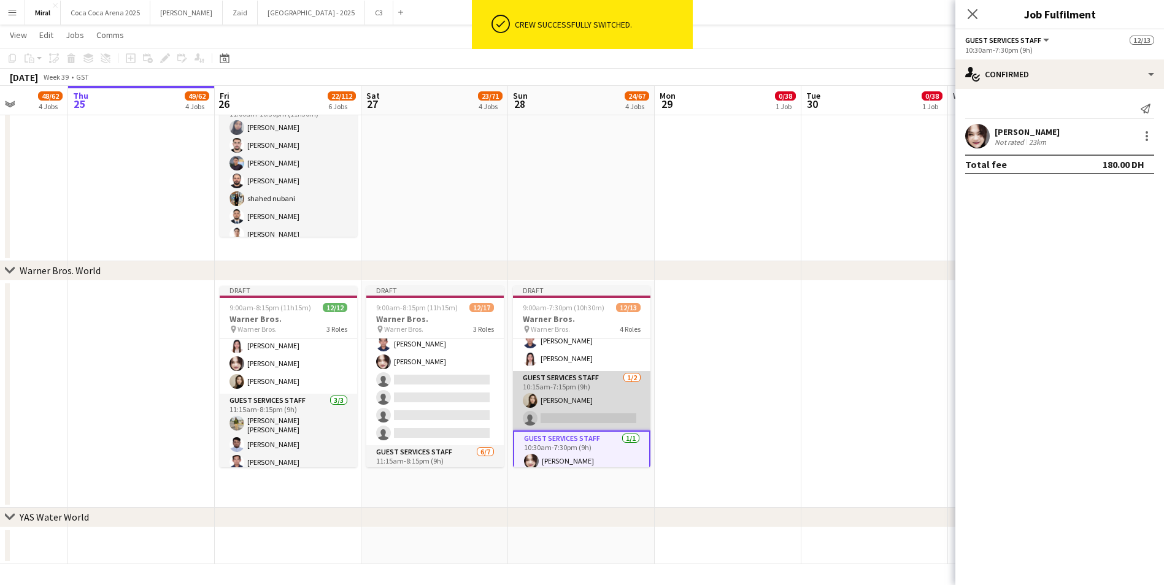
click at [603, 396] on app-card-role "Guest Services Staff 1/2 10:15am-7:15pm (9h) Joan Marie Ingusan single-neutral-…" at bounding box center [581, 401] width 137 height 60
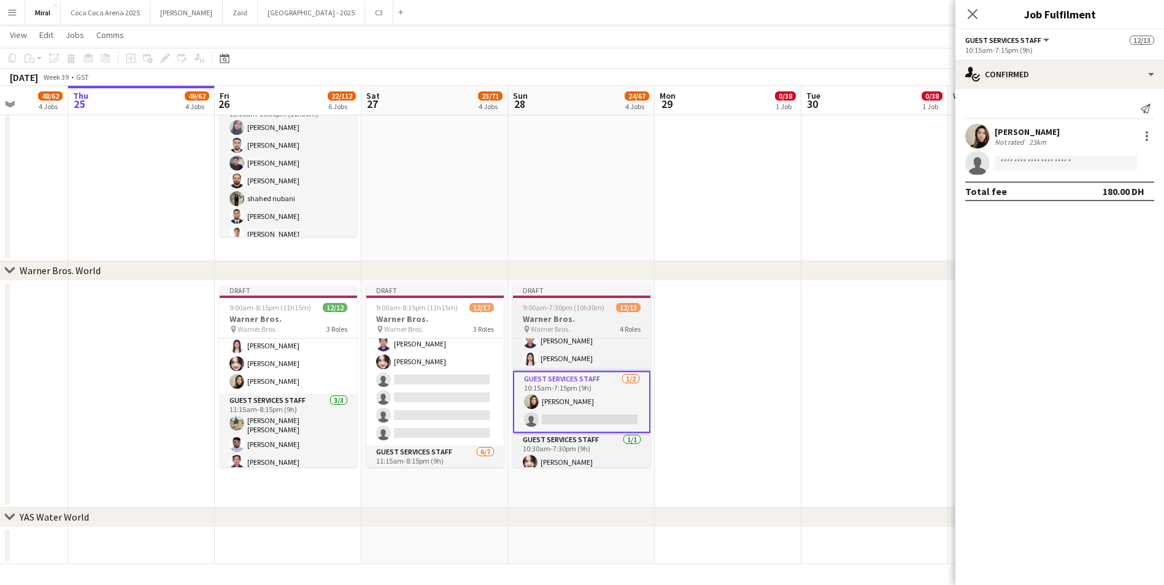
click at [563, 311] on span "9:00am-7:30pm (10h30m)" at bounding box center [564, 307] width 82 height 9
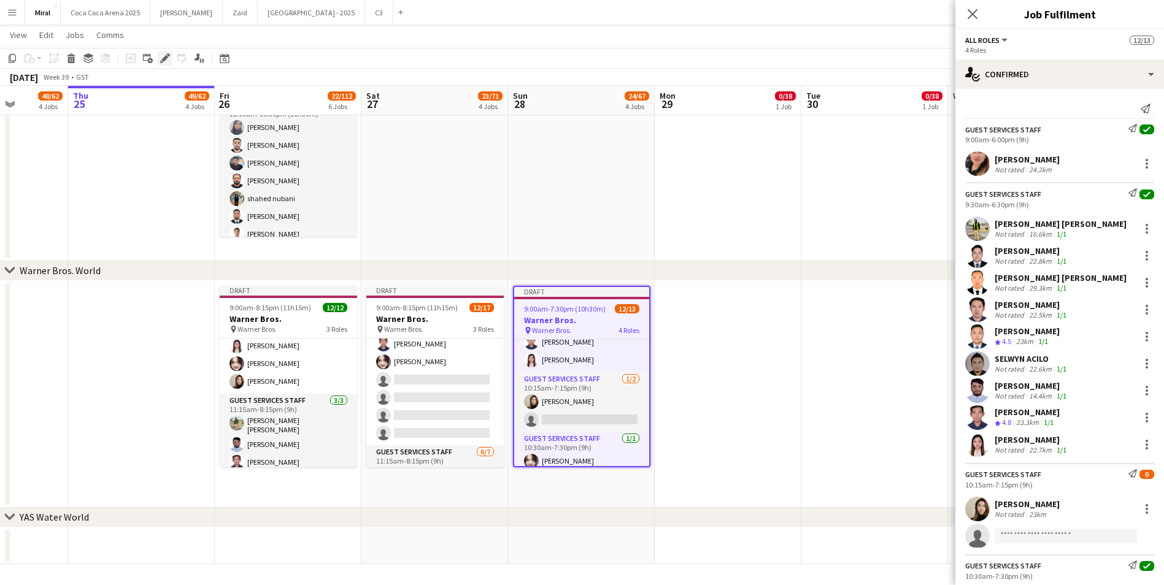
click at [159, 59] on div "Edit" at bounding box center [165, 58] width 15 height 15
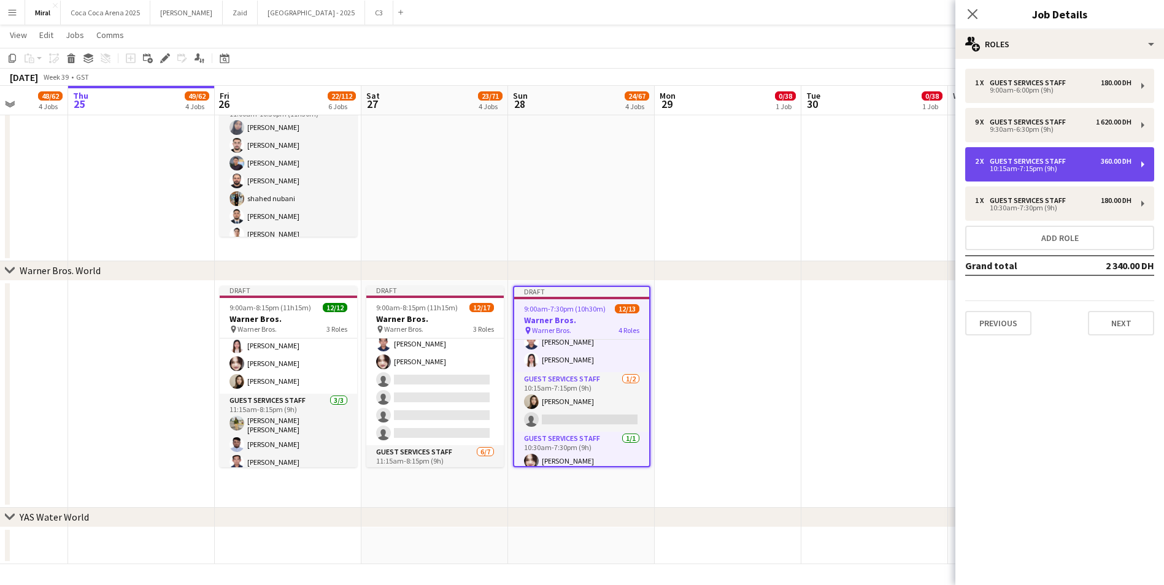
click at [1072, 166] on div "10:15am-7:15pm (9h)" at bounding box center [1053, 169] width 156 height 6
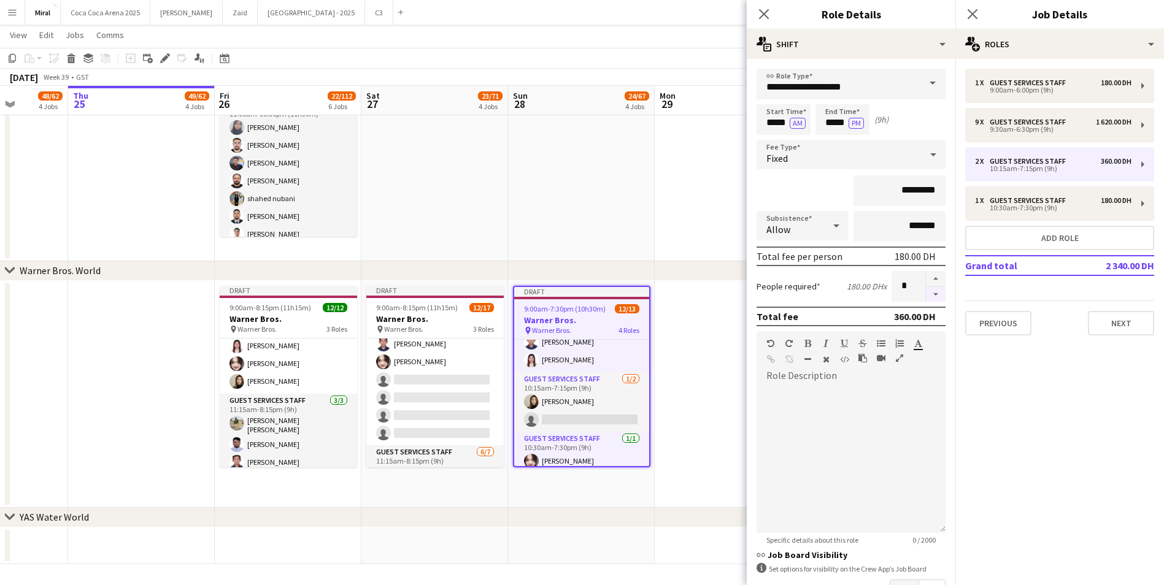
click at [926, 293] on button "button" at bounding box center [936, 294] width 20 height 15
type input "*"
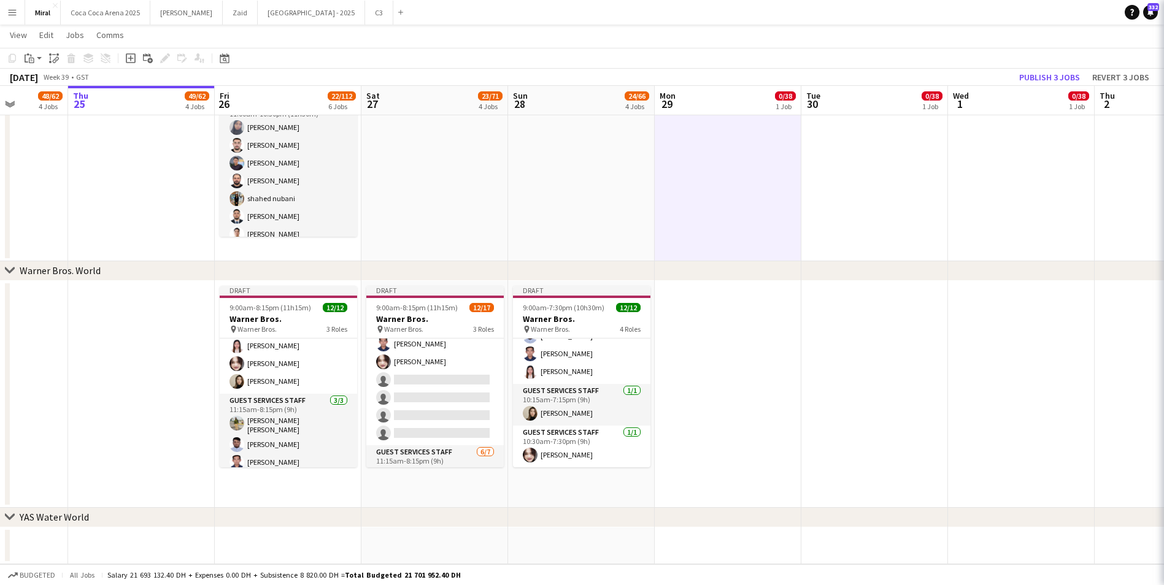
scroll to position [180, 0]
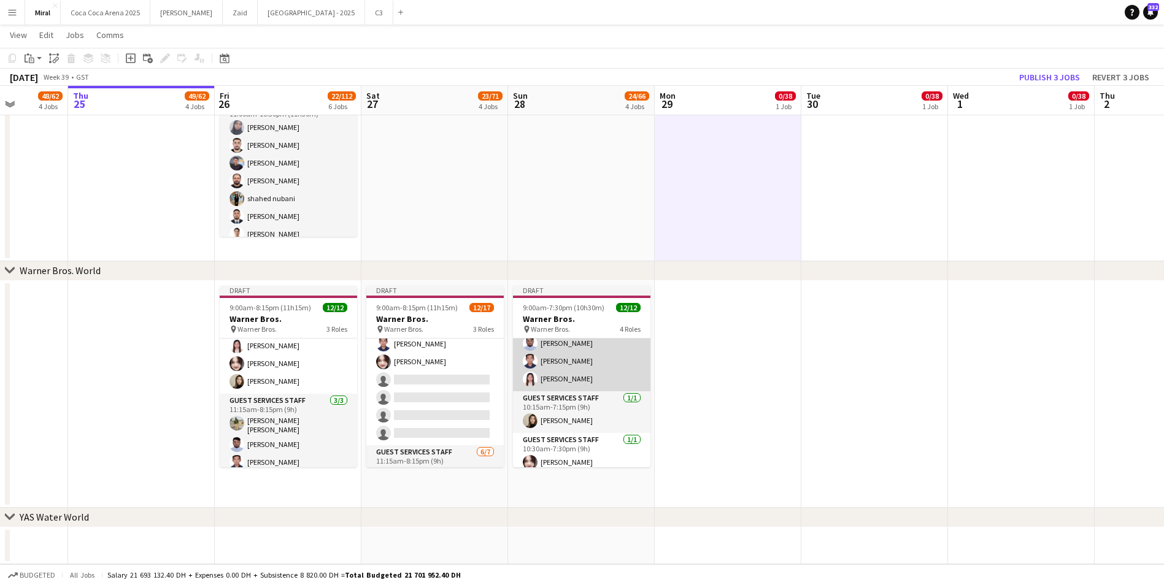
click at [584, 360] on app-card-role "Guest Services Staff 9/9 9:30am-6:30pm (9h) Abu bakar Mirza Amjad Baig michael …" at bounding box center [581, 295] width 137 height 191
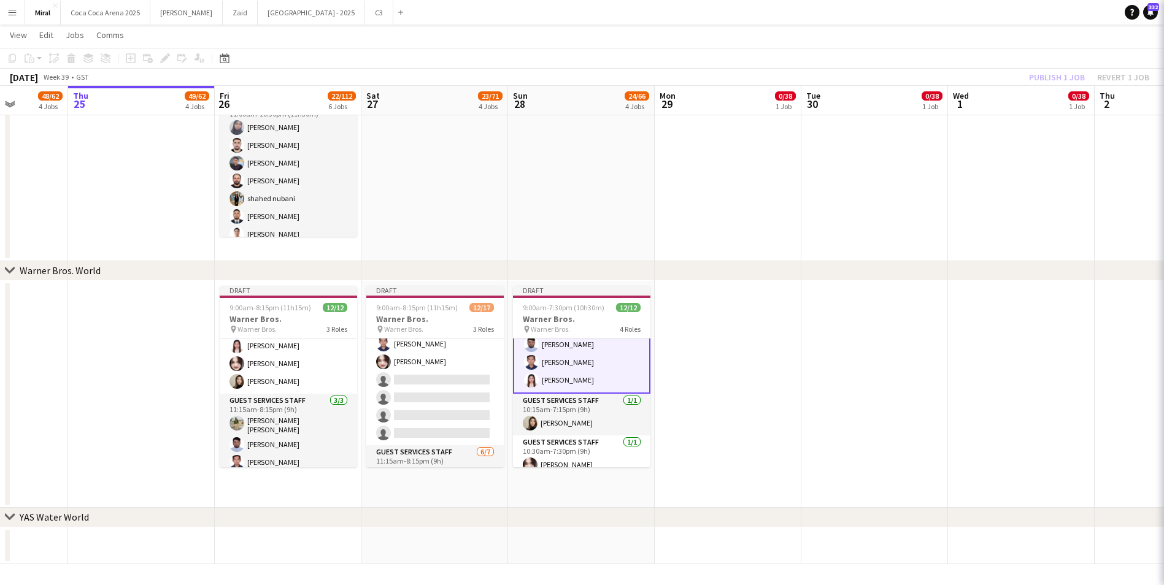
scroll to position [182, 0]
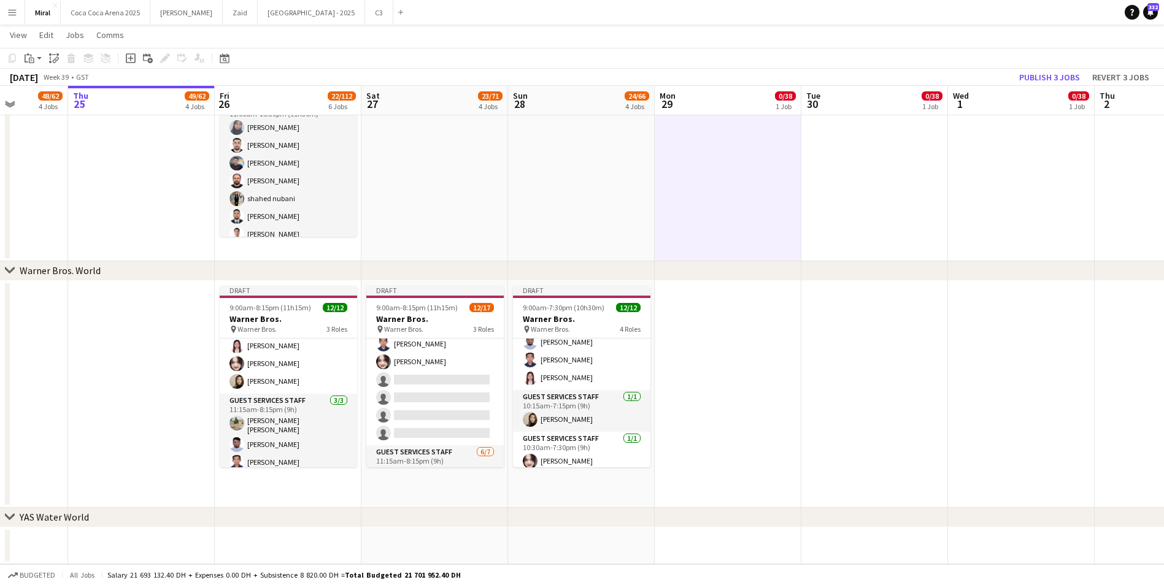
scroll to position [180, 0]
click at [1036, 74] on button "Publish 3 jobs" at bounding box center [1049, 77] width 71 height 16
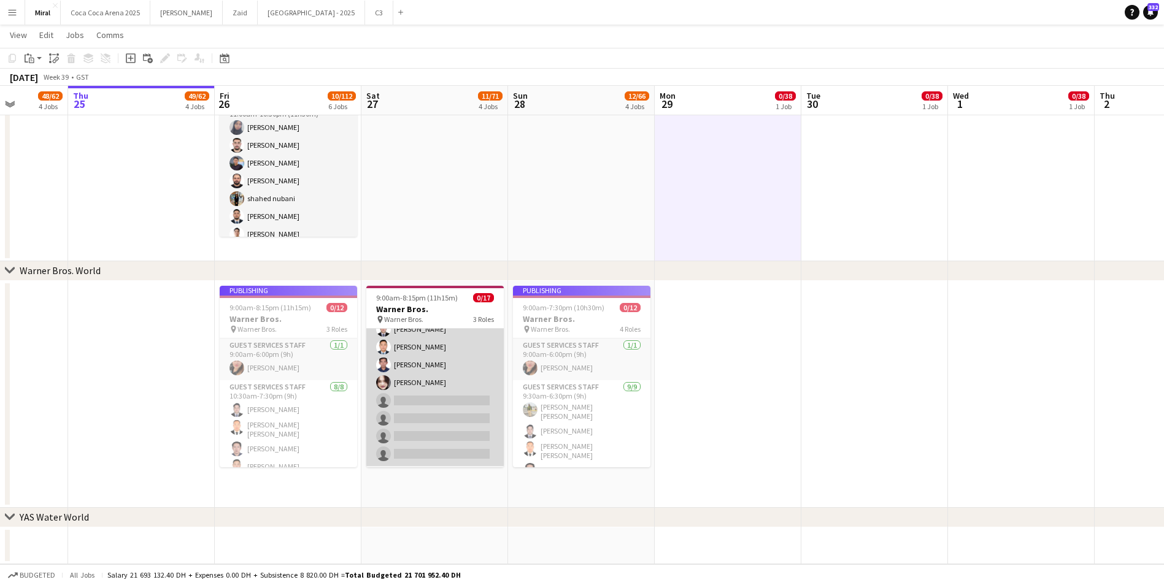
scroll to position [123, 0]
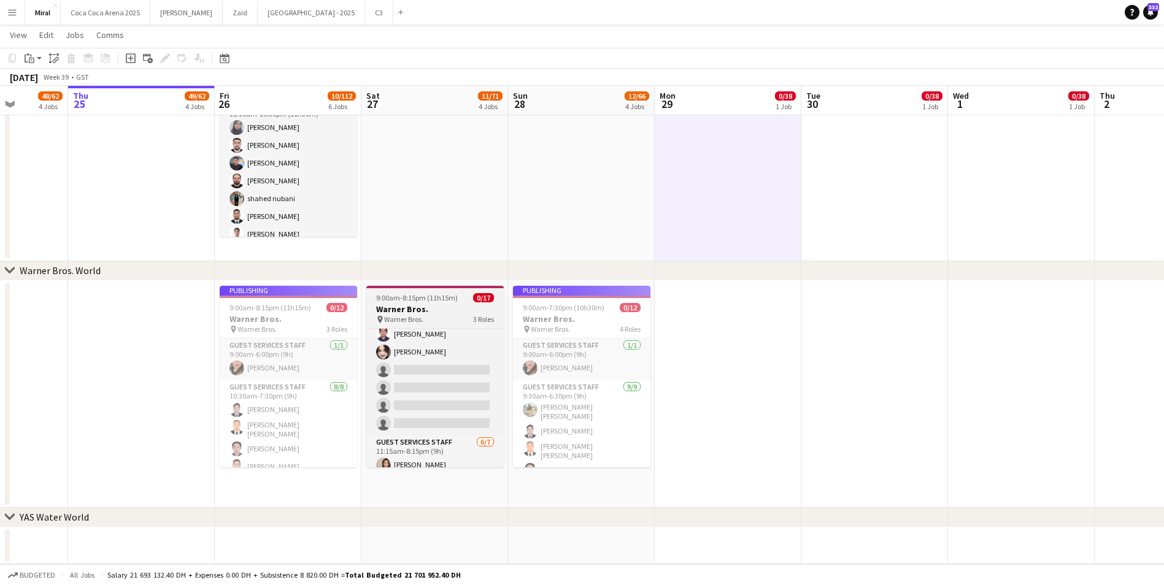
click at [437, 305] on h3 "Warner Bros." at bounding box center [434, 309] width 137 height 11
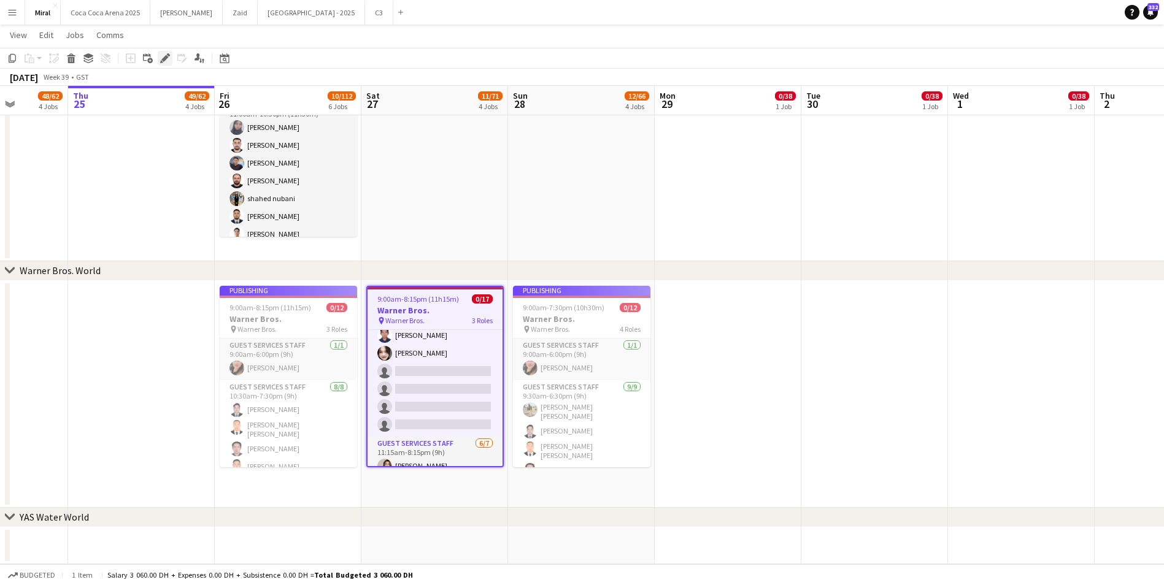
click at [164, 58] on icon at bounding box center [164, 58] width 7 height 7
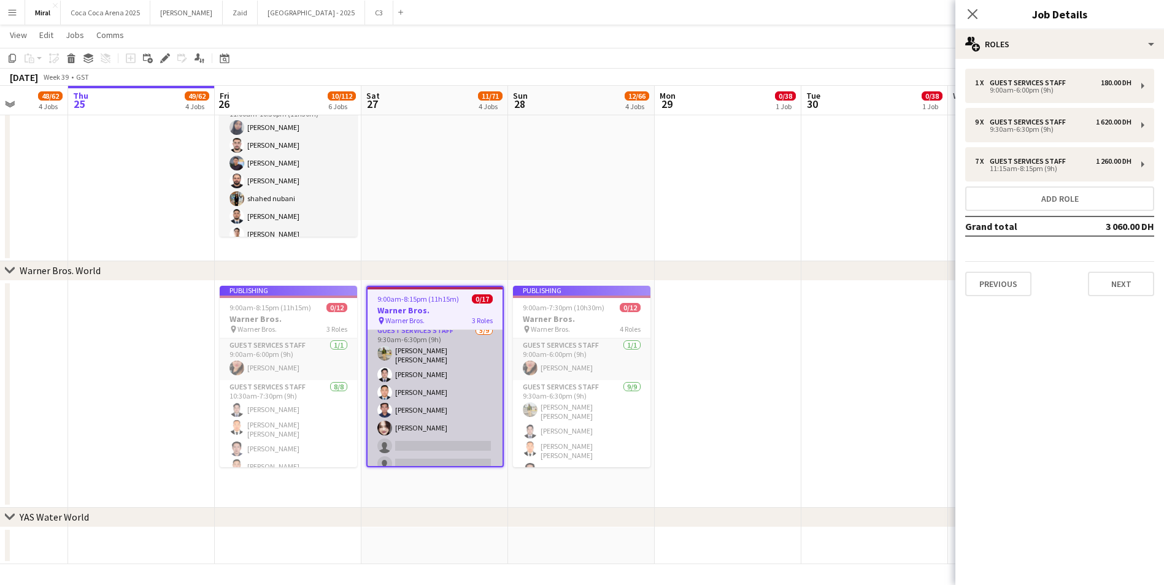
scroll to position [0, 0]
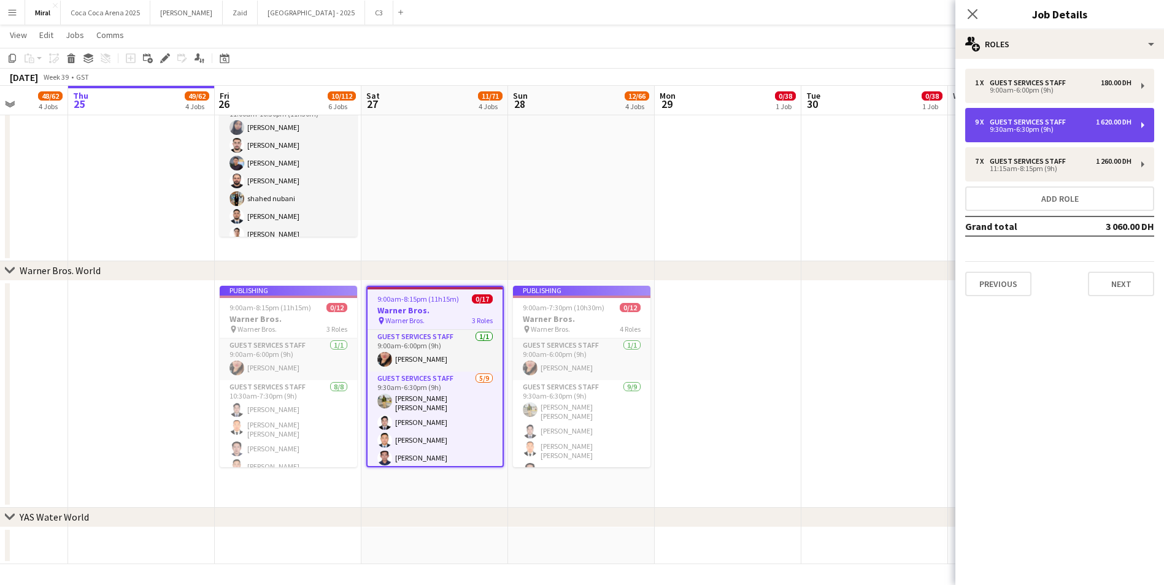
click at [1013, 130] on div "9:30am-6:30pm (9h)" at bounding box center [1053, 129] width 156 height 6
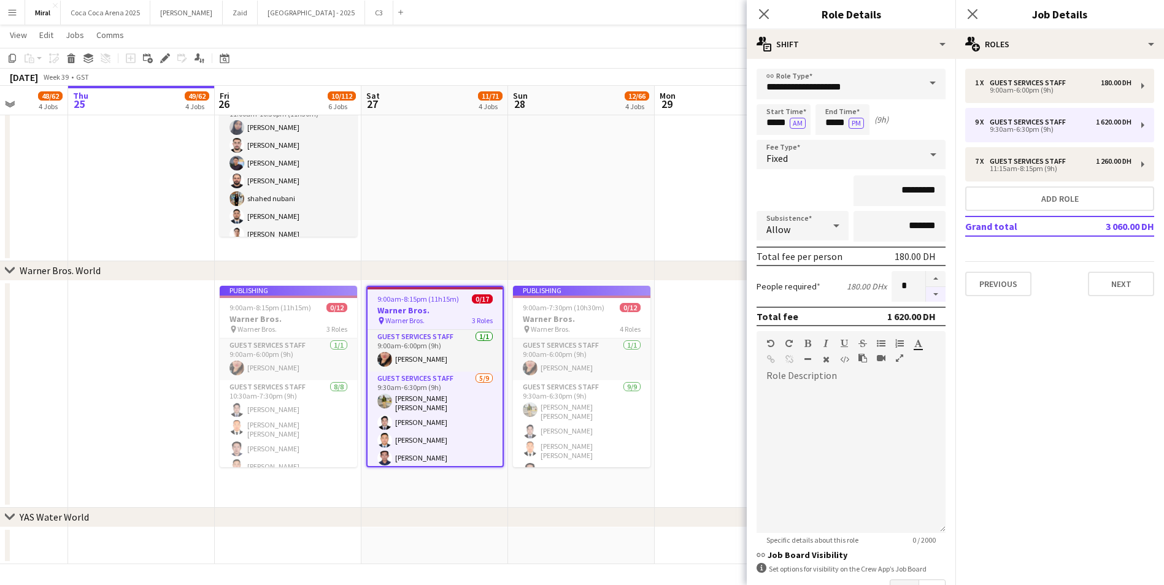
click at [928, 296] on button "button" at bounding box center [936, 294] width 20 height 15
click at [928, 296] on div at bounding box center [935, 286] width 20 height 31
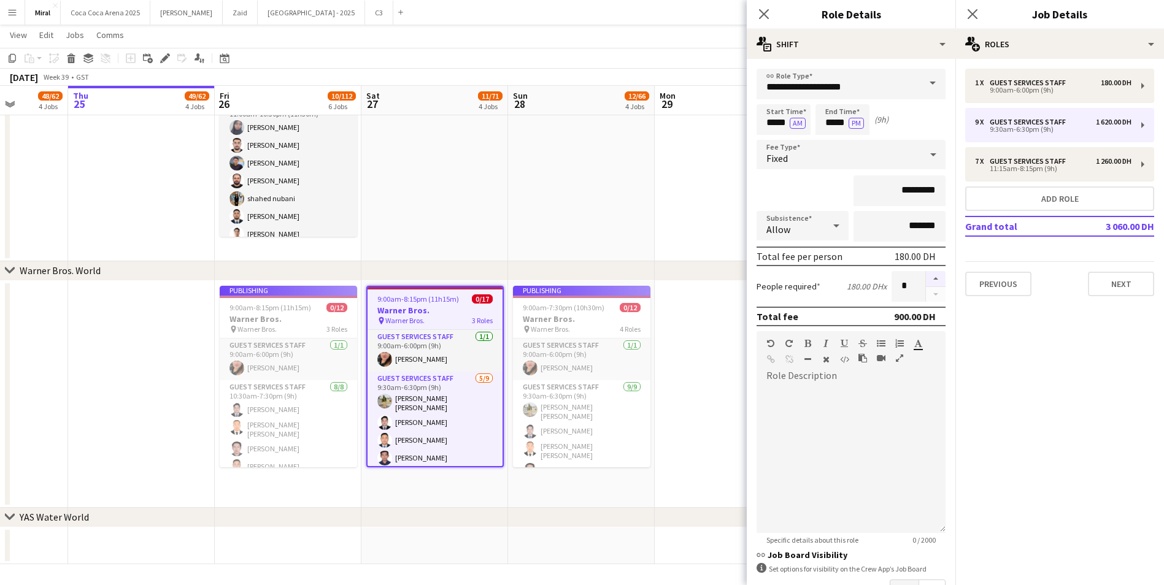
drag, startPoint x: 928, startPoint y: 296, endPoint x: 926, endPoint y: 278, distance: 18.5
click at [926, 278] on button "button" at bounding box center [936, 279] width 20 height 16
click at [931, 293] on button "button" at bounding box center [936, 294] width 20 height 15
type input "*"
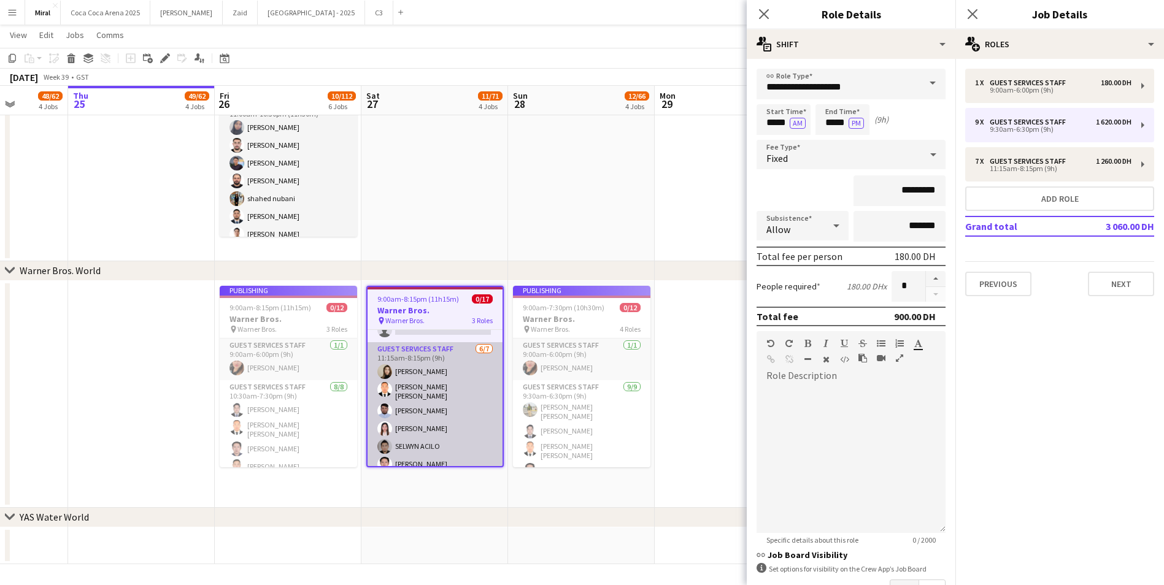
scroll to position [238, 0]
click at [454, 409] on app-card-role "Guest Services Staff 6/7 11:15am-8:15pm (9h) Joan Marie Ingusan Bonifacio Jr Bu…" at bounding box center [434, 397] width 135 height 152
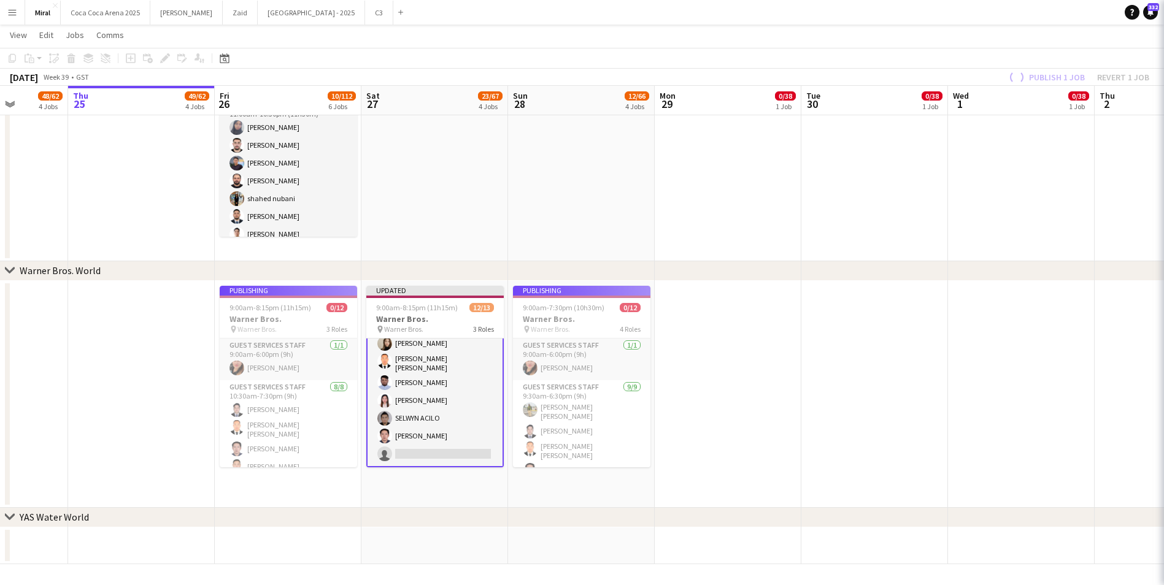
scroll to position [168, 0]
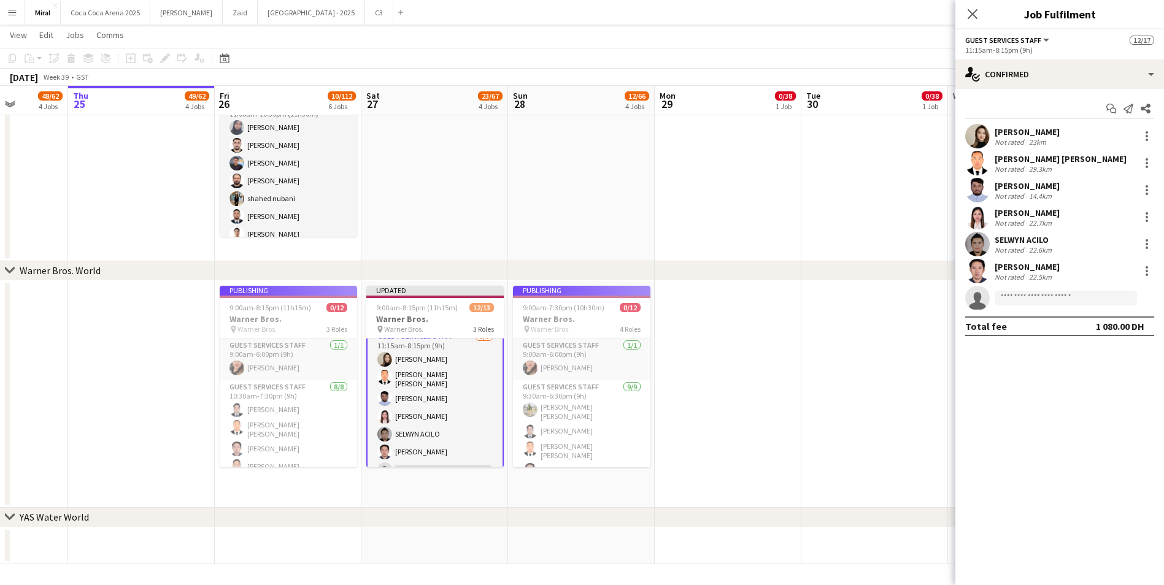
click at [163, 54] on div "Add job Add linked Job Edit Edit linked Job Applicants" at bounding box center [160, 58] width 94 height 15
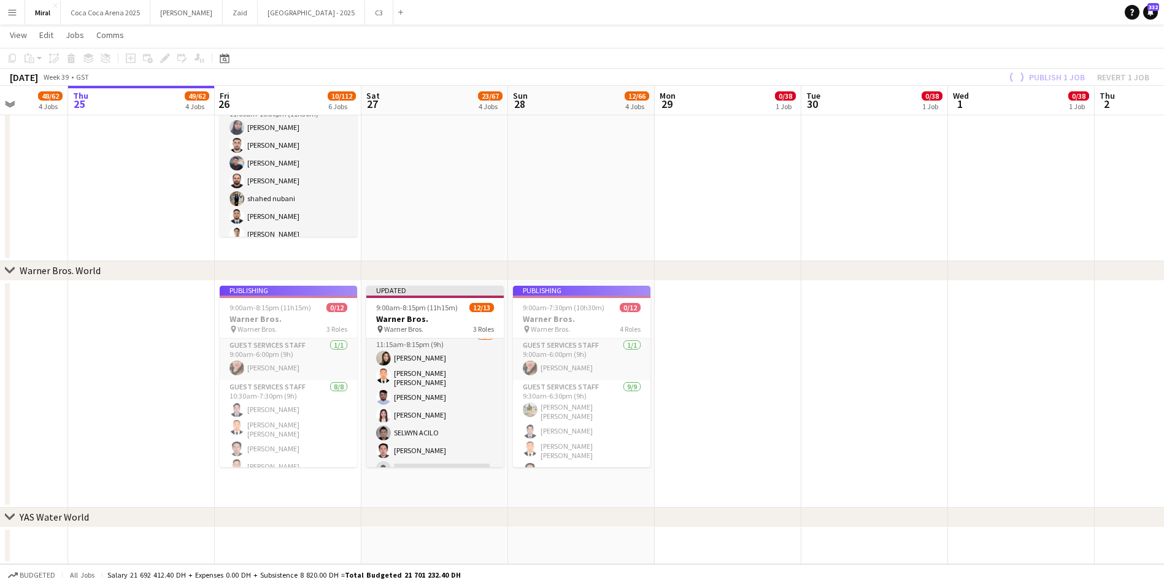
scroll to position [167, 0]
click at [419, 314] on h3 "Warner Bros." at bounding box center [434, 318] width 137 height 11
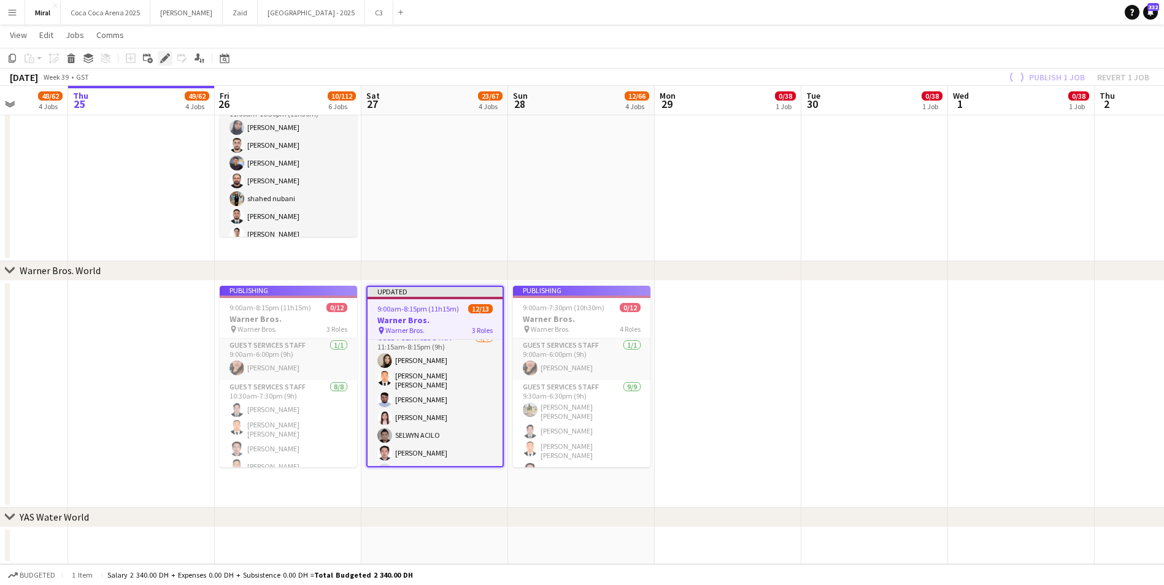
click at [163, 60] on icon at bounding box center [164, 58] width 7 height 7
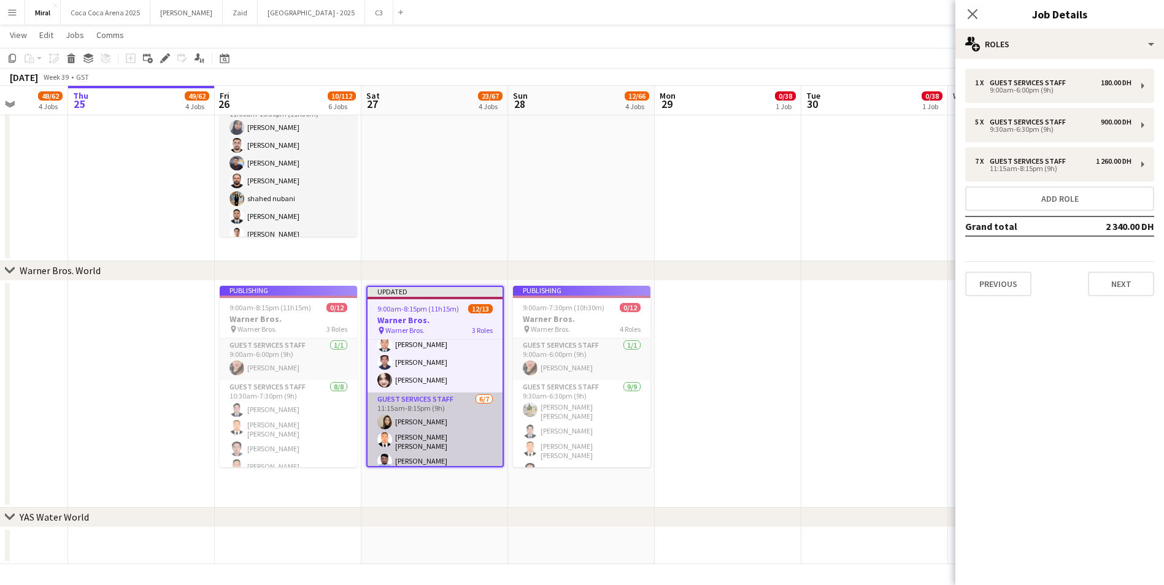
scroll to position [44, 0]
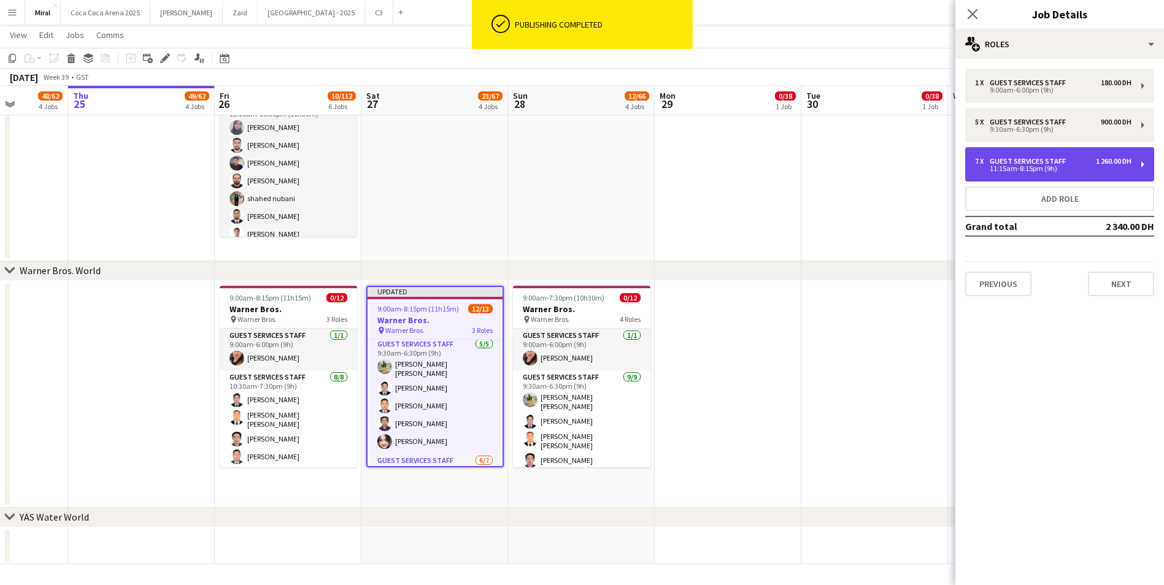
click at [1083, 166] on div "11:15am-8:15pm (9h)" at bounding box center [1053, 169] width 156 height 6
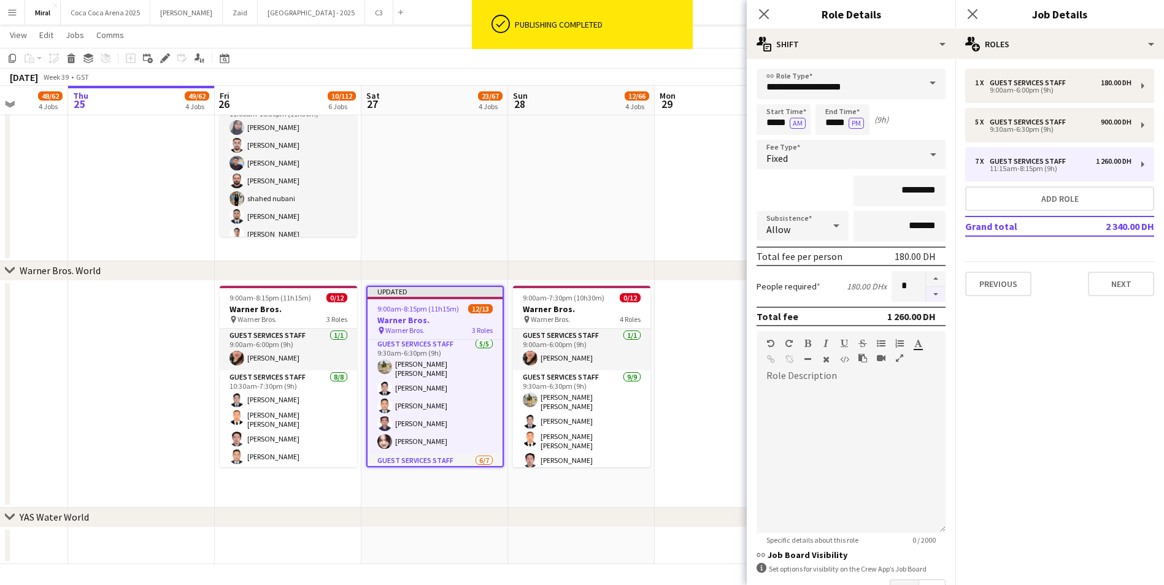
click at [926, 296] on button "button" at bounding box center [936, 294] width 20 height 15
type input "*"
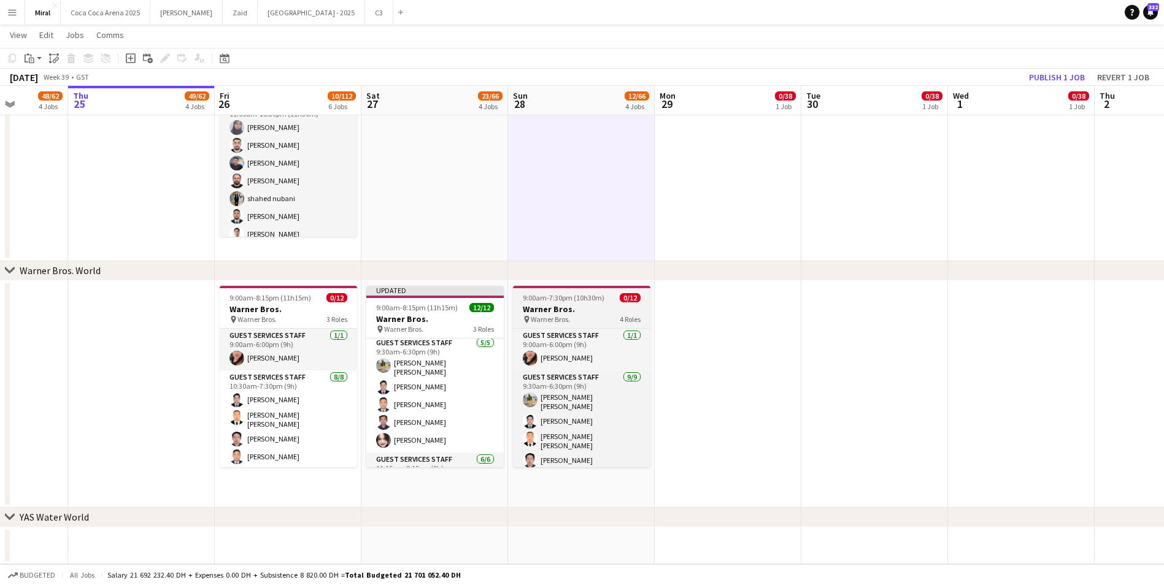
click at [594, 299] on span "9:00am-7:30pm (10h30m)" at bounding box center [564, 297] width 82 height 9
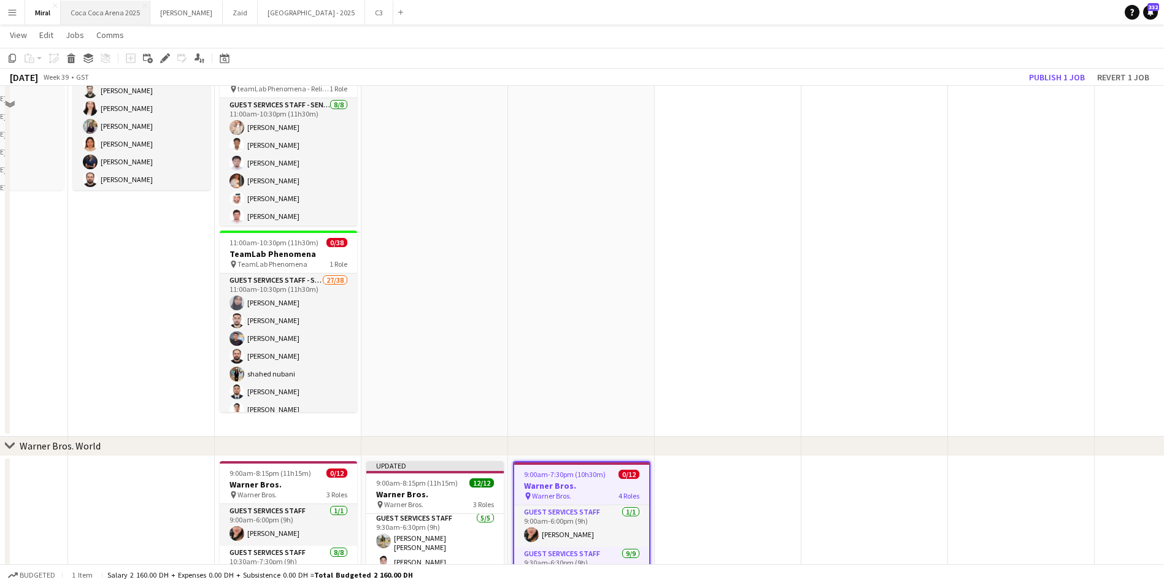
scroll to position [635, 0]
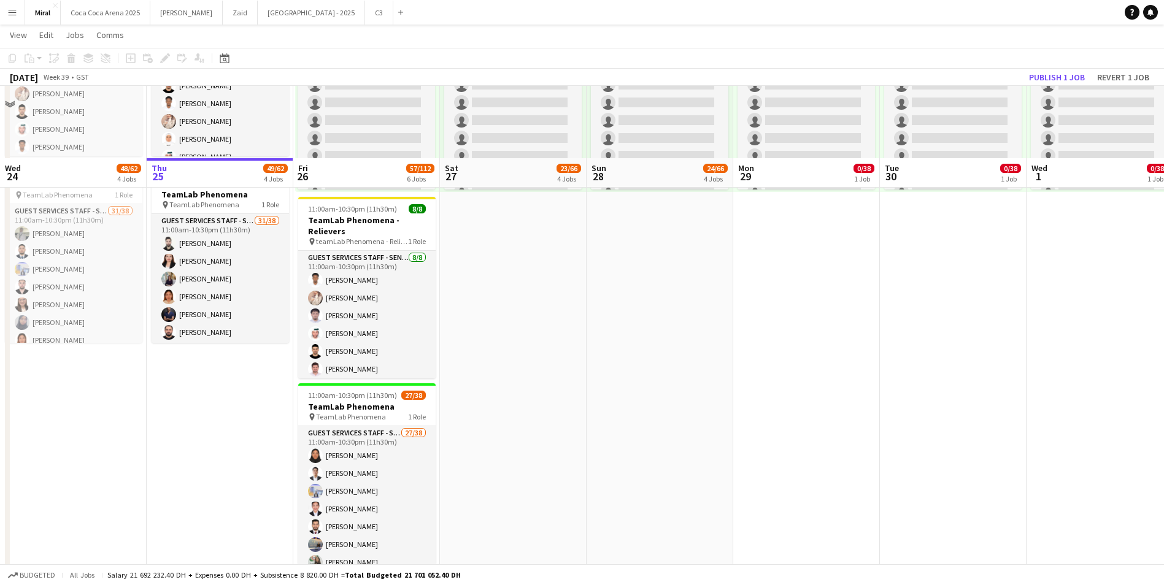
scroll to position [880, 0]
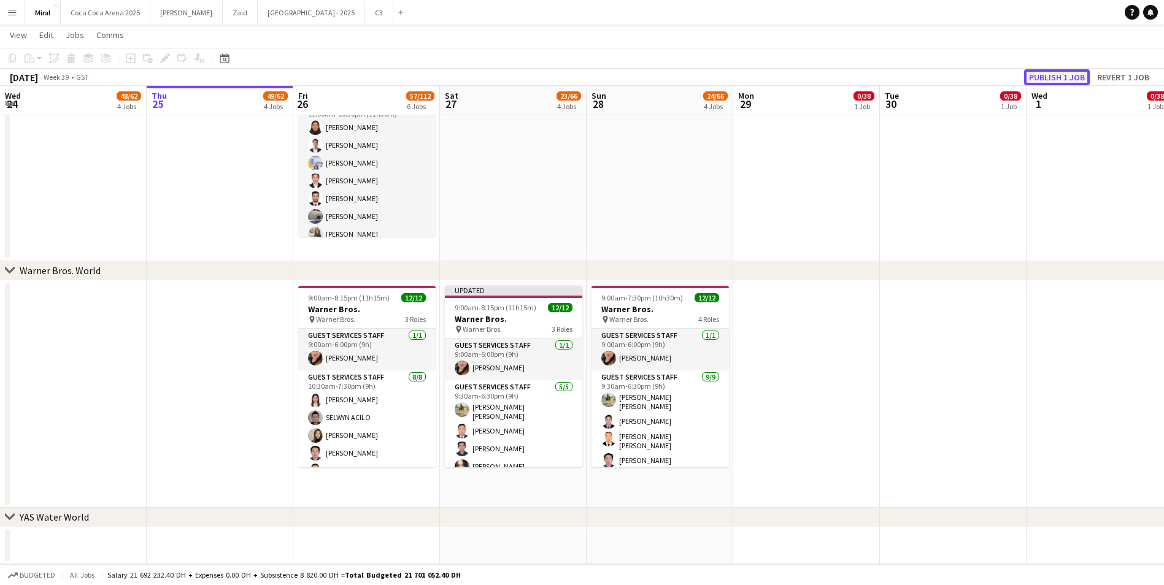
click at [1059, 81] on button "Publish 1 job" at bounding box center [1057, 77] width 66 height 16
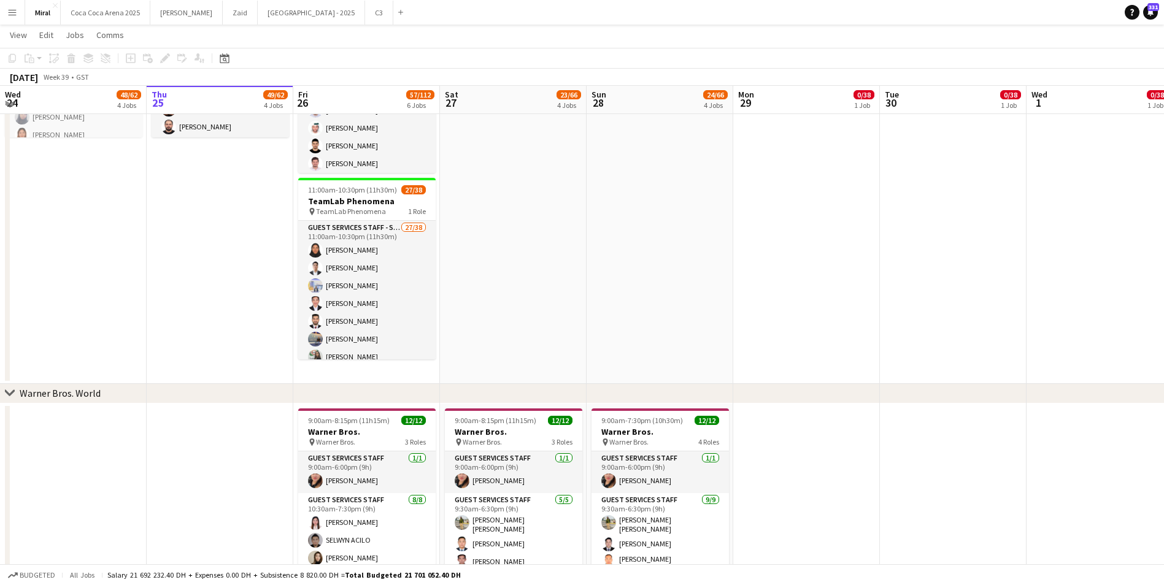
scroll to position [696, 0]
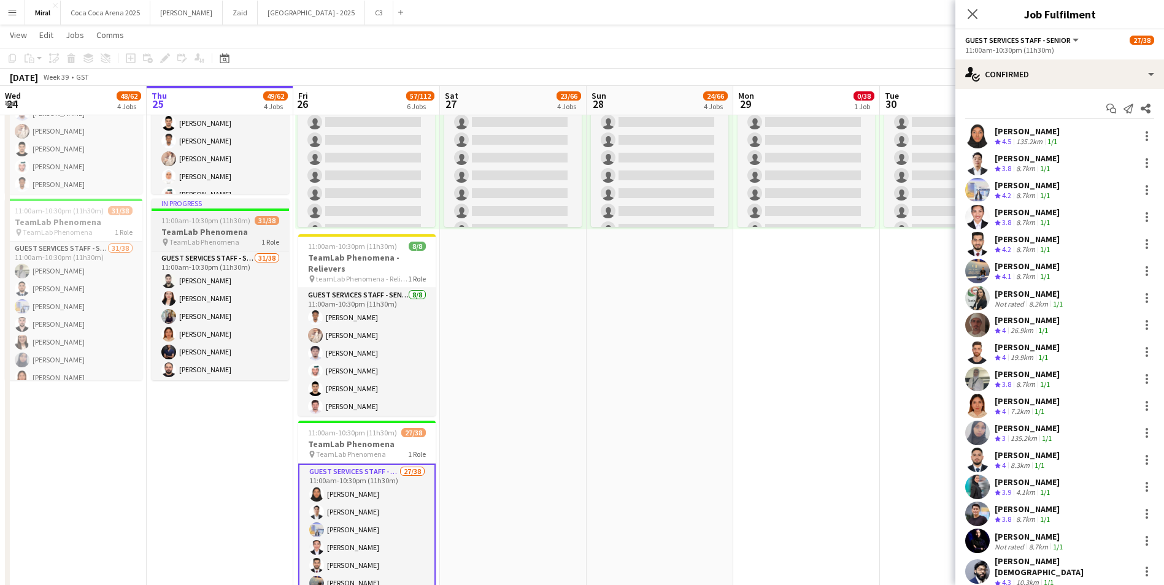
scroll to position [512, 0]
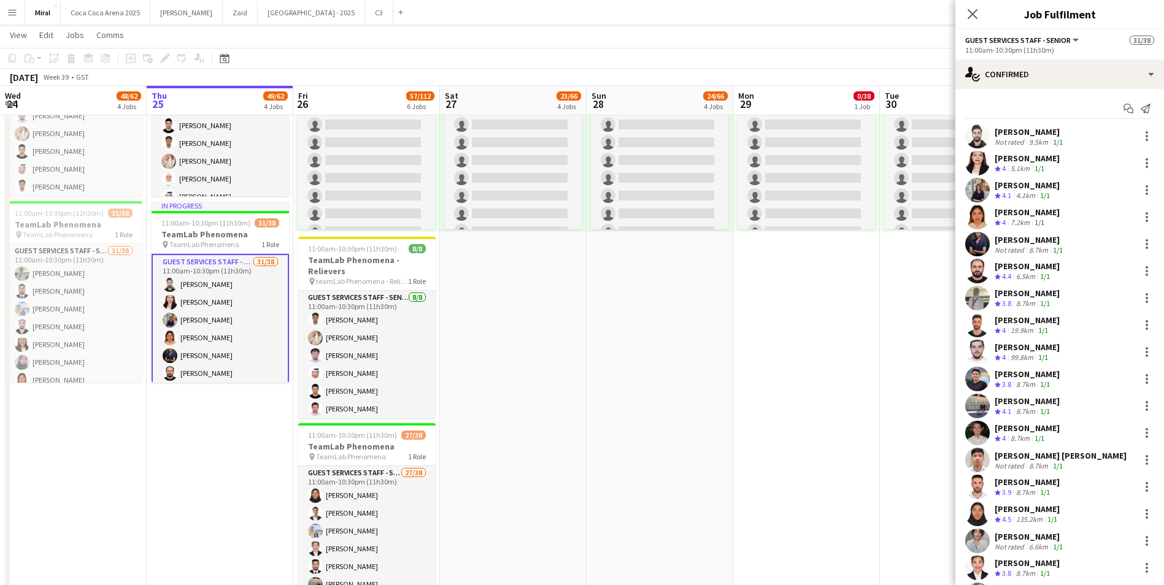
click at [1037, 194] on div "4.1km" at bounding box center [1025, 196] width 24 height 10
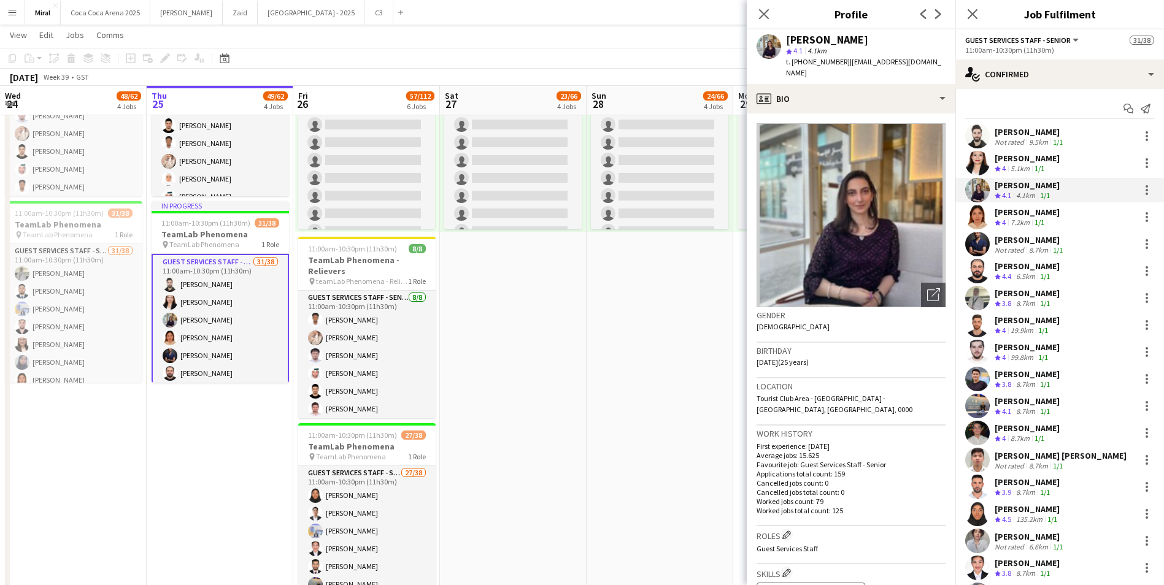
drag, startPoint x: 843, startPoint y: 62, endPoint x: 920, endPoint y: 62, distance: 76.7
click at [920, 62] on div "[PERSON_NAME] star 4.1 4.1km t. [PHONE_NUMBER] | [EMAIL_ADDRESS][DOMAIN_NAME]" at bounding box center [851, 56] width 209 height 55
copy span "[EMAIL_ADDRESS][DOMAIN_NAME]"
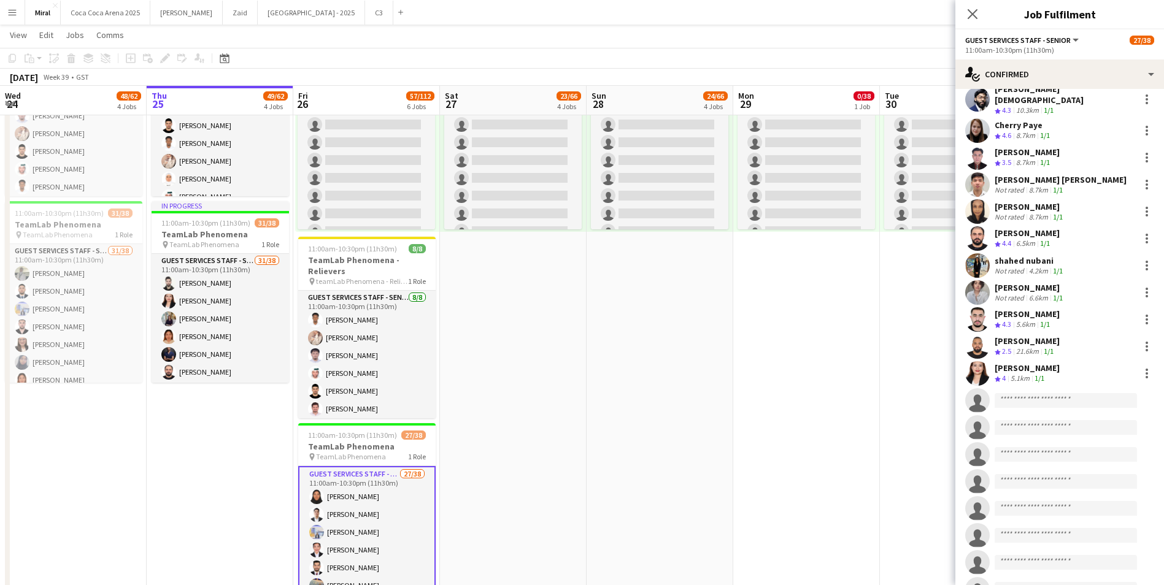
scroll to position [491, 0]
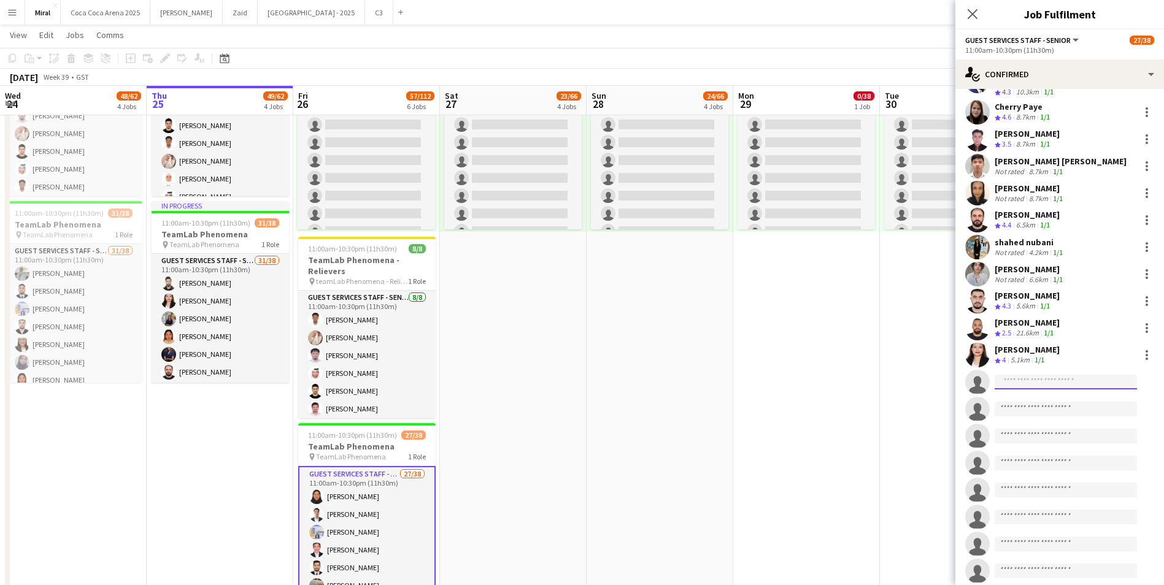
click at [1043, 375] on input at bounding box center [1065, 382] width 142 height 15
paste input "**********"
type input "**********"
click at [1061, 401] on span "[EMAIL_ADDRESS][DOMAIN_NAME]" at bounding box center [1065, 402] width 123 height 10
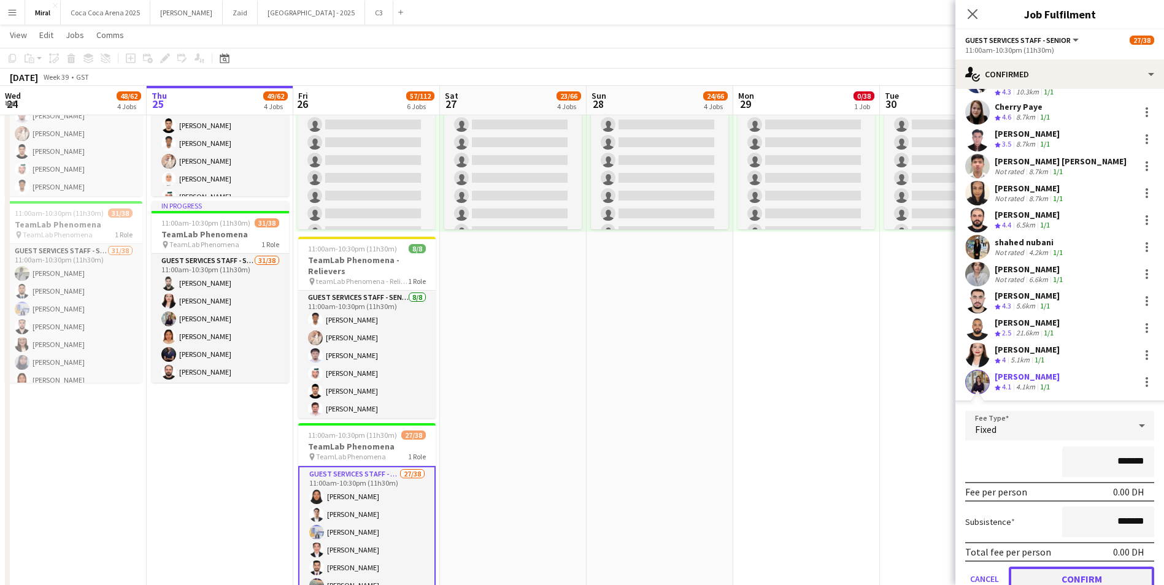
click at [1099, 567] on button "Confirm" at bounding box center [1080, 579] width 145 height 25
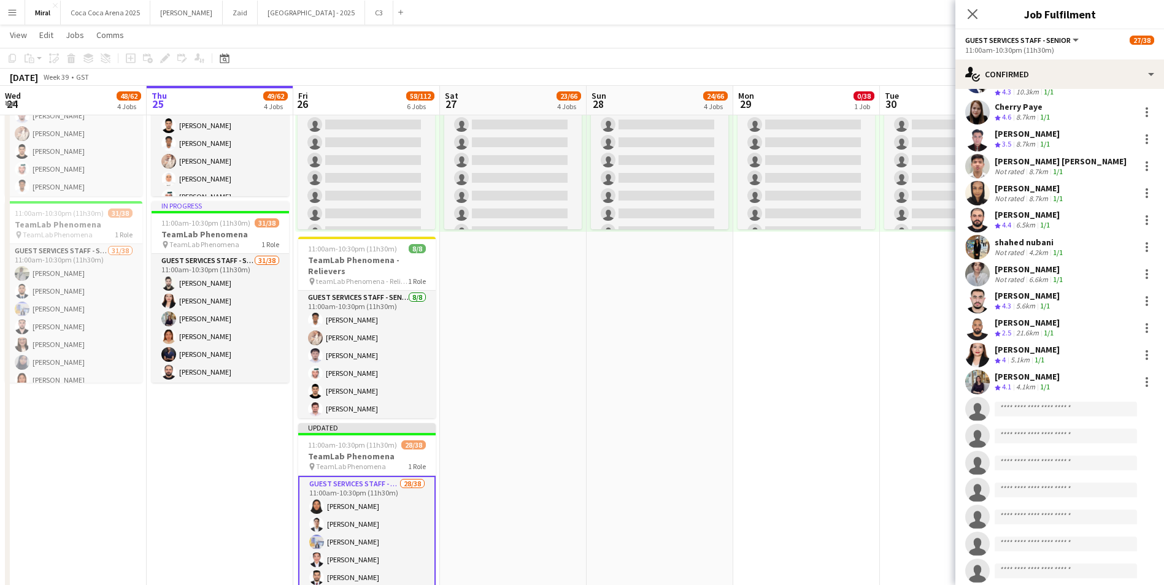
click at [796, 470] on app-date-cell "10:00am-8:00pm (10h) 0/38 pin TeamLab Phenomena 1 Role Guest Services Staff - S…" at bounding box center [806, 320] width 147 height 620
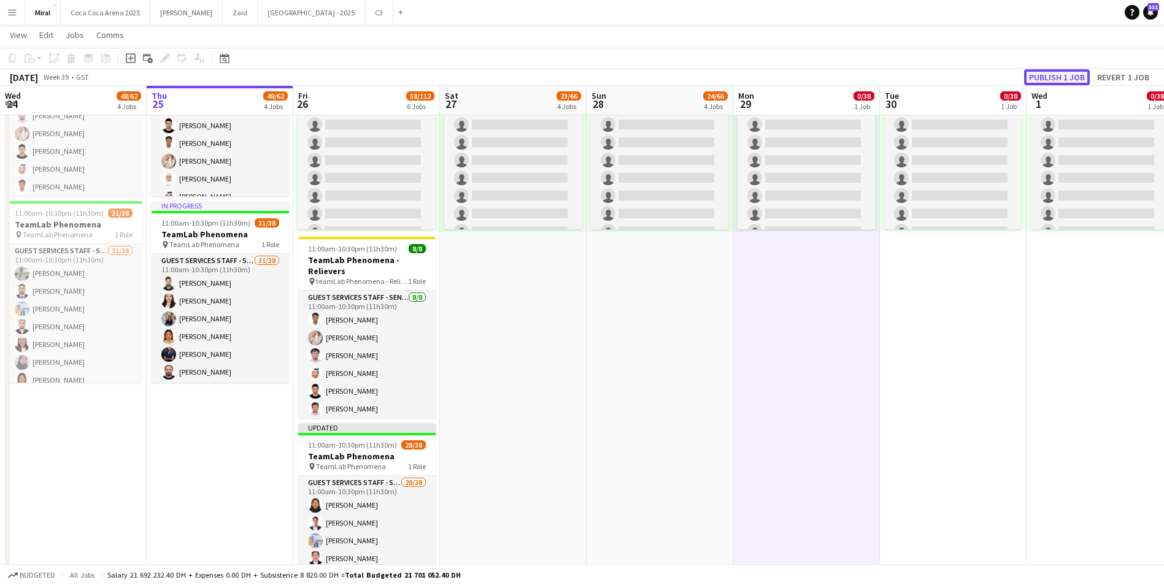
click at [1077, 79] on button "Publish 1 job" at bounding box center [1057, 77] width 66 height 16
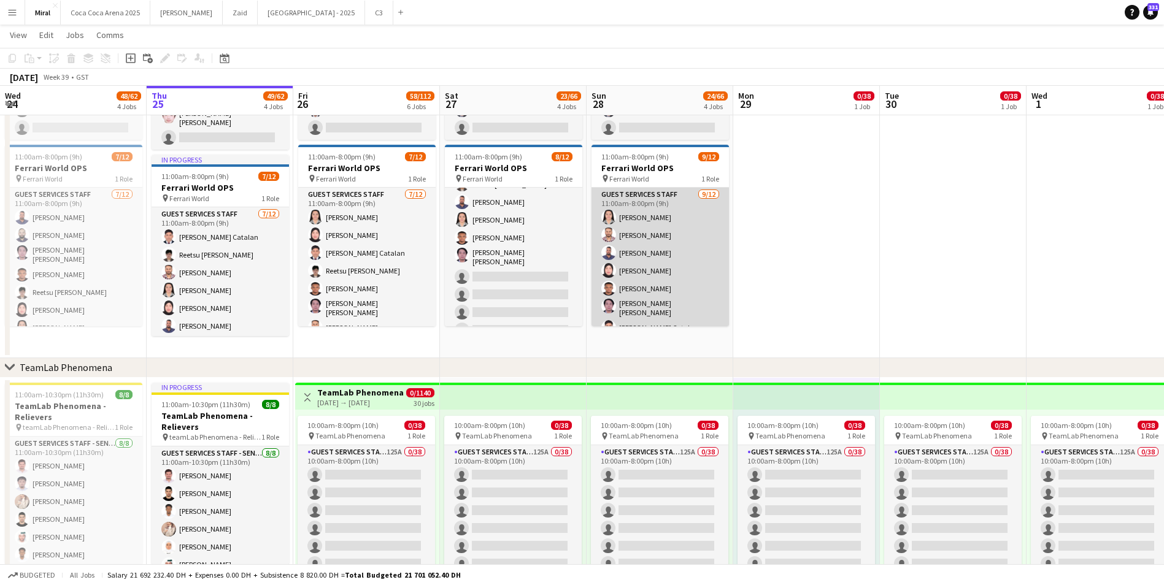
scroll to position [99, 0]
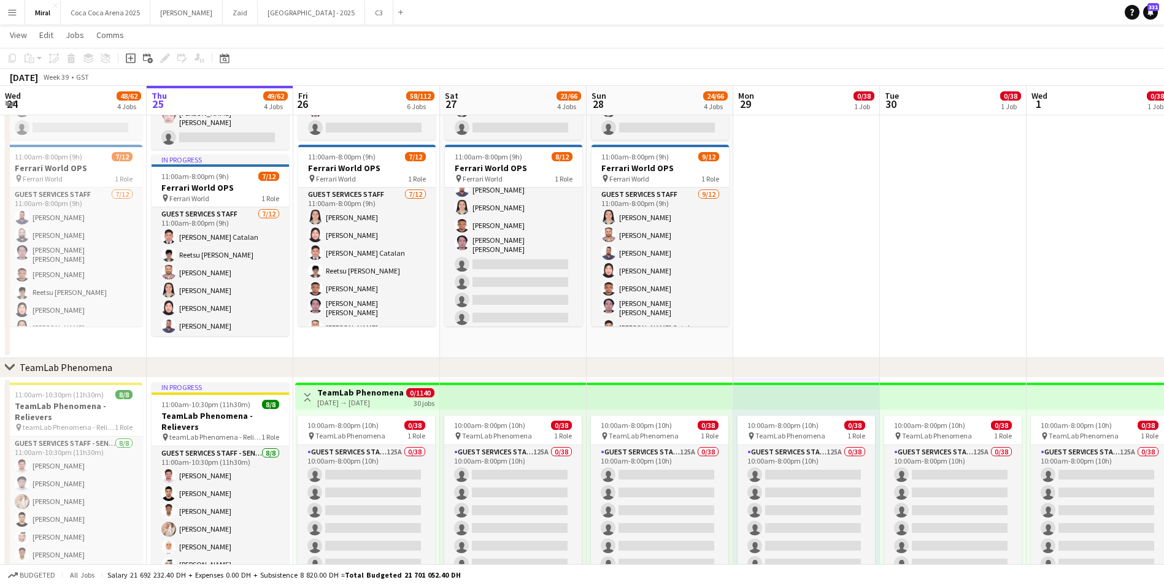
drag, startPoint x: 899, startPoint y: 275, endPoint x: 887, endPoint y: 311, distance: 37.4
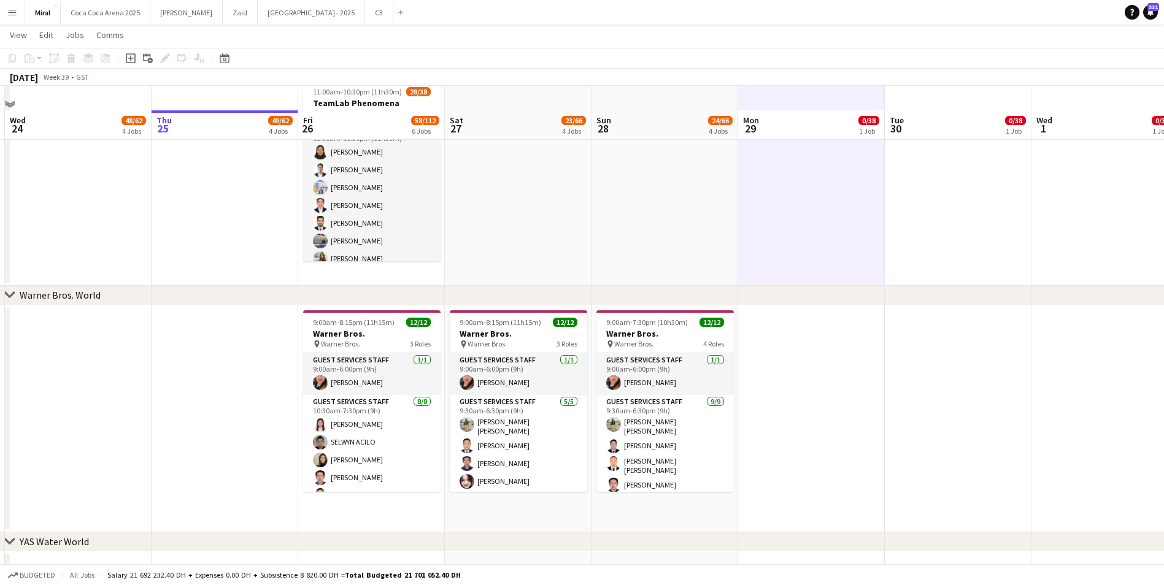
scroll to position [880, 0]
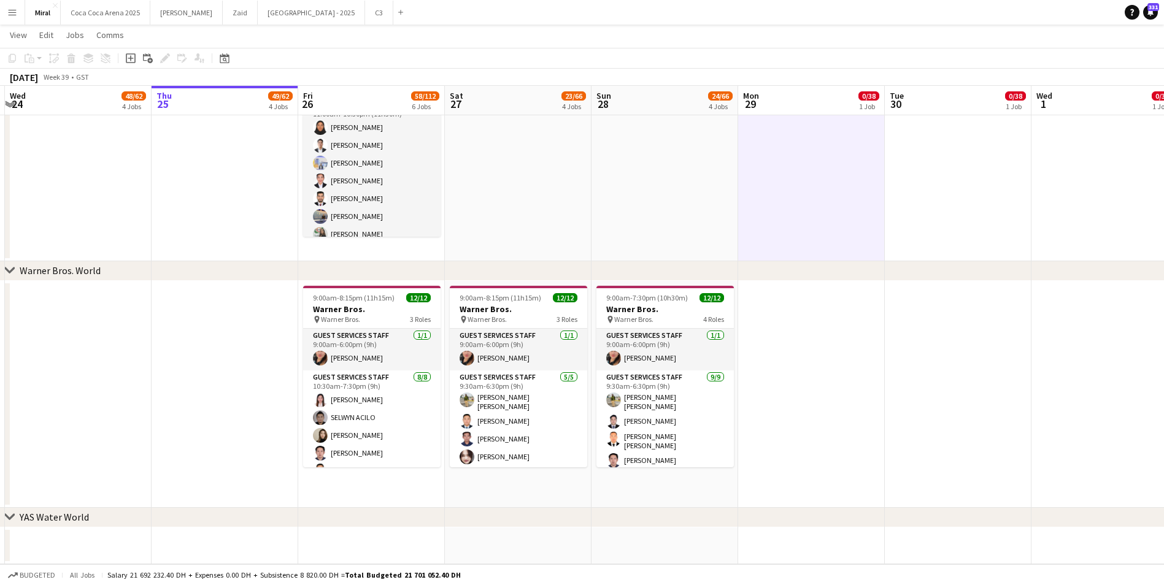
click at [17, 9] on app-icon "Menu" at bounding box center [12, 12] width 10 height 10
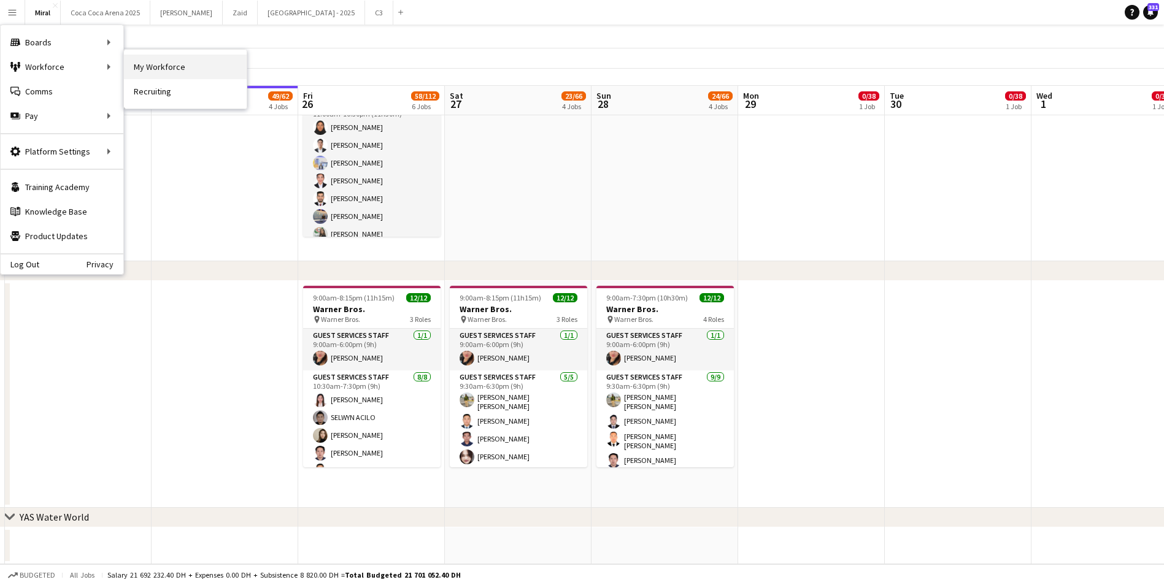
click at [163, 65] on link "My Workforce" at bounding box center [185, 67] width 123 height 25
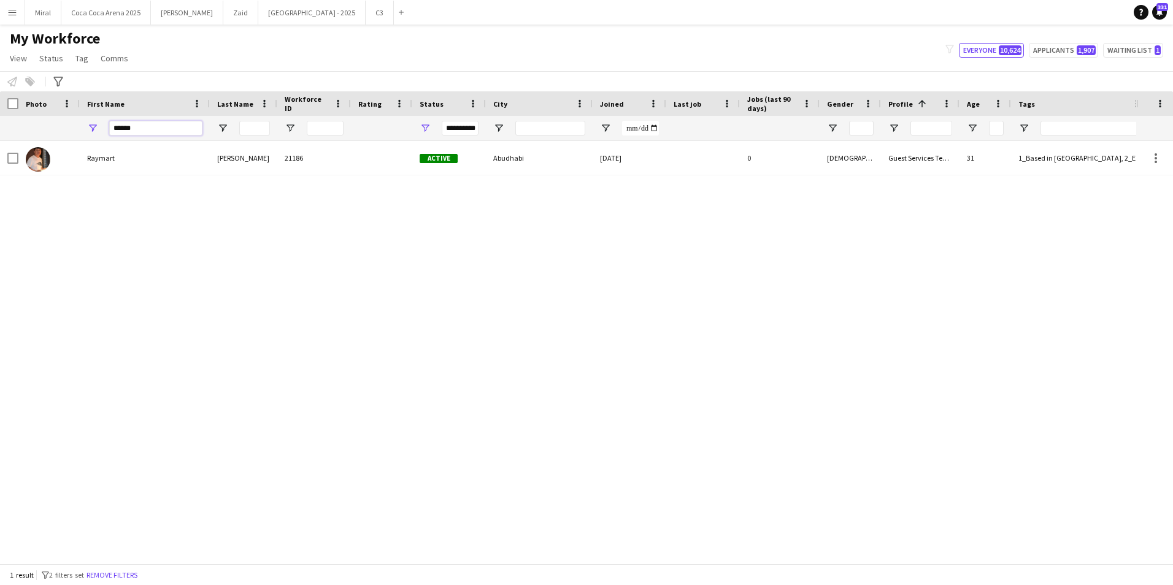
drag, startPoint x: 144, startPoint y: 125, endPoint x: 68, endPoint y: 128, distance: 75.5
click at [68, 128] on div "**********" at bounding box center [981, 128] width 1963 height 25
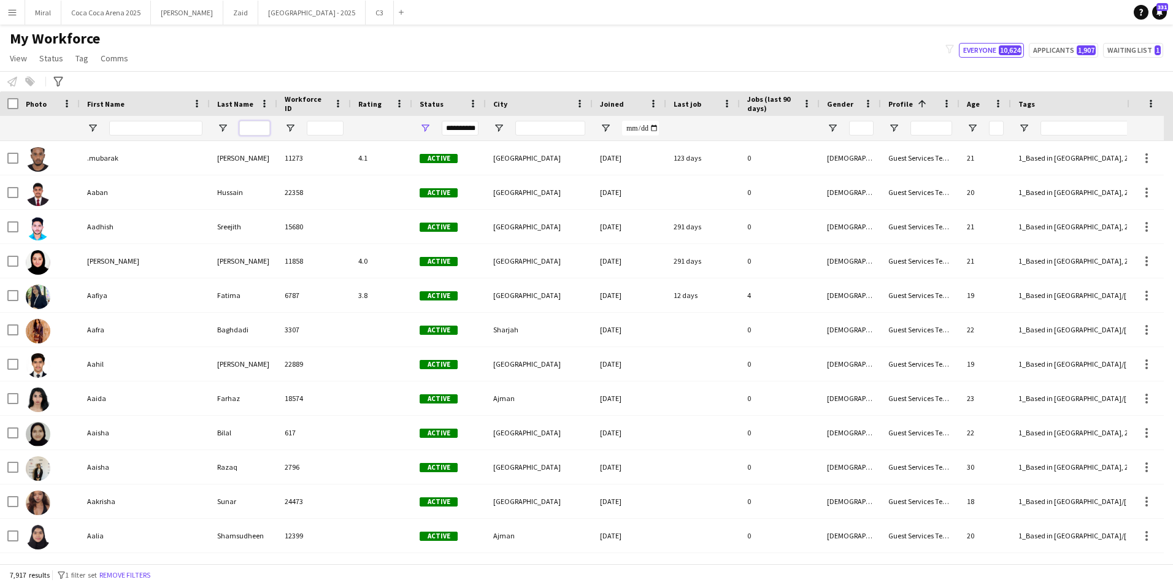
click at [258, 127] on input "Last Name Filter Input" at bounding box center [254, 128] width 31 height 15
type input "*****"
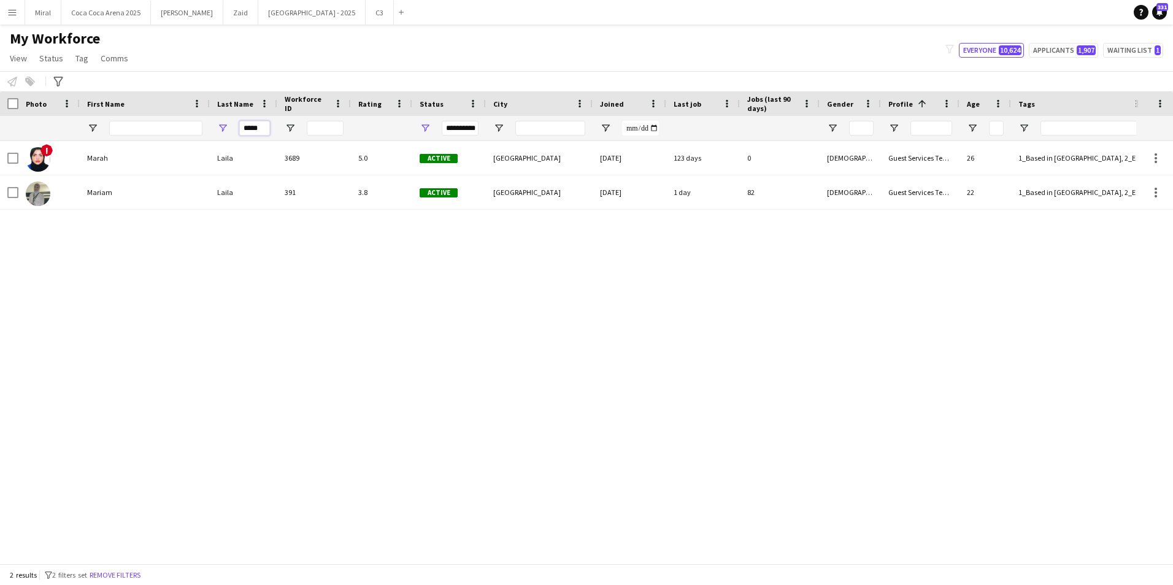
drag, startPoint x: 258, startPoint y: 130, endPoint x: 215, endPoint y: 133, distance: 43.0
click at [215, 133] on div "*****" at bounding box center [243, 128] width 67 height 25
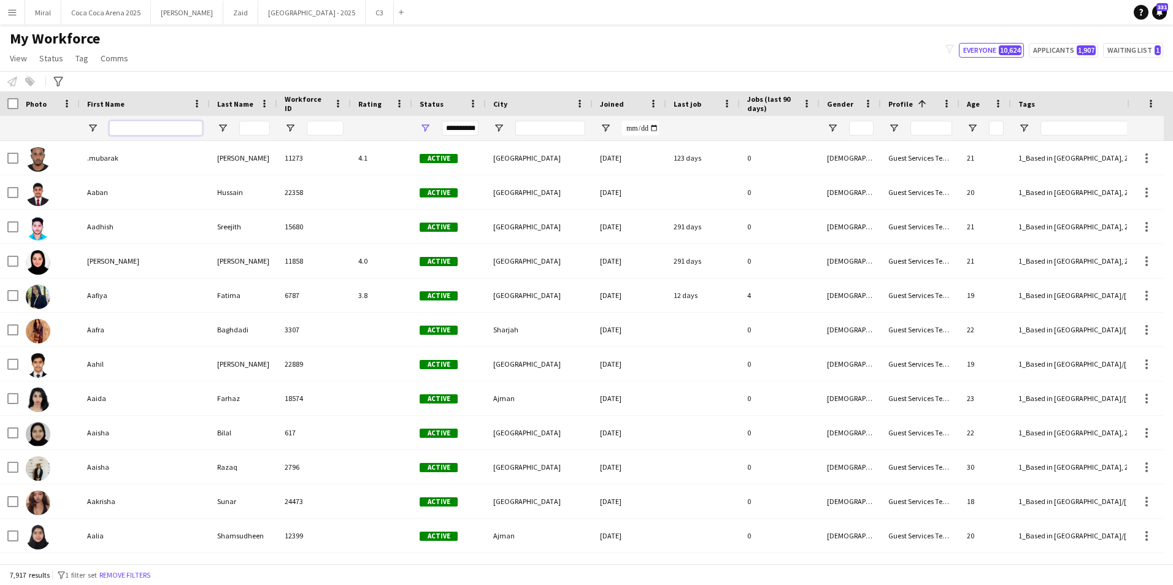
click at [166, 123] on input "First Name Filter Input" at bounding box center [155, 128] width 93 height 15
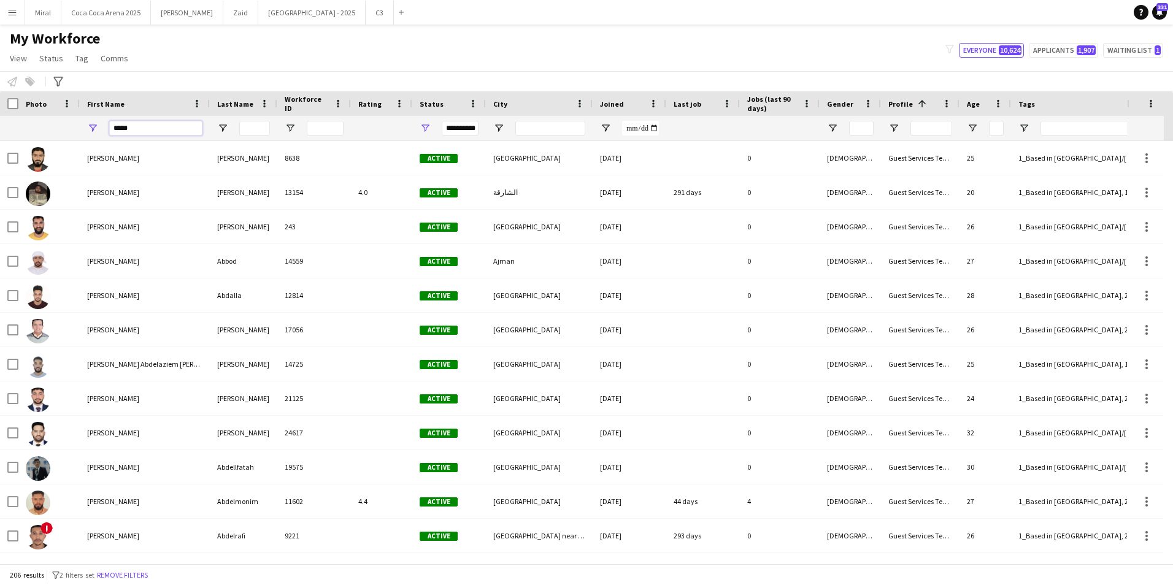
type input "*****"
drag, startPoint x: 166, startPoint y: 123, endPoint x: 390, endPoint y: 131, distance: 223.4
click at [390, 131] on div at bounding box center [381, 128] width 47 height 25
click at [253, 125] on input "Last Name Filter Input" at bounding box center [254, 128] width 31 height 15
type input "*"
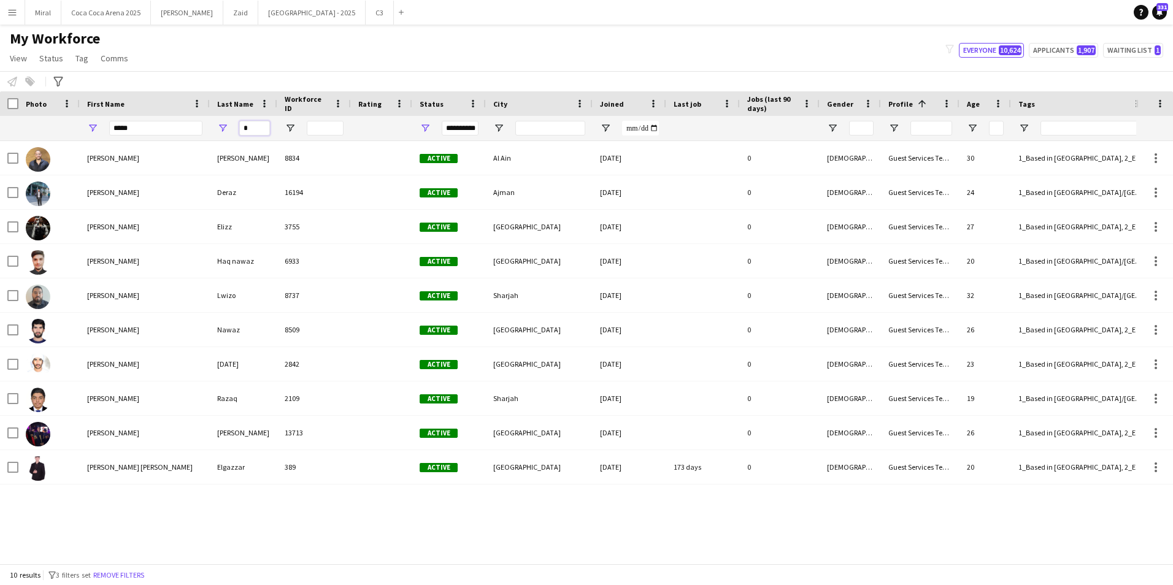
drag, startPoint x: 259, startPoint y: 127, endPoint x: 207, endPoint y: 126, distance: 51.5
click at [207, 126] on div "**********" at bounding box center [981, 128] width 1963 height 25
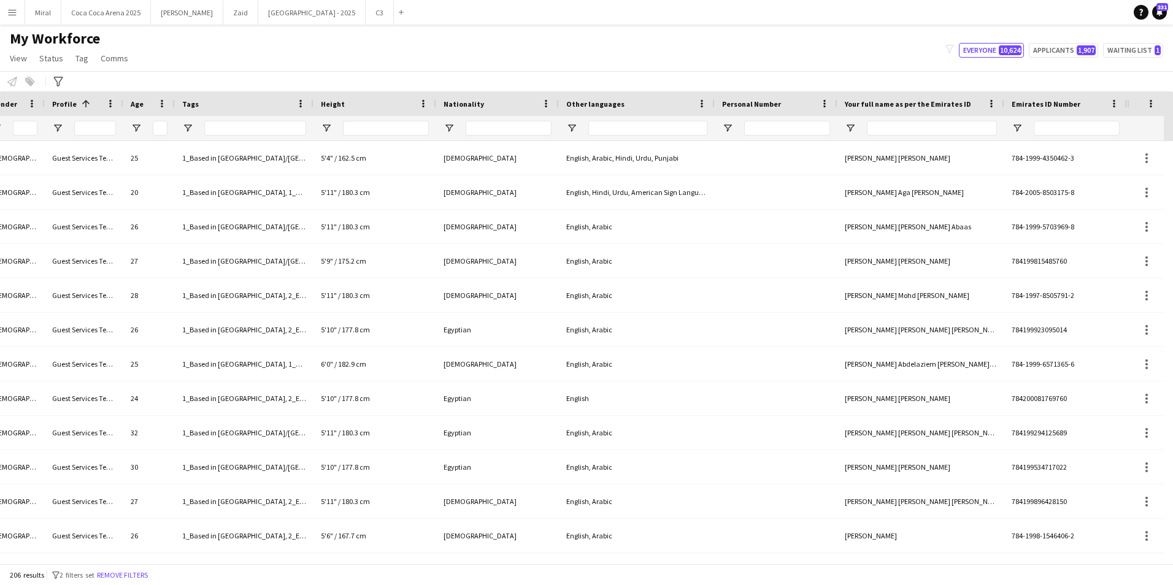
scroll to position [0, 405]
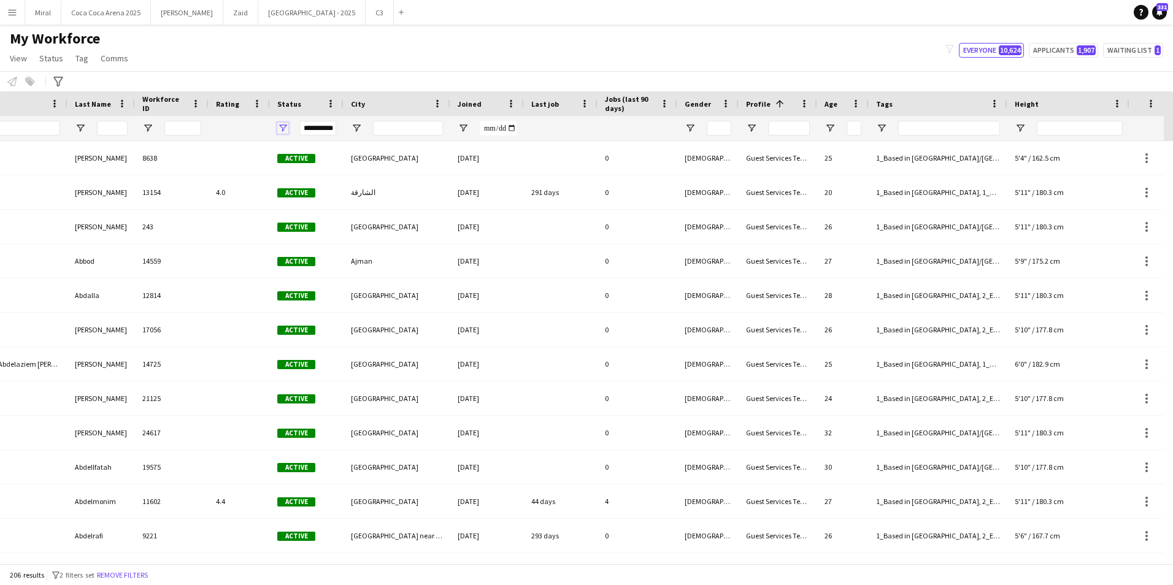
click at [282, 129] on span "Open Filter Menu" at bounding box center [282, 128] width 11 height 11
click at [281, 126] on span "Open Filter Menu" at bounding box center [282, 128] width 11 height 11
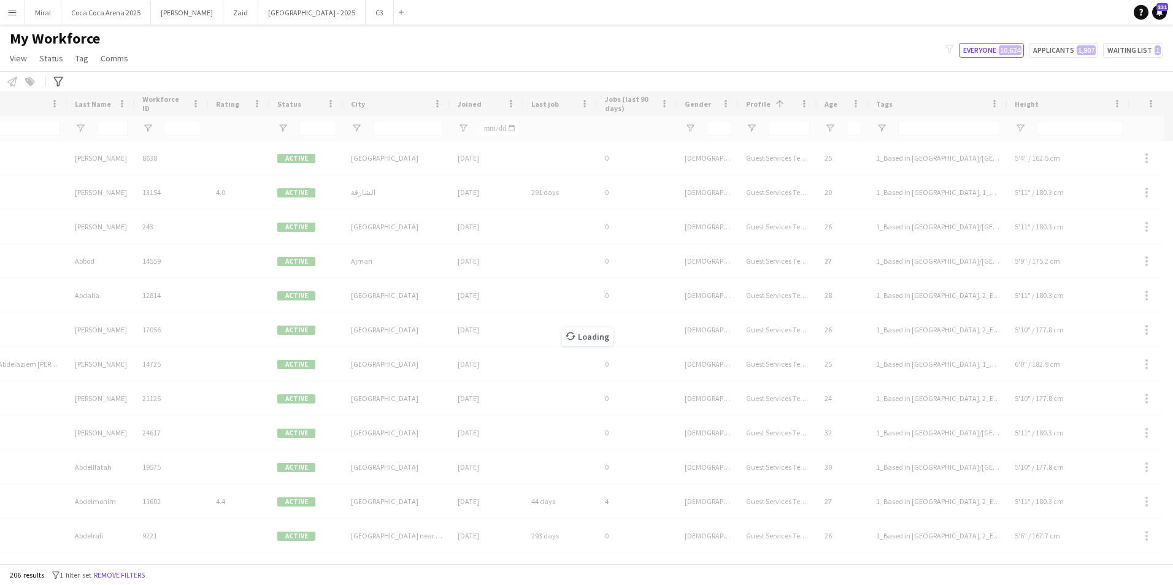
drag, startPoint x: 564, startPoint y: 556, endPoint x: 345, endPoint y: 556, distance: 218.4
click at [347, 556] on div "Loading" at bounding box center [586, 327] width 1173 height 472
drag, startPoint x: 340, startPoint y: 558, endPoint x: 290, endPoint y: 558, distance: 50.3
click at [290, 558] on div "Loading" at bounding box center [586, 327] width 1173 height 472
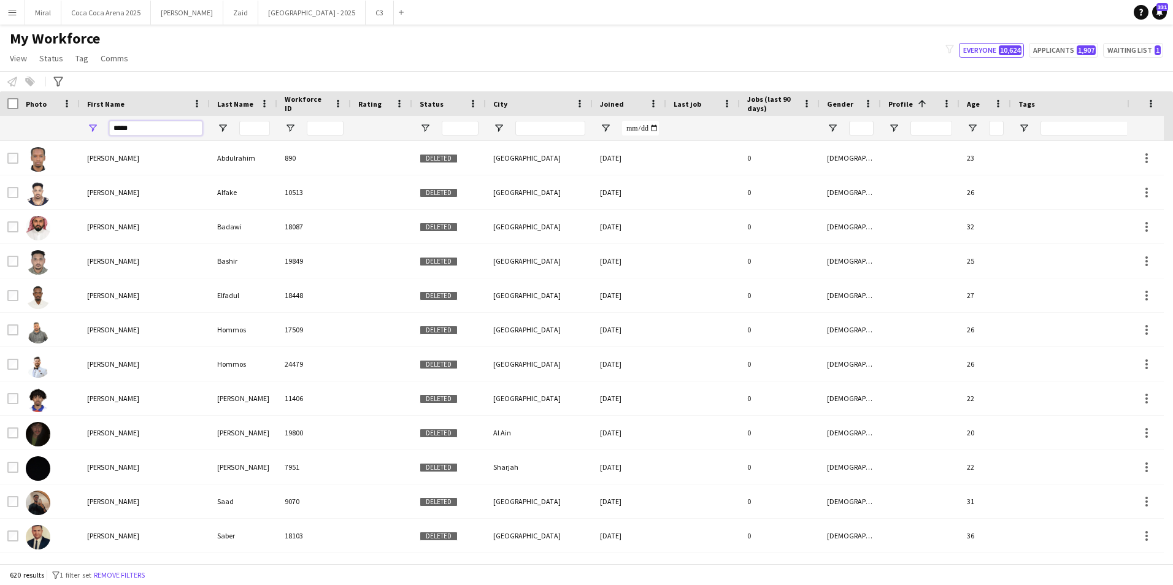
drag, startPoint x: 150, startPoint y: 133, endPoint x: 103, endPoint y: 131, distance: 46.7
click at [103, 131] on div "*****" at bounding box center [145, 128] width 130 height 25
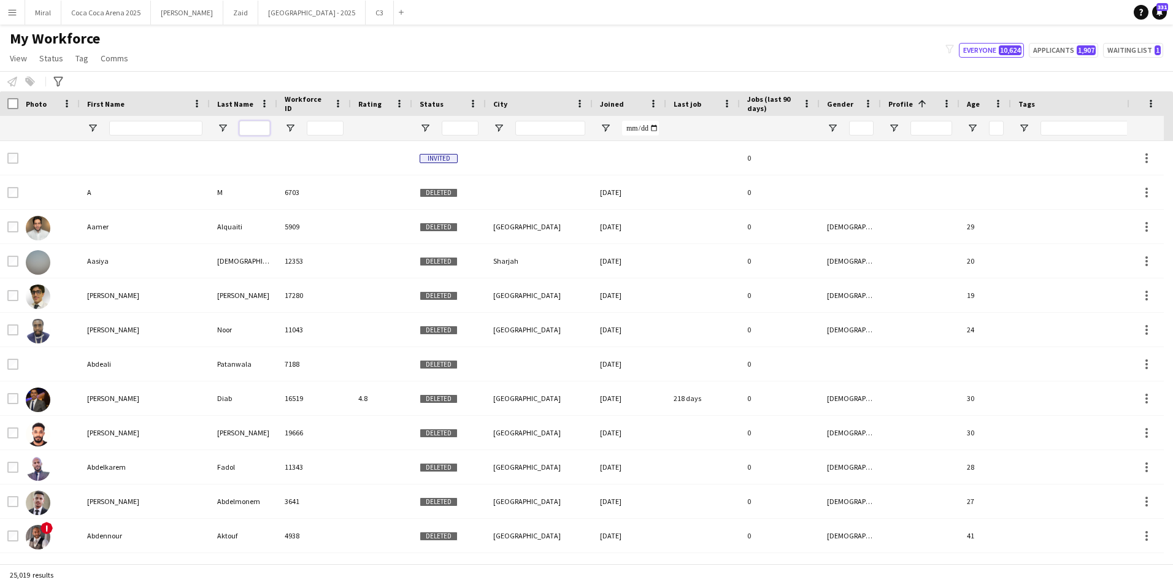
click at [264, 123] on input "Last Name Filter Input" at bounding box center [254, 128] width 31 height 15
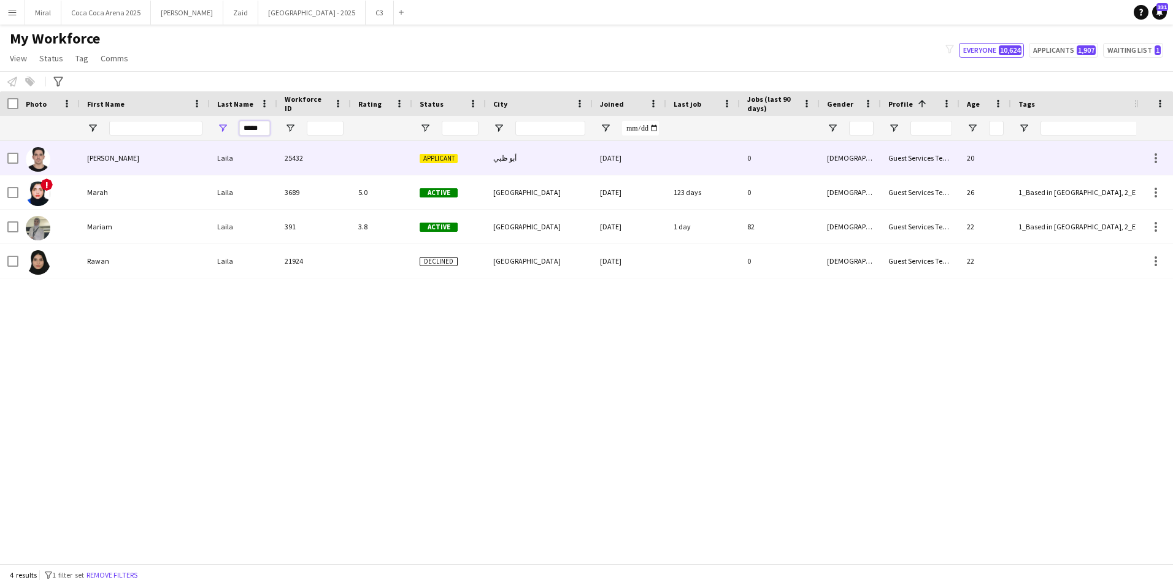
type input "*****"
click at [164, 158] on div "[PERSON_NAME]" at bounding box center [145, 158] width 130 height 34
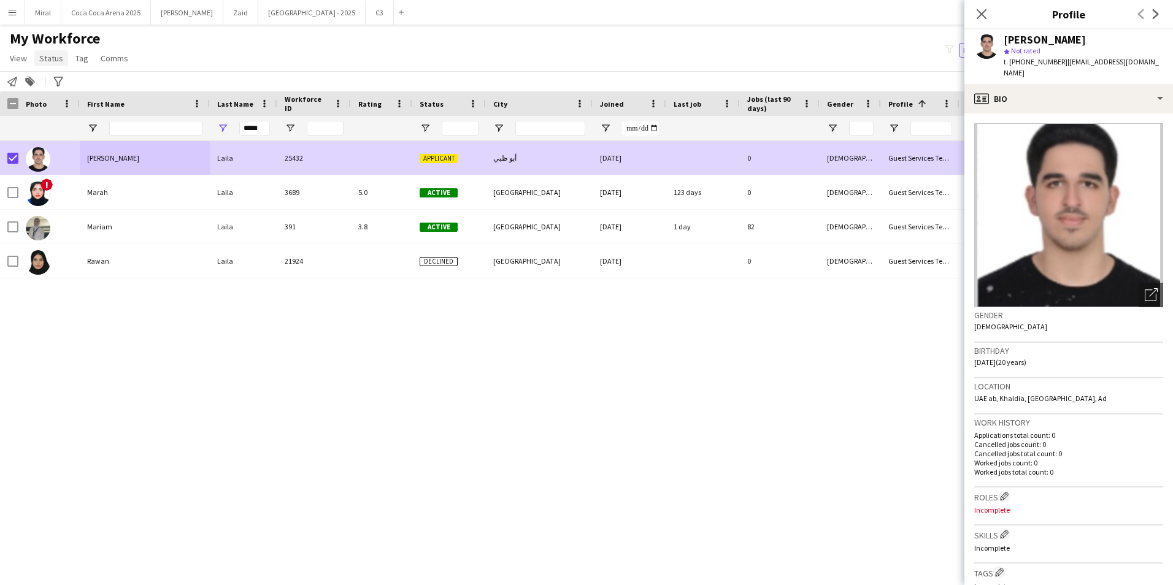
click at [47, 59] on span "Status" at bounding box center [51, 58] width 24 height 11
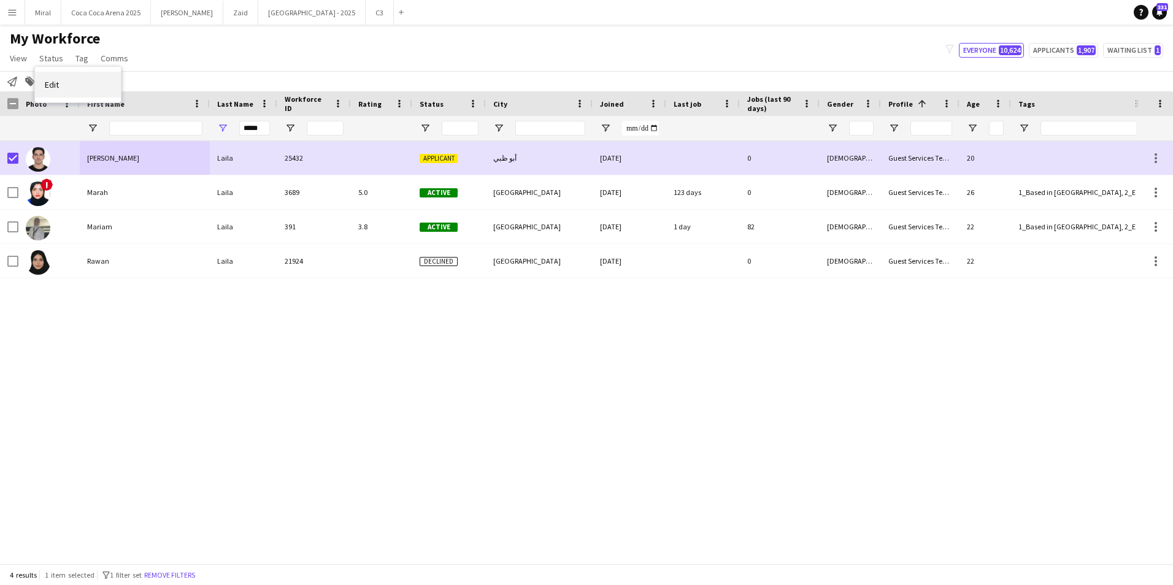
click at [61, 85] on link "Edit" at bounding box center [78, 85] width 86 height 26
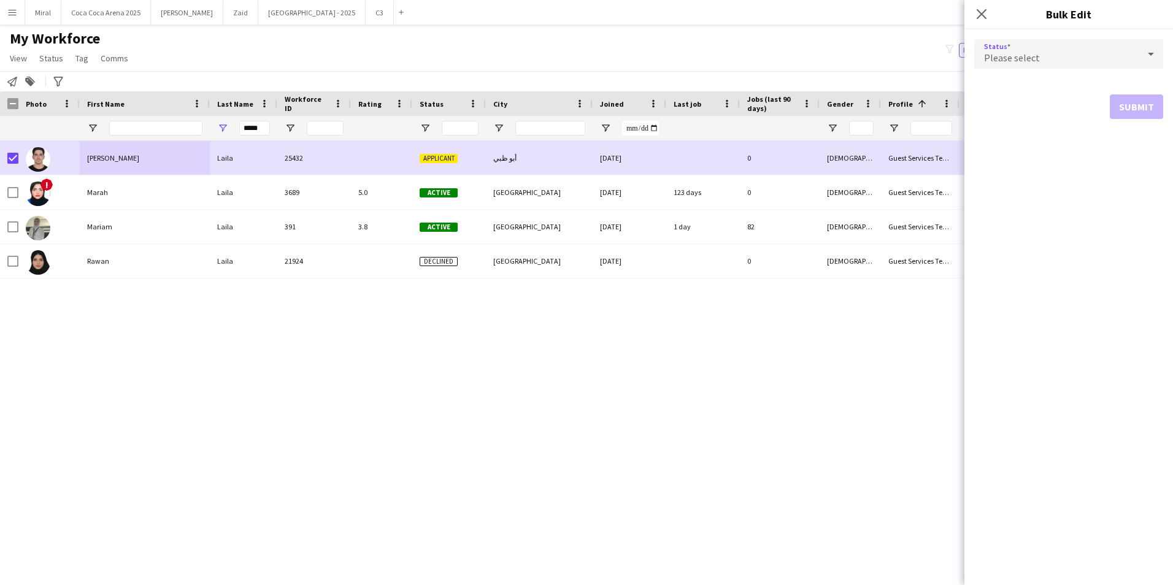
click at [1044, 61] on div "Please select" at bounding box center [1056, 53] width 164 height 29
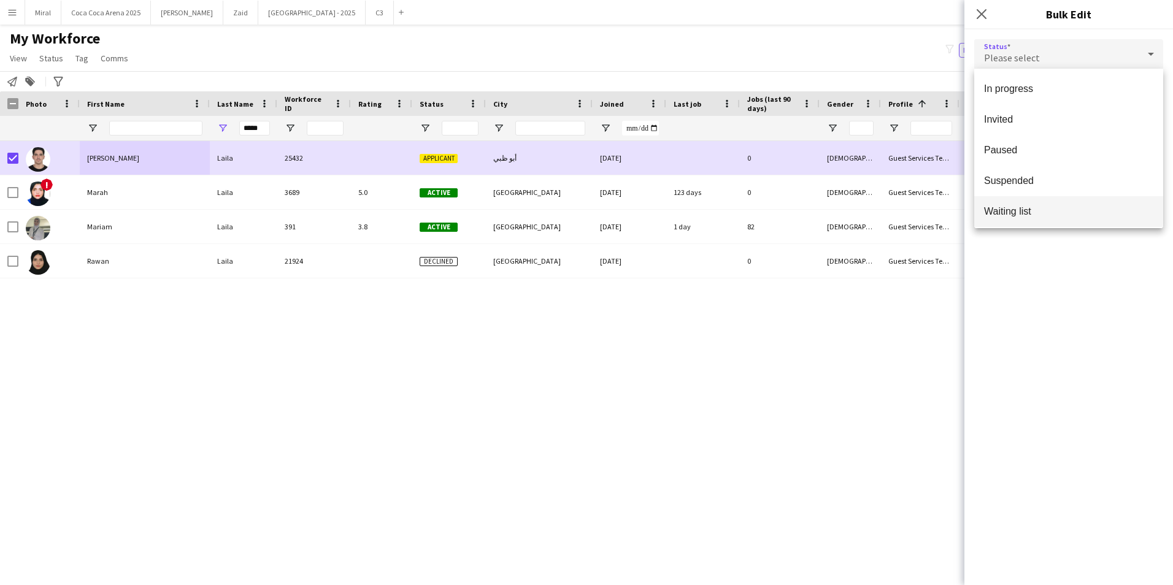
click at [1035, 211] on span "Waiting list" at bounding box center [1068, 211] width 169 height 12
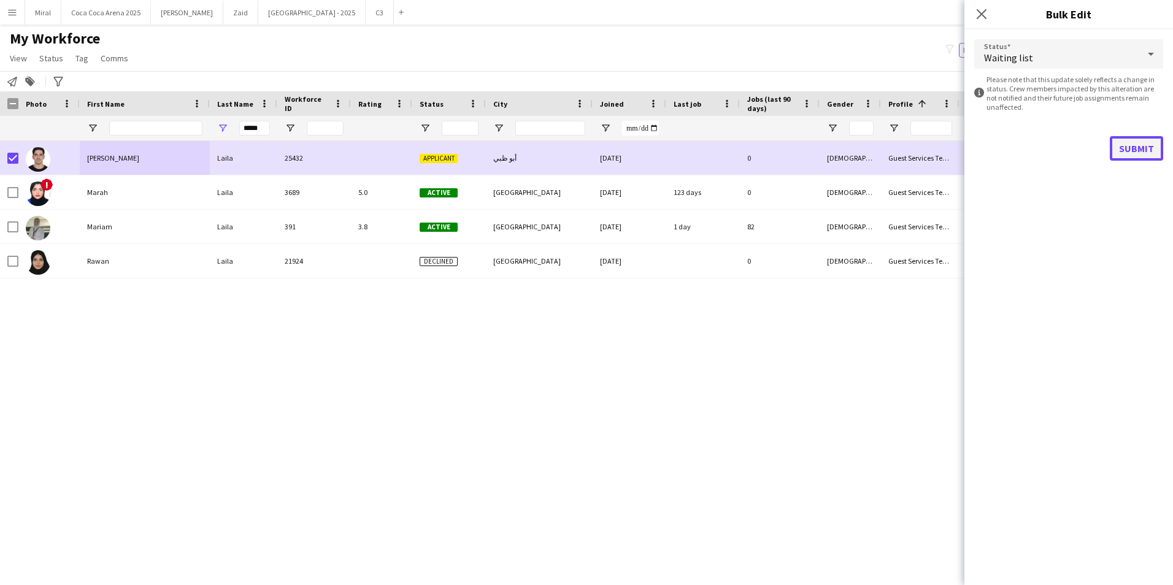
click at [1137, 148] on button "Submit" at bounding box center [1136, 148] width 53 height 25
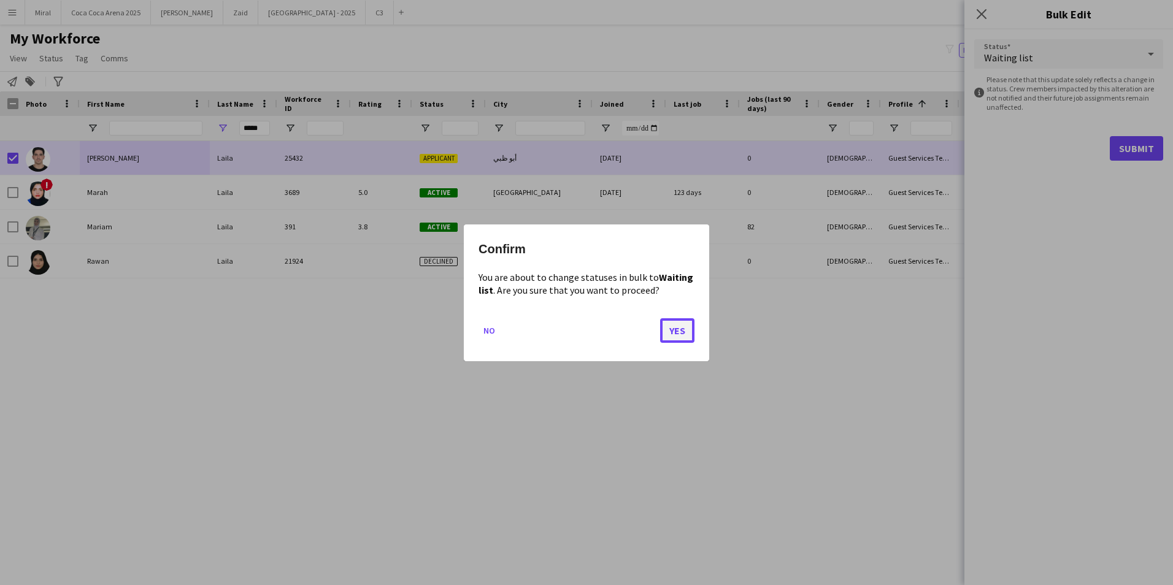
click at [675, 334] on button "Yes" at bounding box center [677, 330] width 34 height 25
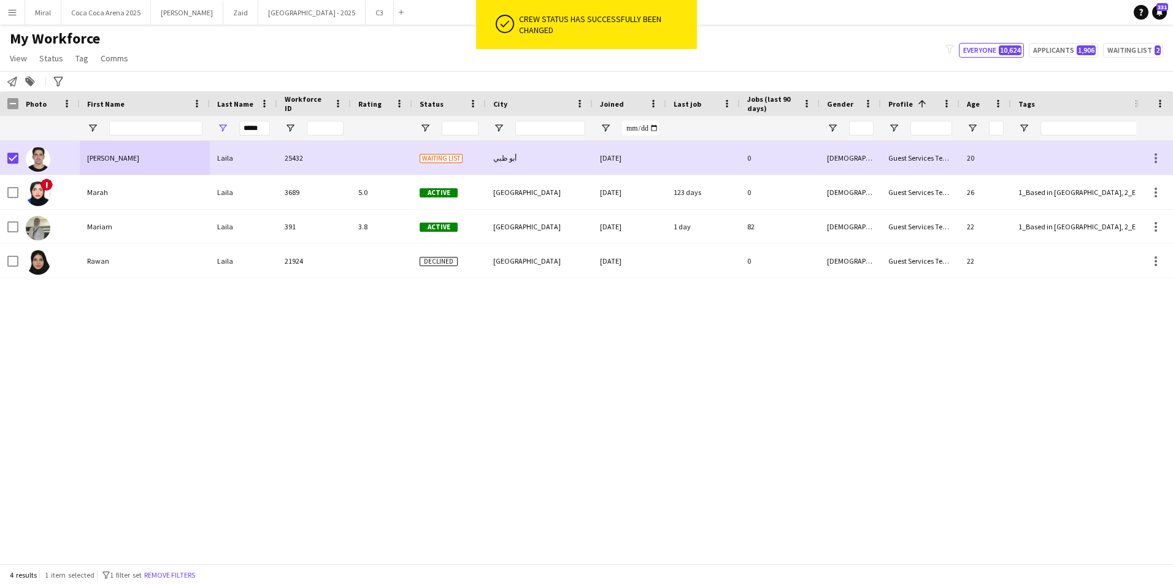
click at [711, 391] on div "[PERSON_NAME] 25432 Waiting list أبو ظبي [DATE] 0 [DEMOGRAPHIC_DATA] Guest Serv…" at bounding box center [568, 347] width 1136 height 413
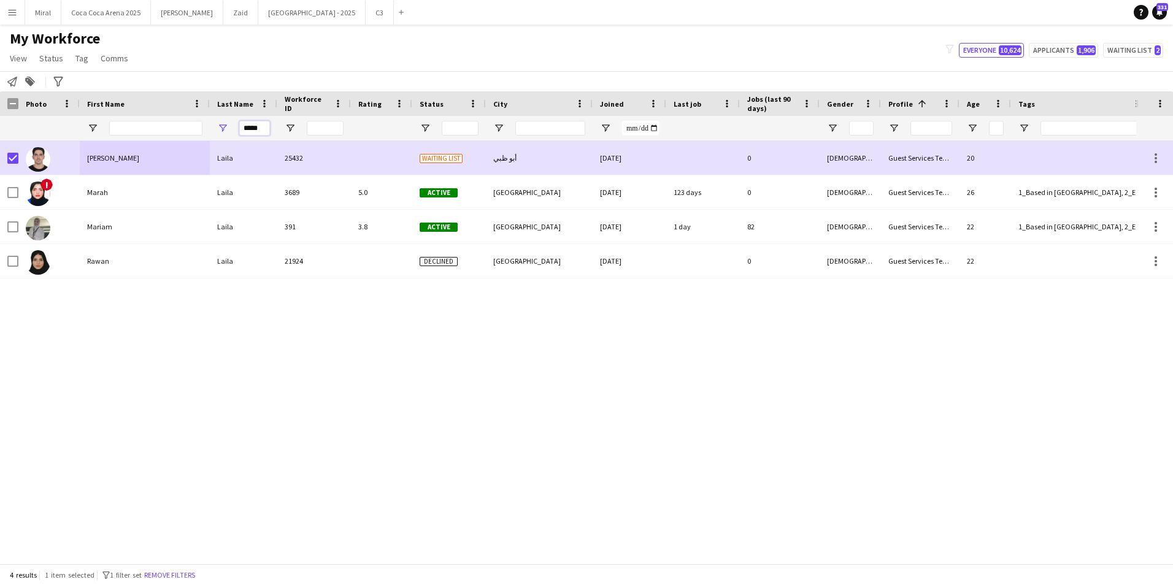
drag, startPoint x: 264, startPoint y: 126, endPoint x: 227, endPoint y: 125, distance: 36.8
click at [227, 125] on div "*****" at bounding box center [243, 128] width 67 height 25
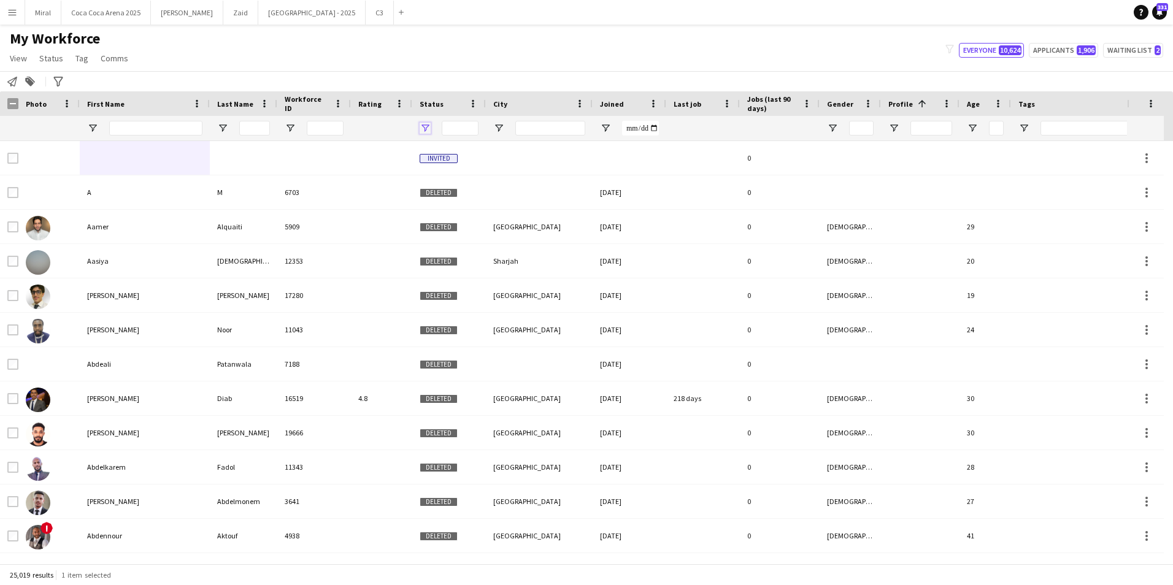
click at [428, 127] on span "Open Filter Menu" at bounding box center [425, 128] width 11 height 11
click at [424, 128] on span "Open Filter Menu" at bounding box center [425, 128] width 11 height 11
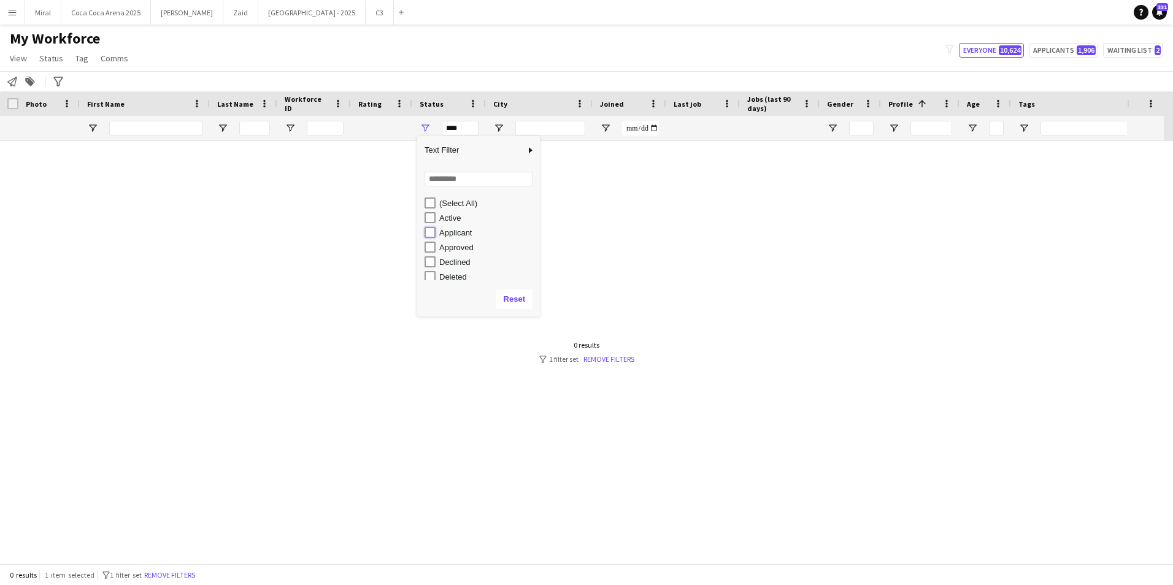
type input "**********"
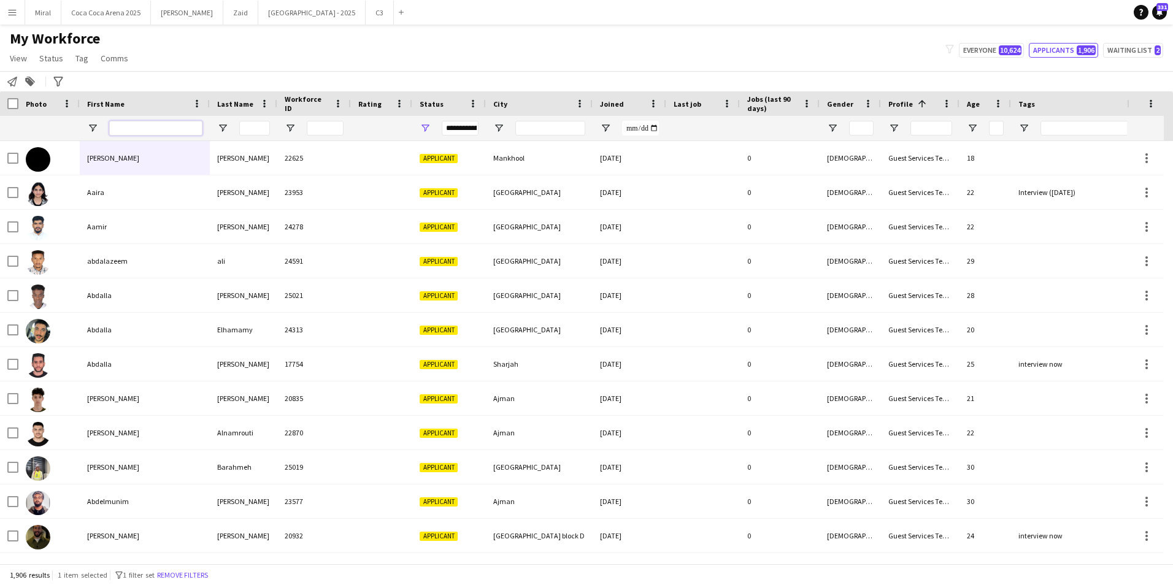
click at [185, 128] on input "First Name Filter Input" at bounding box center [155, 128] width 93 height 15
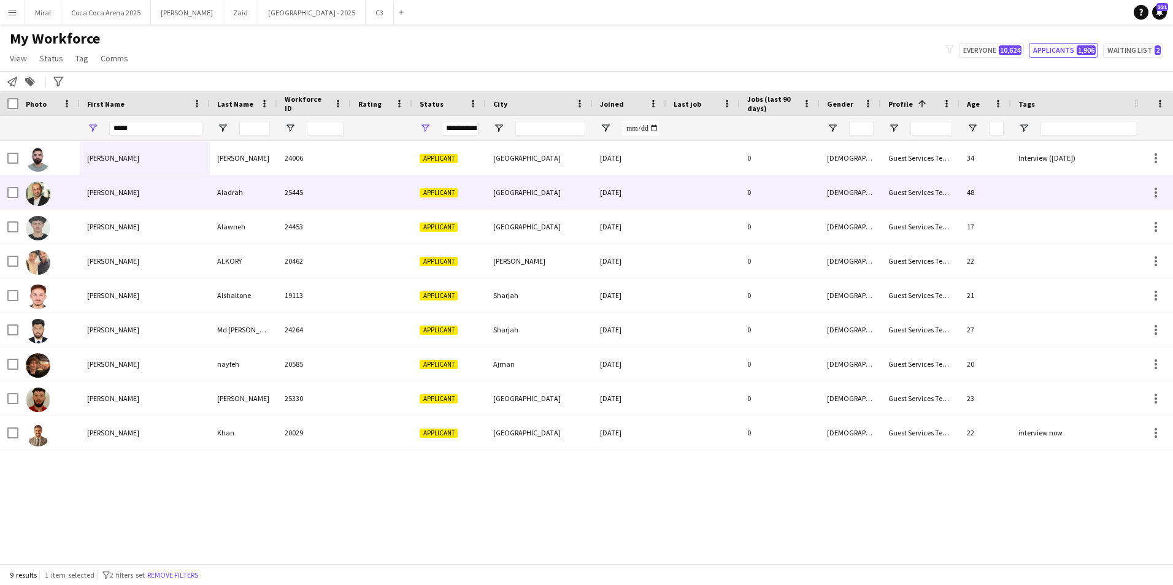
click at [172, 195] on div "[PERSON_NAME]" at bounding box center [145, 192] width 130 height 34
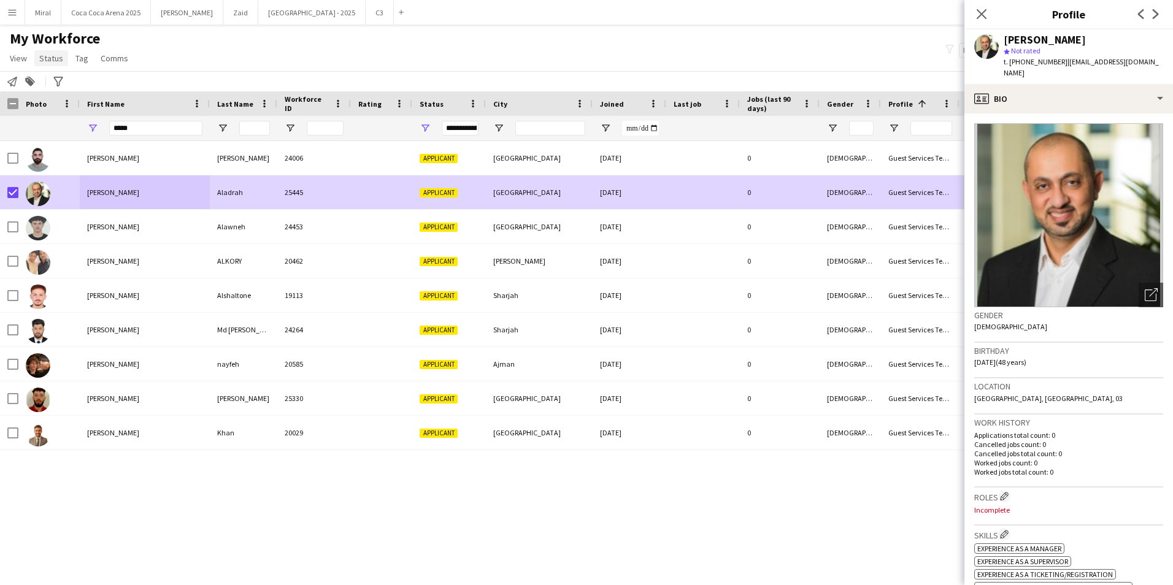
click at [55, 56] on span "Status" at bounding box center [51, 58] width 24 height 11
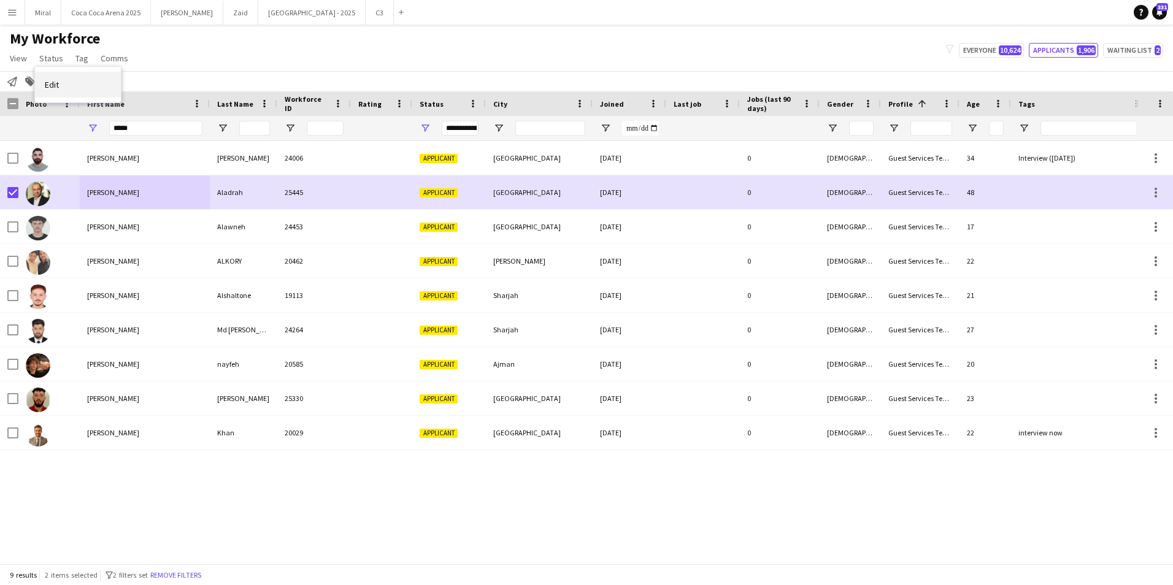
click at [77, 86] on link "Edit" at bounding box center [78, 85] width 86 height 26
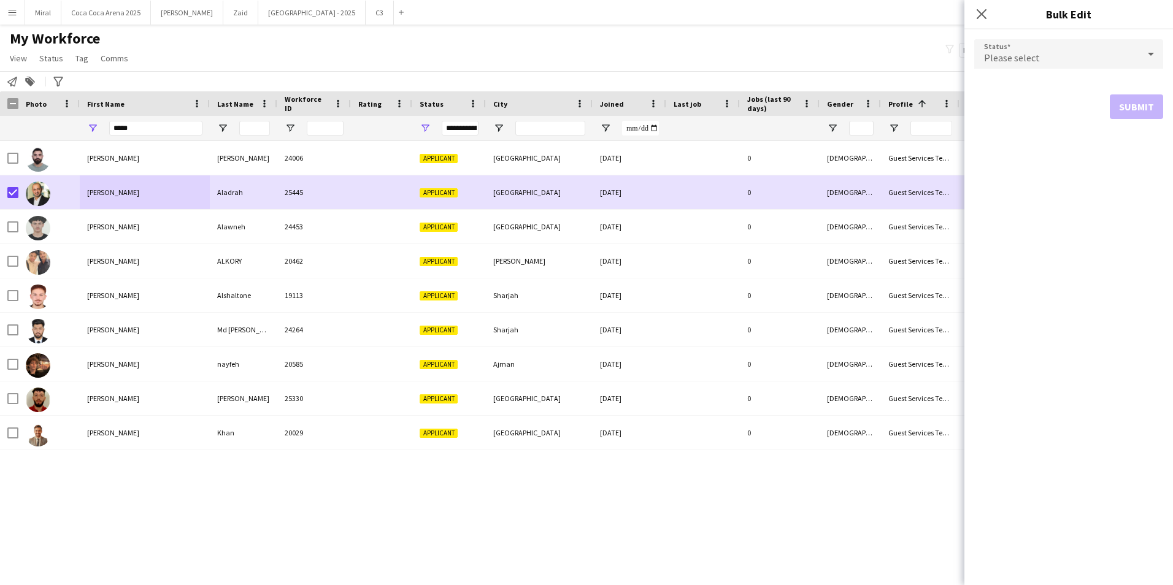
click at [1096, 55] on div "Please select" at bounding box center [1056, 53] width 164 height 29
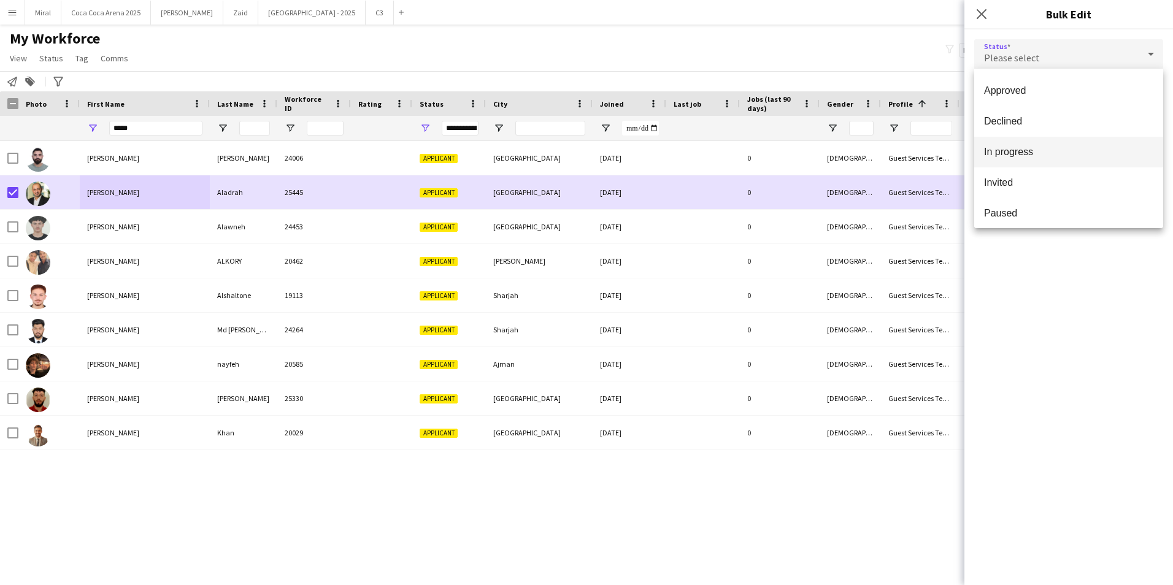
scroll to position [123, 0]
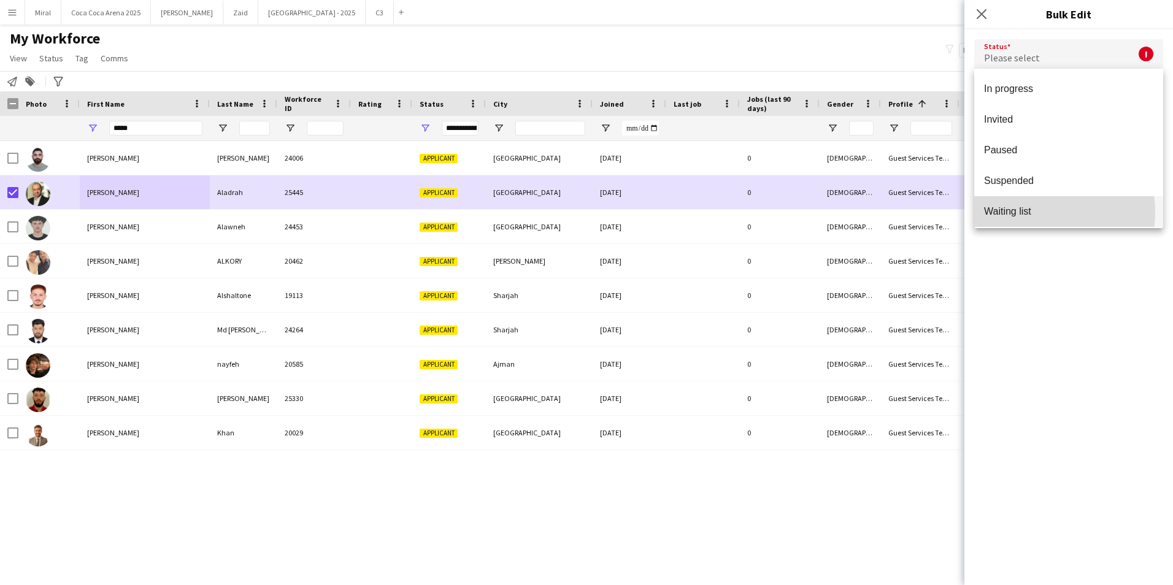
click at [1033, 212] on span "Waiting list" at bounding box center [1068, 211] width 169 height 12
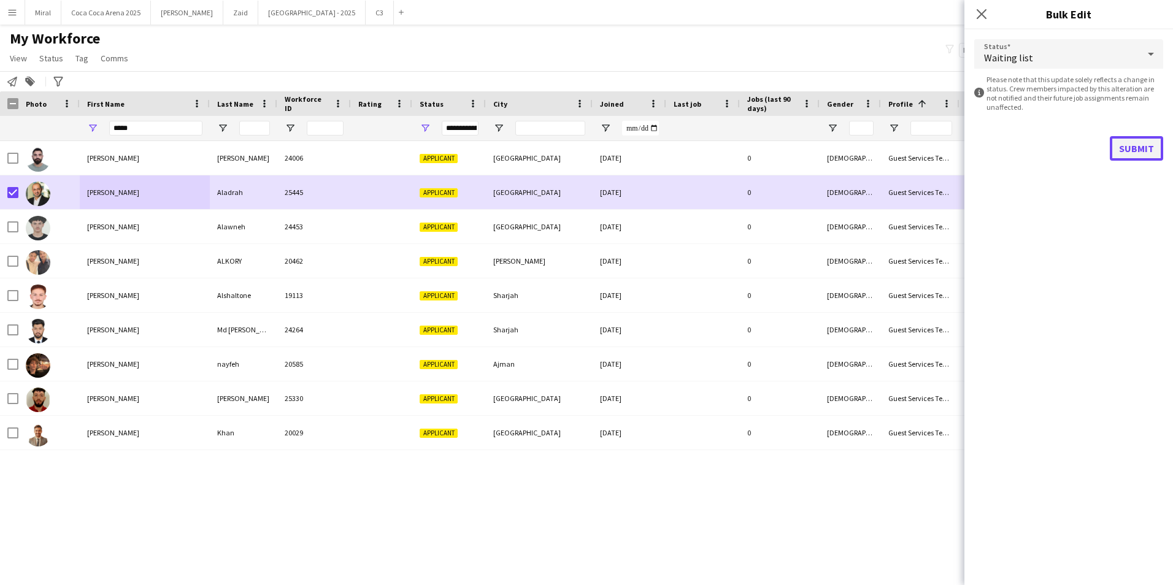
click at [1134, 153] on button "Submit" at bounding box center [1136, 148] width 53 height 25
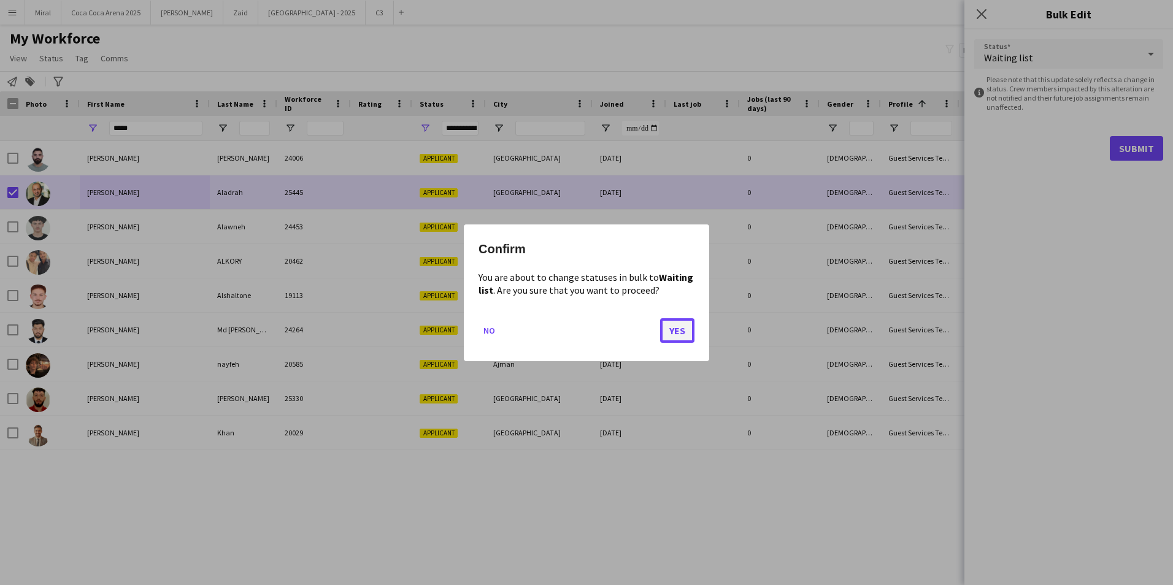
click at [681, 331] on button "Yes" at bounding box center [677, 330] width 34 height 25
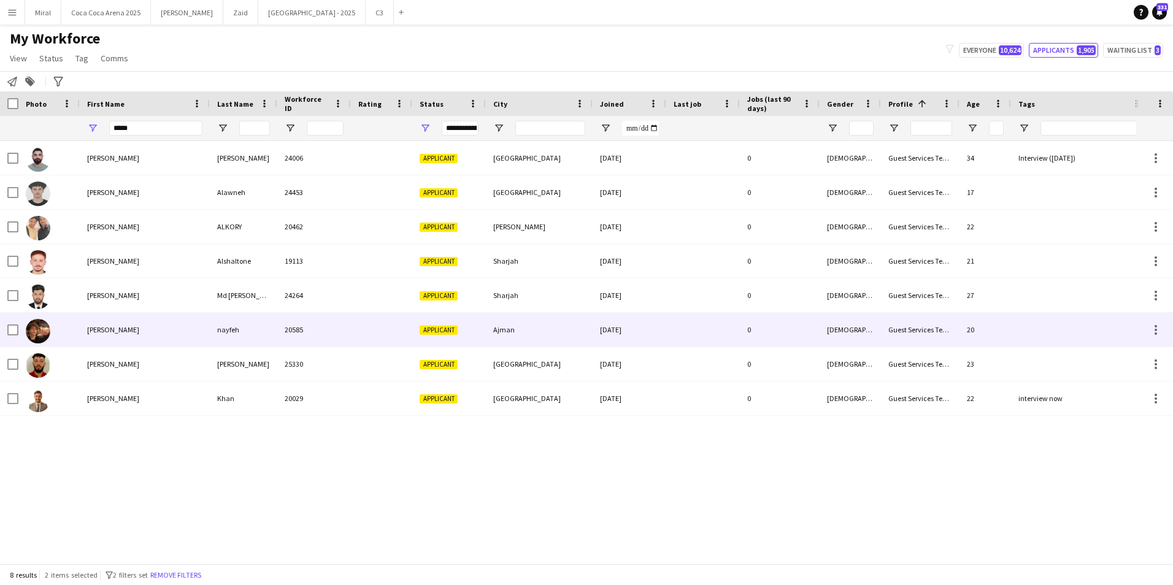
click at [64, 332] on div at bounding box center [48, 330] width 61 height 34
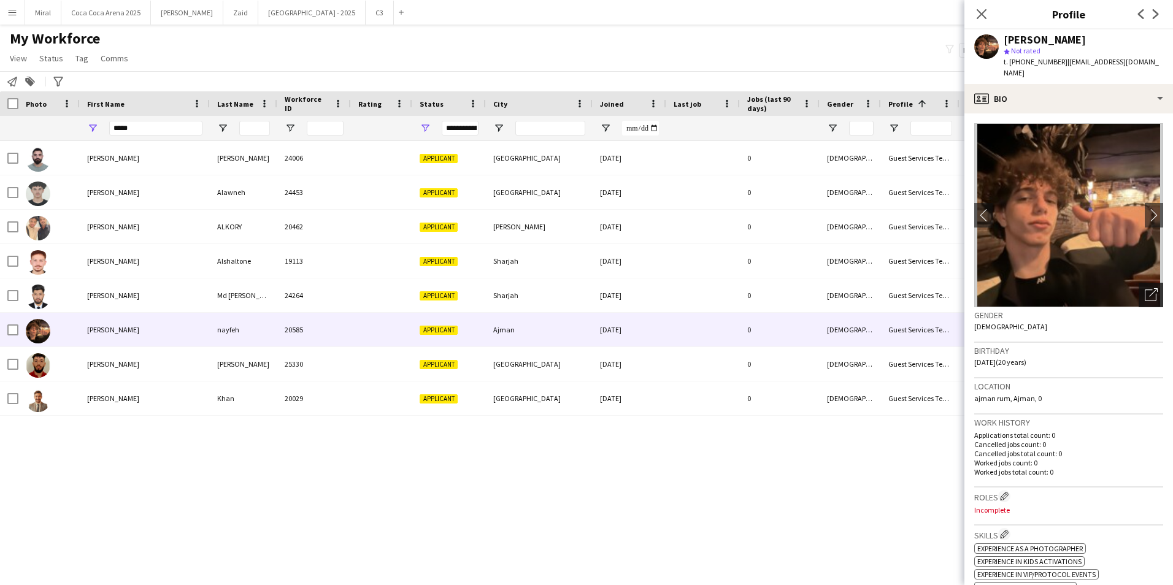
click at [1145, 288] on icon "Open photos pop-in" at bounding box center [1151, 294] width 13 height 13
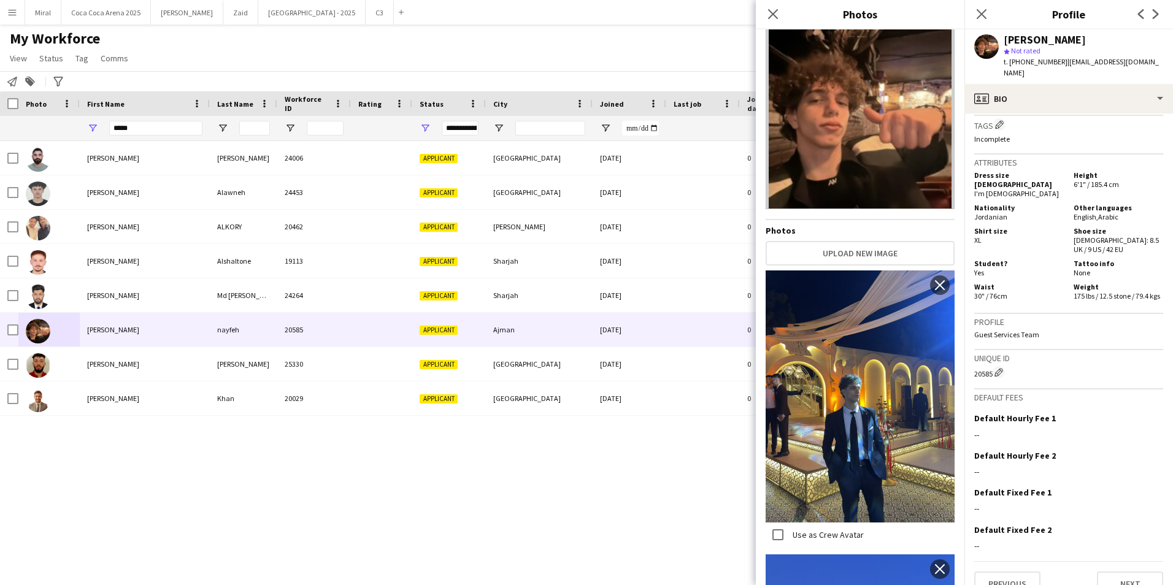
scroll to position [0, 0]
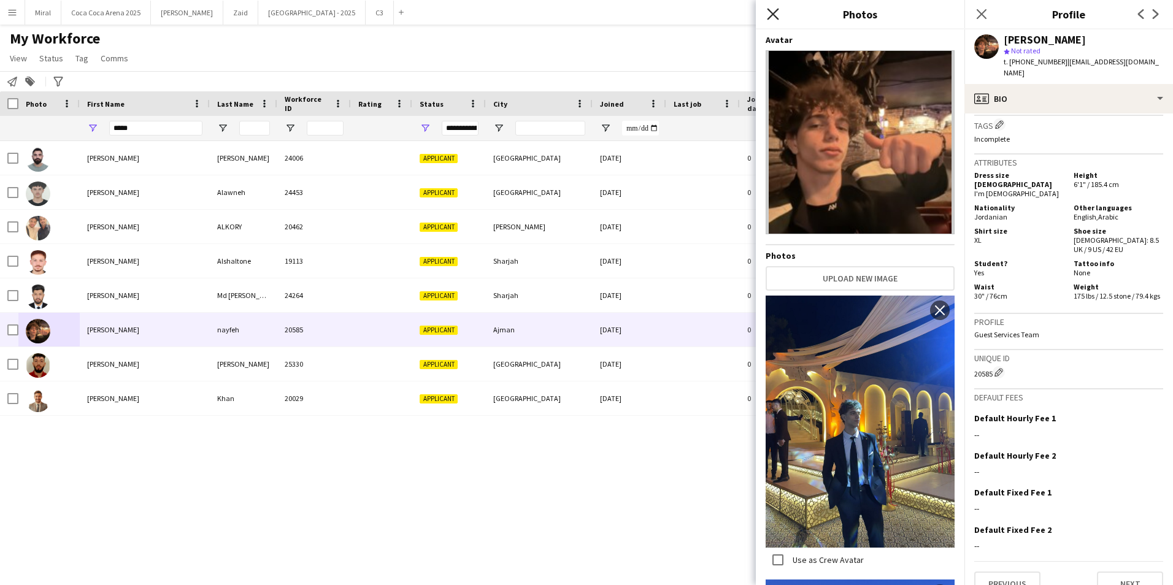
click at [774, 13] on icon at bounding box center [773, 14] width 12 height 12
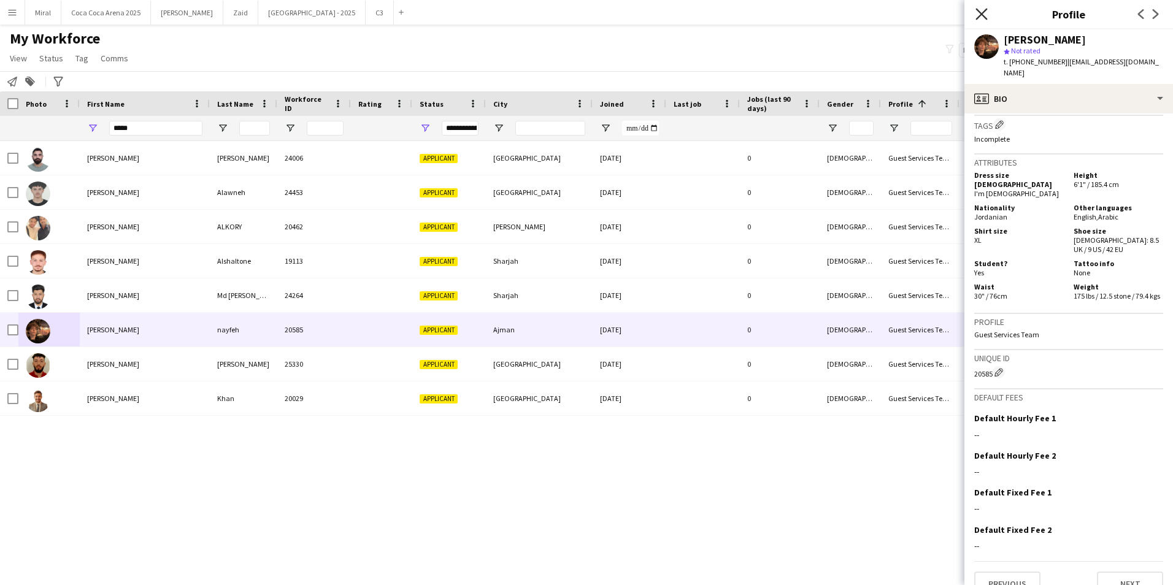
click at [980, 12] on icon at bounding box center [981, 14] width 12 height 12
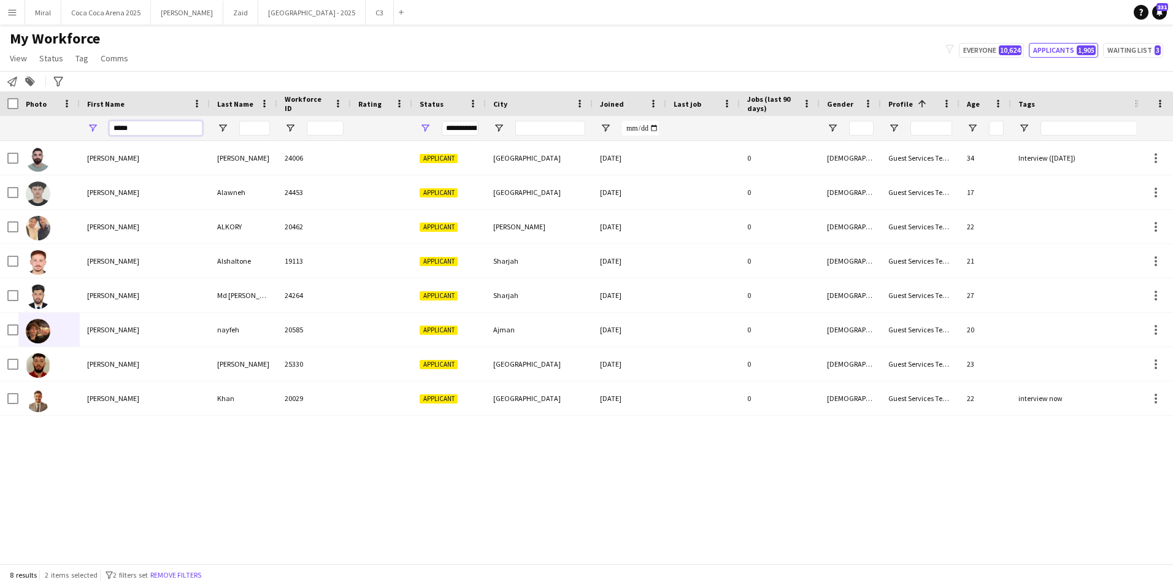
drag, startPoint x: 141, startPoint y: 126, endPoint x: 99, endPoint y: 131, distance: 42.6
click at [99, 131] on div "*****" at bounding box center [145, 128] width 130 height 25
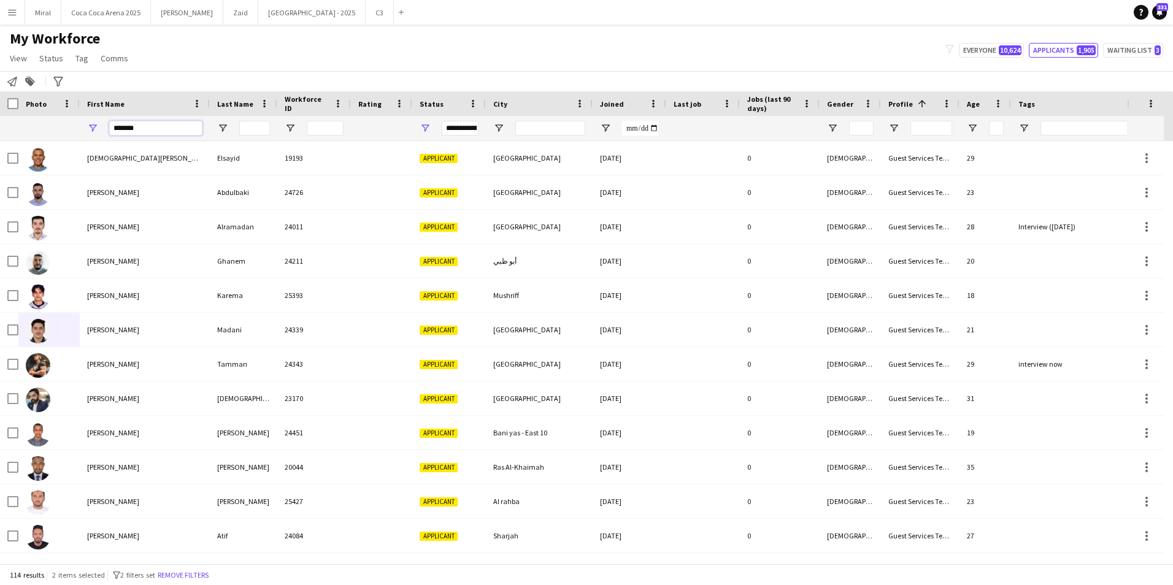
type input "********"
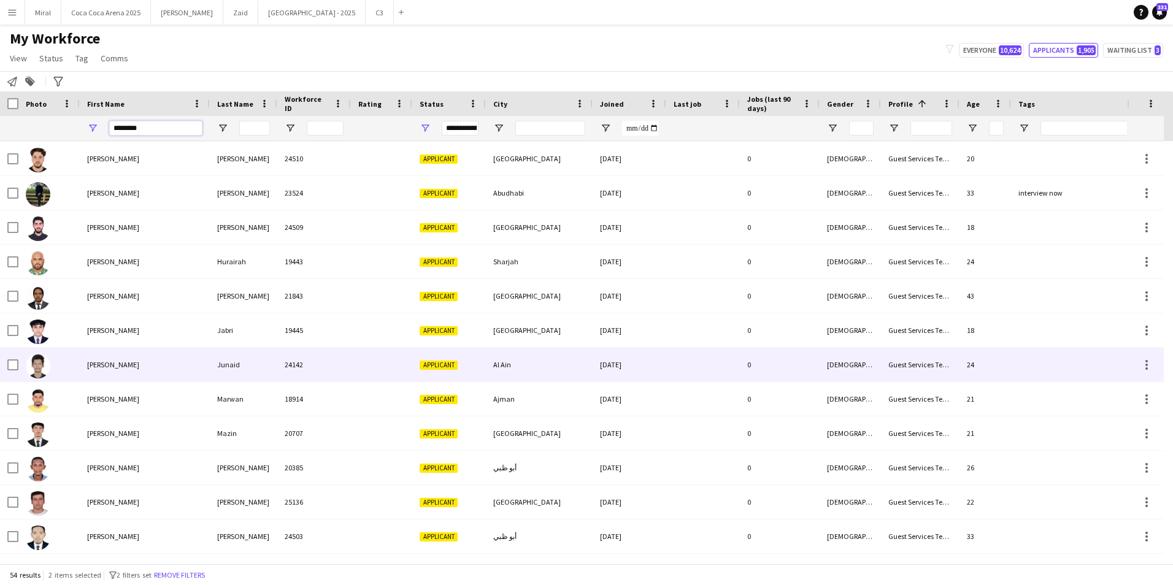
scroll to position [859, 0]
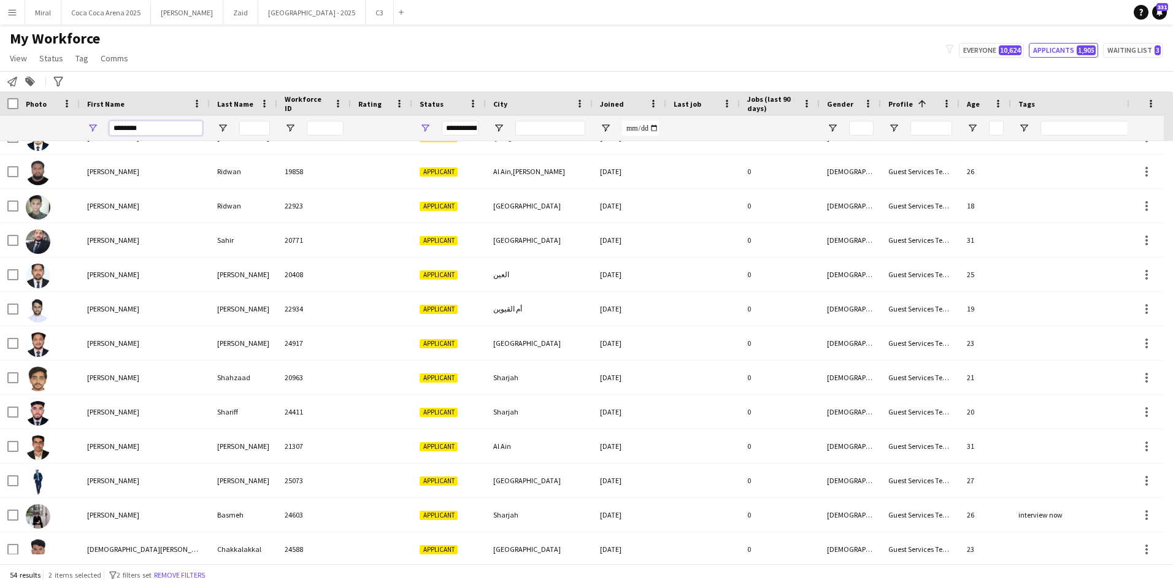
drag, startPoint x: 155, startPoint y: 123, endPoint x: 55, endPoint y: 131, distance: 100.3
click at [55, 131] on div at bounding box center [981, 128] width 1963 height 25
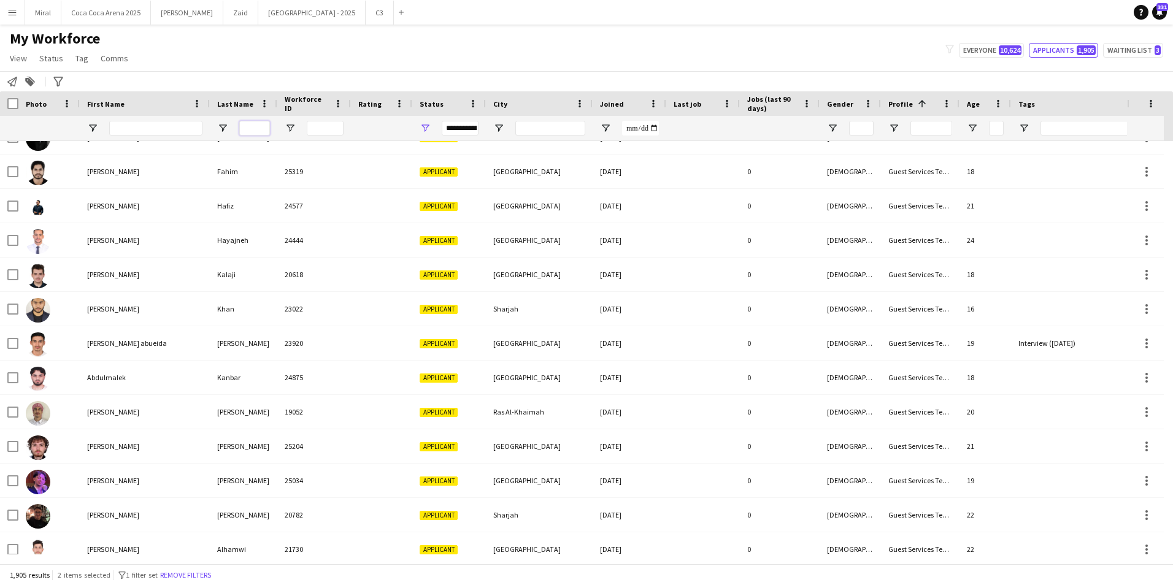
click at [261, 124] on input "Last Name Filter Input" at bounding box center [254, 128] width 31 height 15
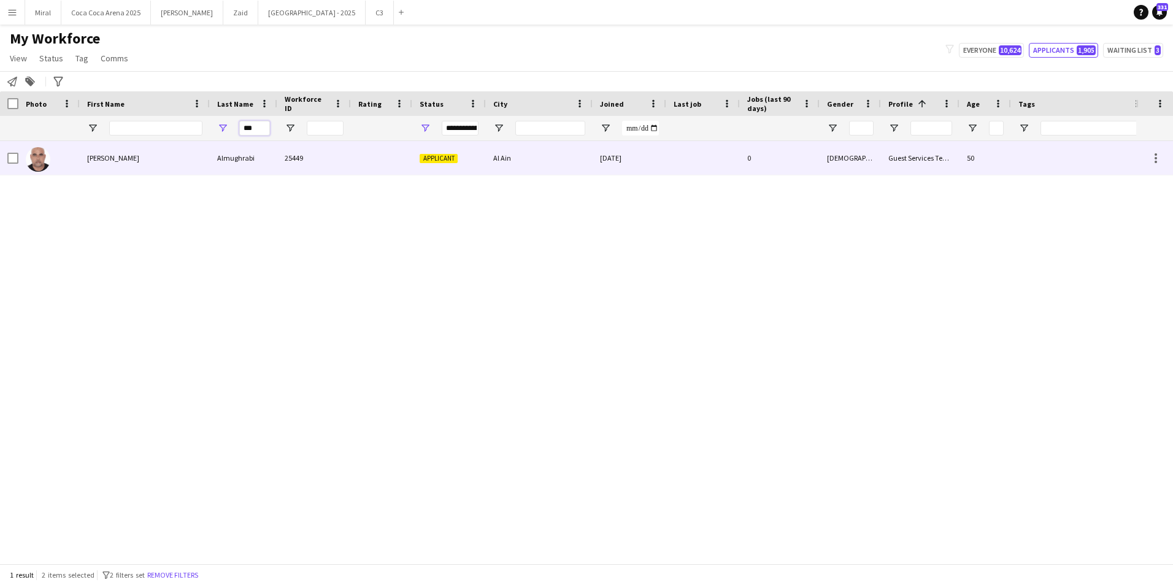
type input "***"
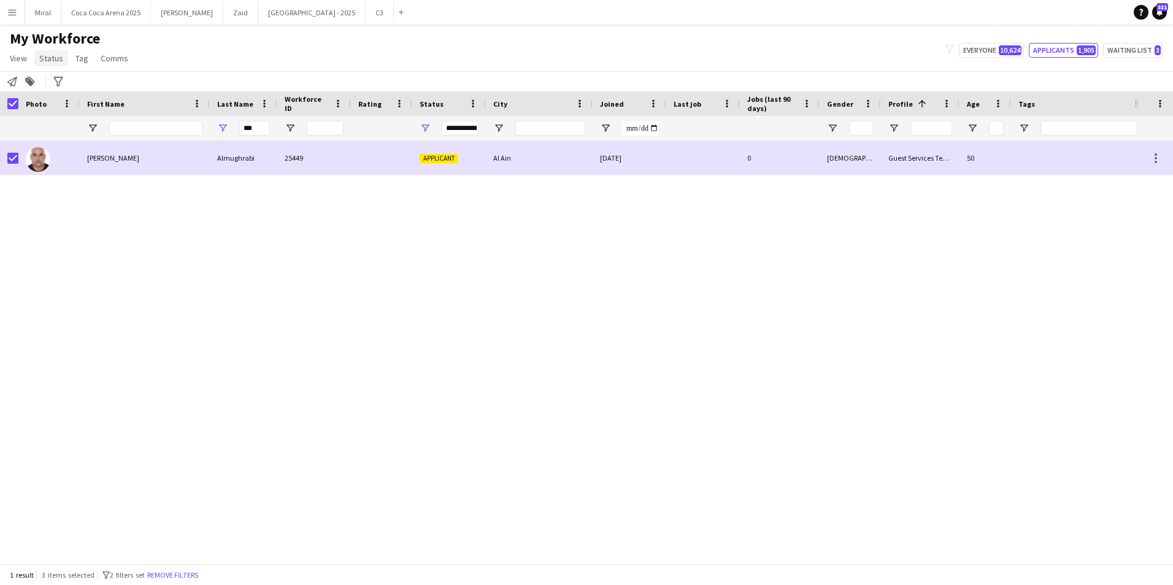
click at [44, 58] on span "Status" at bounding box center [51, 58] width 24 height 11
click at [50, 86] on span "Edit" at bounding box center [52, 84] width 14 height 11
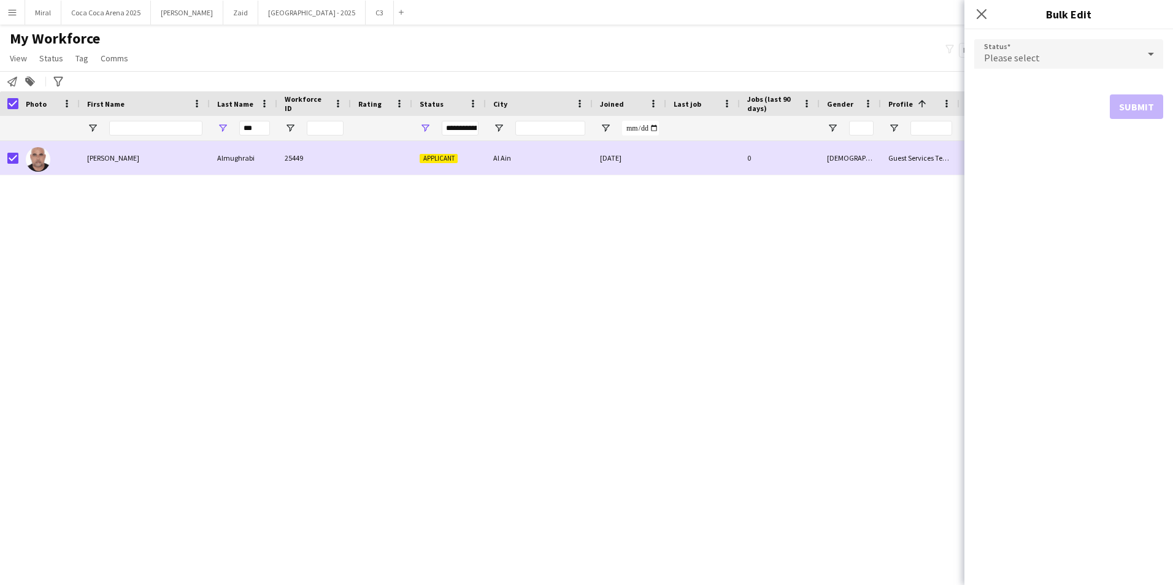
click at [1006, 57] on span "Please select" at bounding box center [1012, 58] width 56 height 12
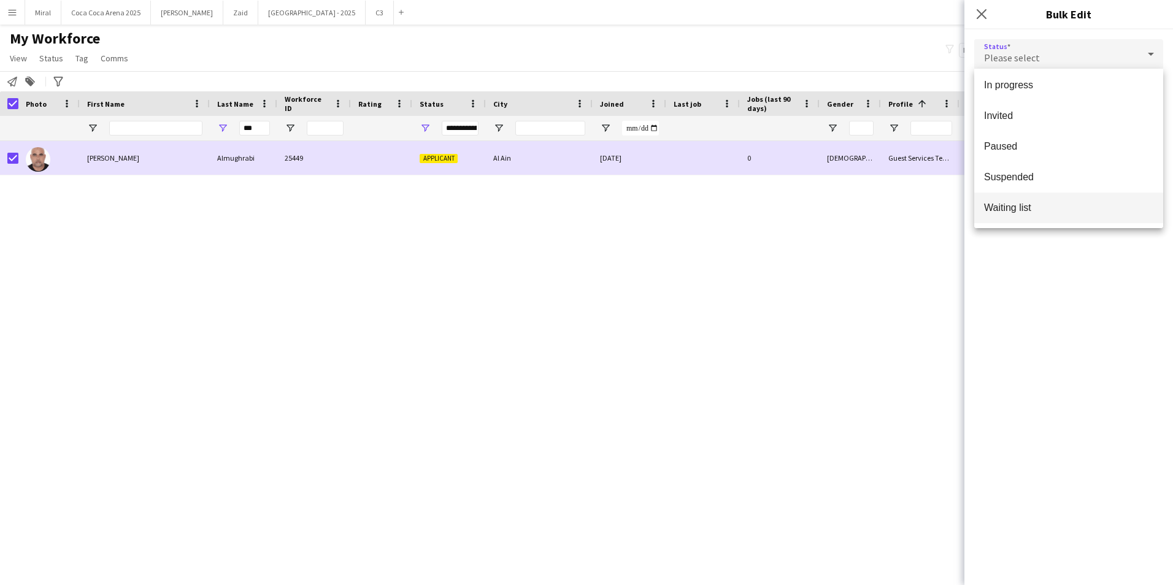
click at [1054, 205] on span "Waiting list" at bounding box center [1068, 208] width 169 height 12
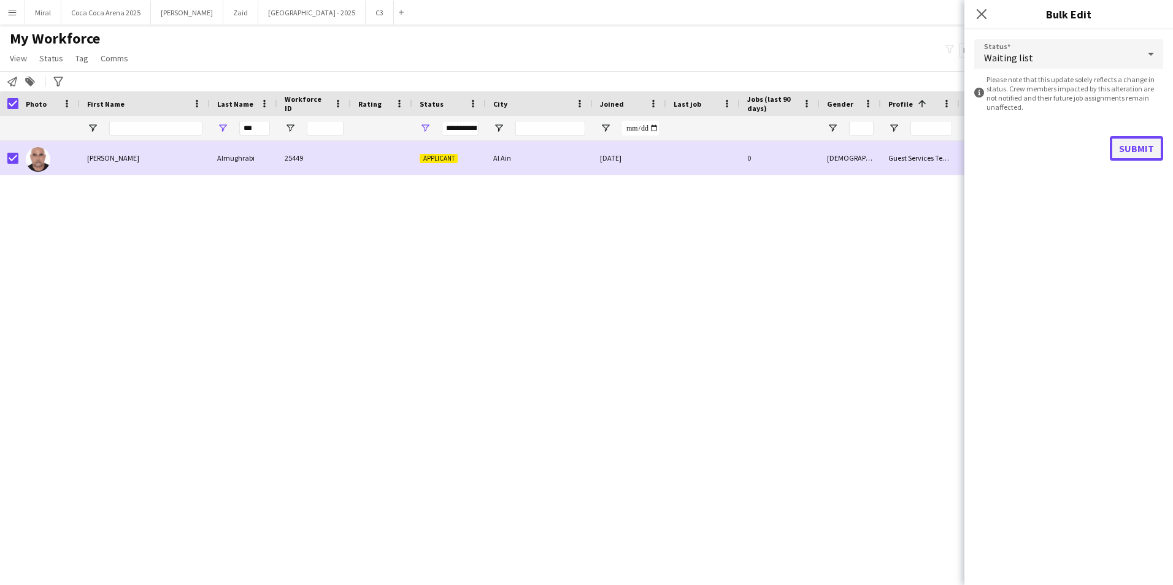
click at [1139, 147] on button "Submit" at bounding box center [1136, 148] width 53 height 25
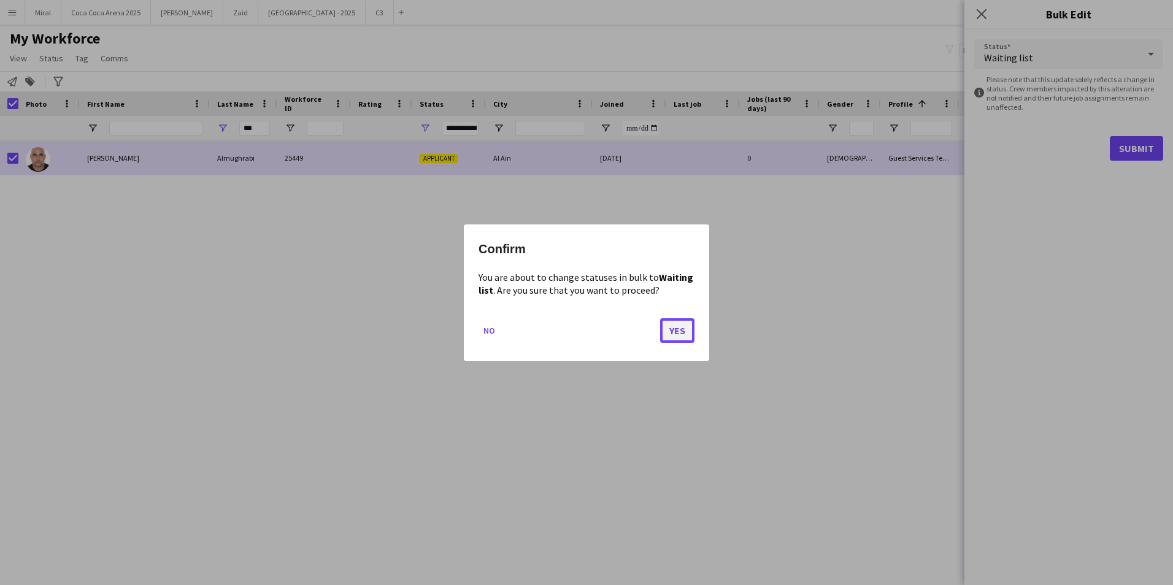
click at [666, 331] on button "Yes" at bounding box center [677, 330] width 34 height 25
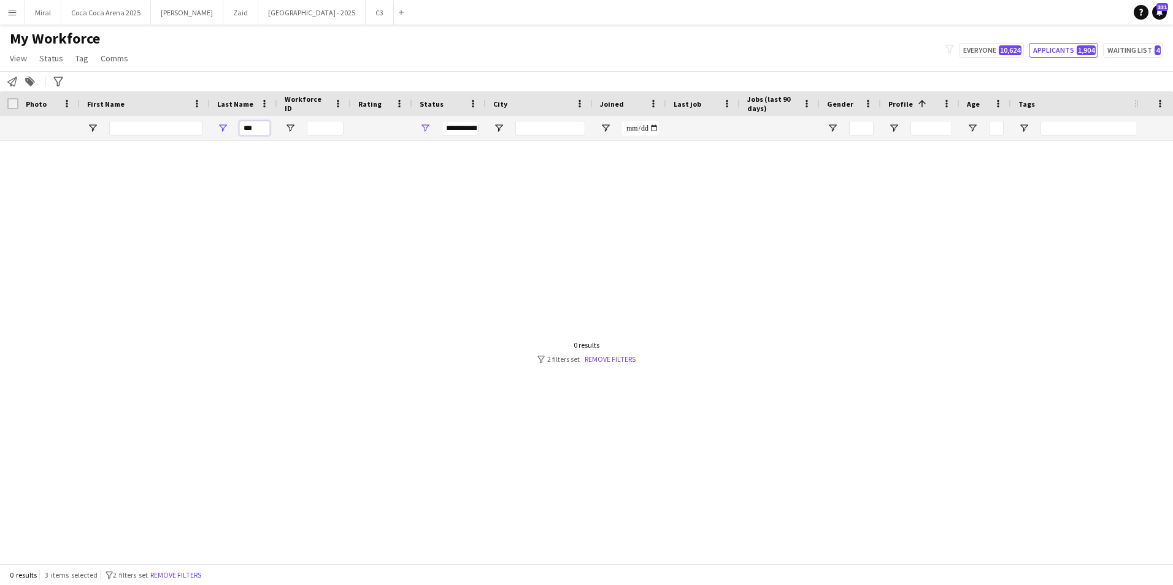
drag, startPoint x: 266, startPoint y: 126, endPoint x: 193, endPoint y: 121, distance: 73.1
click at [193, 121] on div "***" at bounding box center [981, 128] width 1963 height 25
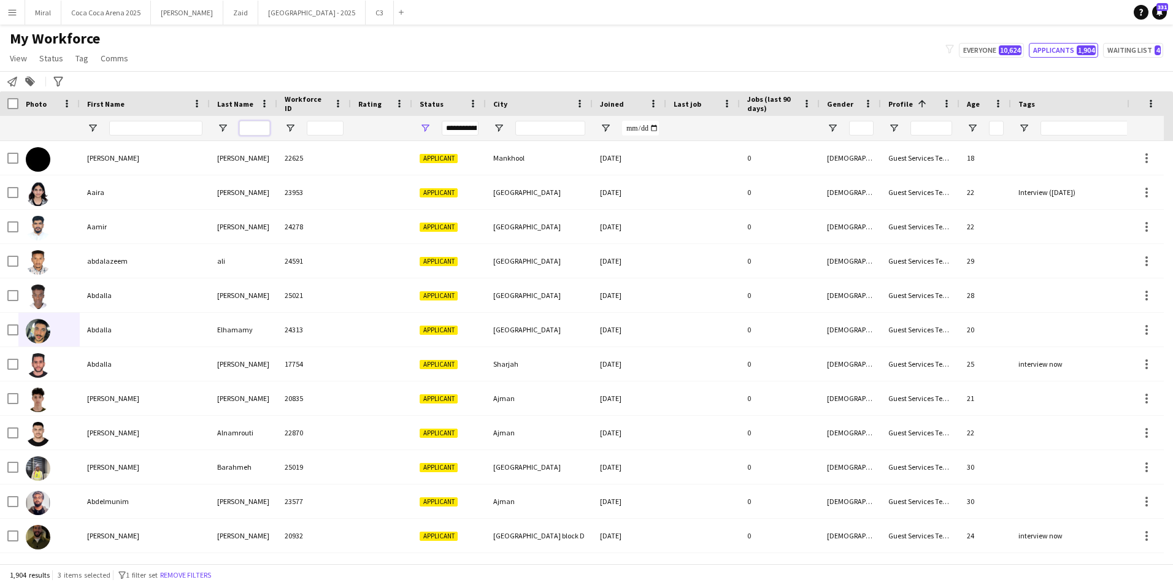
click at [255, 129] on input "Last Name Filter Input" at bounding box center [254, 128] width 31 height 15
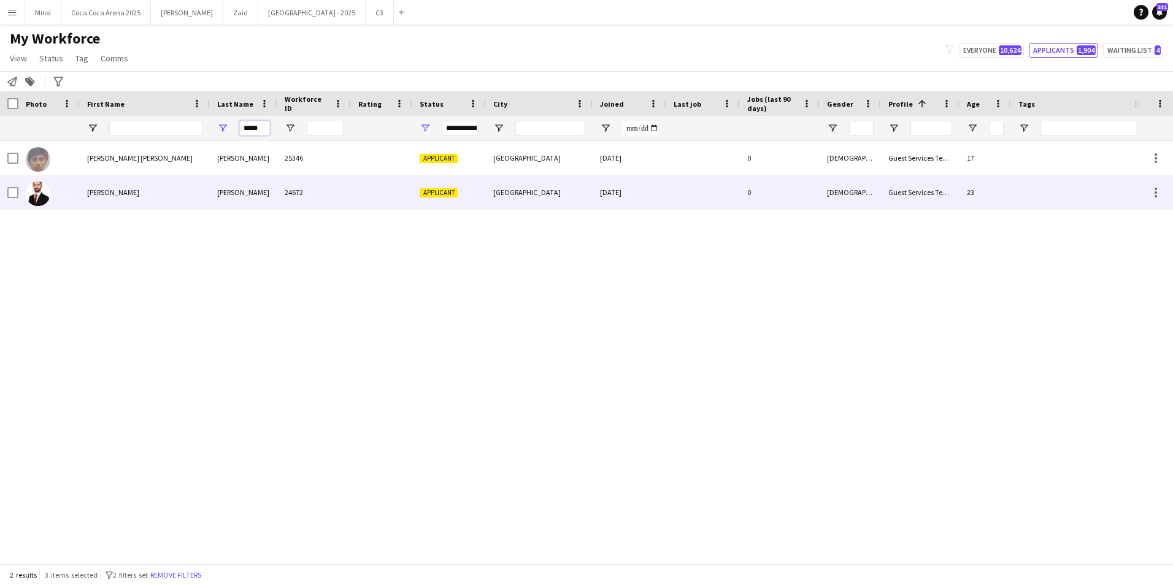
type input "*****"
click at [179, 196] on div "[PERSON_NAME]" at bounding box center [145, 192] width 130 height 34
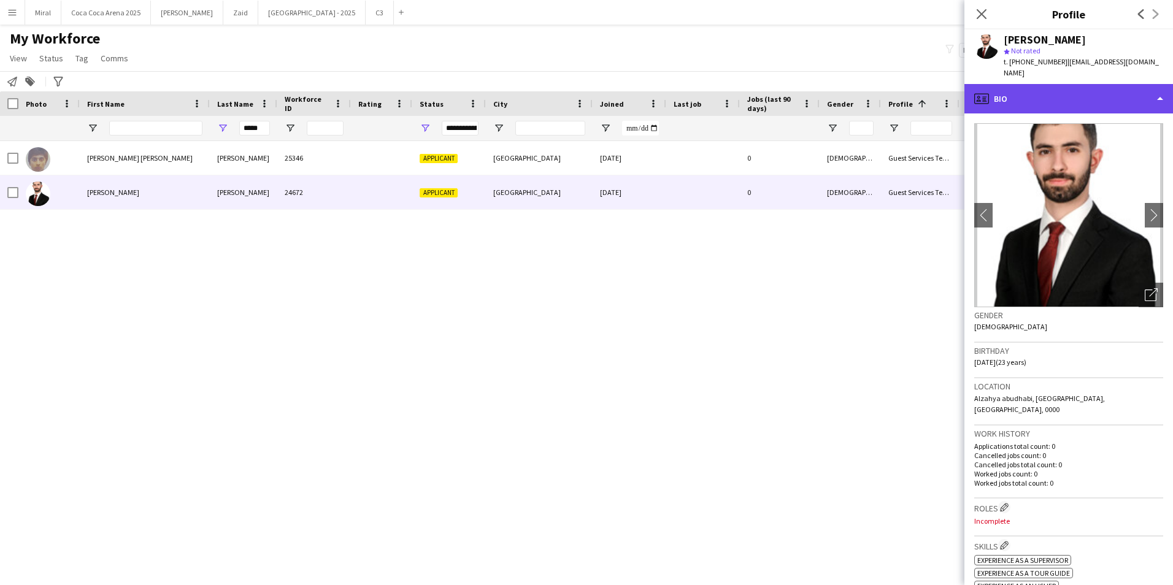
click at [1142, 98] on div "profile Bio" at bounding box center [1068, 98] width 209 height 29
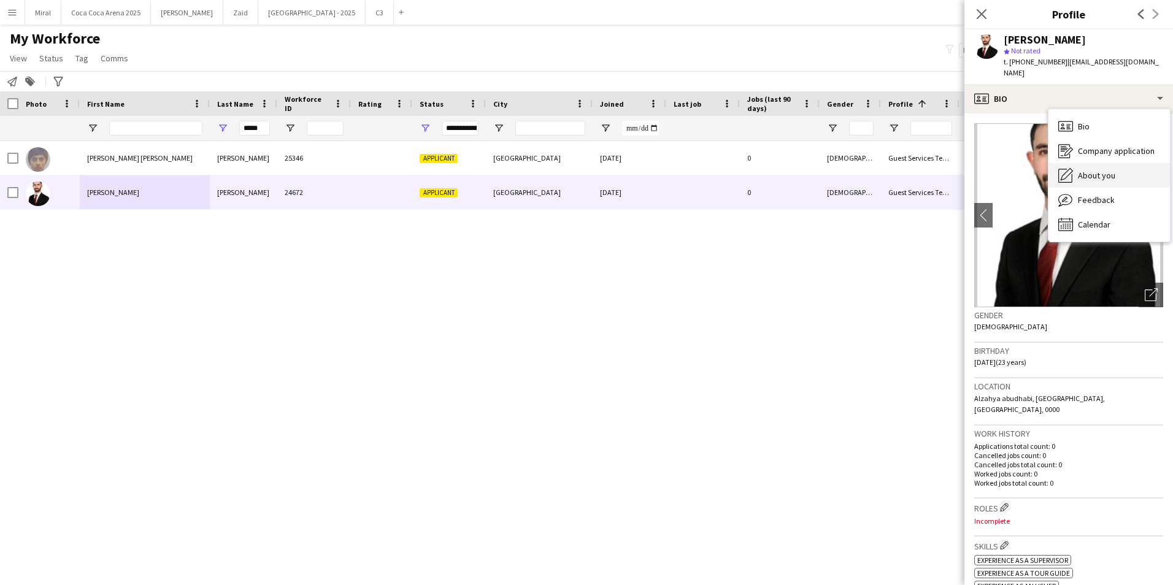
click at [1116, 175] on div "About you About you" at bounding box center [1108, 175] width 121 height 25
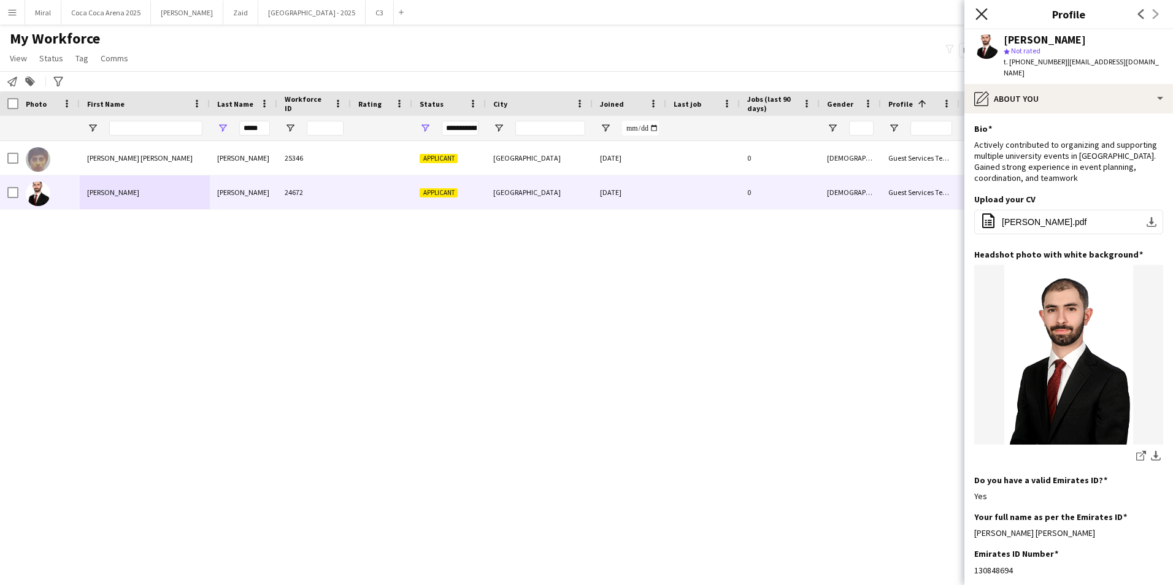
click at [983, 15] on icon "Close pop-in" at bounding box center [981, 14] width 12 height 12
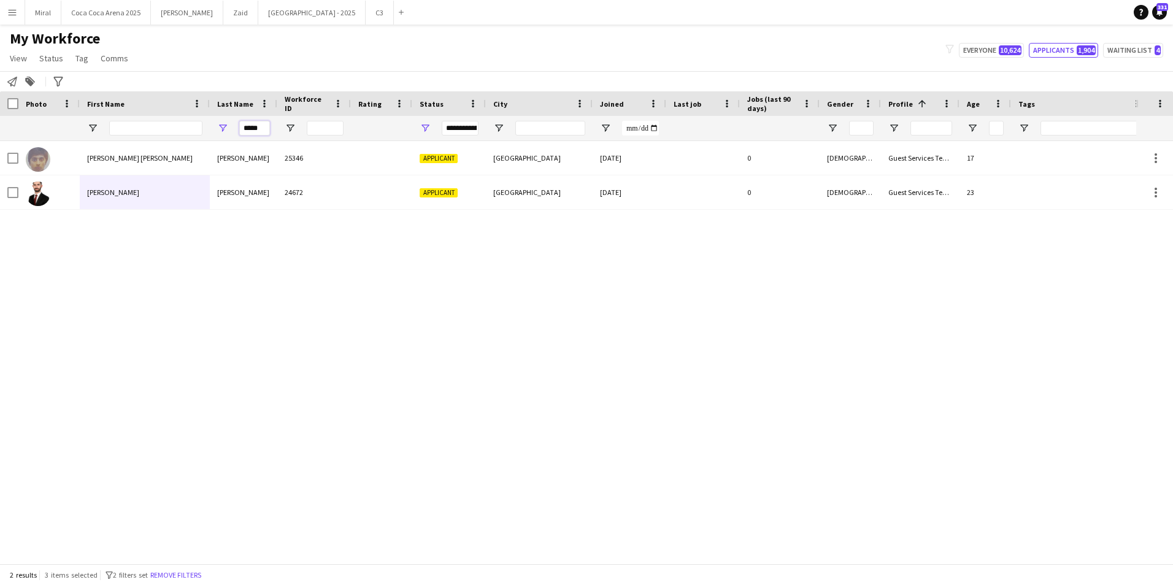
drag, startPoint x: 266, startPoint y: 127, endPoint x: 198, endPoint y: 125, distance: 68.7
click at [198, 125] on div "*****" at bounding box center [981, 128] width 1963 height 25
